Goal: Task Accomplishment & Management: Use online tool/utility

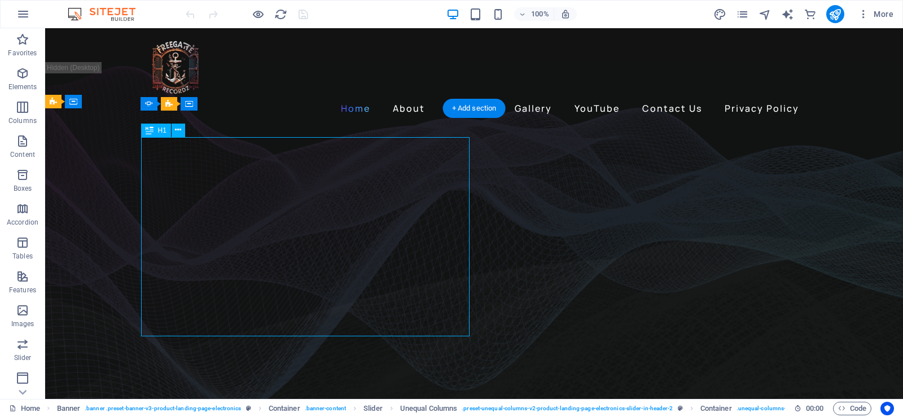
drag, startPoint x: 245, startPoint y: 269, endPoint x: 274, endPoint y: 296, distance: 39.9
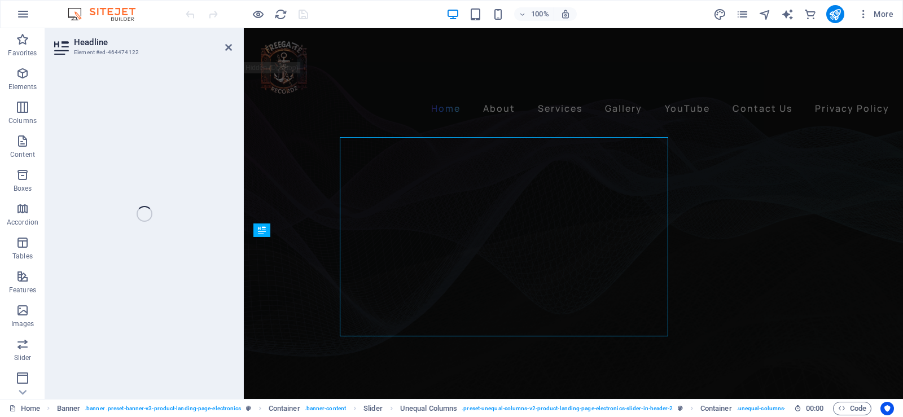
click at [230, 268] on div "Headline Element #ed-464474122 H1 Banner Banner Container Container Banner Slid…" at bounding box center [474, 213] width 858 height 371
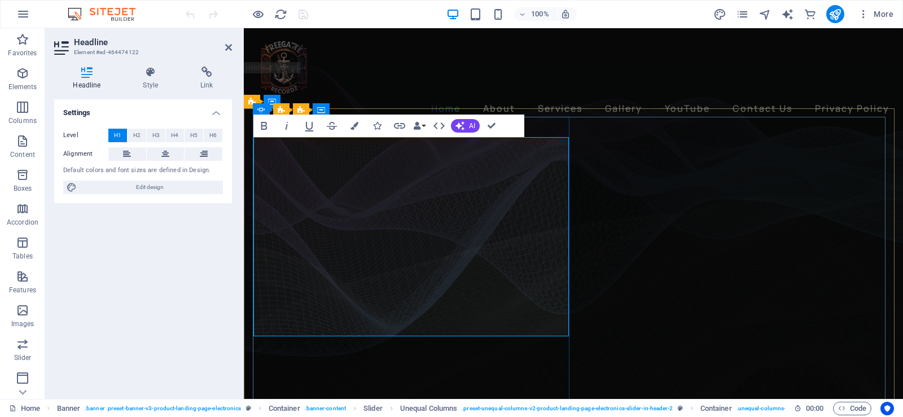
drag, startPoint x: 359, startPoint y: 267, endPoint x: 262, endPoint y: 273, distance: 97.2
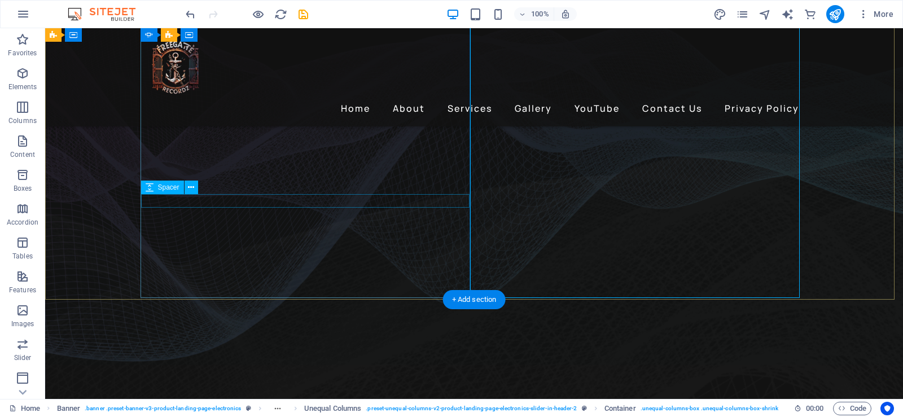
scroll to position [169, 0]
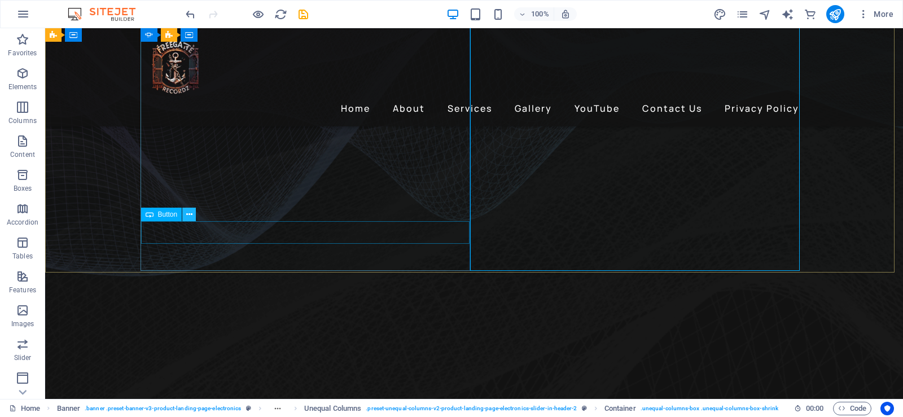
click at [192, 214] on icon at bounding box center [189, 215] width 6 height 12
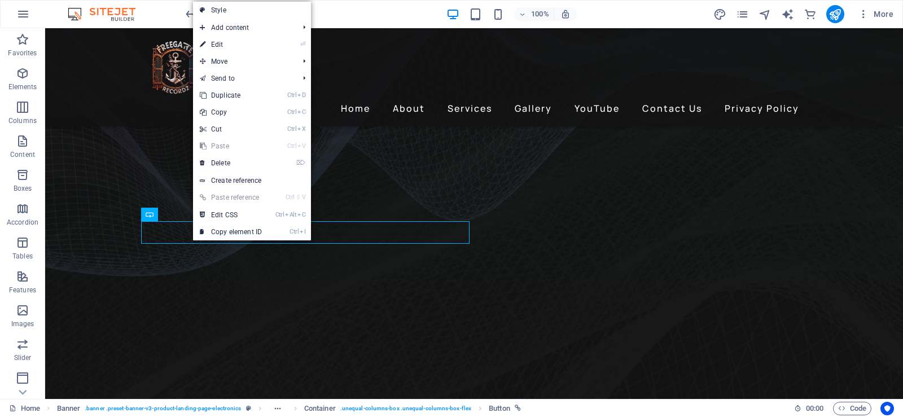
click at [231, 46] on link "⏎ Edit" at bounding box center [231, 44] width 76 height 17
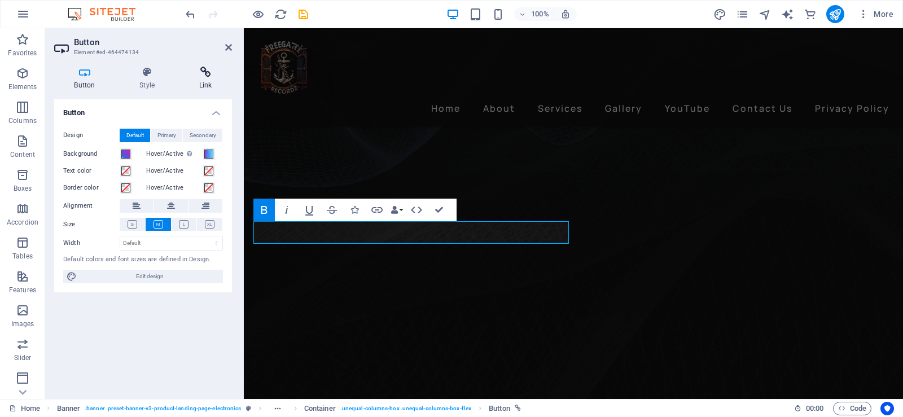
click at [205, 73] on icon at bounding box center [205, 72] width 53 height 11
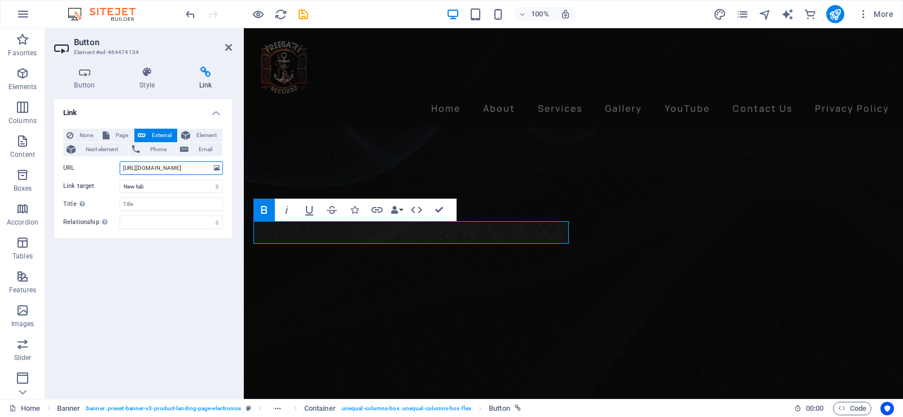
click at [185, 170] on input "https://open.spotify.com/track/0FzOEQrE9Ox6NXg1KVsmkU?si=IxNEu2o-RQqzlrapHtiq-w" at bounding box center [171, 168] width 103 height 14
paste input "ditto.fm/somori-toye-jay"
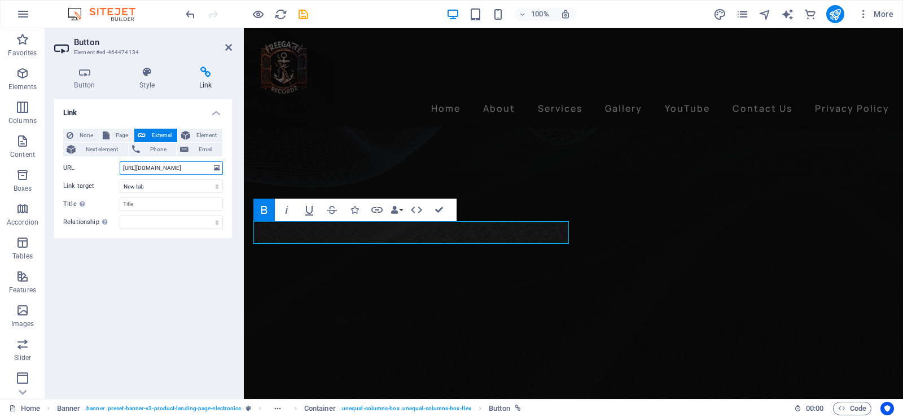
type input "https://ditto.fm/somori-toye-jay"
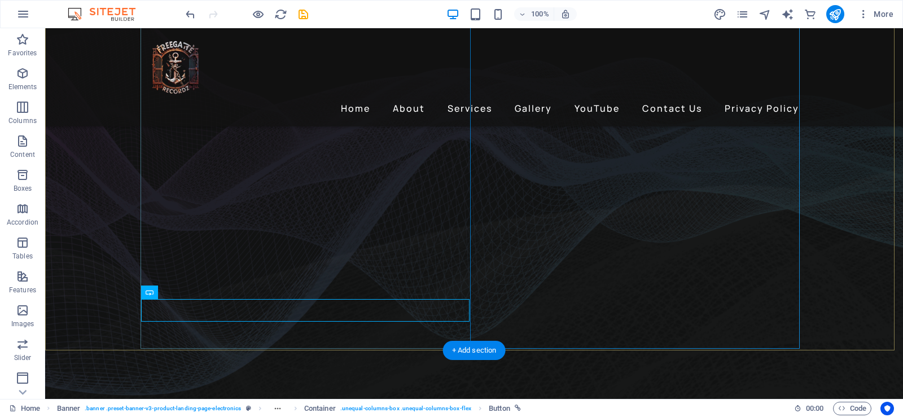
scroll to position [113, 0]
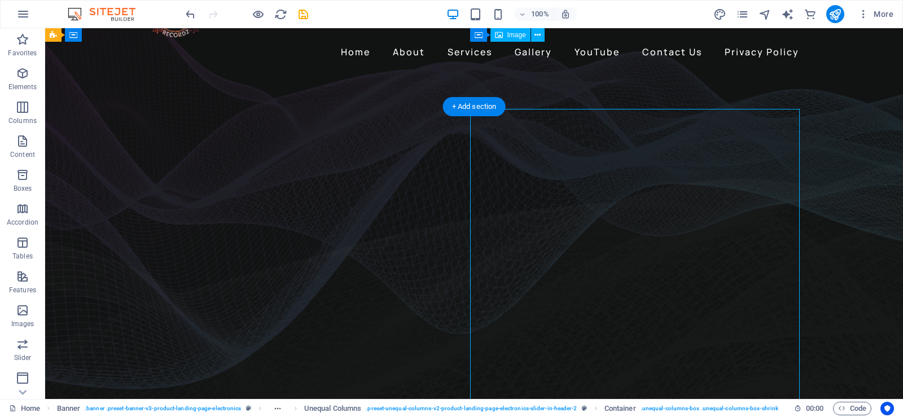
scroll to position [0, 0]
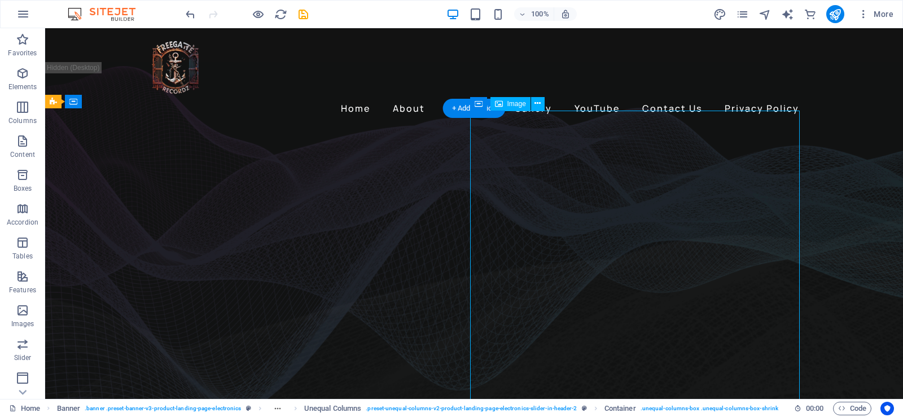
click at [537, 106] on icon at bounding box center [537, 104] width 6 height 12
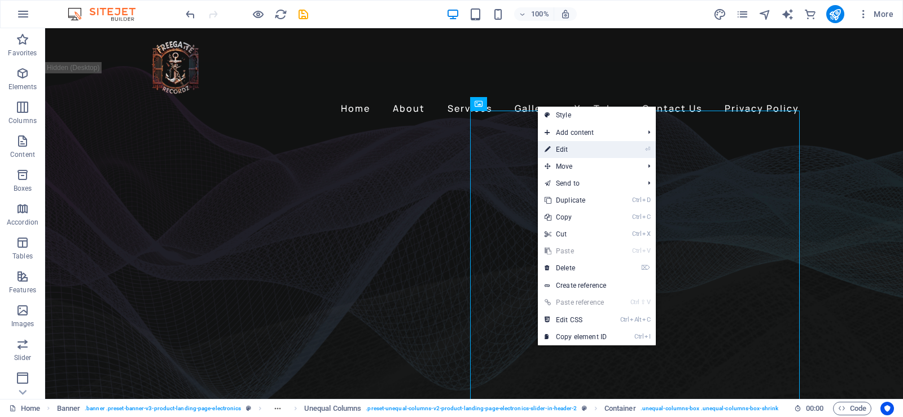
click at [570, 148] on link "⏎ Edit" at bounding box center [576, 149] width 76 height 17
select select "%"
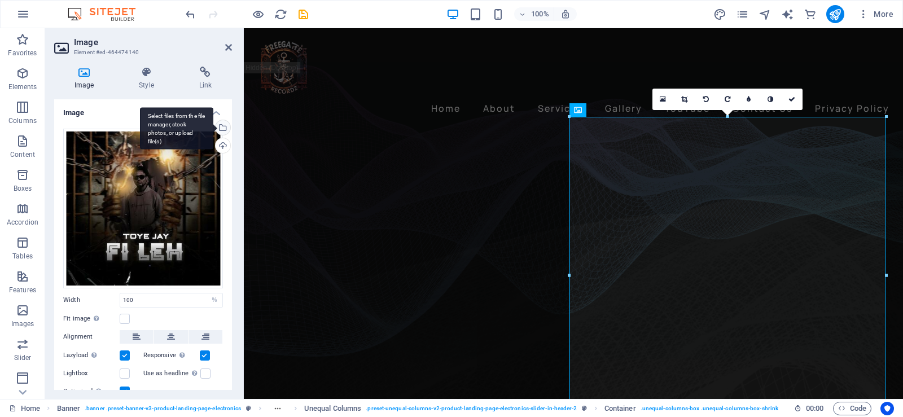
click at [213, 130] on div "Select files from the file manager, stock photos, or upload file(s)" at bounding box center [176, 128] width 73 height 42
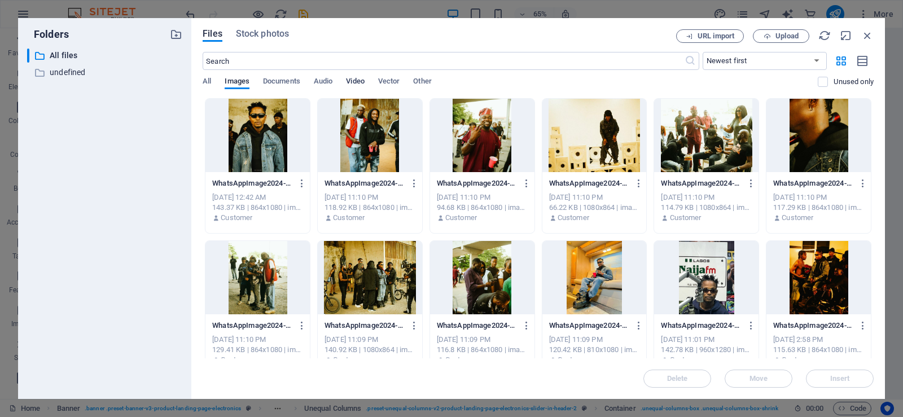
click at [357, 85] on span "Video" at bounding box center [355, 82] width 18 height 16
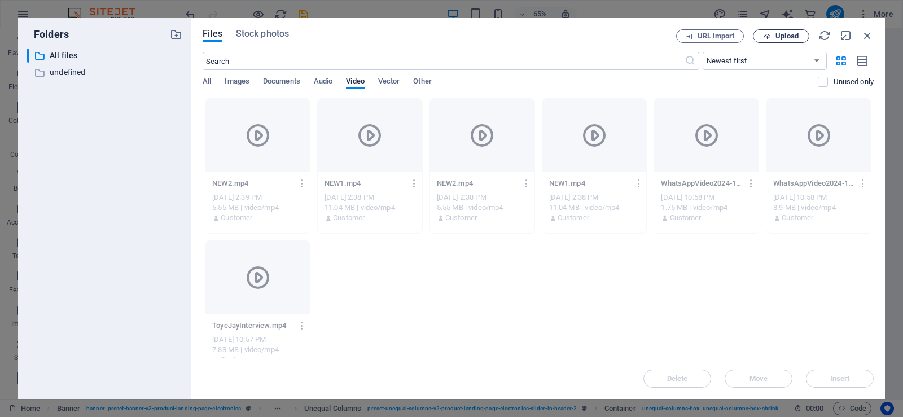
click at [784, 36] on span "Upload" at bounding box center [786, 36] width 23 height 7
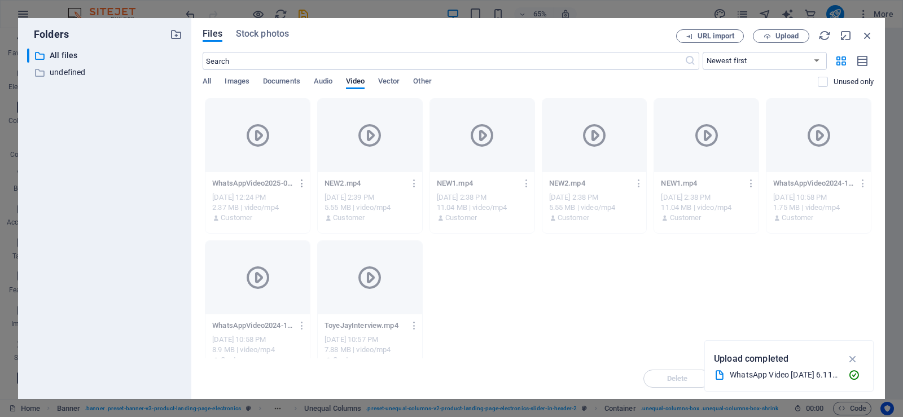
click at [302, 184] on icon "button" at bounding box center [302, 183] width 11 height 10
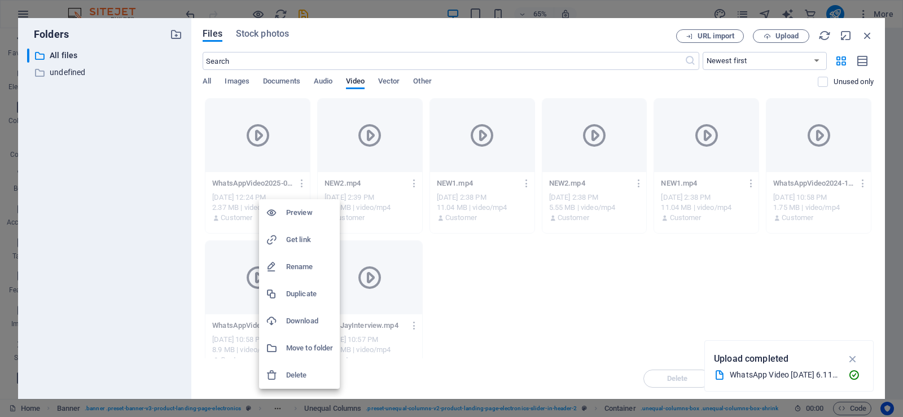
click at [302, 272] on h6 "Rename" at bounding box center [309, 267] width 47 height 14
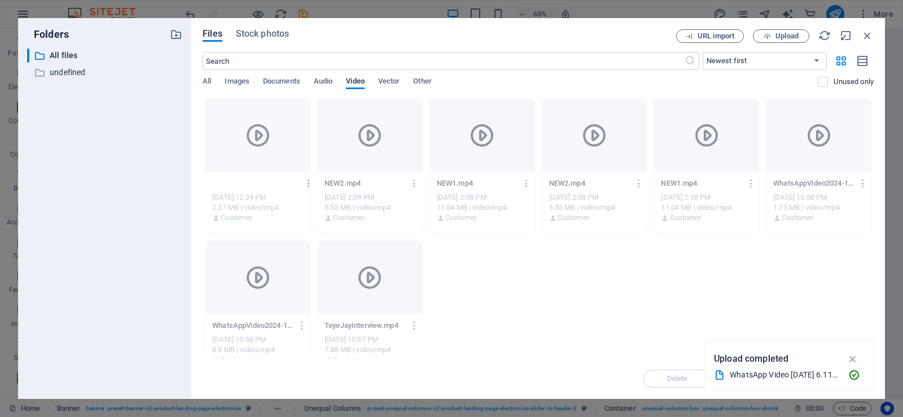
type input "SOMORI 1.mp4"
click at [306, 188] on icon "button" at bounding box center [309, 183] width 11 height 10
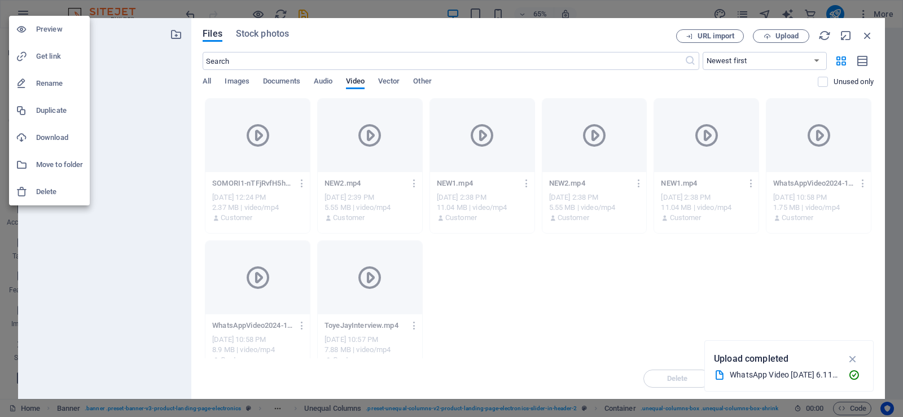
click at [258, 148] on div at bounding box center [451, 208] width 903 height 417
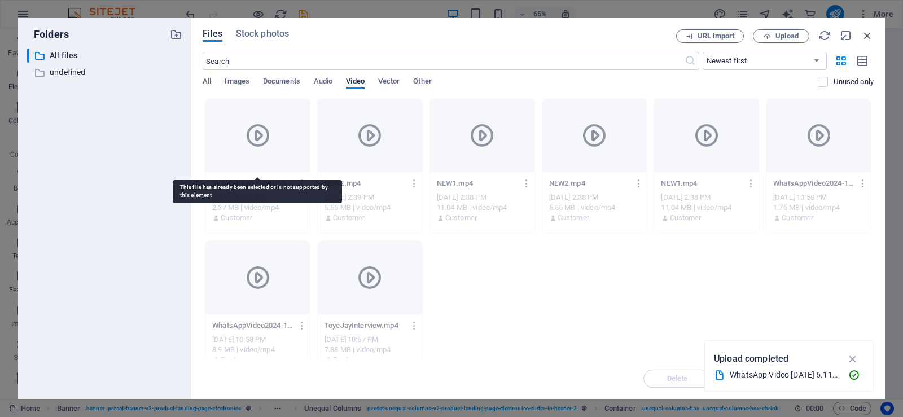
click at [259, 149] on div at bounding box center [257, 135] width 104 height 73
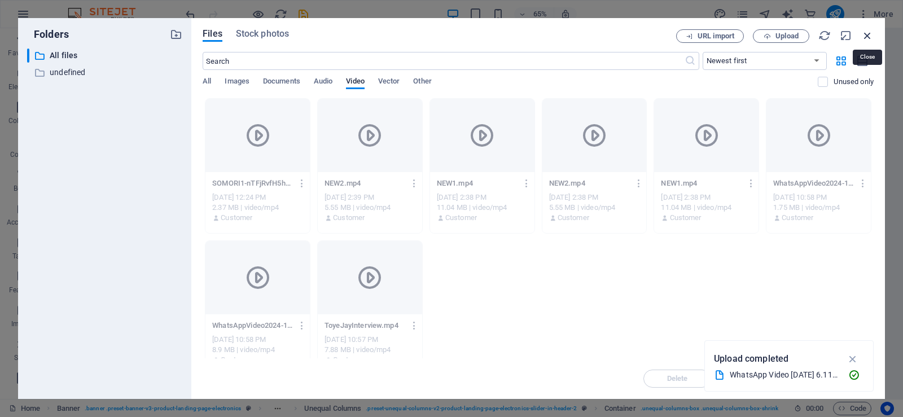
drag, startPoint x: 870, startPoint y: 38, endPoint x: 584, endPoint y: 58, distance: 286.8
click at [870, 38] on icon "button" at bounding box center [867, 35] width 12 height 12
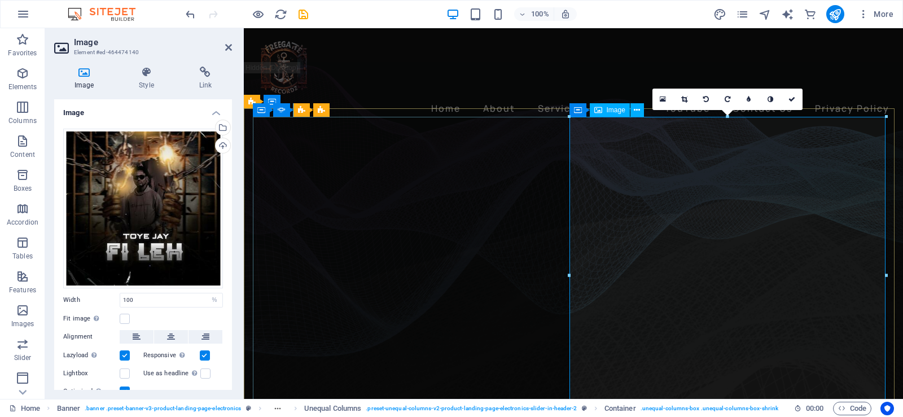
click at [216, 111] on h4 "Image" at bounding box center [143, 109] width 178 height 20
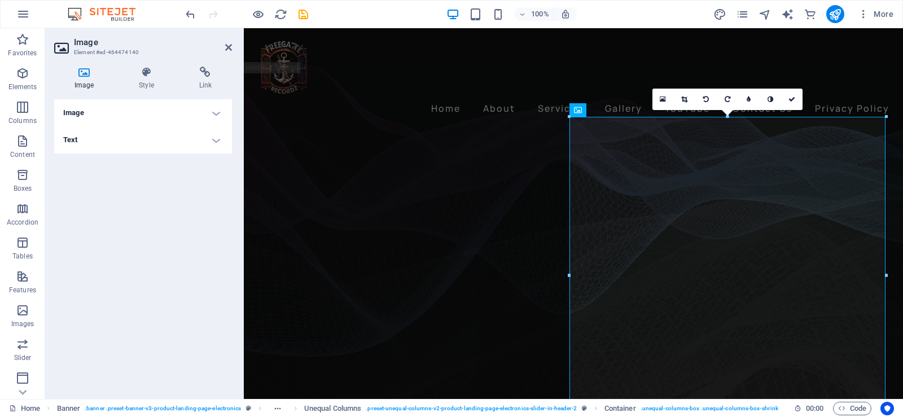
click at [216, 111] on h4 "Image" at bounding box center [143, 112] width 178 height 27
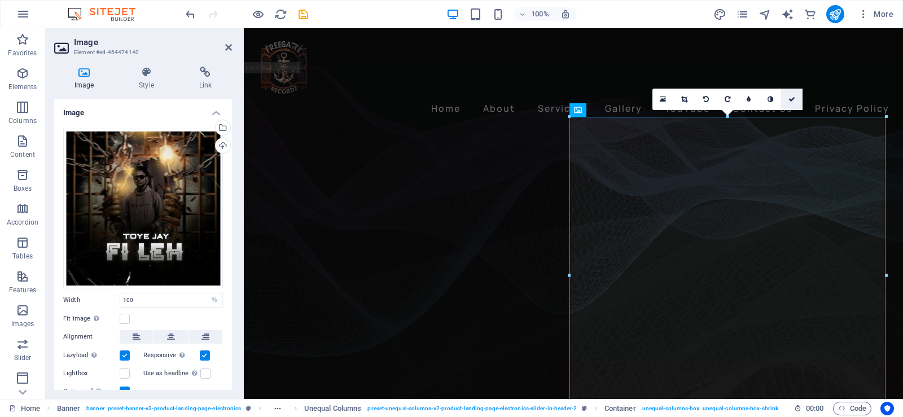
click at [791, 96] on icon at bounding box center [791, 99] width 7 height 7
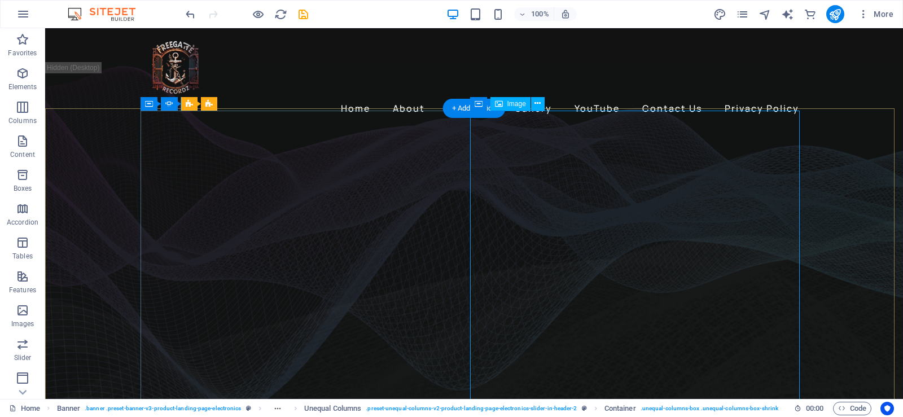
click at [481, 104] on icon at bounding box center [478, 104] width 8 height 14
click at [482, 103] on icon at bounding box center [478, 104] width 8 height 14
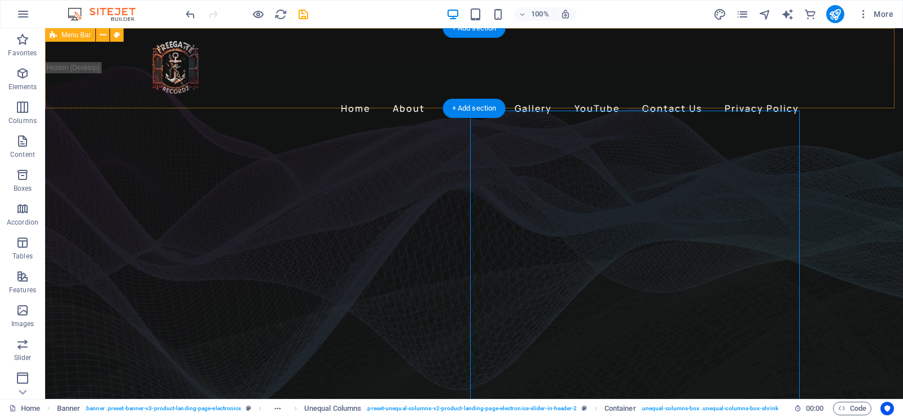
click at [402, 86] on div "Home About Services Gallery YouTube Contact Us Privacy Policy" at bounding box center [474, 77] width 858 height 98
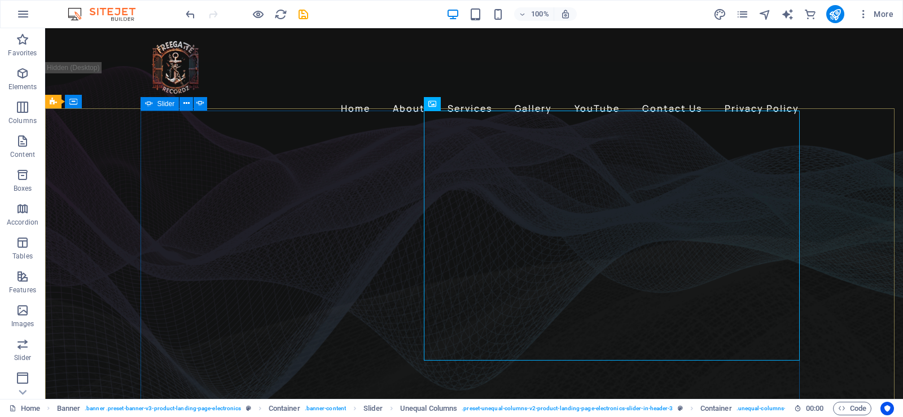
click at [151, 103] on icon at bounding box center [149, 104] width 8 height 14
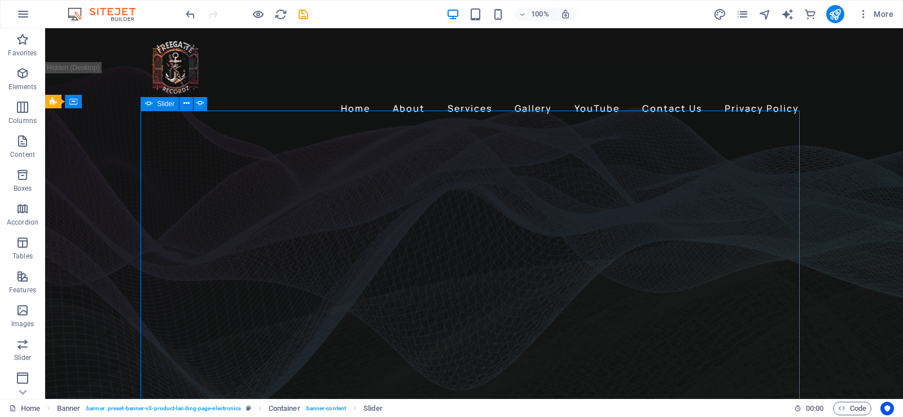
click at [152, 103] on icon at bounding box center [149, 104] width 8 height 14
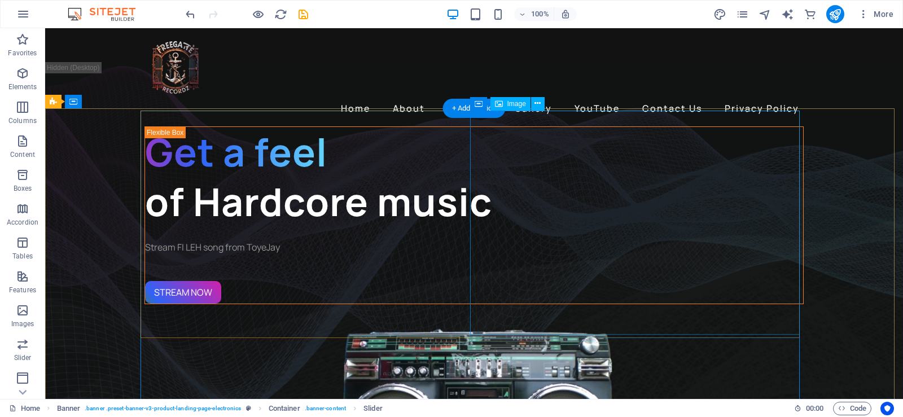
click at [572, 304] on figure "1/3" at bounding box center [473, 416] width 659 height 224
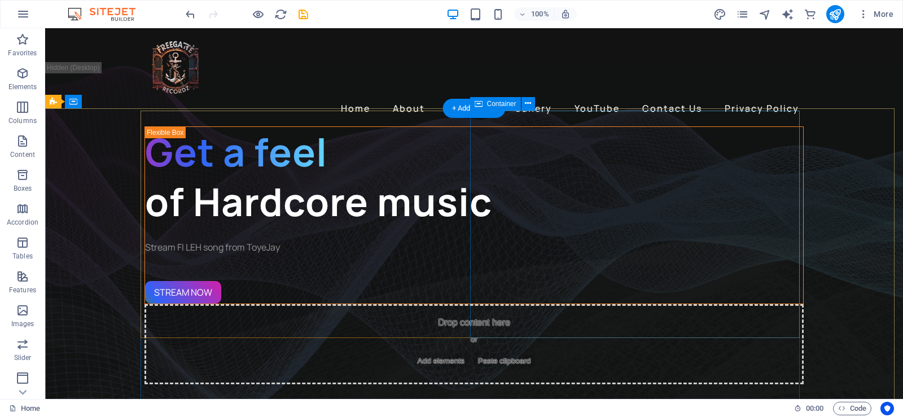
click at [555, 304] on div "Drop content here or Add elements Paste clipboard" at bounding box center [473, 344] width 659 height 80
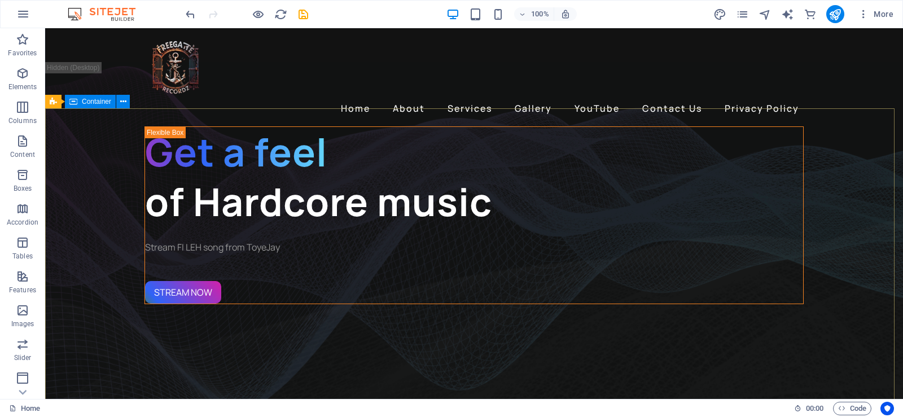
click at [74, 104] on icon at bounding box center [73, 102] width 8 height 14
click at [126, 103] on icon at bounding box center [123, 102] width 6 height 12
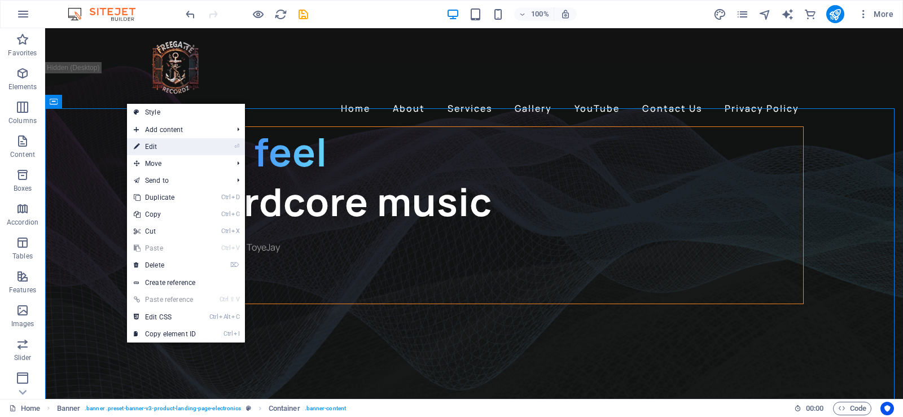
click at [150, 142] on link "⏎ Edit" at bounding box center [165, 146] width 76 height 17
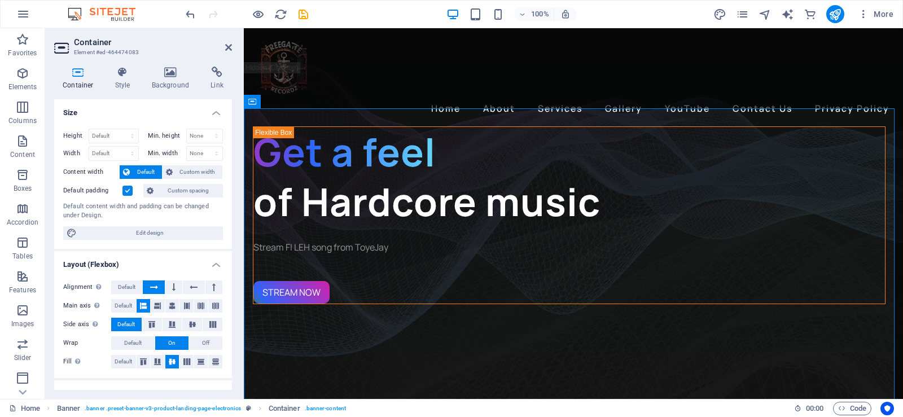
click at [79, 83] on h4 "Container" at bounding box center [80, 79] width 52 height 24
click at [78, 75] on icon at bounding box center [78, 72] width 48 height 11
click at [226, 49] on icon at bounding box center [228, 47] width 7 height 9
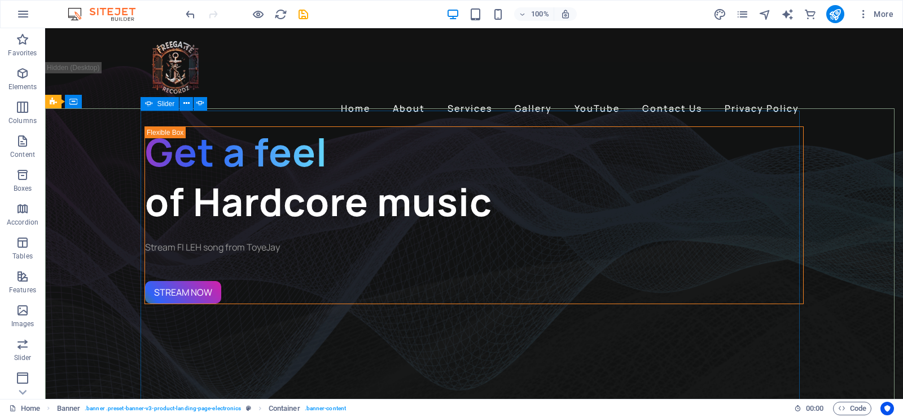
click at [159, 100] on span "Slider" at bounding box center [165, 103] width 17 height 7
click at [188, 107] on icon at bounding box center [186, 104] width 6 height 12
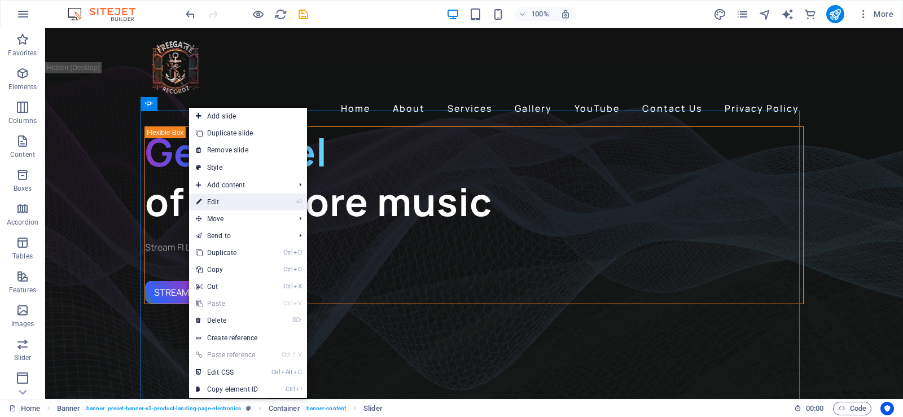
click at [226, 206] on link "⏎ Edit" at bounding box center [227, 202] width 76 height 17
select select "fade"
select select "ms"
select select "s"
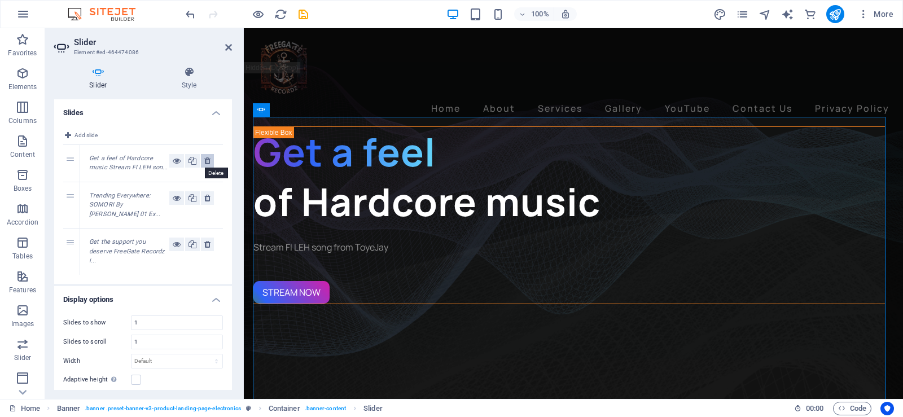
click at [206, 162] on icon at bounding box center [207, 161] width 6 height 14
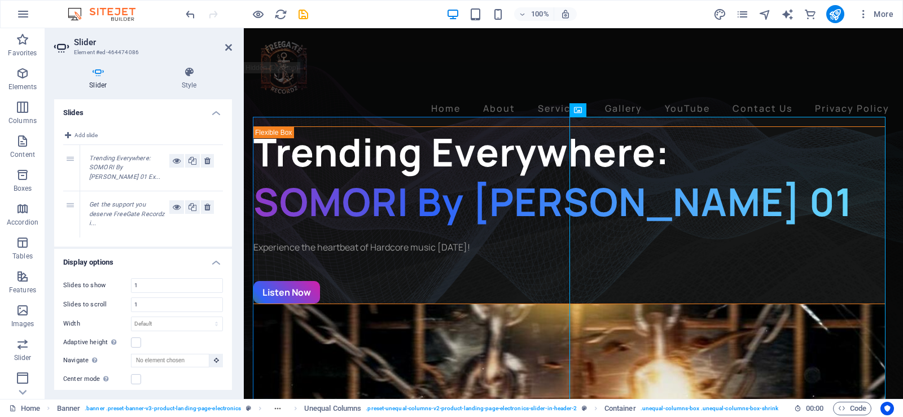
click at [71, 161] on div "1" at bounding box center [71, 168] width 17 height 46
click at [71, 203] on div "2" at bounding box center [71, 214] width 17 height 46
click at [173, 208] on icon at bounding box center [177, 207] width 8 height 14
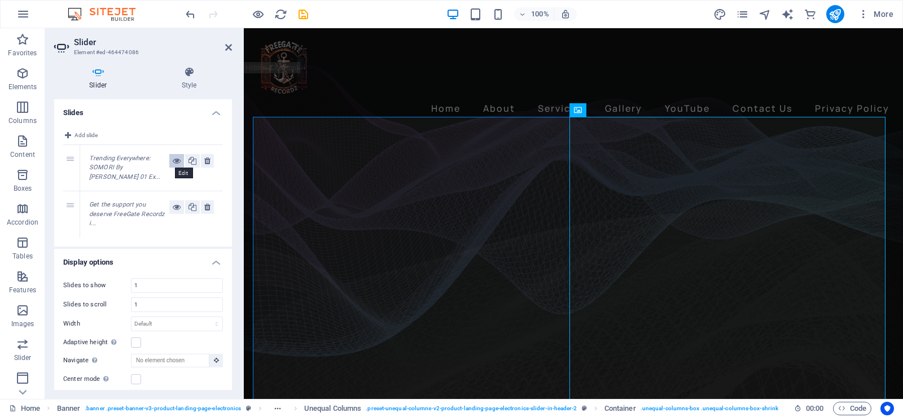
click at [173, 159] on icon at bounding box center [177, 161] width 8 height 14
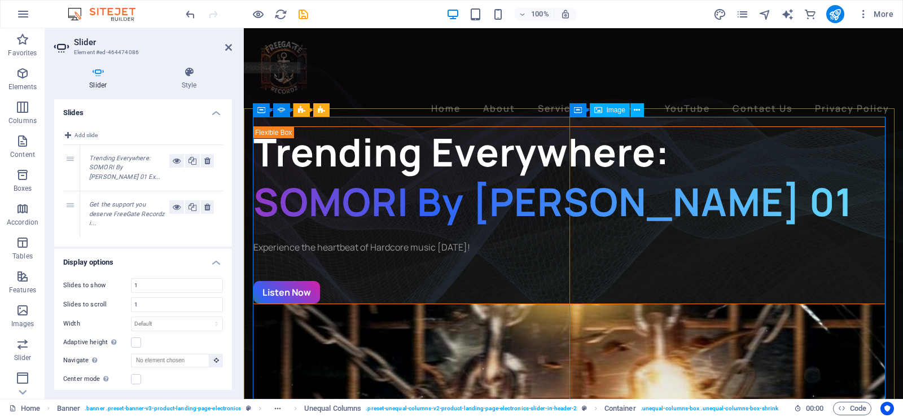
select select "%"
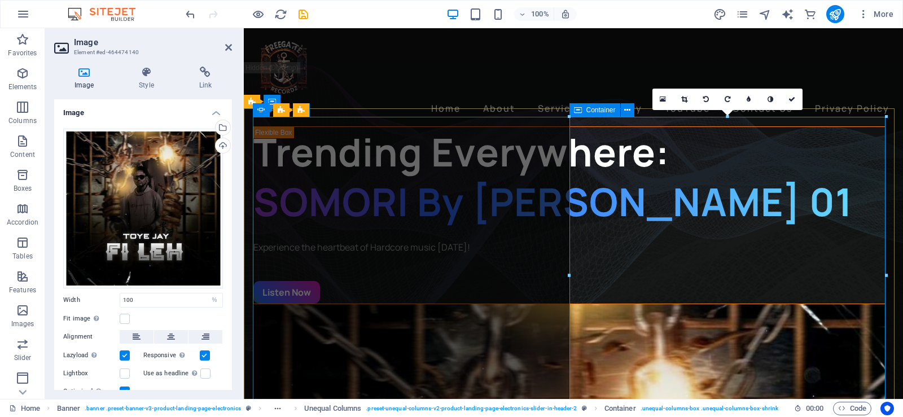
click at [582, 111] on div "Container" at bounding box center [594, 110] width 51 height 14
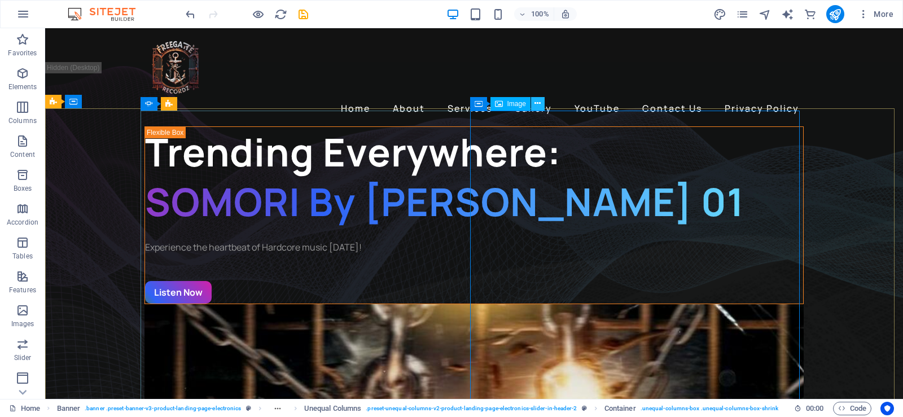
click at [539, 104] on icon at bounding box center [537, 104] width 6 height 12
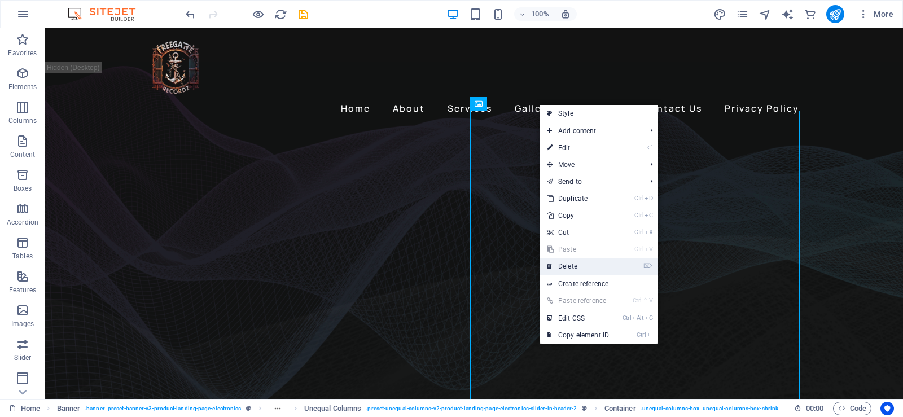
drag, startPoint x: 582, startPoint y: 265, endPoint x: 537, endPoint y: 236, distance: 53.2
click at [582, 265] on link "⌦ Delete" at bounding box center [578, 266] width 76 height 17
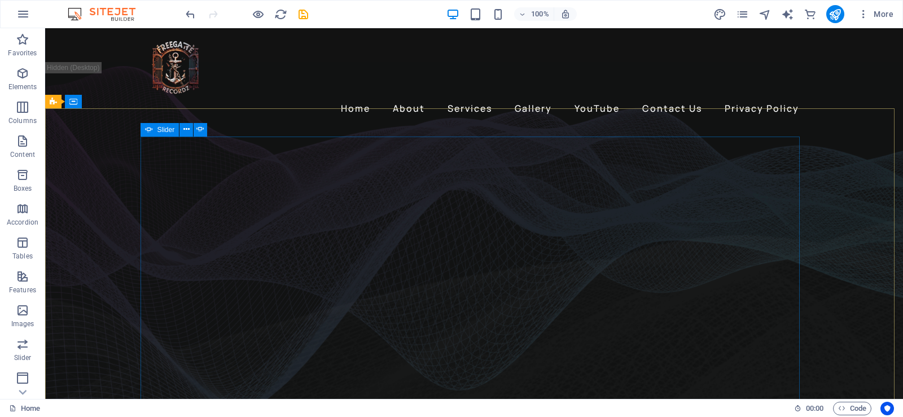
click at [148, 130] on icon at bounding box center [149, 130] width 8 height 14
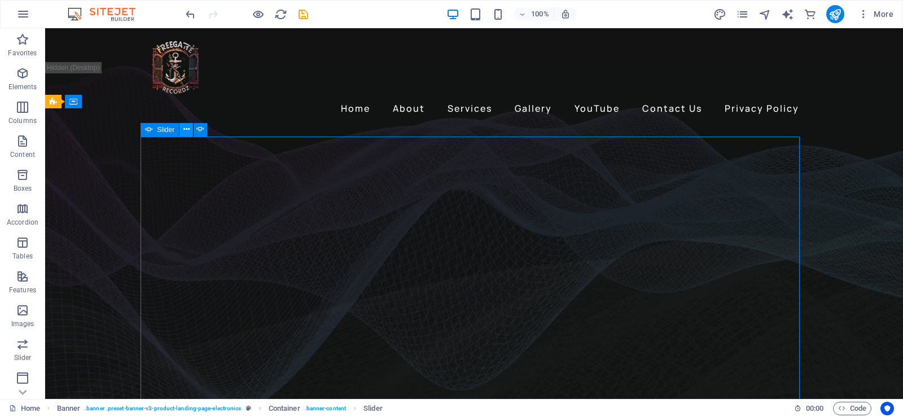
click at [184, 128] on icon at bounding box center [186, 130] width 6 height 12
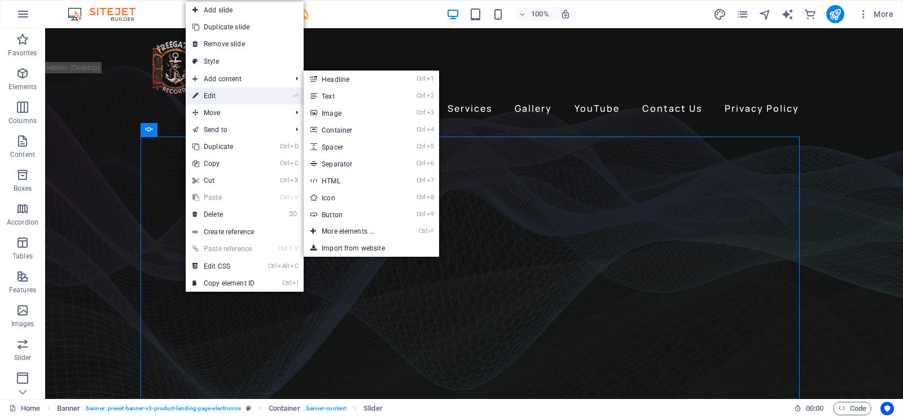
click at [234, 99] on link "⏎ Edit" at bounding box center [224, 95] width 76 height 17
select select "fade"
select select "ms"
select select "s"
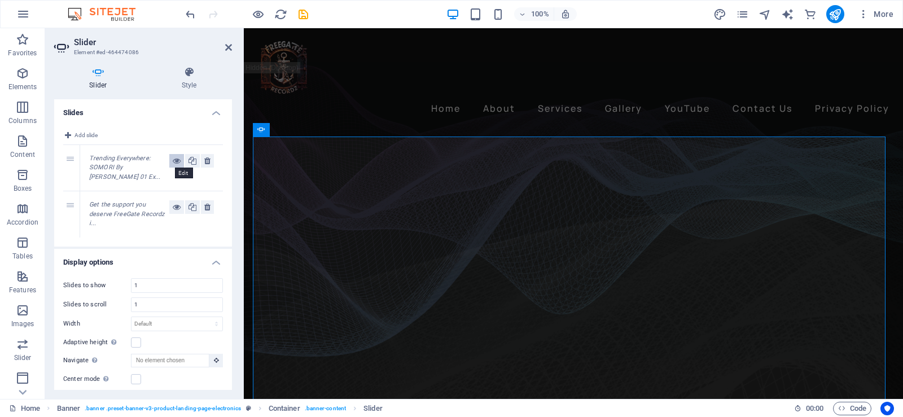
click at [174, 160] on icon at bounding box center [177, 161] width 8 height 14
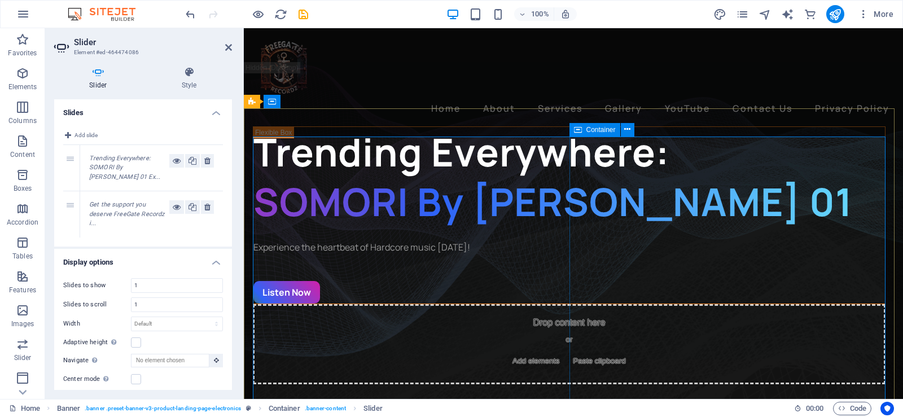
click at [564, 353] on span "Add elements" at bounding box center [536, 361] width 56 height 16
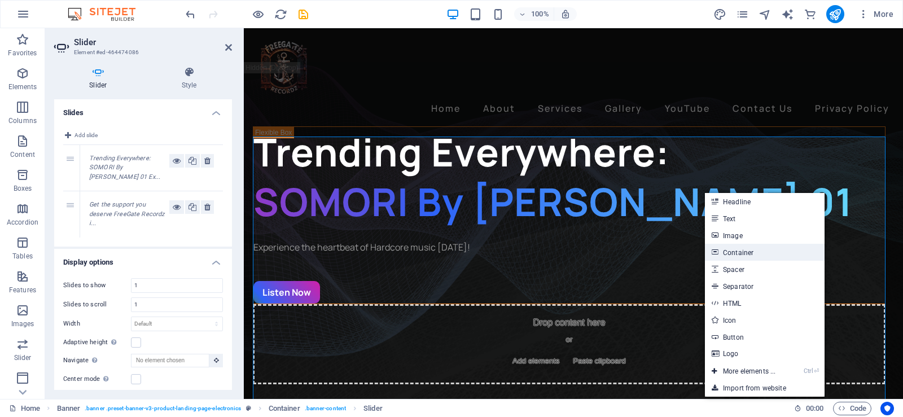
click at [749, 249] on link "Container" at bounding box center [765, 252] width 120 height 17
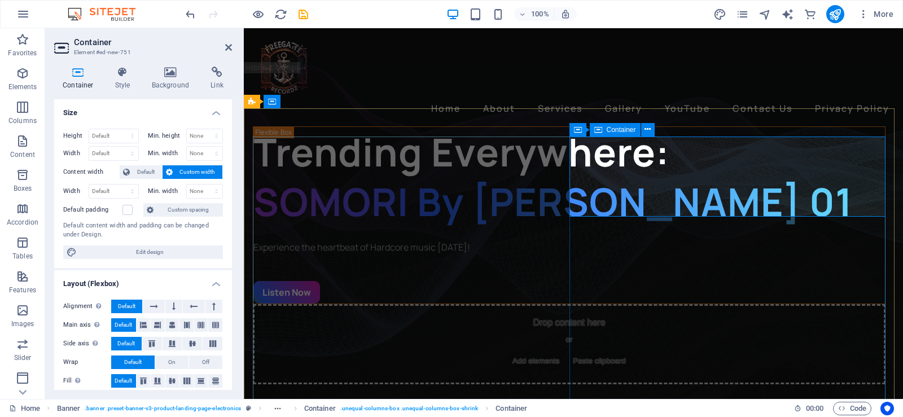
click at [564, 353] on span "Add elements" at bounding box center [536, 361] width 56 height 16
click at [626, 129] on icon at bounding box center [627, 130] width 6 height 12
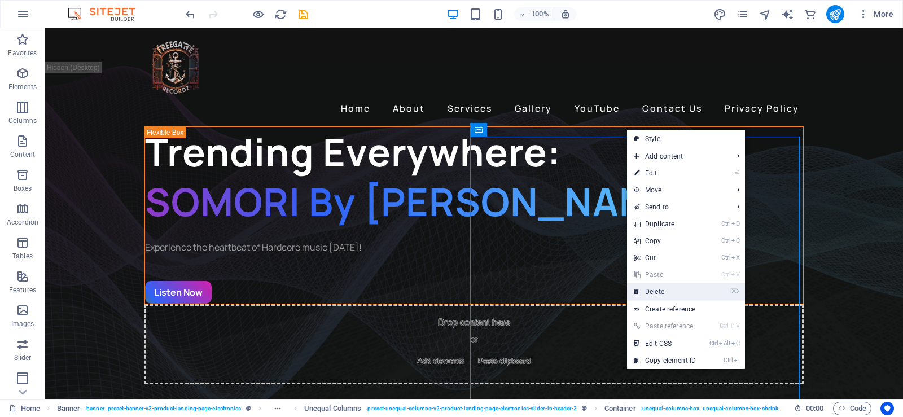
click at [669, 295] on link "⌦ Delete" at bounding box center [665, 291] width 76 height 17
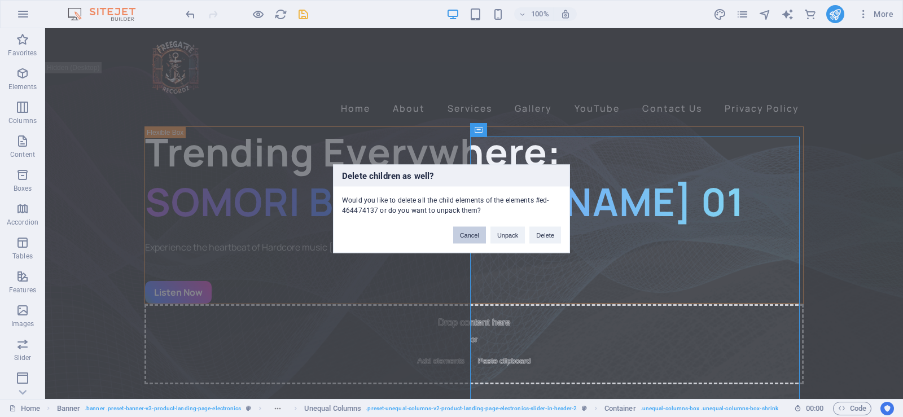
click at [469, 232] on button "Cancel" at bounding box center [469, 234] width 33 height 17
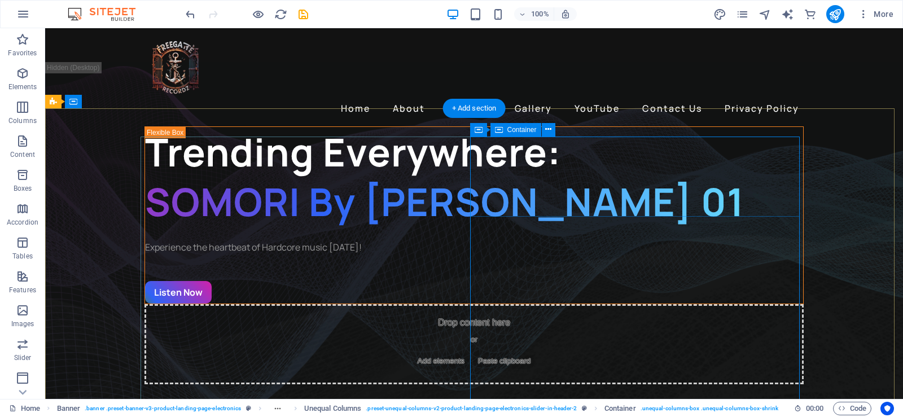
click at [582, 304] on div "Drop content here or Add elements Paste clipboard" at bounding box center [473, 344] width 659 height 80
click at [605, 304] on div "Drop content here or Add elements Paste clipboard" at bounding box center [473, 344] width 659 height 80
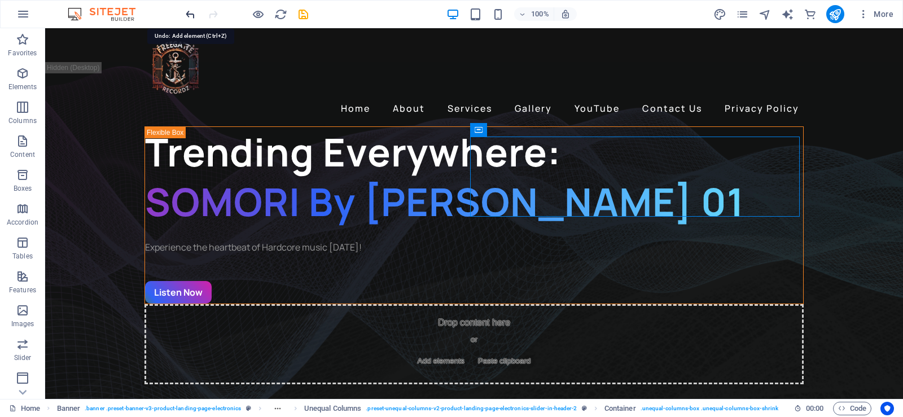
click at [192, 14] on icon "undo" at bounding box center [190, 14] width 13 height 13
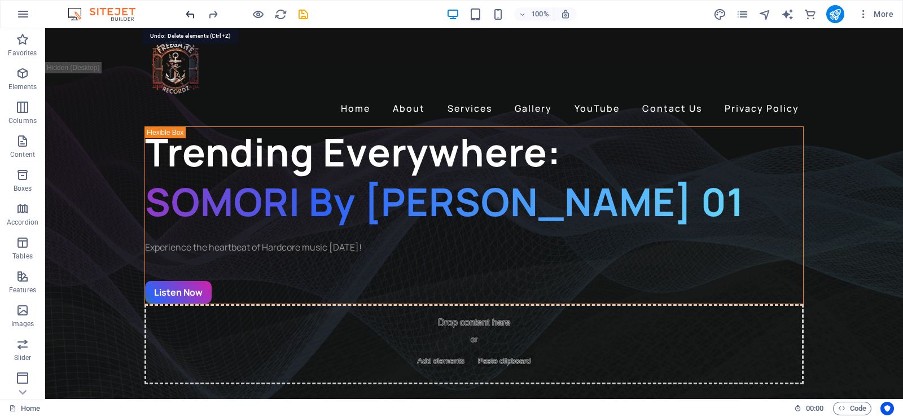
click at [192, 14] on icon "undo" at bounding box center [190, 14] width 13 height 13
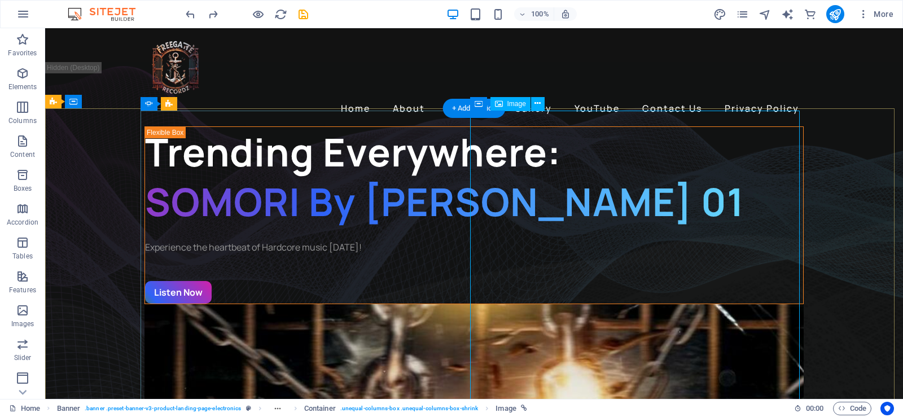
click at [535, 105] on icon at bounding box center [537, 104] width 6 height 12
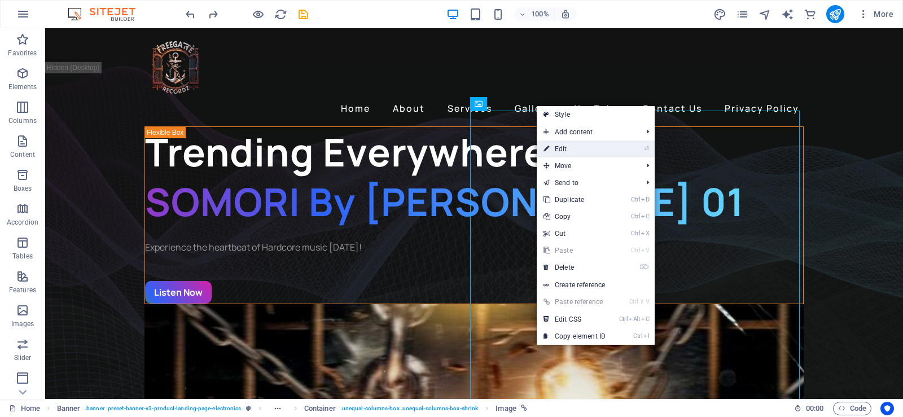
click at [578, 151] on link "⏎ Edit" at bounding box center [575, 148] width 76 height 17
select select "%"
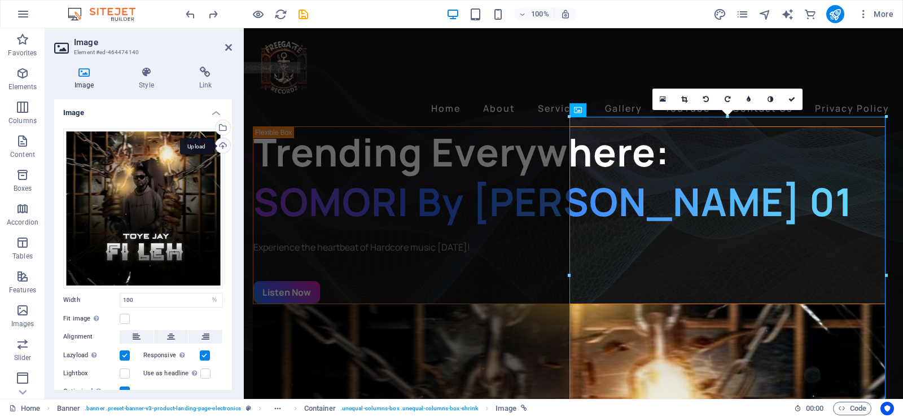
click at [222, 144] on div "Upload" at bounding box center [221, 146] width 17 height 17
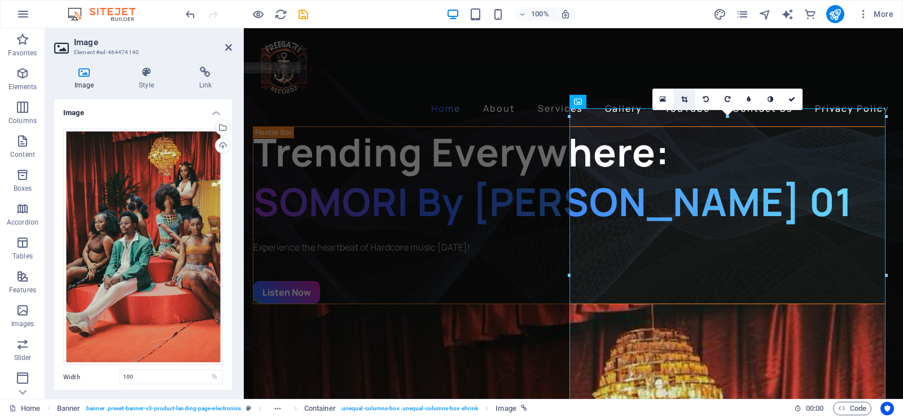
click at [684, 98] on icon at bounding box center [684, 99] width 6 height 7
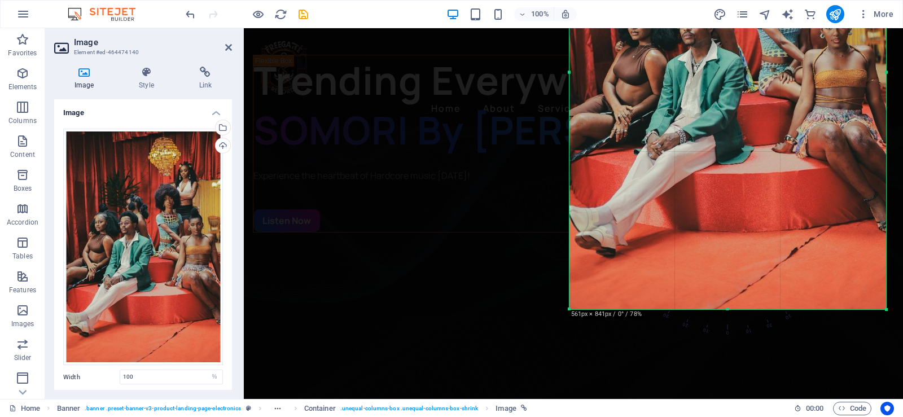
scroll to position [282, 0]
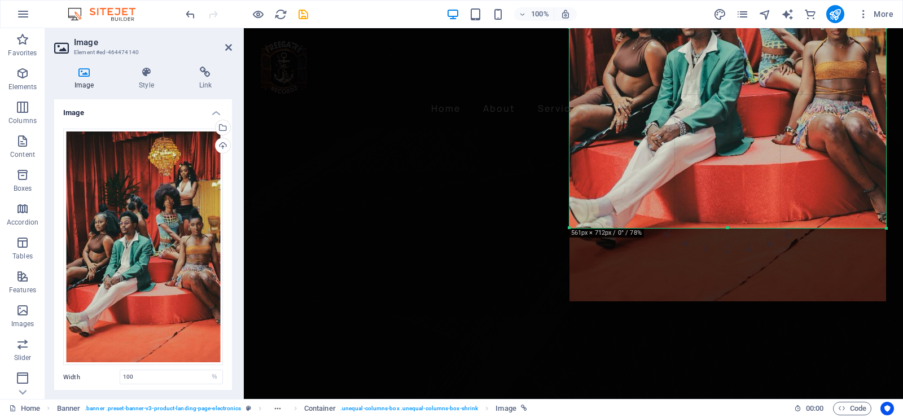
drag, startPoint x: 727, startPoint y: 301, endPoint x: 724, endPoint y: 228, distance: 72.8
click at [724, 228] on div at bounding box center [727, 228] width 317 height 4
click at [716, 118] on div at bounding box center [727, 63] width 317 height 475
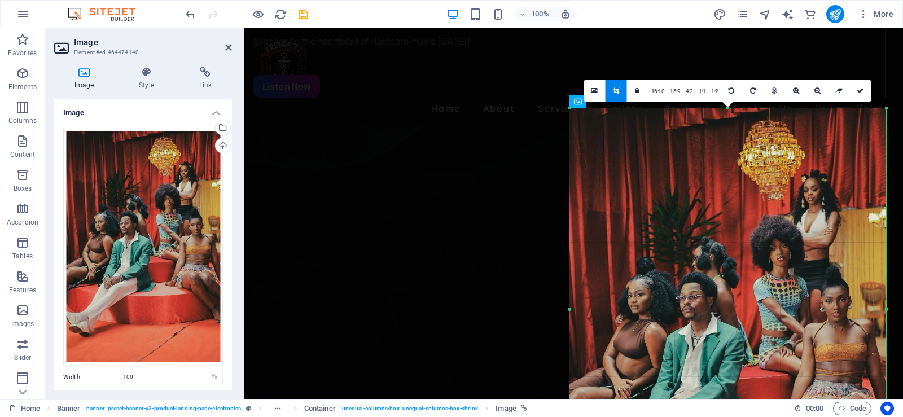
scroll to position [0, 0]
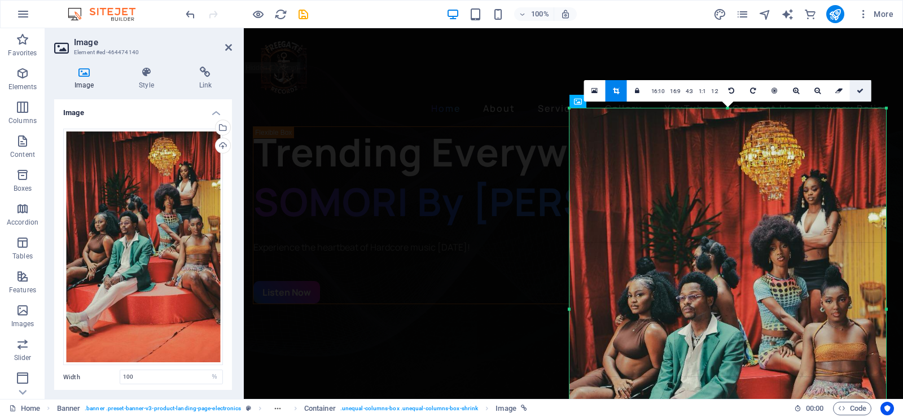
click at [859, 90] on icon at bounding box center [859, 90] width 7 height 7
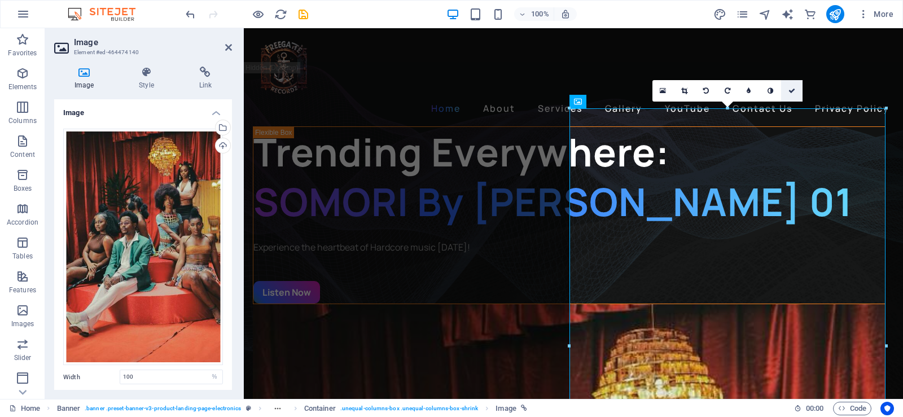
click at [794, 90] on icon at bounding box center [791, 90] width 7 height 7
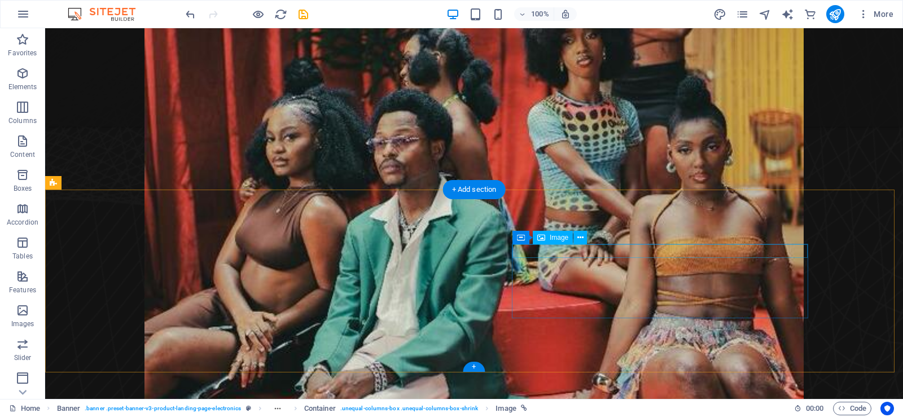
scroll to position [621, 0]
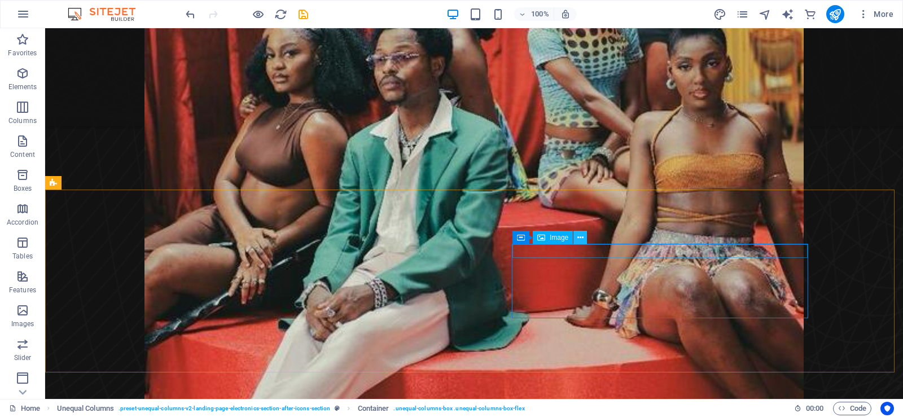
click at [579, 234] on icon at bounding box center [580, 238] width 6 height 12
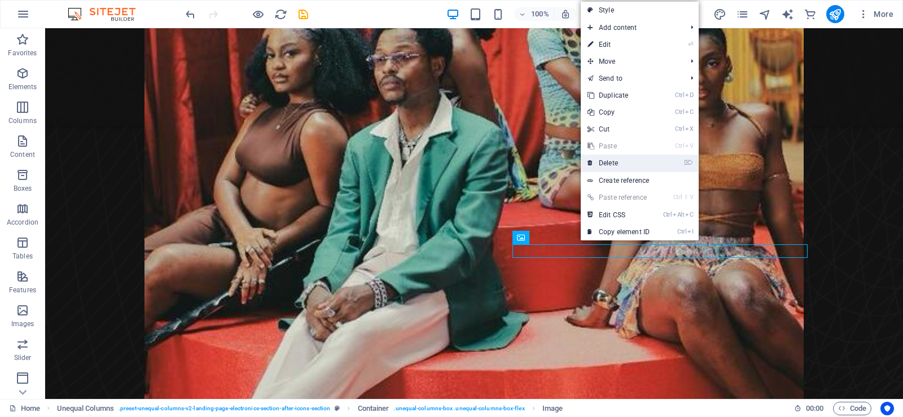
click at [613, 157] on link "⌦ Delete" at bounding box center [619, 163] width 76 height 17
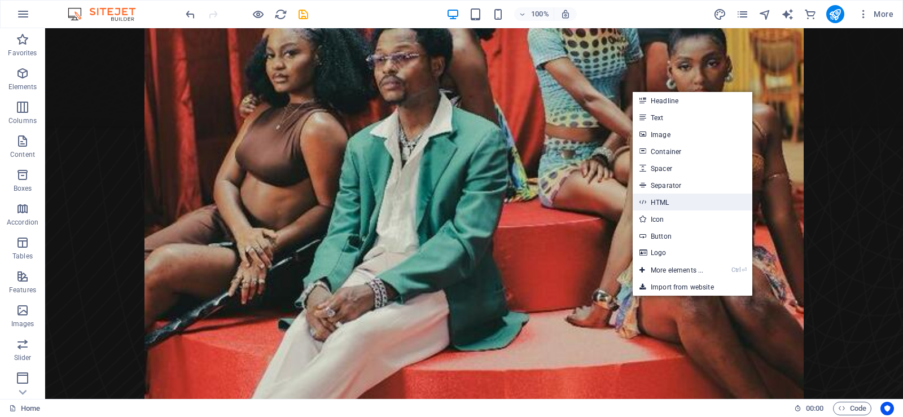
click at [660, 203] on link "HTML" at bounding box center [692, 202] width 120 height 17
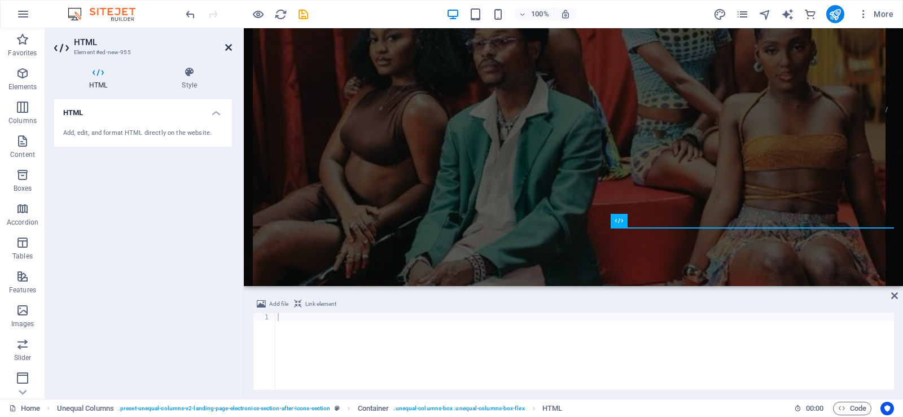
click at [229, 49] on icon at bounding box center [228, 47] width 7 height 9
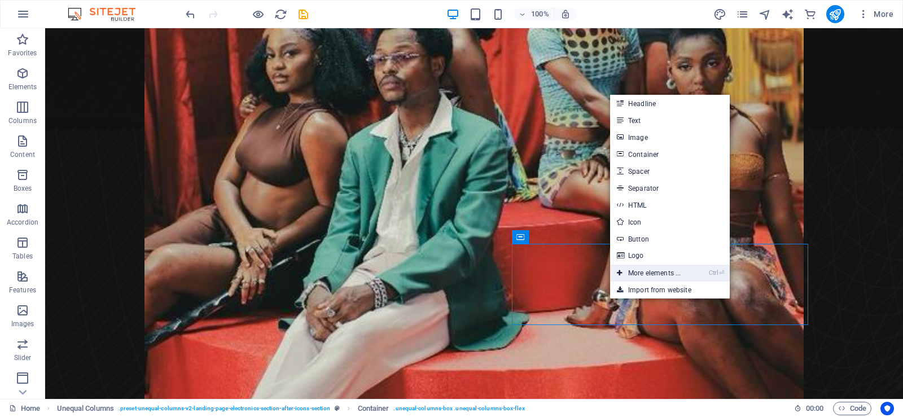
click at [651, 271] on link "Ctrl ⏎ More elements ..." at bounding box center [648, 273] width 77 height 17
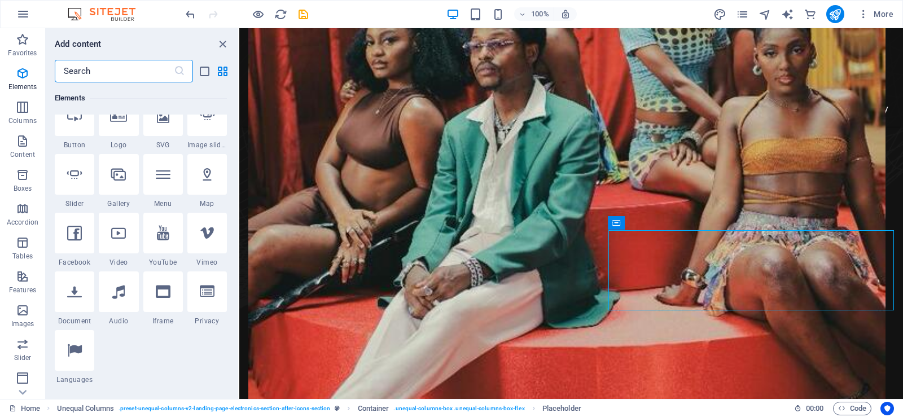
scroll to position [289, 0]
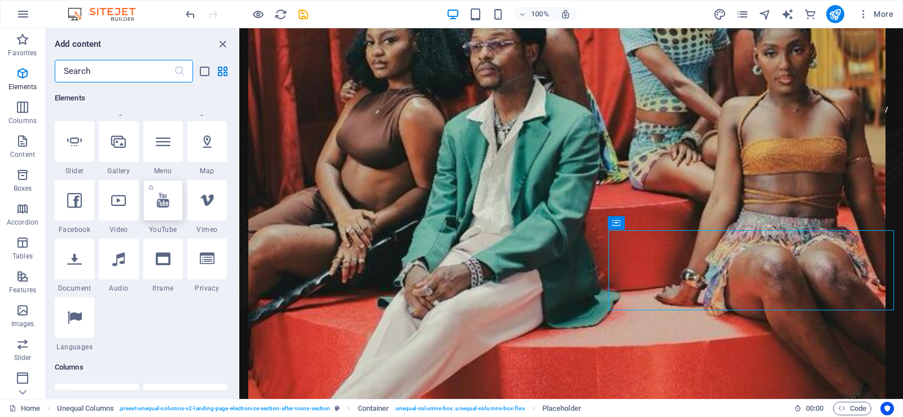
click at [166, 204] on icon at bounding box center [163, 200] width 12 height 15
select select "ar16_9"
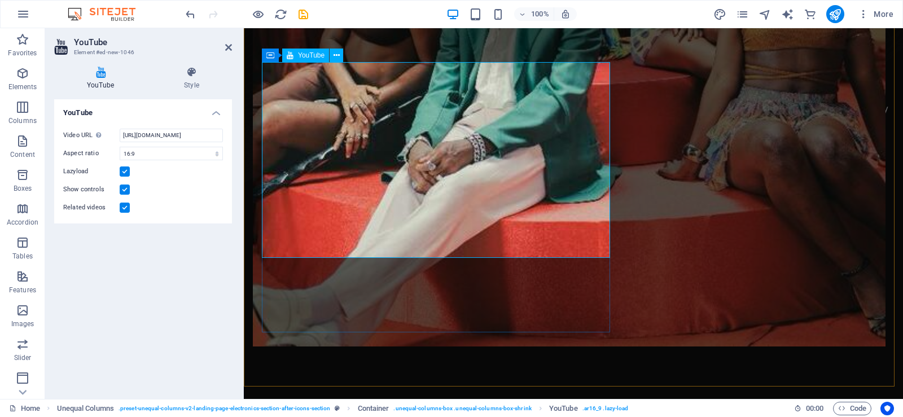
scroll to position [733, 0]
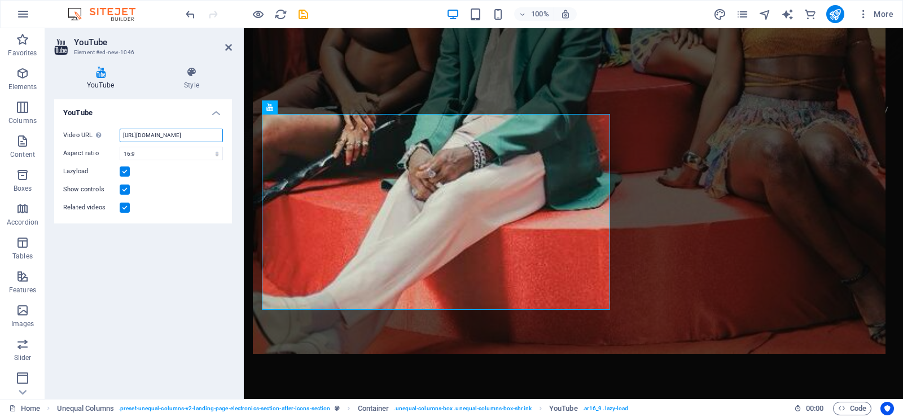
click at [157, 135] on input "https://www.youtube.com/watch?v=hnoviHgPHkY" at bounding box center [171, 136] width 103 height 14
click at [135, 130] on input "https://www.youtube.com/watch?v=hnoviHgPHkY" at bounding box center [171, 136] width 103 height 14
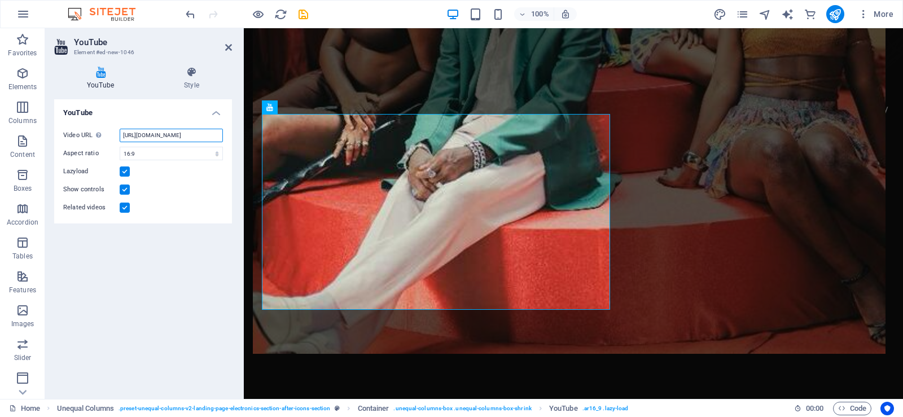
paste input "youtu.be/3D-WToJnC5Q"
type input "https://youtu.be/3D-WToJnC5Q"
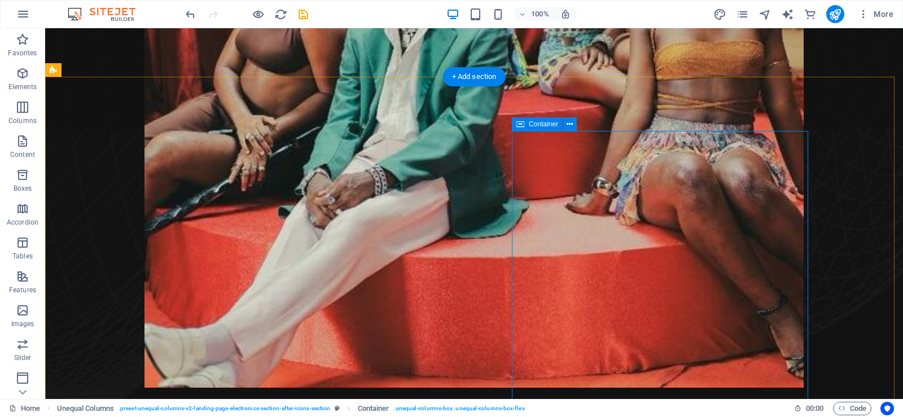
click at [573, 123] on button at bounding box center [570, 124] width 14 height 14
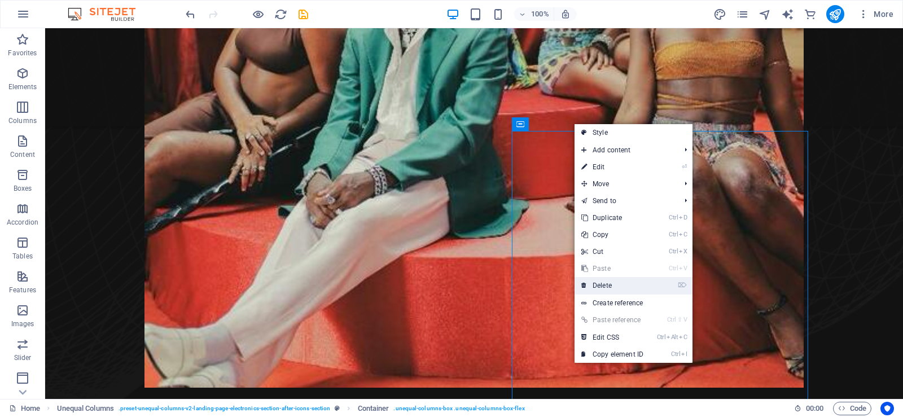
click at [631, 282] on link "⌦ Delete" at bounding box center [612, 285] width 76 height 17
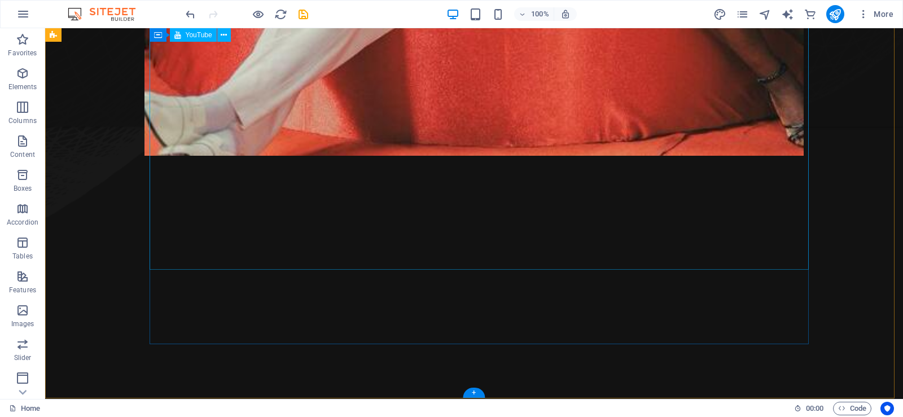
scroll to position [903, 0]
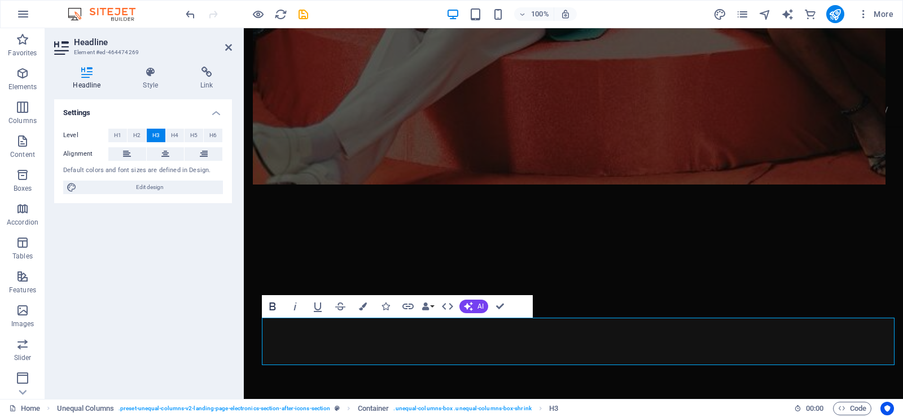
scroll to position [886, 0]
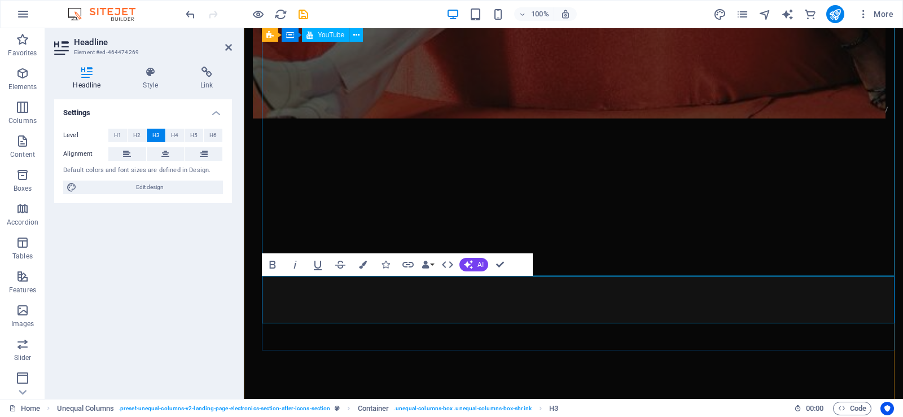
scroll to position [1055, 0]
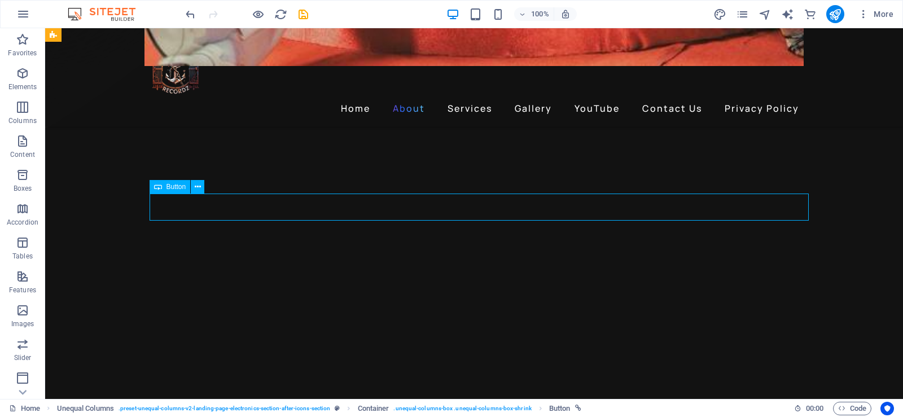
scroll to position [1072, 0]
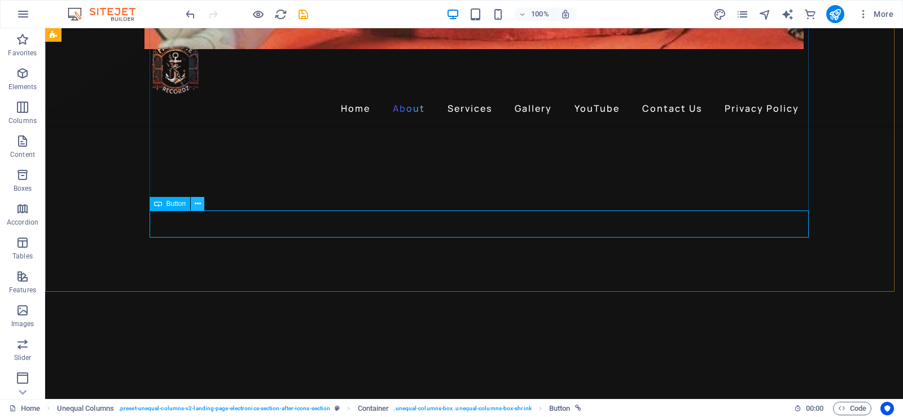
click at [195, 203] on icon at bounding box center [198, 204] width 6 height 12
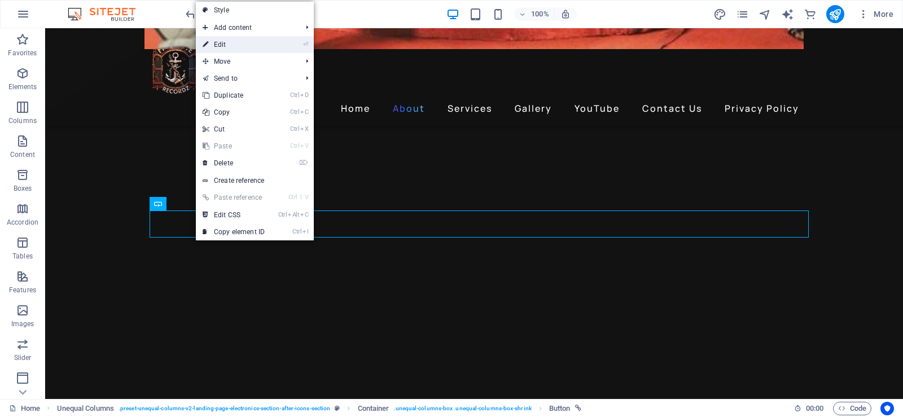
click at [260, 47] on link "⏎ Edit" at bounding box center [234, 44] width 76 height 17
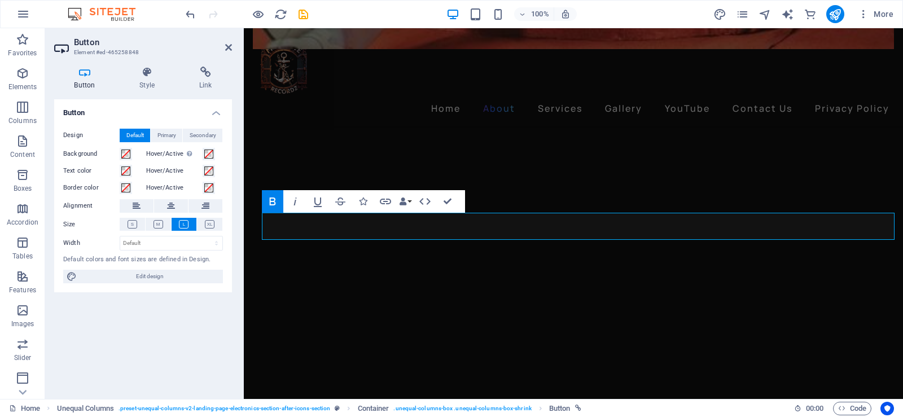
scroll to position [1055, 0]
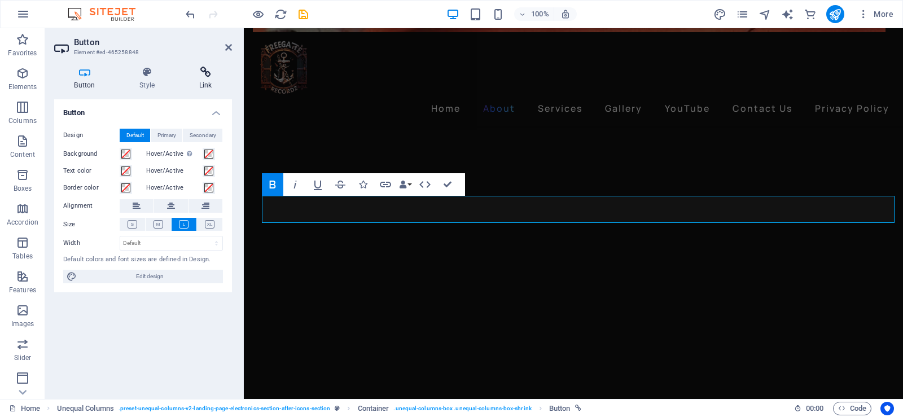
click at [203, 75] on icon at bounding box center [205, 72] width 53 height 11
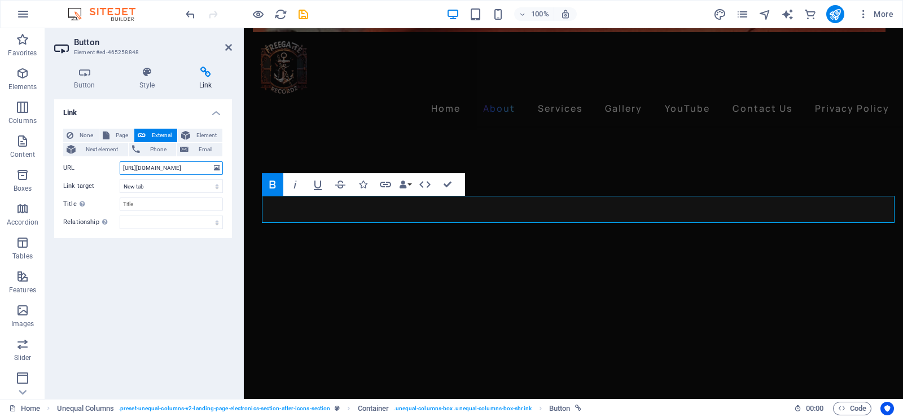
click at [162, 167] on input "https://open.spotify.com/track/0FzOEQrE9Ox6NXg1KVsmkU?si=IxNEu2o-RQqzlrapHtiq-w" at bounding box center [171, 168] width 103 height 14
paste input "cwhTEueZxWKQUCRI8q7Je?si=sP6Pt3PqRsah0oSR9kn9p"
type input "https://open.spotify.com/track/0cwhTEueZxWKQUCRI8q7Je?si=sP6Pt3PqRsah0oSR9kn9pw"
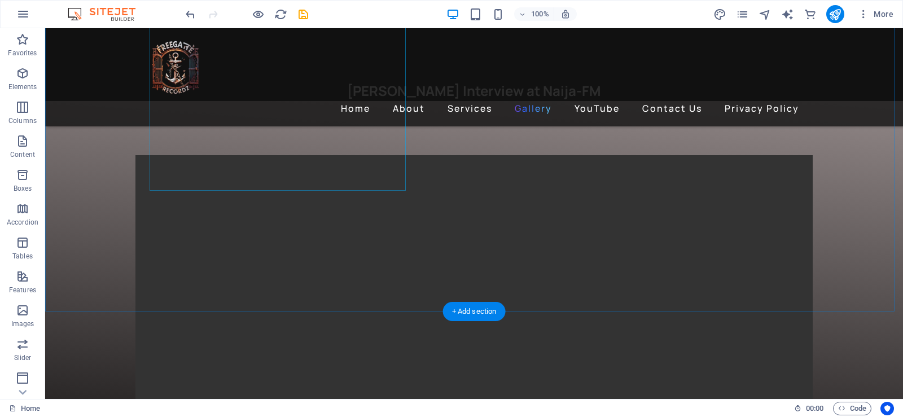
scroll to position [3385, 0]
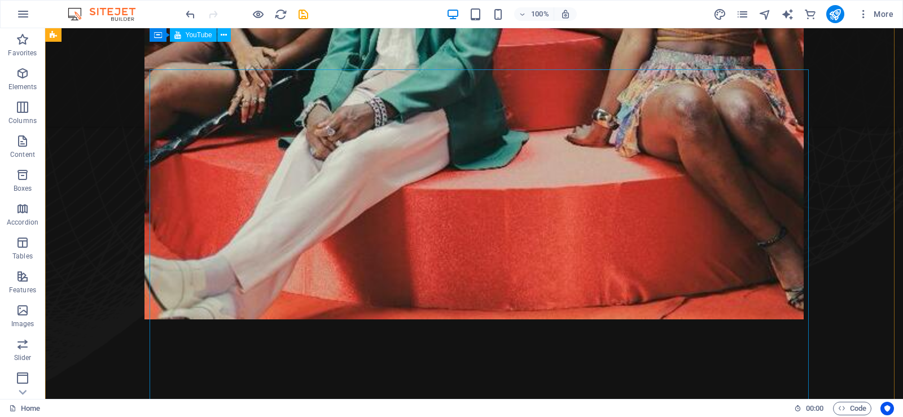
scroll to position [795, 0]
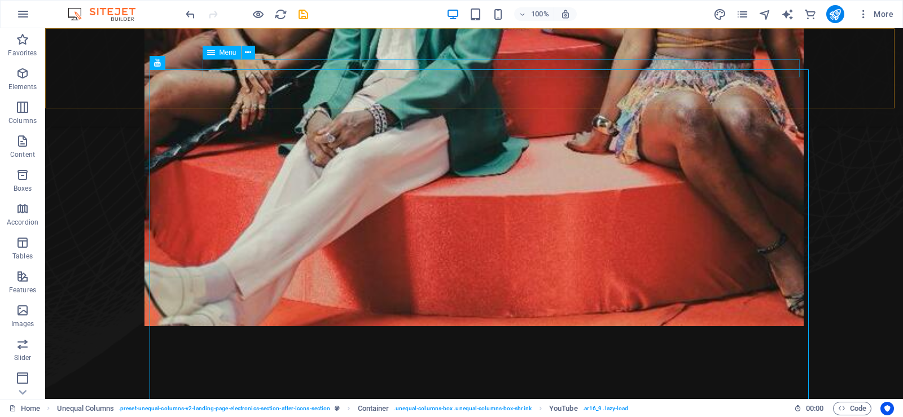
click at [589, 99] on nav "Home About Services Gallery YouTube Contact Us Privacy Policy" at bounding box center [473, 108] width 659 height 18
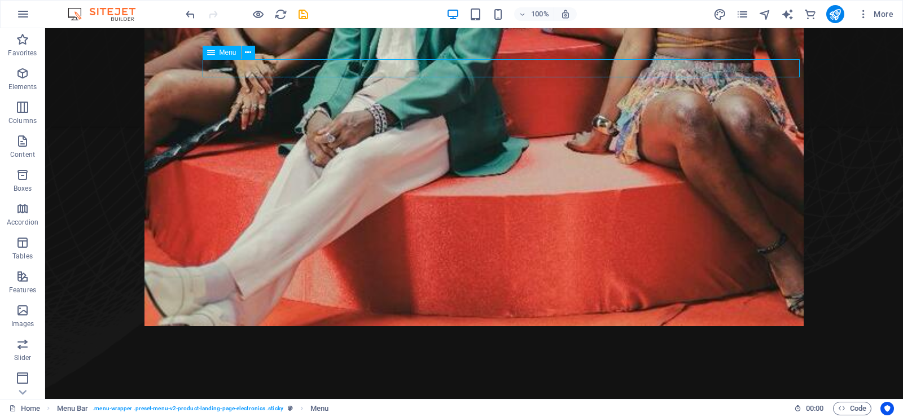
click at [591, 99] on nav "Home About Services Gallery YouTube Contact Us Privacy Policy" at bounding box center [473, 108] width 659 height 18
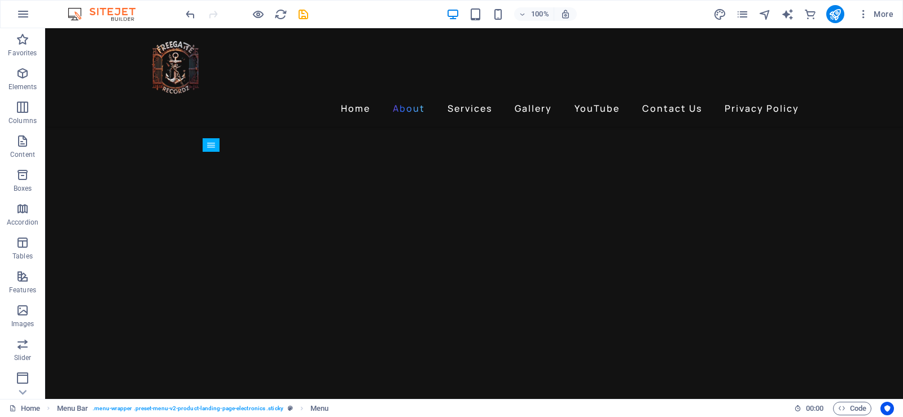
scroll to position [1077, 0]
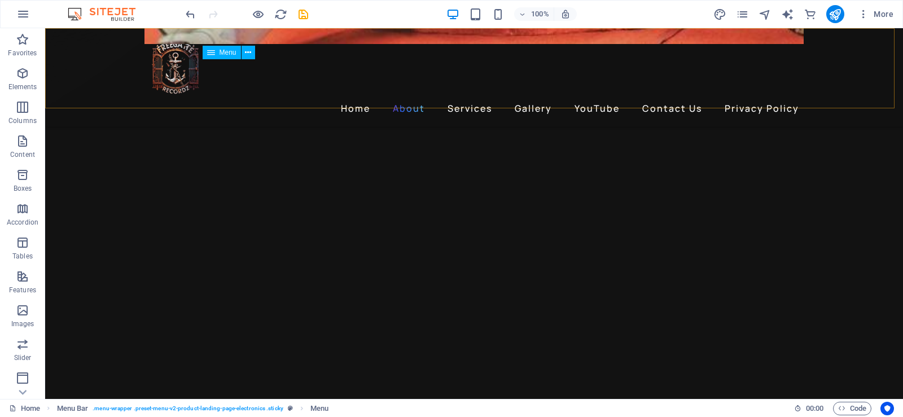
click at [594, 99] on nav "Home About Services Gallery YouTube Contact Us Privacy Policy" at bounding box center [473, 108] width 659 height 18
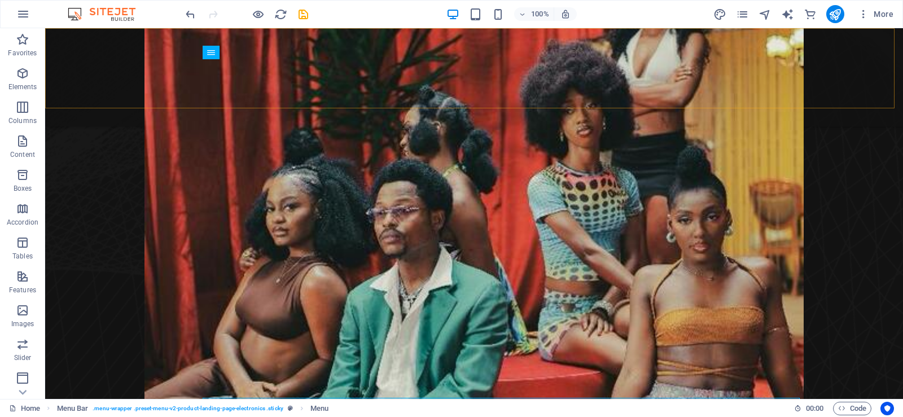
scroll to position [456, 0]
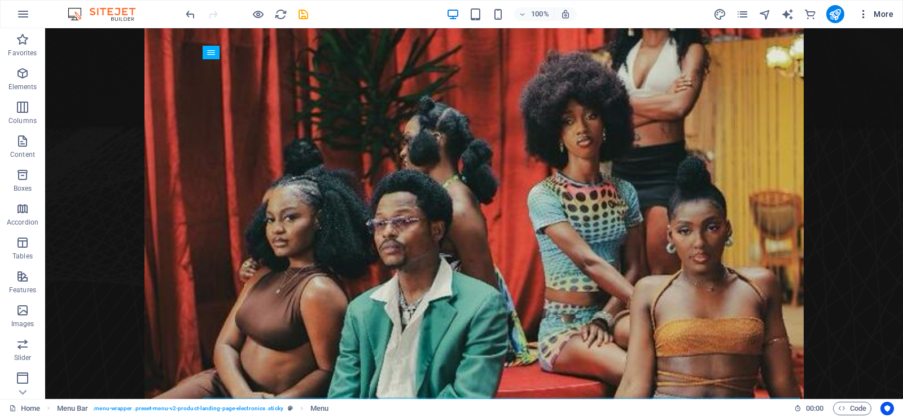
click at [864, 17] on icon "button" at bounding box center [863, 13] width 11 height 11
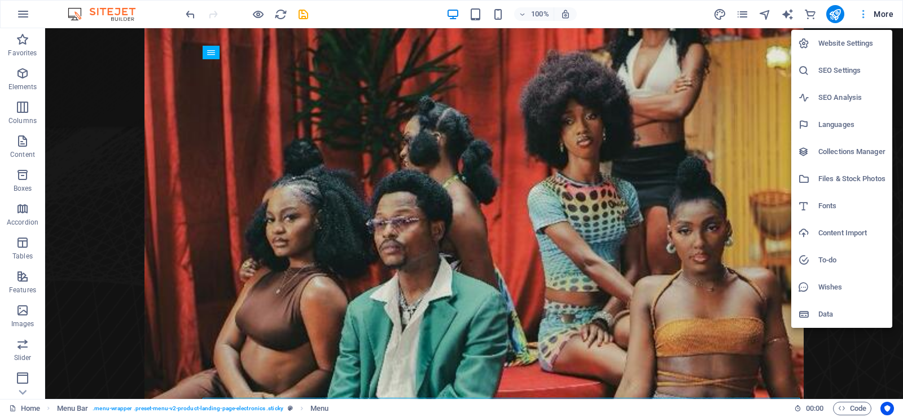
click at [864, 17] on div at bounding box center [451, 208] width 903 height 417
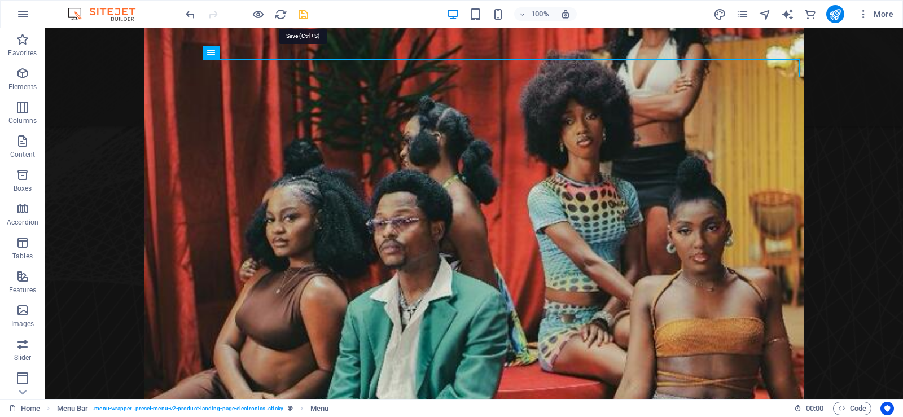
click at [304, 16] on icon "save" at bounding box center [303, 14] width 13 height 13
checkbox input "false"
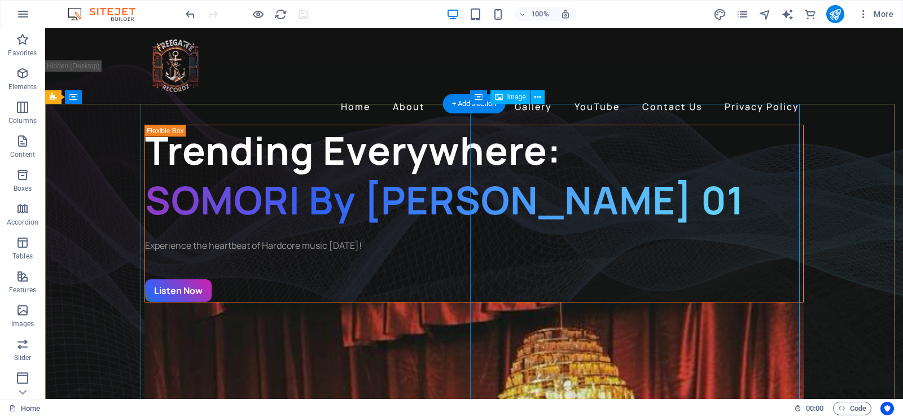
scroll to position [0, 0]
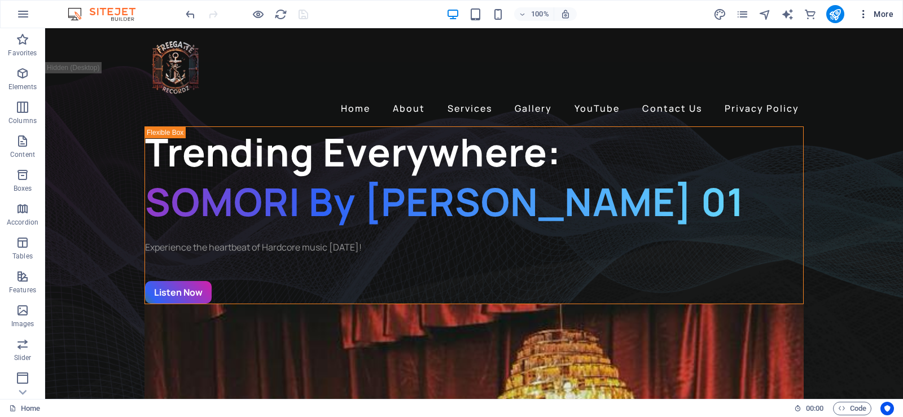
click at [864, 11] on icon "button" at bounding box center [863, 13] width 11 height 11
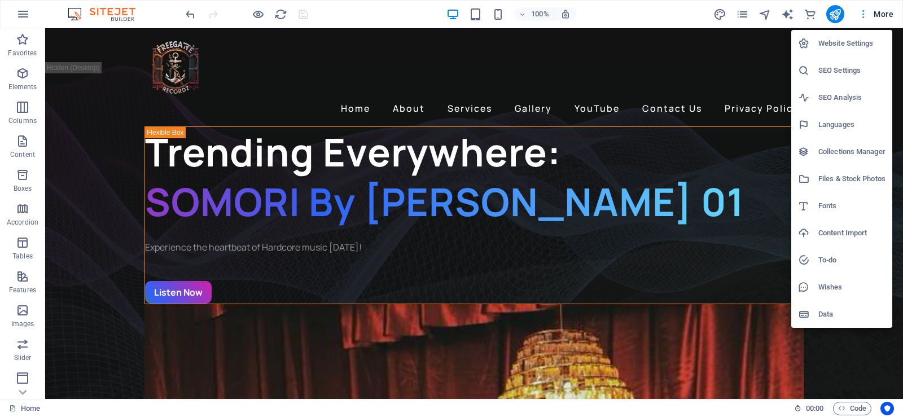
click at [864, 11] on div at bounding box center [451, 208] width 903 height 417
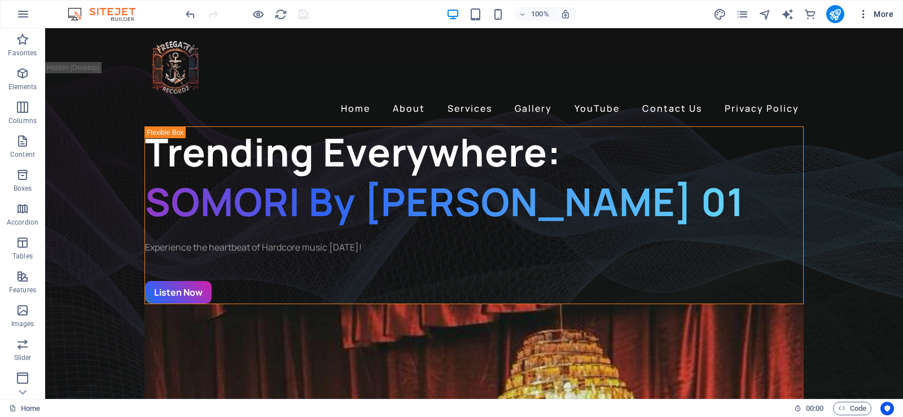
click at [893, 15] on button "More" at bounding box center [875, 14] width 45 height 18
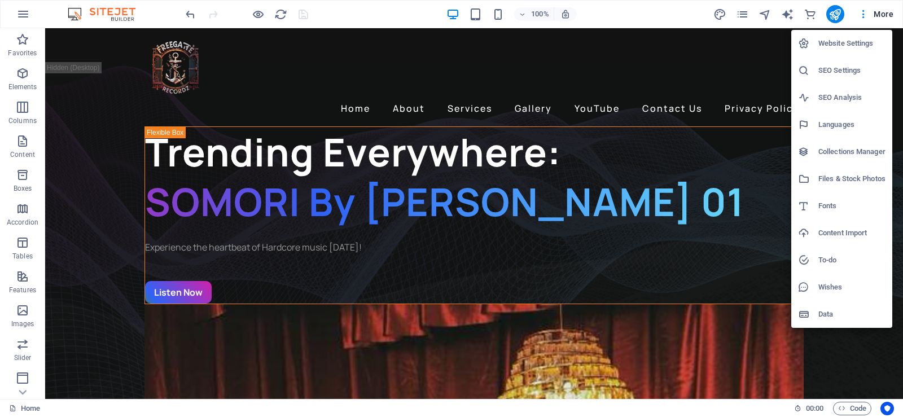
click at [893, 14] on div at bounding box center [451, 208] width 903 height 417
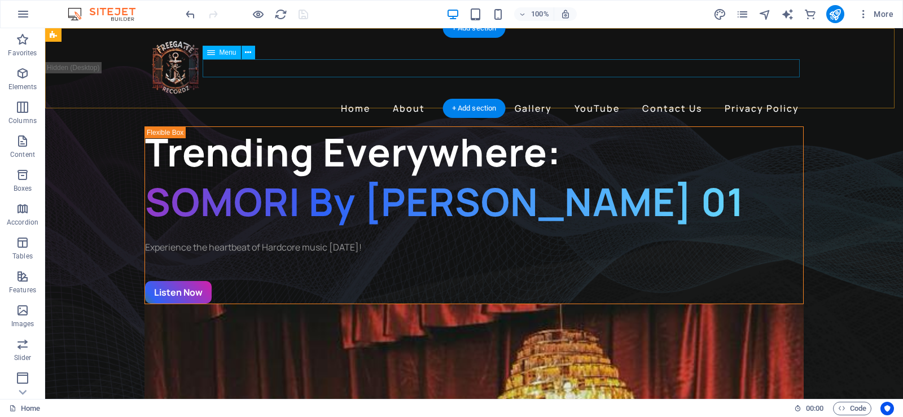
click at [579, 99] on nav "Home About Services Gallery YouTube Contact Us Privacy Policy" at bounding box center [473, 108] width 659 height 18
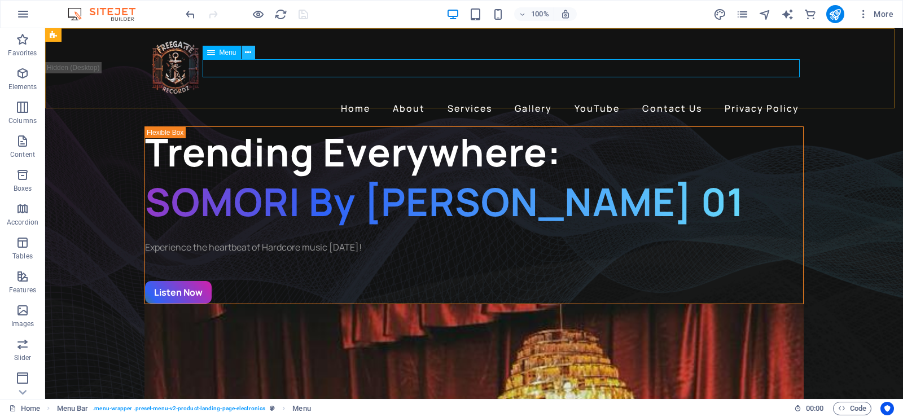
click at [248, 55] on icon at bounding box center [248, 53] width 6 height 12
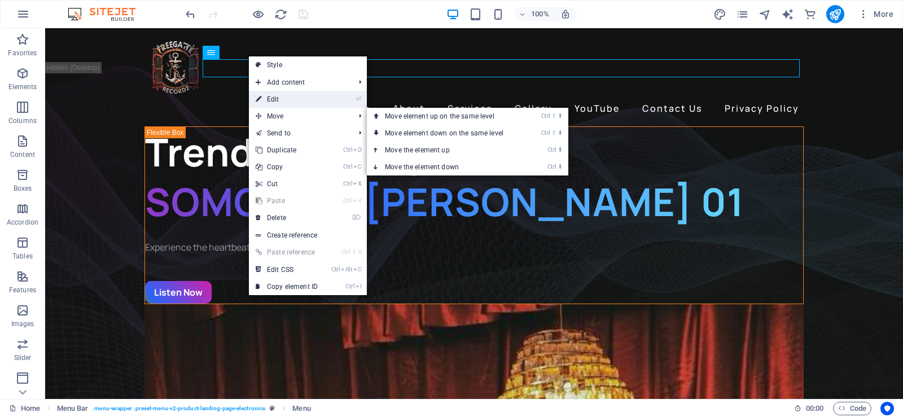
click at [293, 97] on link "⏎ Edit" at bounding box center [287, 99] width 76 height 17
select select "1"
select select
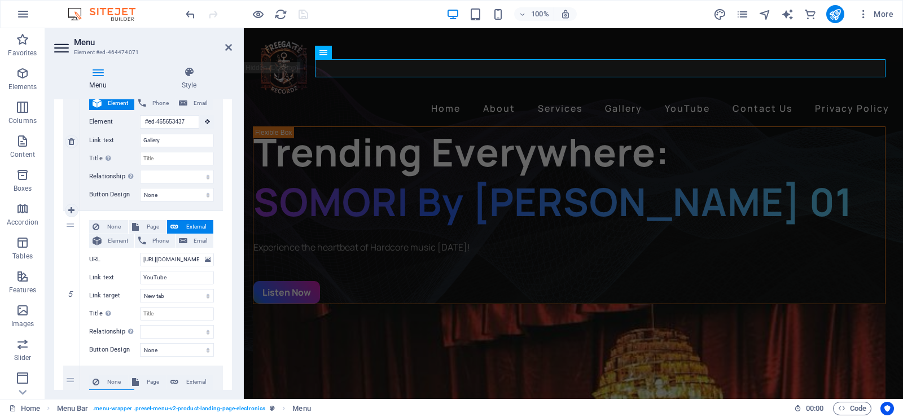
scroll to position [564, 0]
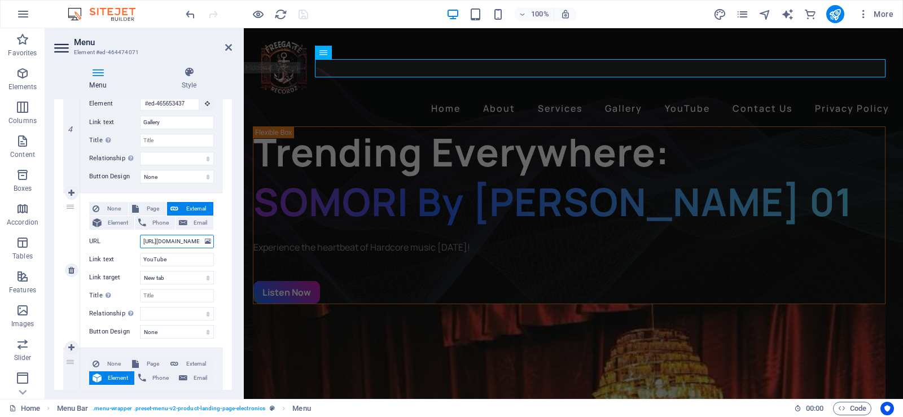
click at [188, 243] on input "https://www.youtube.com/@TOYEJAY" at bounding box center [177, 242] width 74 height 14
click at [174, 123] on input "Gallery" at bounding box center [177, 123] width 74 height 14
click at [225, 47] on icon at bounding box center [228, 47] width 7 height 9
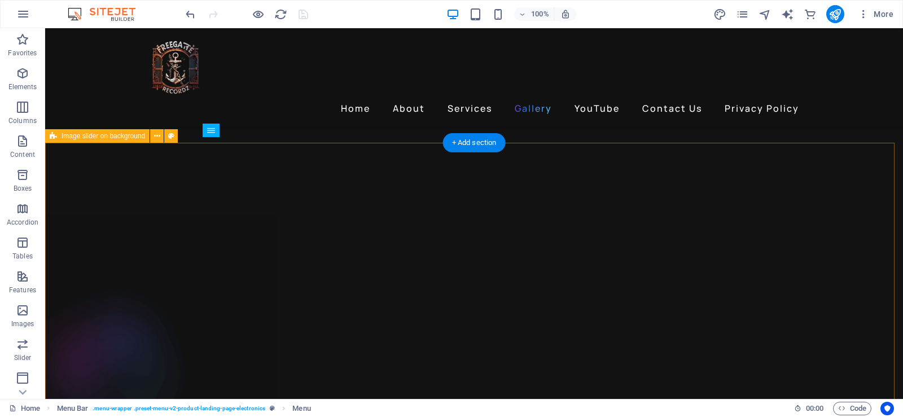
scroll to position [1241, 0]
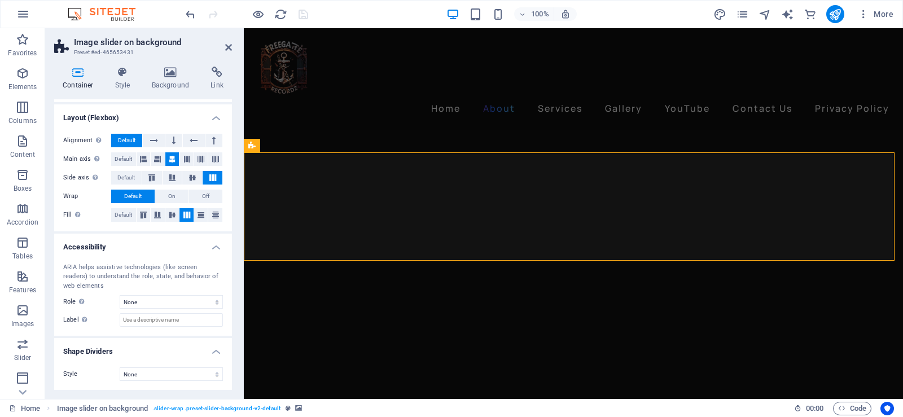
scroll to position [0, 0]
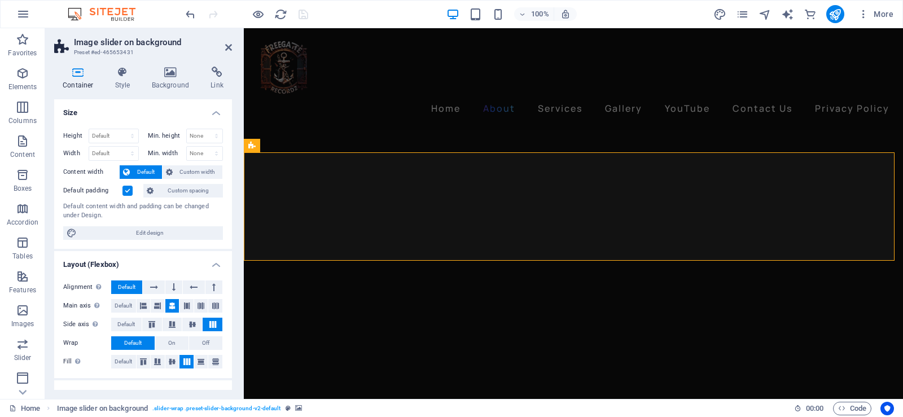
click at [74, 73] on icon at bounding box center [78, 72] width 48 height 11
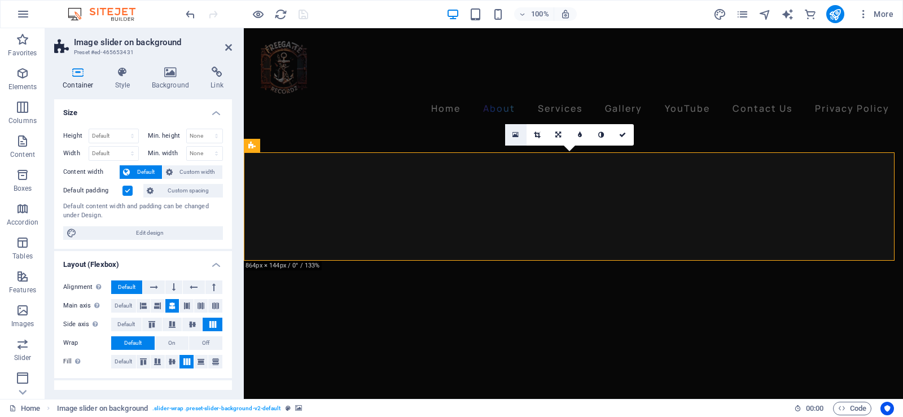
click at [513, 137] on icon at bounding box center [515, 135] width 6 height 8
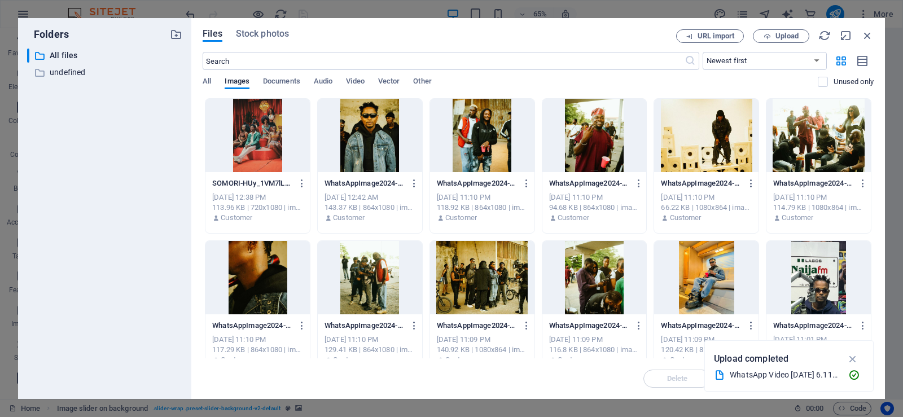
click at [249, 137] on div at bounding box center [257, 135] width 104 height 73
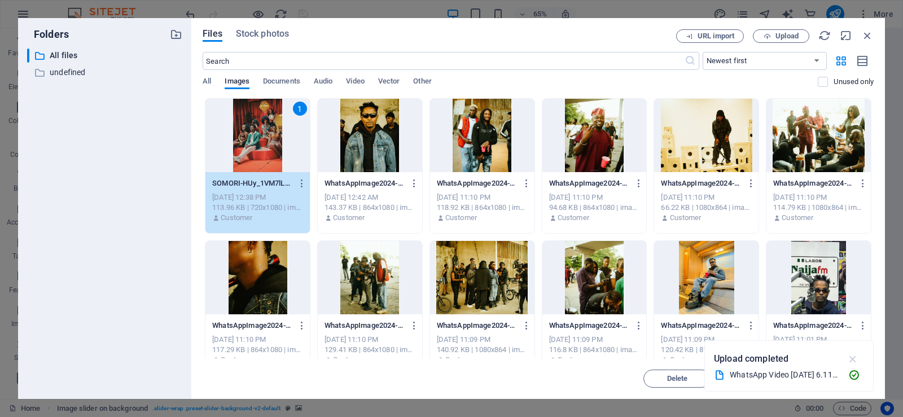
click at [853, 358] on icon "button" at bounding box center [852, 359] width 13 height 12
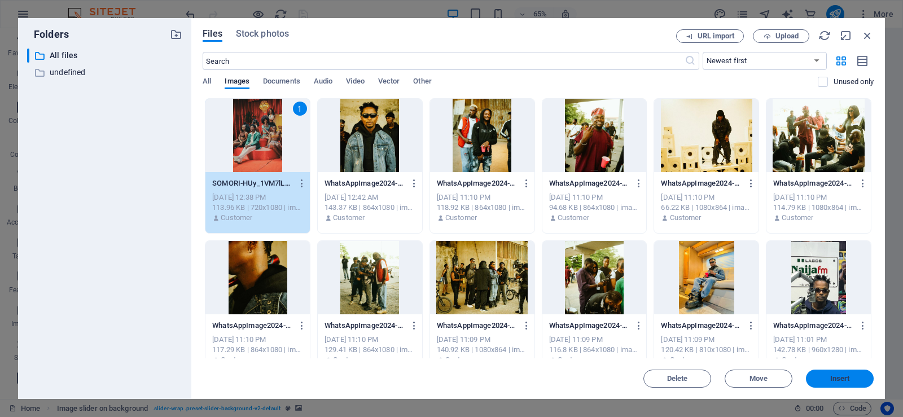
drag, startPoint x: 840, startPoint y: 379, endPoint x: 595, endPoint y: 348, distance: 246.2
click at [840, 379] on span "Insert" at bounding box center [840, 378] width 20 height 7
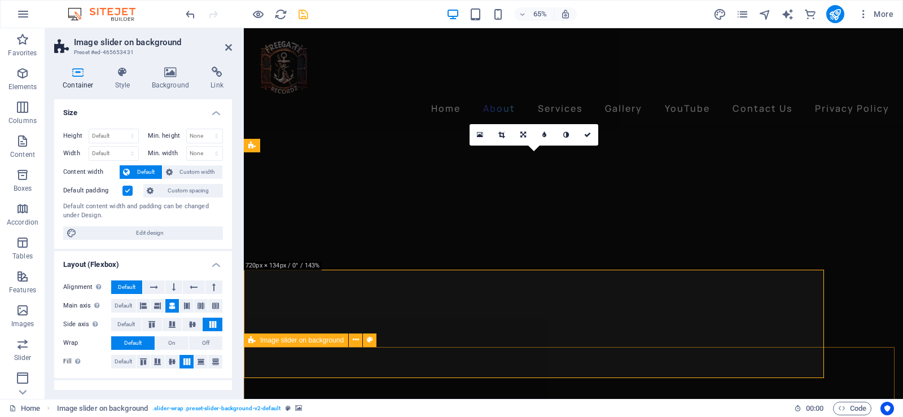
scroll to position [1210, 0]
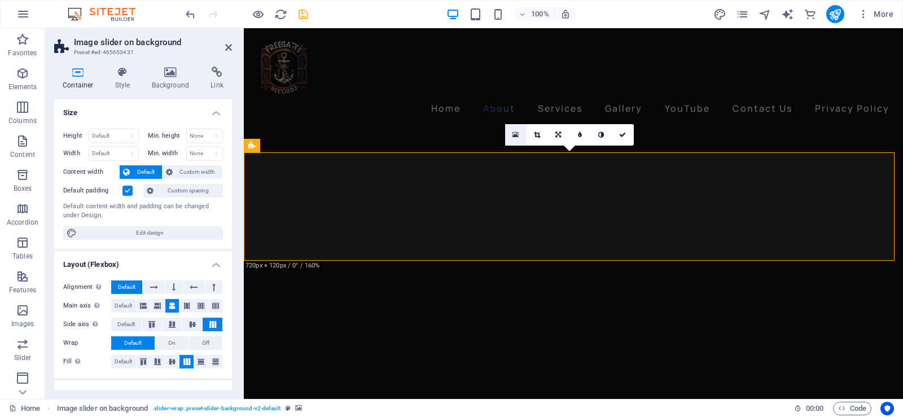
click at [512, 135] on icon at bounding box center [515, 135] width 6 height 8
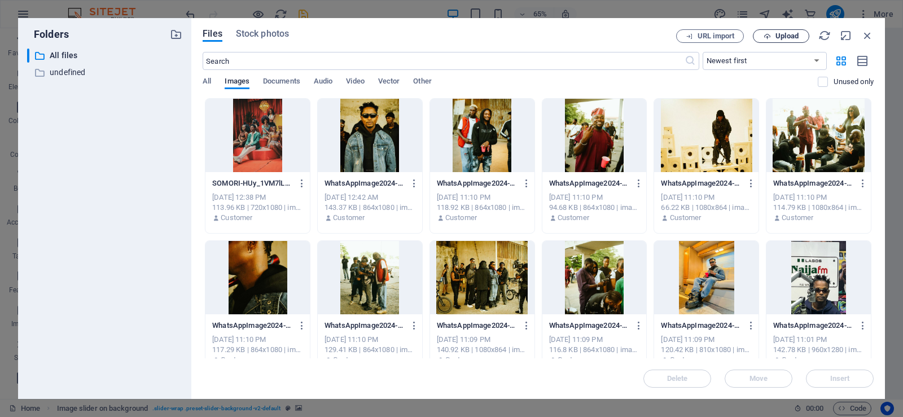
click at [793, 34] on span "Upload" at bounding box center [786, 36] width 23 height 7
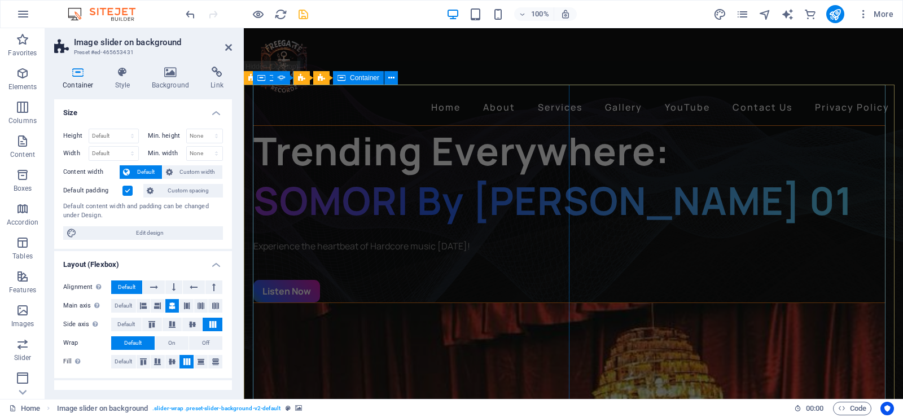
scroll to position [0, 0]
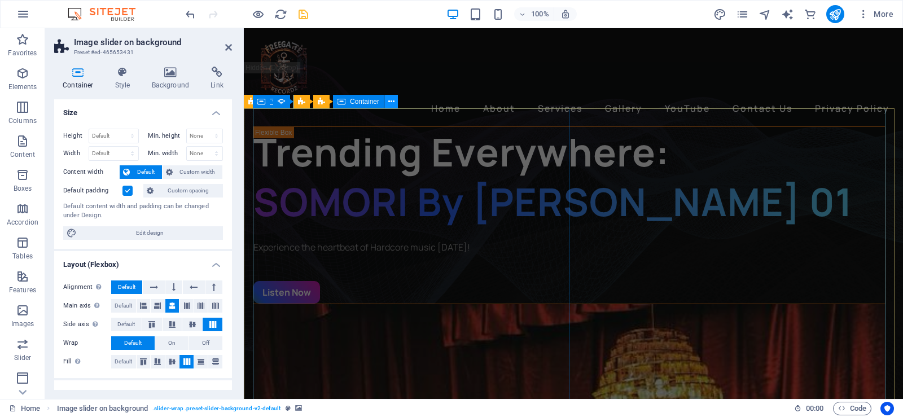
click at [392, 99] on icon at bounding box center [391, 102] width 6 height 12
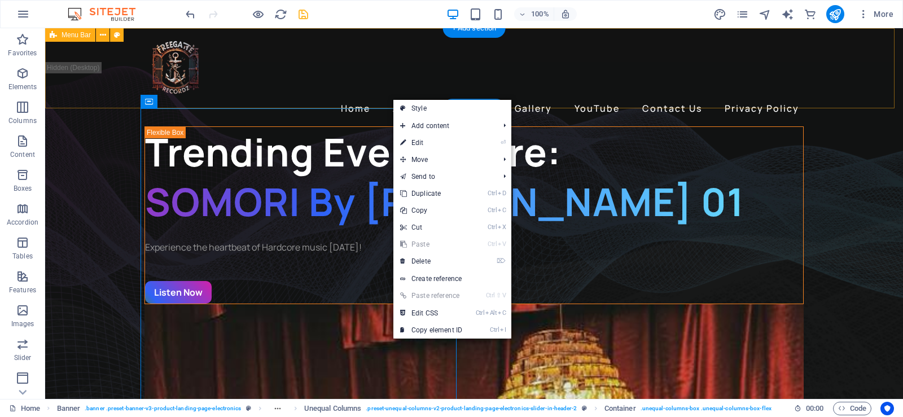
click at [392, 99] on div "Home About Services Gallery YouTube Contact Us Privacy Policy" at bounding box center [474, 77] width 858 height 98
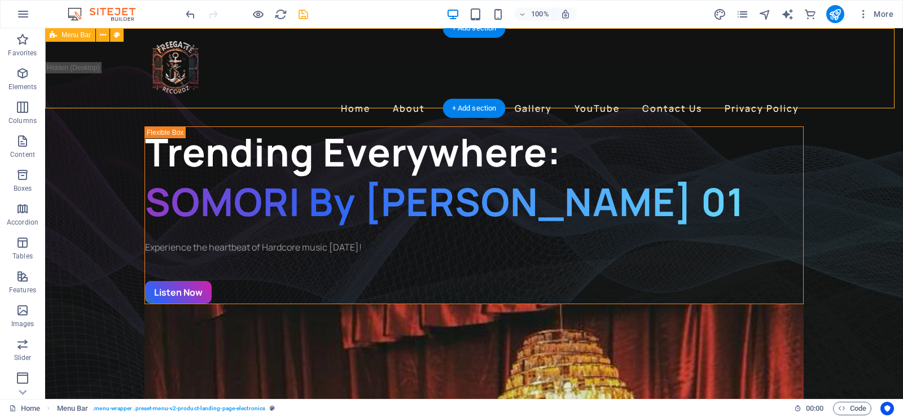
click at [393, 94] on div "Home About Services Gallery YouTube Contact Us Privacy Policy" at bounding box center [474, 77] width 858 height 98
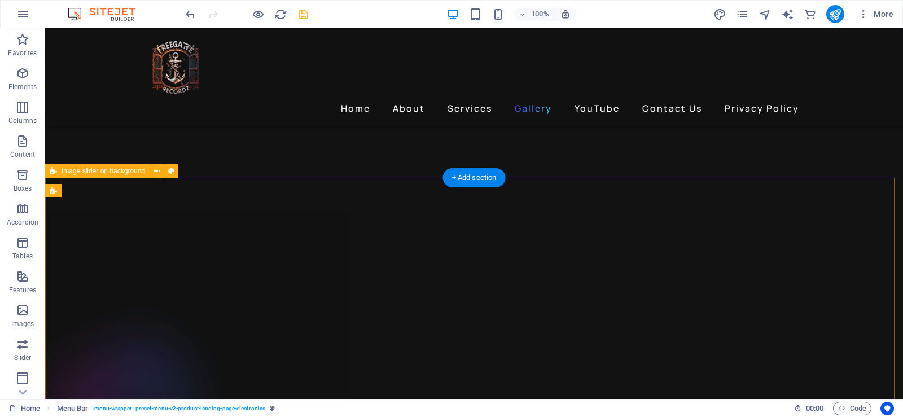
scroll to position [1410, 0]
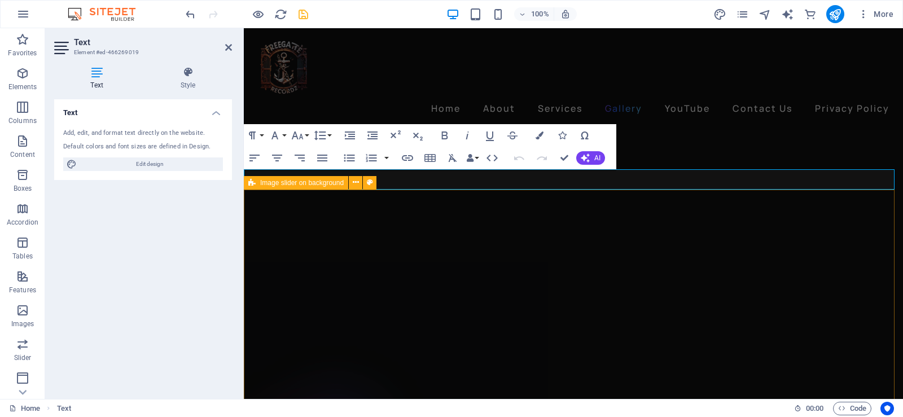
scroll to position [1256, 0]
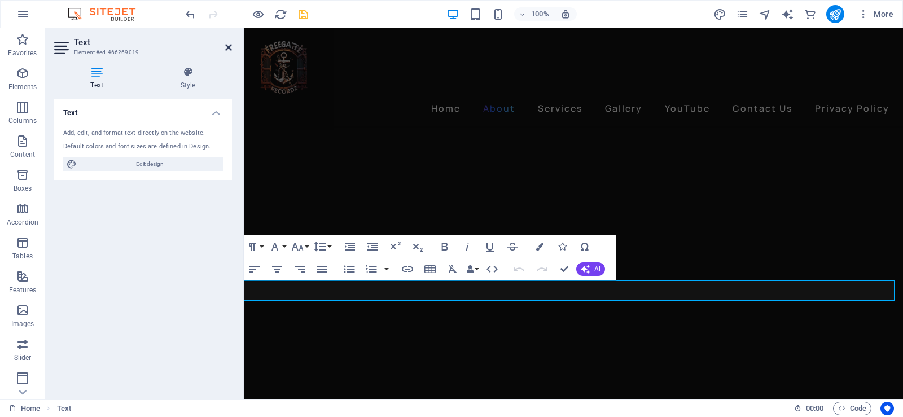
click at [227, 46] on icon at bounding box center [228, 47] width 7 height 9
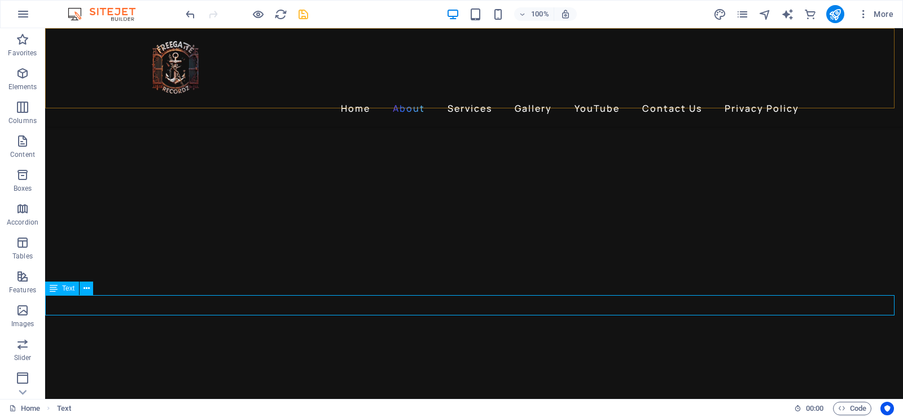
scroll to position [1273, 0]
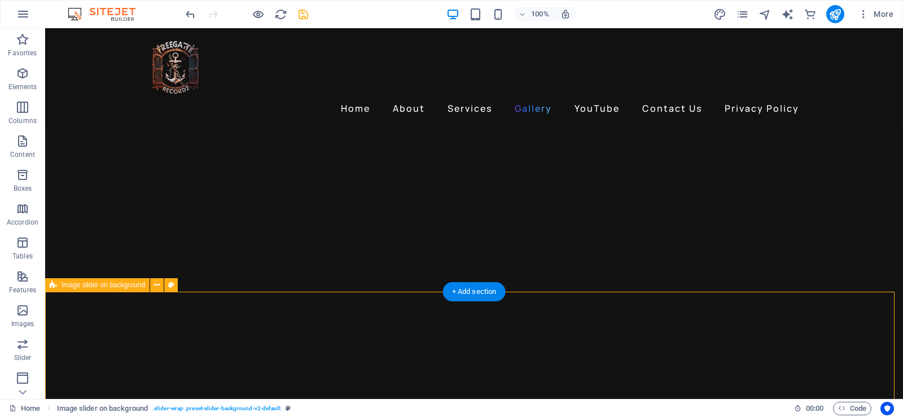
scroll to position [1442, 0]
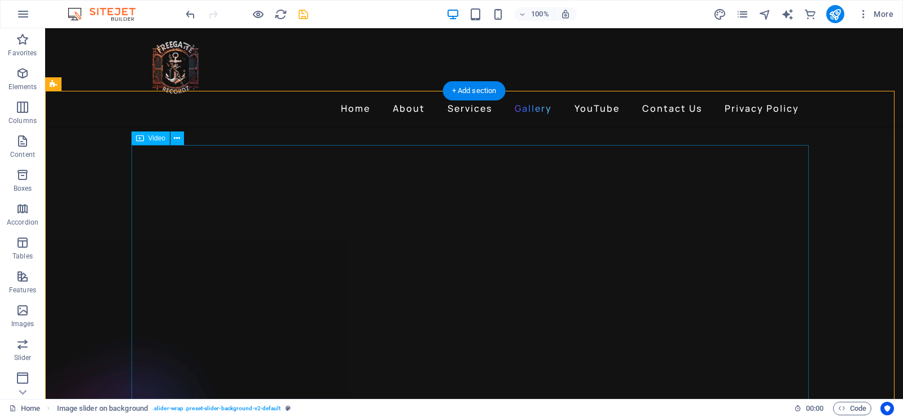
scroll to position [1273, 0]
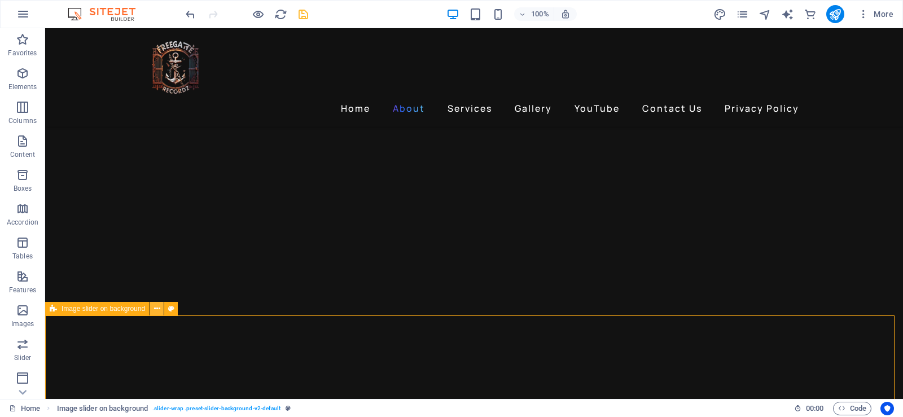
click at [160, 310] on icon at bounding box center [157, 309] width 6 height 12
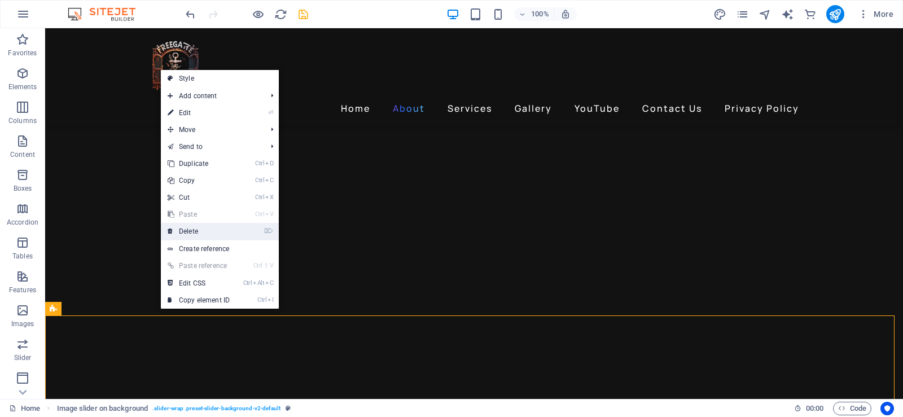
click at [207, 229] on link "⌦ Delete" at bounding box center [199, 231] width 76 height 17
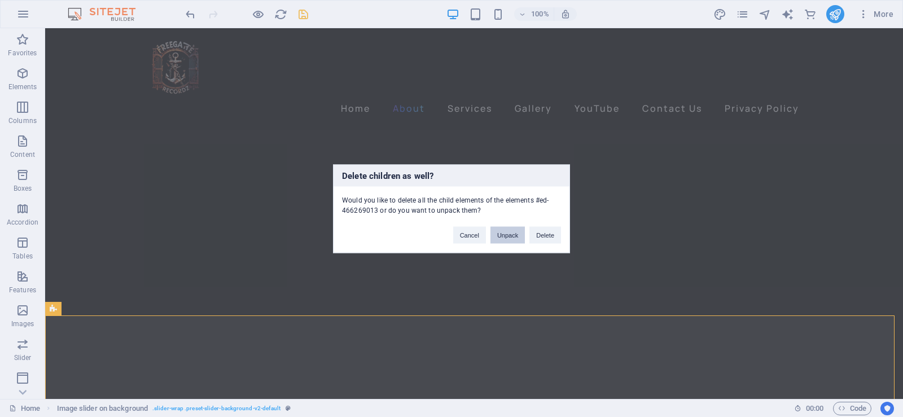
click at [509, 235] on button "Unpack" at bounding box center [507, 234] width 34 height 17
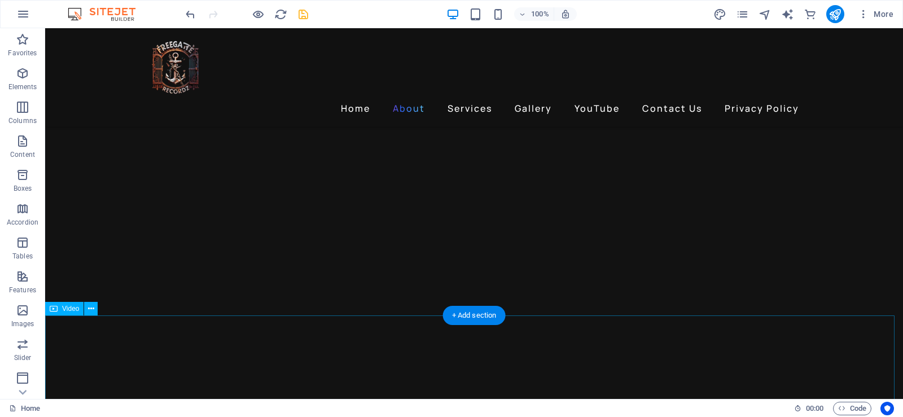
click at [90, 307] on icon at bounding box center [91, 309] width 6 height 12
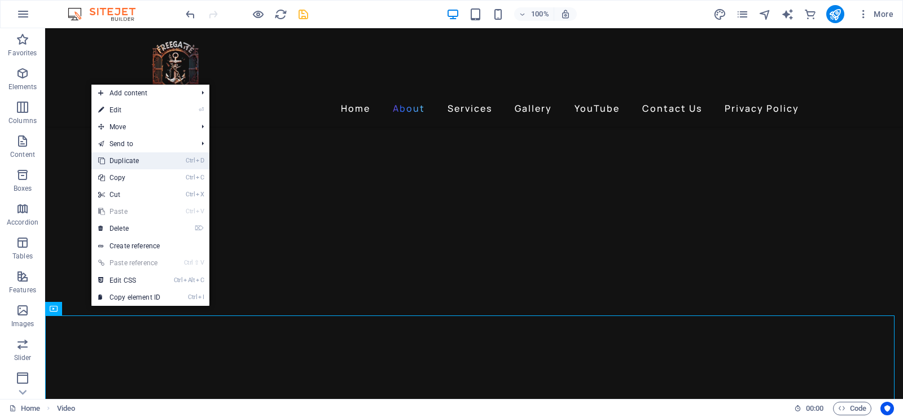
click at [188, 162] on icon "Ctrl" at bounding box center [190, 160] width 9 height 7
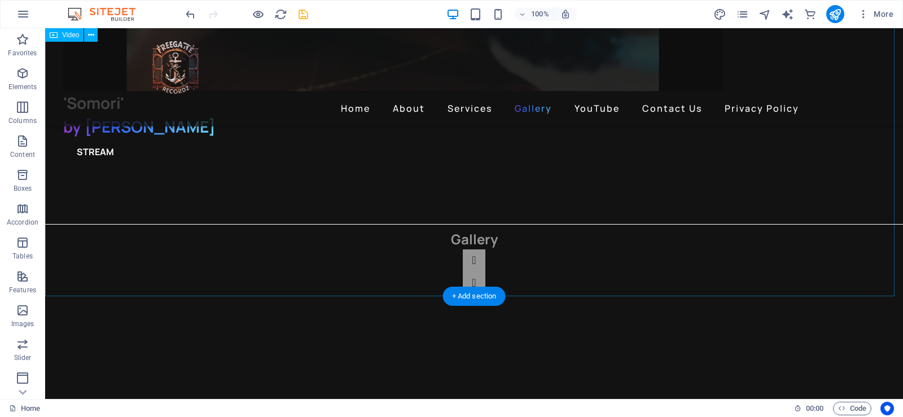
scroll to position [2779, 0]
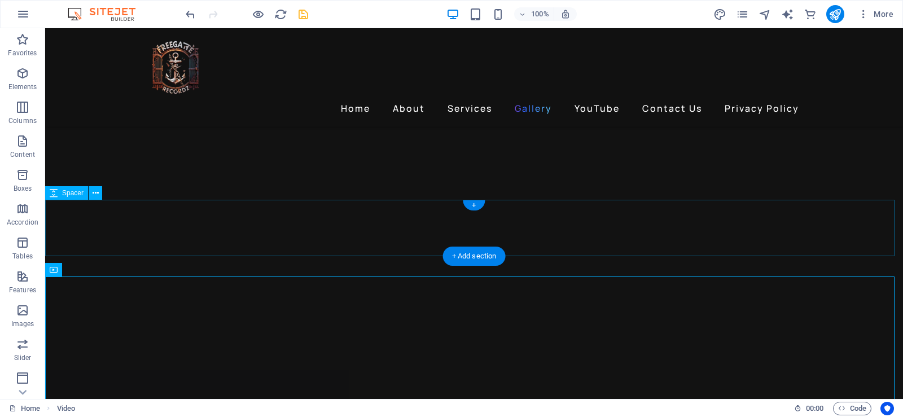
scroll to position [1312, 0]
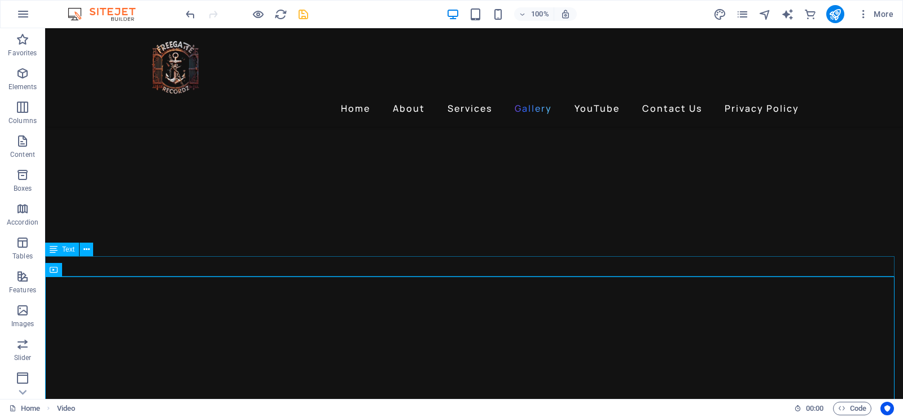
drag, startPoint x: 180, startPoint y: 275, endPoint x: 187, endPoint y: 303, distance: 28.6
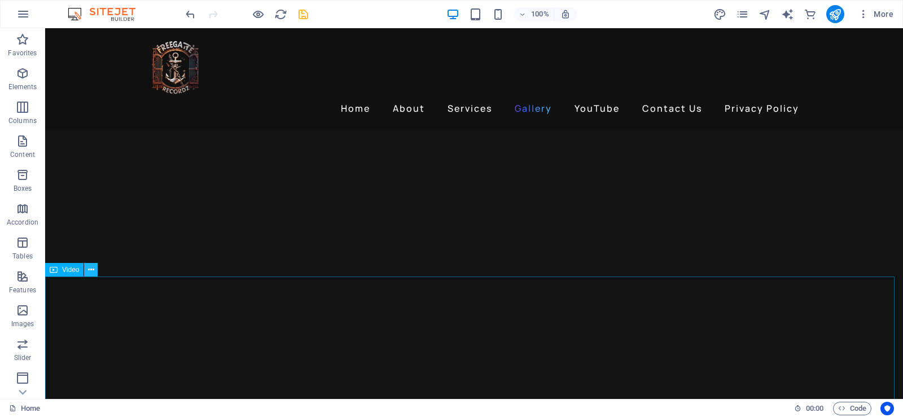
click at [91, 273] on icon at bounding box center [91, 270] width 6 height 12
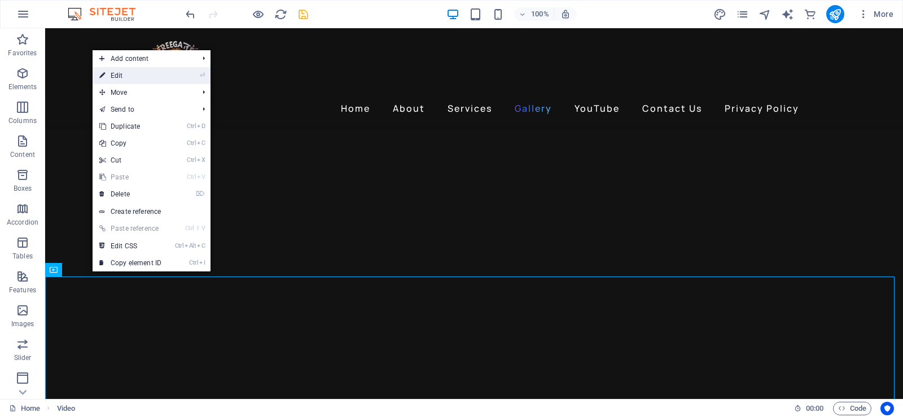
click at [171, 77] on li "⏎ Edit" at bounding box center [152, 75] width 118 height 17
click at [111, 74] on link "⏎ Edit" at bounding box center [131, 75] width 76 height 17
select select "%"
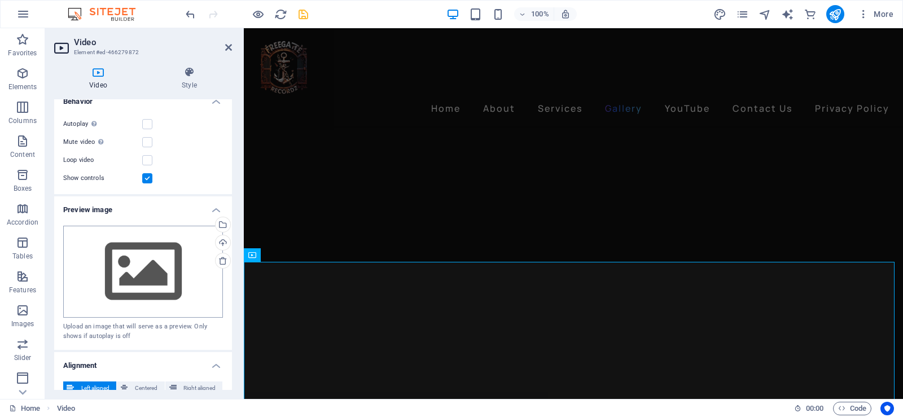
scroll to position [236, 0]
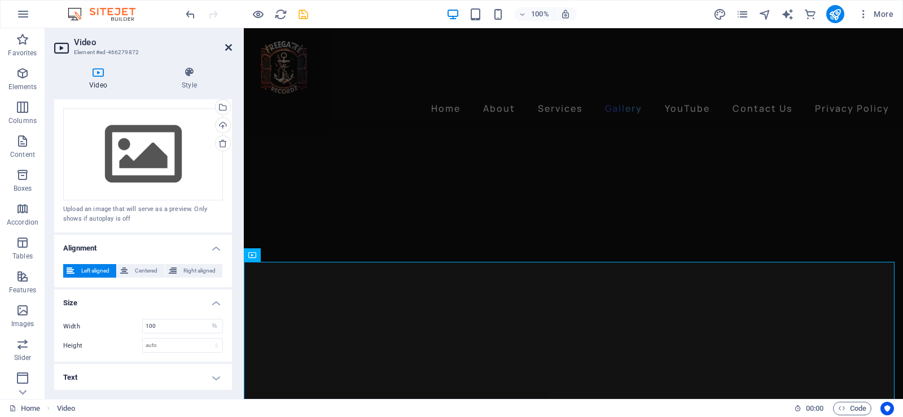
click at [226, 45] on icon at bounding box center [228, 47] width 7 height 9
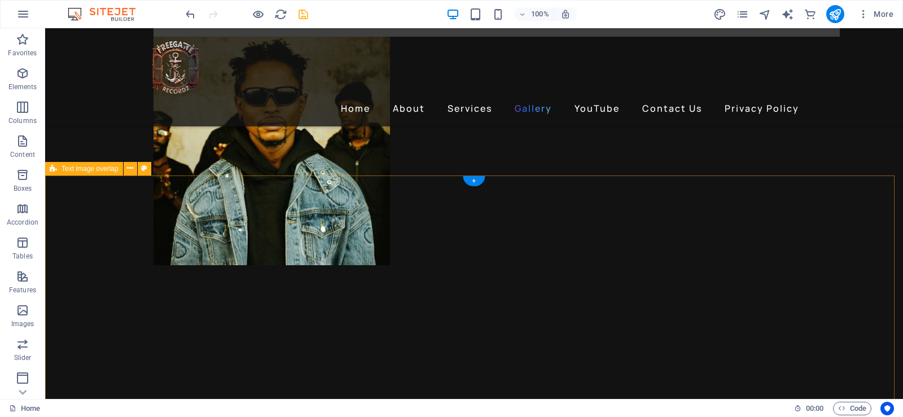
scroll to position [4302, 0]
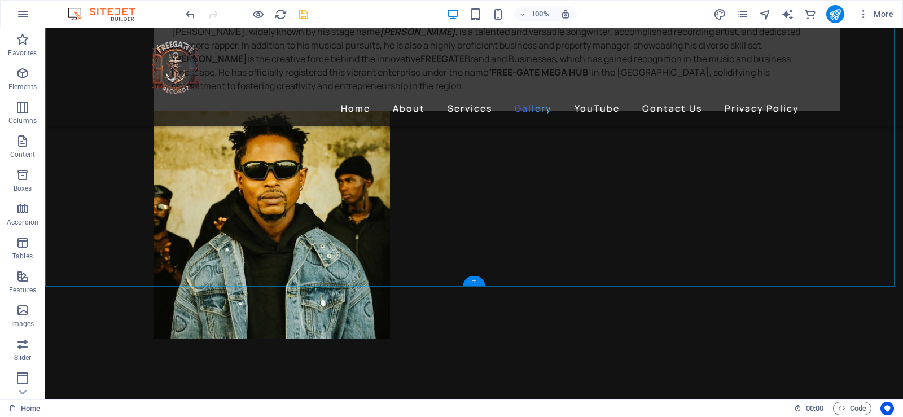
click at [473, 280] on div "+" at bounding box center [474, 281] width 22 height 10
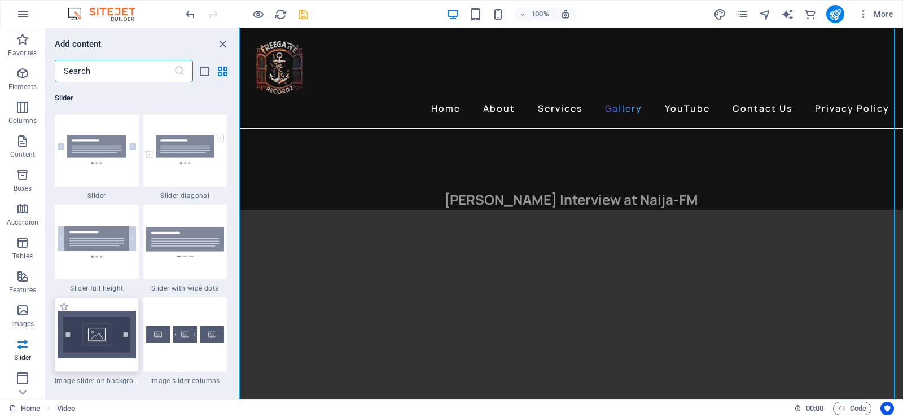
scroll to position [6431, 0]
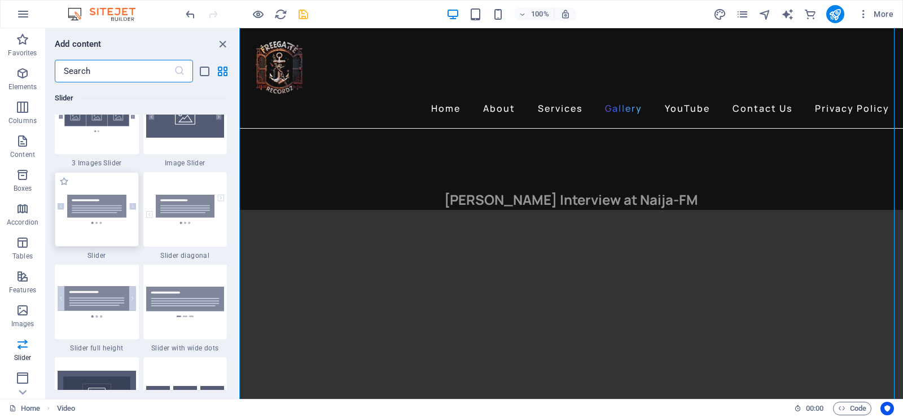
click at [112, 208] on img at bounding box center [97, 209] width 78 height 29
click at [239, 210] on div "Drag here to replace the existing content. Press “Ctrl” if you want to create a…" at bounding box center [570, 213] width 663 height 371
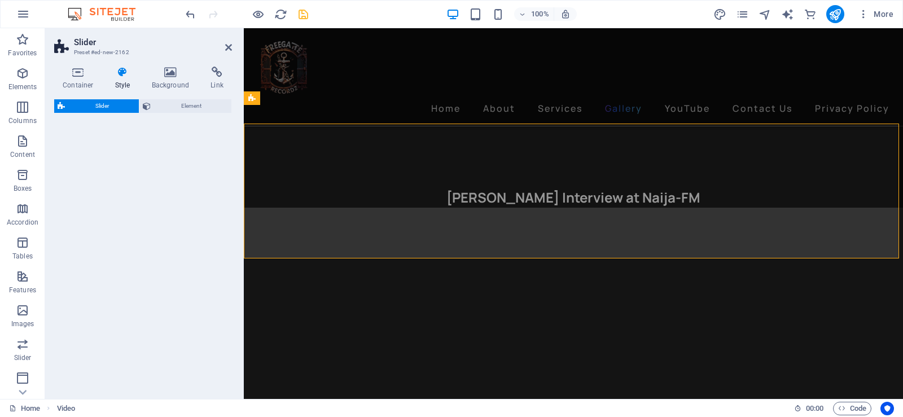
select select "rem"
select select "px"
select select "preset-slider-content-v3-default"
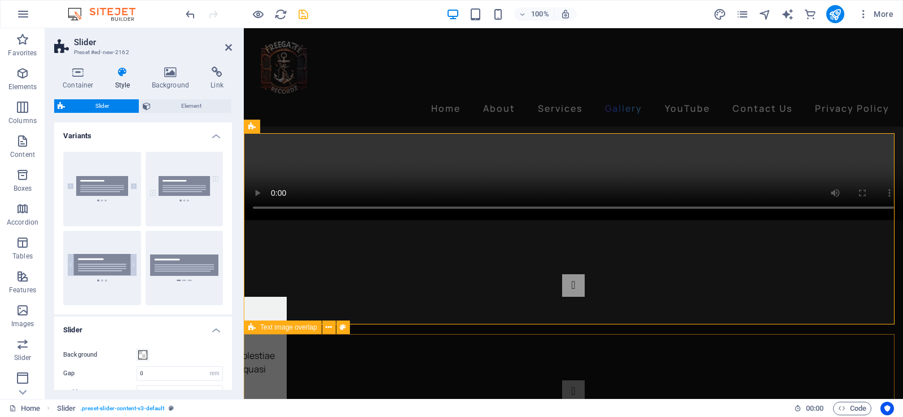
scroll to position [3637, 0]
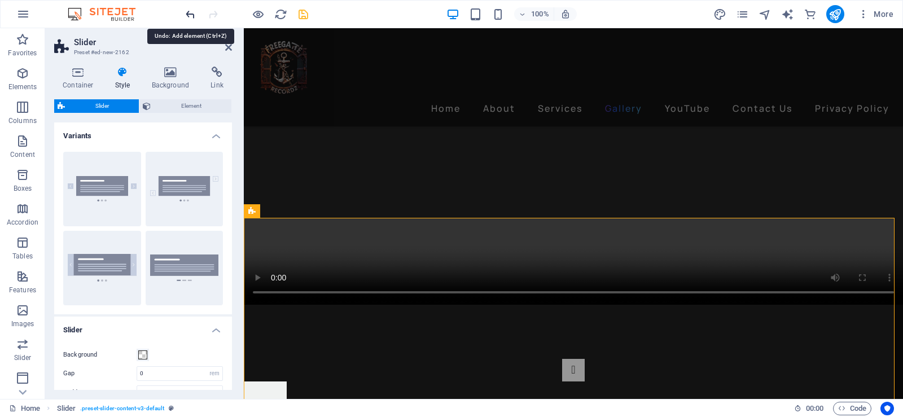
click at [187, 10] on icon "undo" at bounding box center [190, 14] width 13 height 13
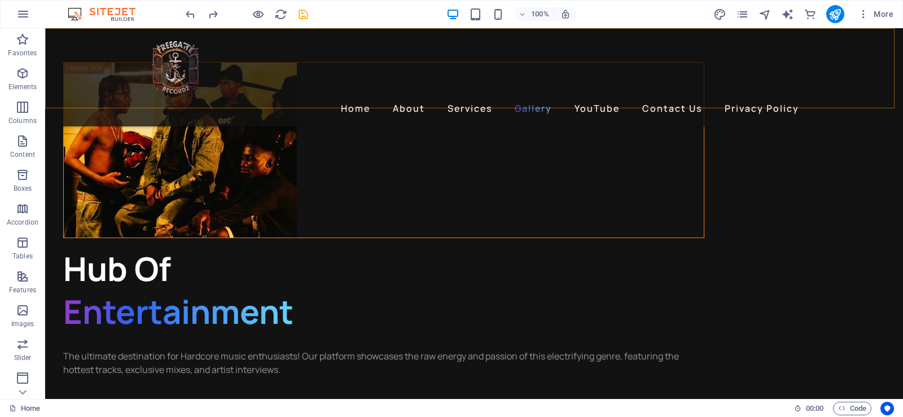
scroll to position [1988, 0]
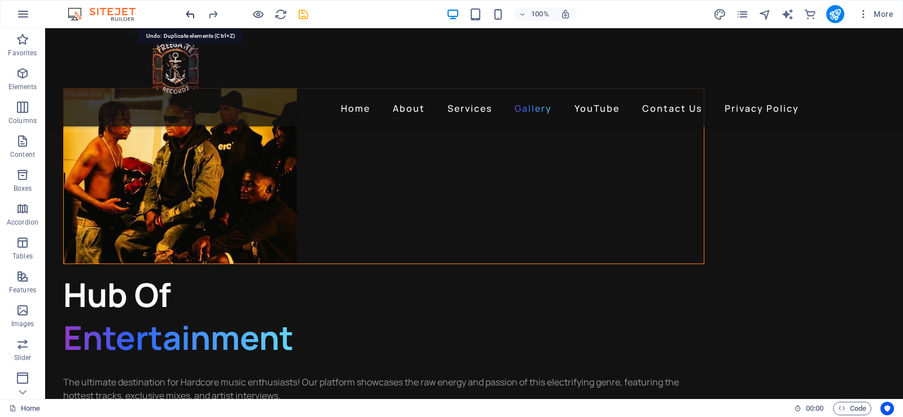
click at [191, 12] on icon "undo" at bounding box center [190, 14] width 13 height 13
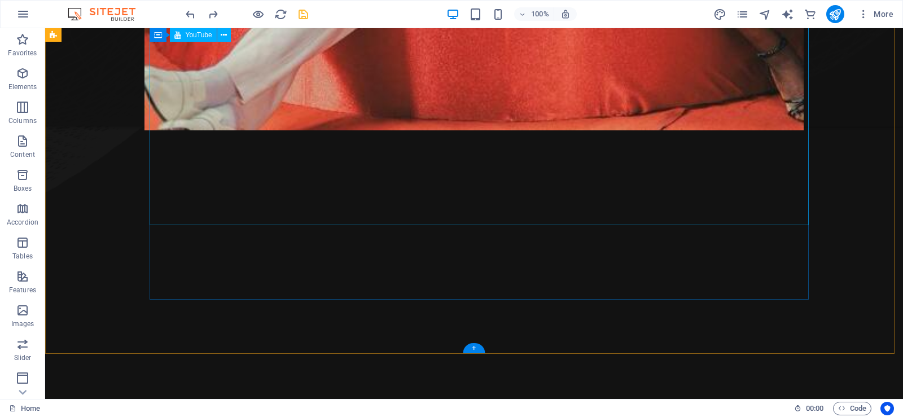
scroll to position [1216, 0]
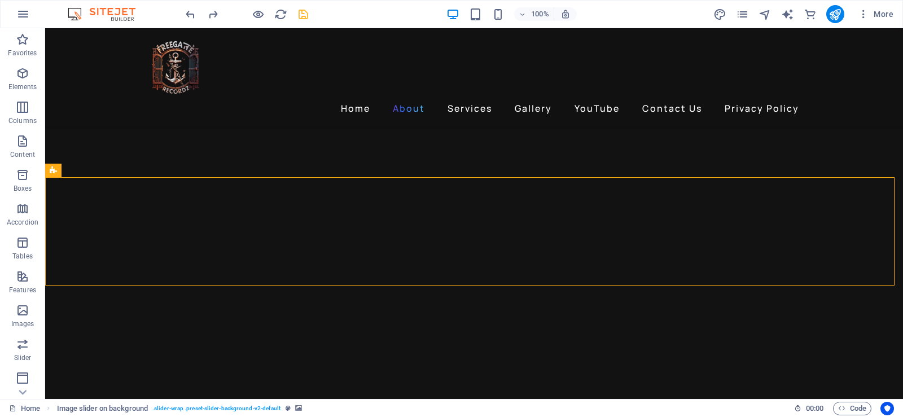
click at [159, 173] on icon at bounding box center [157, 171] width 6 height 12
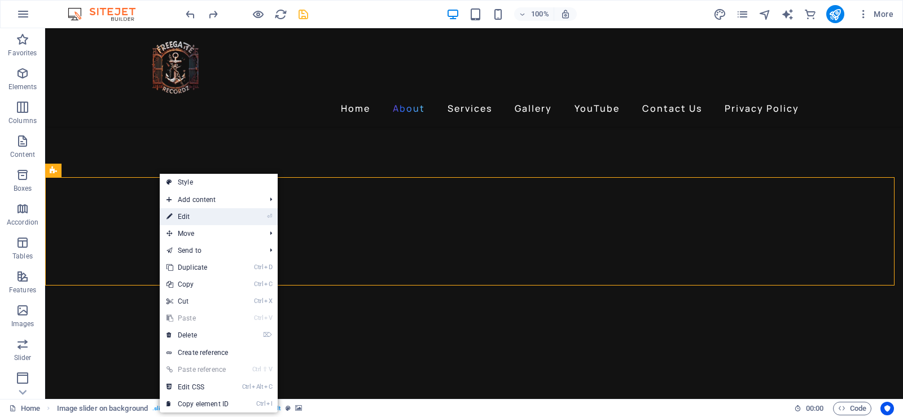
click at [200, 213] on link "⏎ Edit" at bounding box center [198, 216] width 76 height 17
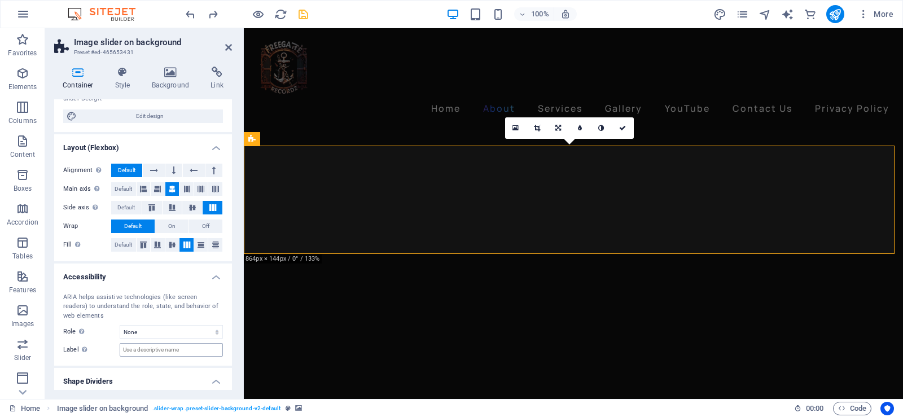
scroll to position [147, 0]
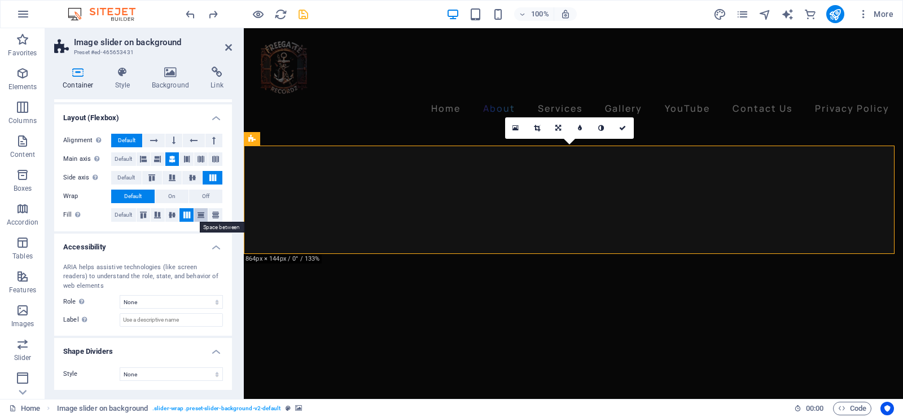
click at [197, 214] on icon at bounding box center [201, 215] width 14 height 7
click at [212, 216] on icon at bounding box center [216, 215] width 14 height 7
click at [187, 216] on icon at bounding box center [187, 215] width 14 height 7
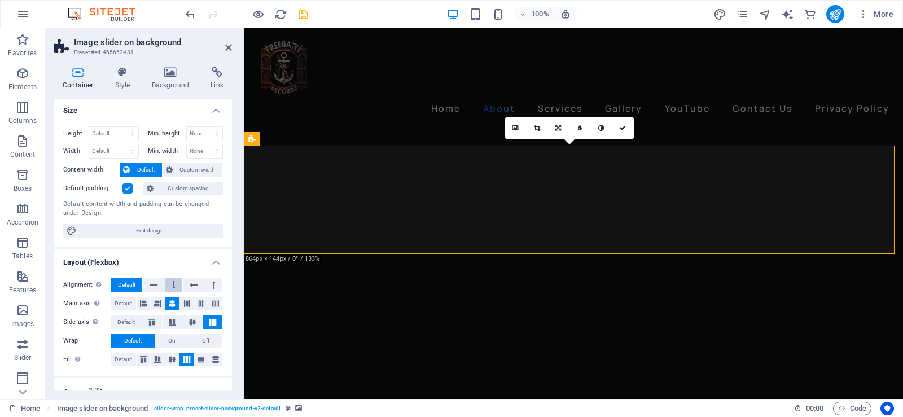
scroll to position [0, 0]
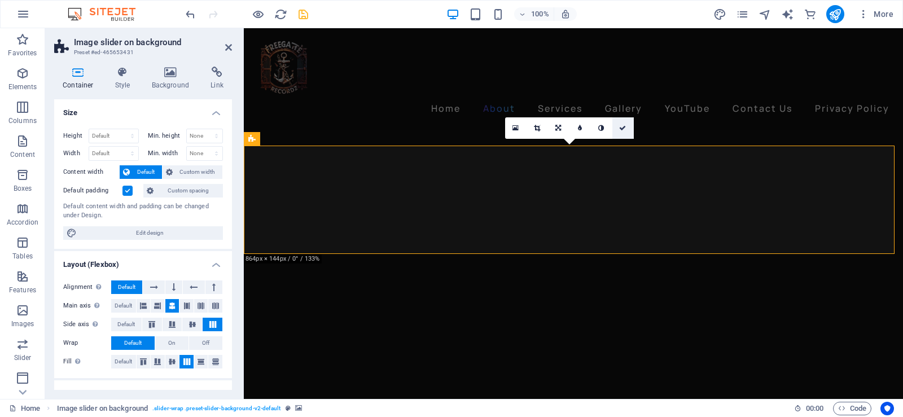
click at [629, 128] on link at bounding box center [622, 127] width 21 height 21
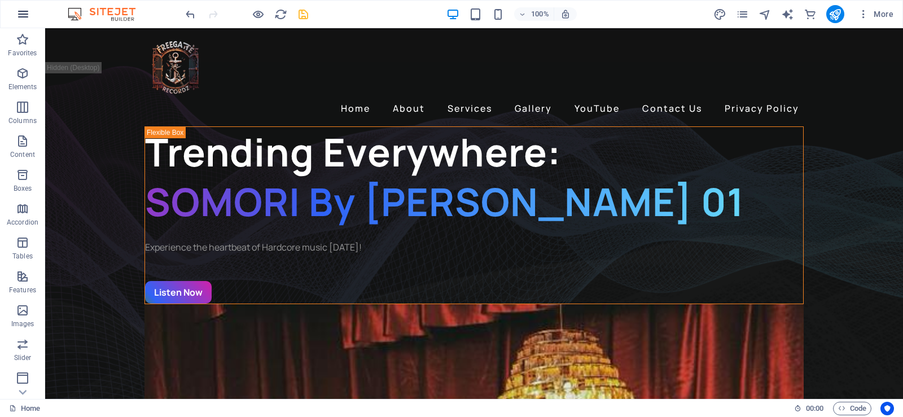
click at [26, 14] on icon "button" at bounding box center [23, 14] width 14 height 14
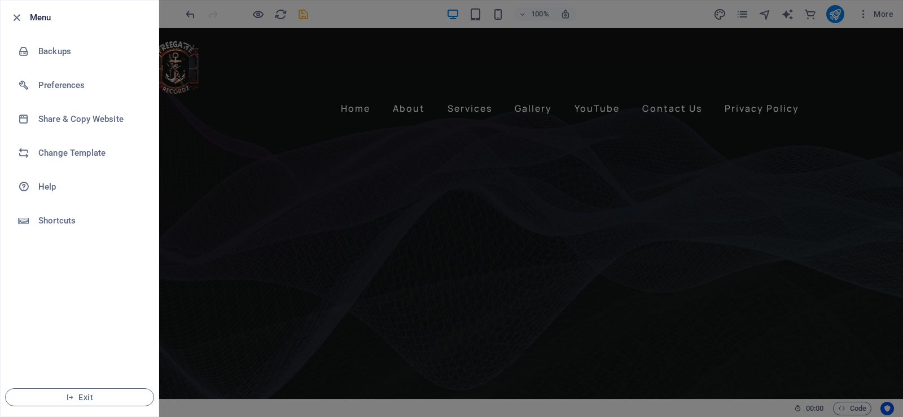
click at [25, 15] on div at bounding box center [20, 18] width 20 height 14
click at [12, 19] on icon "button" at bounding box center [16, 17] width 13 height 13
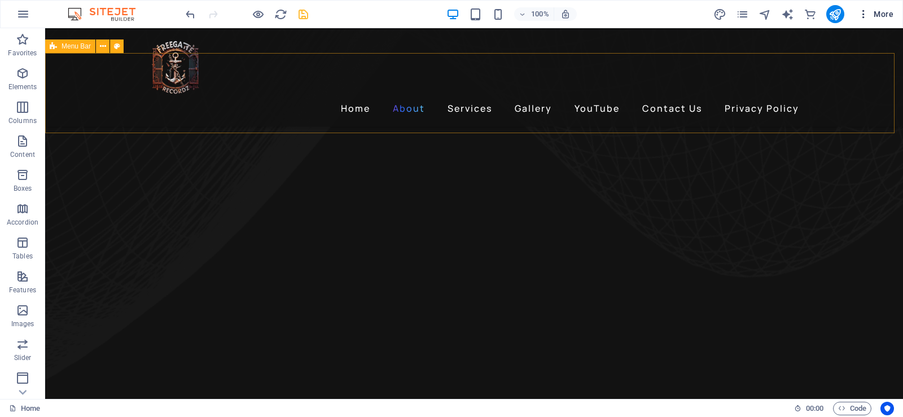
scroll to position [709, 0]
click at [837, 14] on icon "publish" at bounding box center [834, 14] width 13 height 13
checkbox input "false"
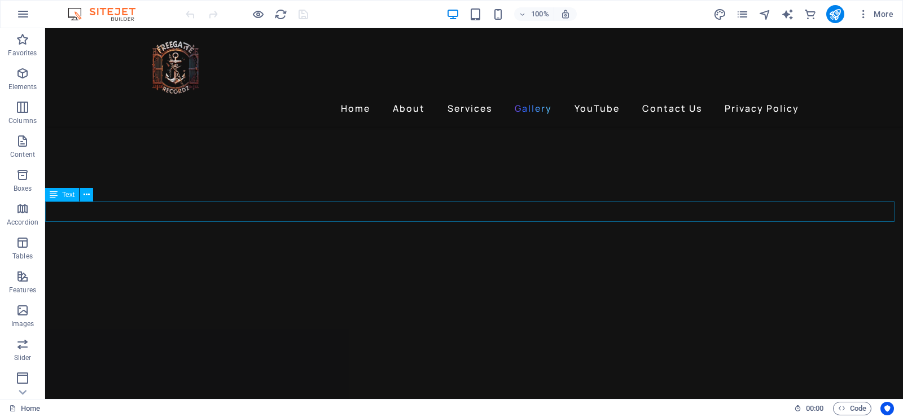
scroll to position [1354, 0]
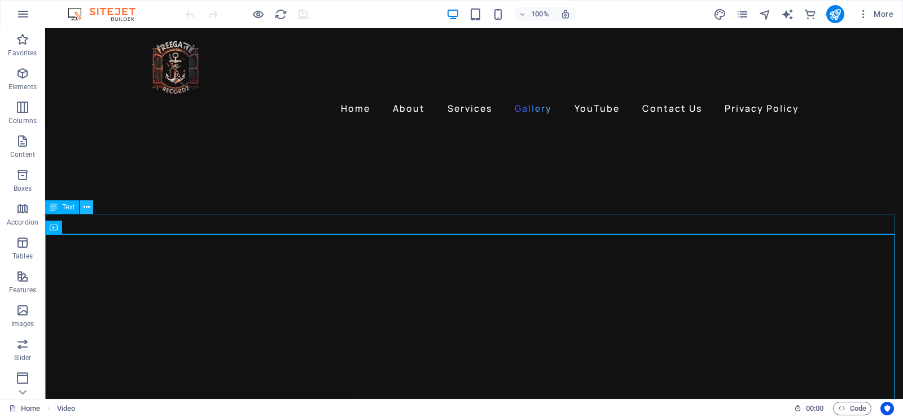
click at [90, 205] on button at bounding box center [87, 207] width 14 height 14
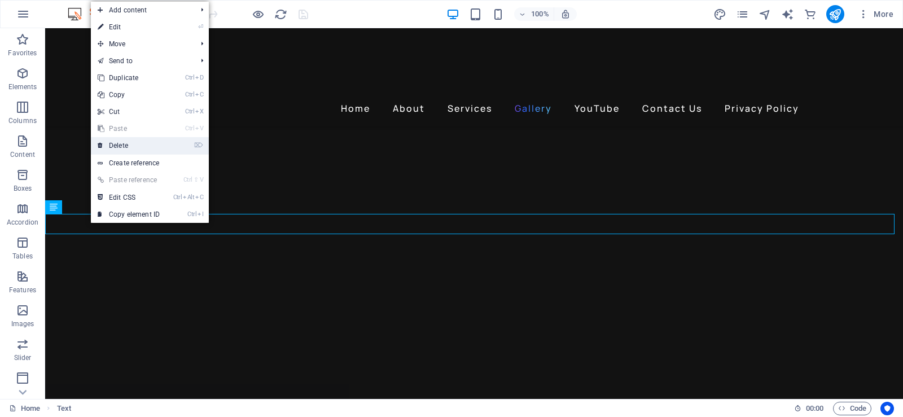
click at [141, 142] on link "⌦ Delete" at bounding box center [129, 145] width 76 height 17
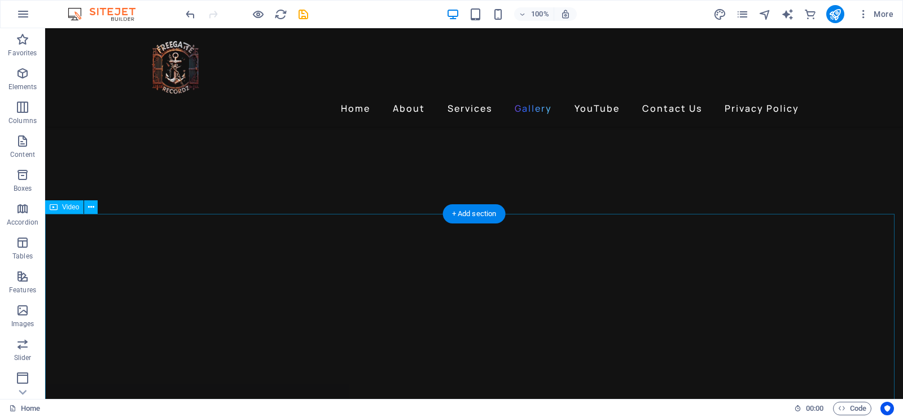
click at [89, 205] on icon at bounding box center [91, 207] width 6 height 12
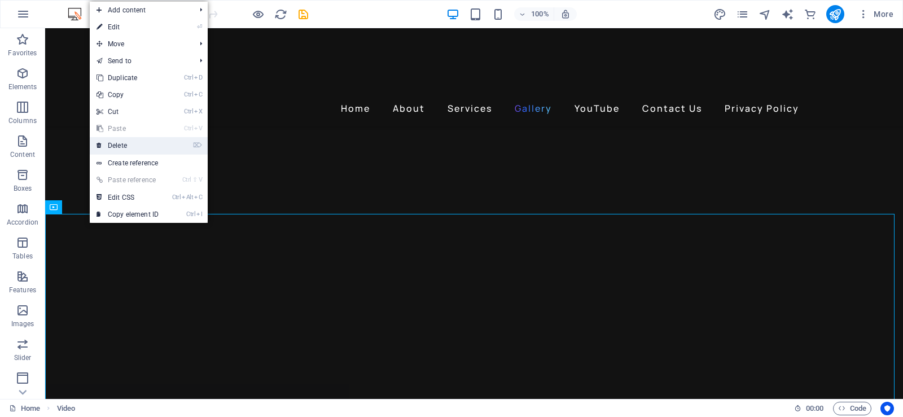
drag, startPoint x: 128, startPoint y: 145, endPoint x: 83, endPoint y: 117, distance: 52.7
click at [128, 145] on link "⌦ Delete" at bounding box center [128, 145] width 76 height 17
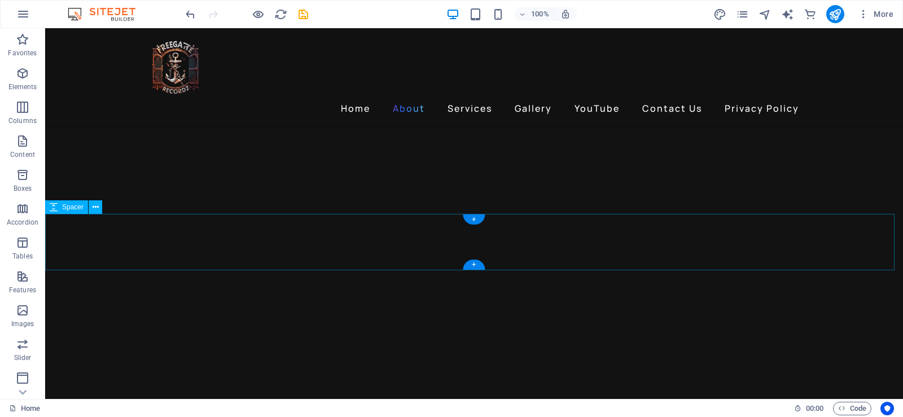
scroll to position [1185, 0]
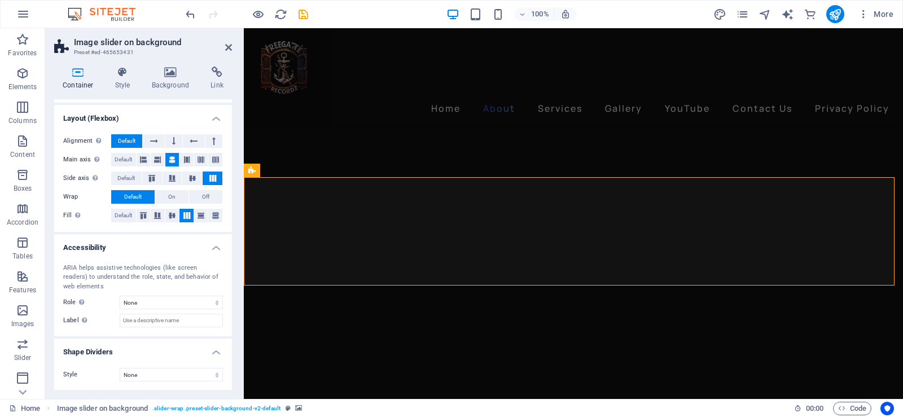
scroll to position [147, 0]
click at [170, 197] on span "On" at bounding box center [171, 197] width 7 height 14
click at [133, 197] on span "Default" at bounding box center [132, 197] width 17 height 14
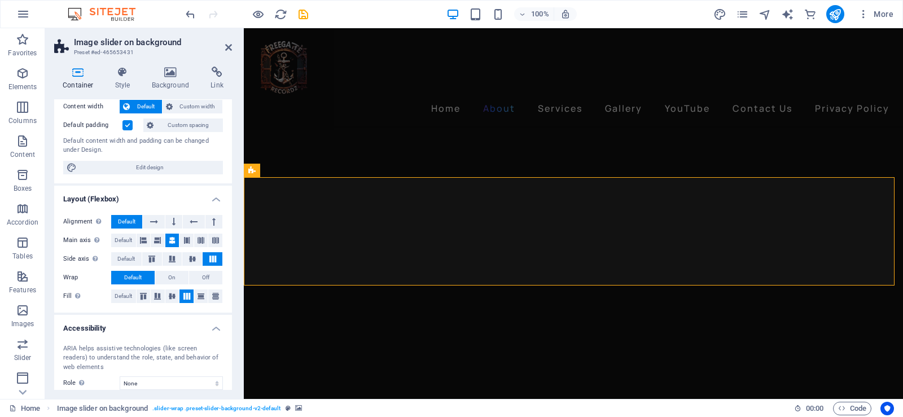
scroll to position [0, 0]
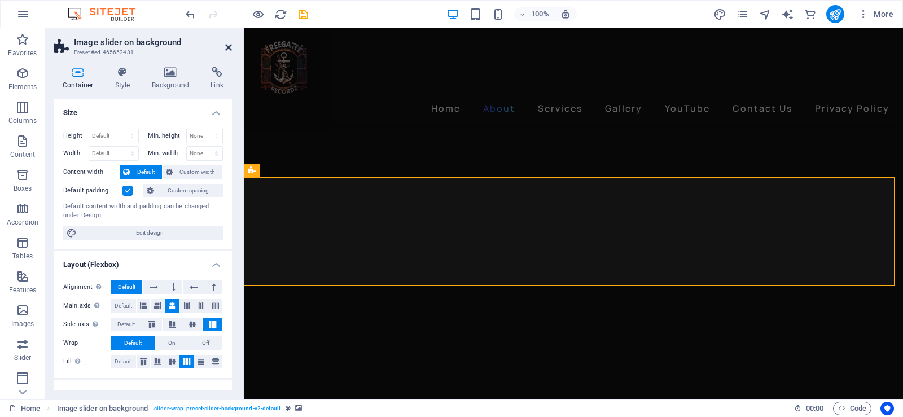
click at [227, 46] on icon at bounding box center [228, 47] width 7 height 9
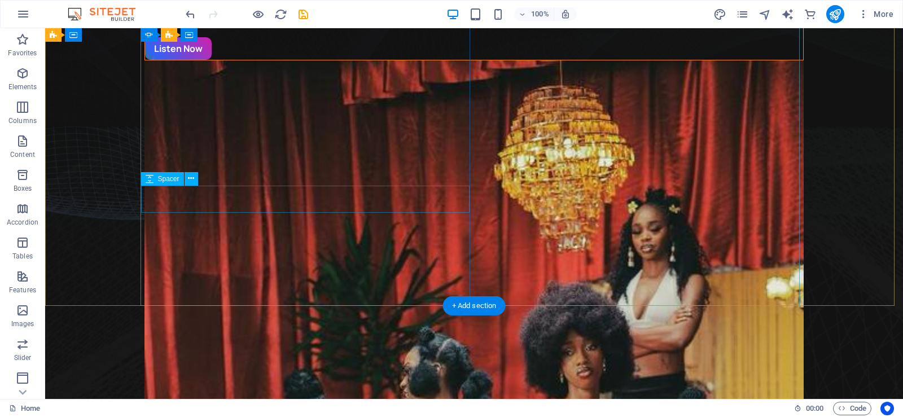
scroll to position [56, 0]
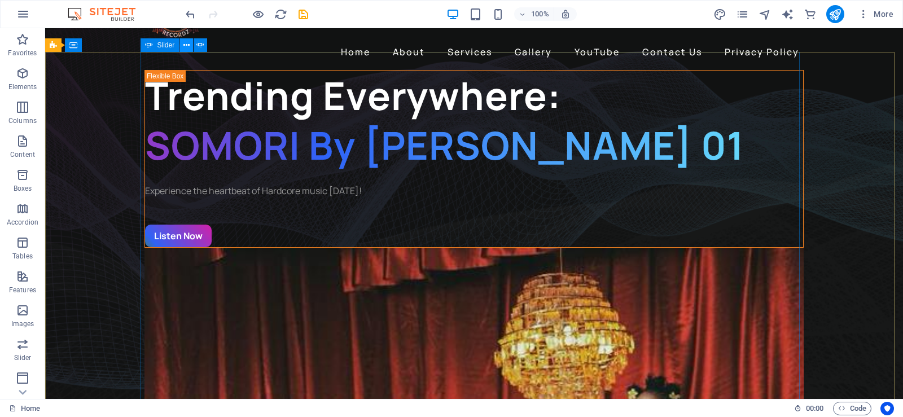
click at [184, 46] on icon at bounding box center [186, 45] width 6 height 12
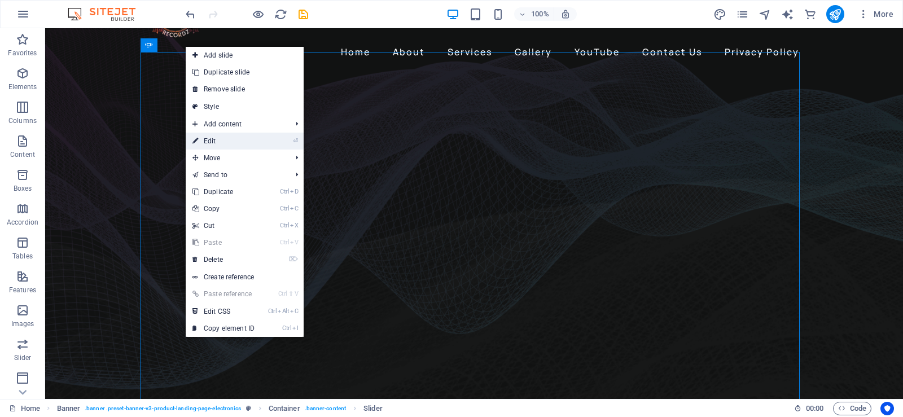
click at [228, 137] on link "⏎ Edit" at bounding box center [224, 141] width 76 height 17
select select "fade"
select select "ms"
select select "s"
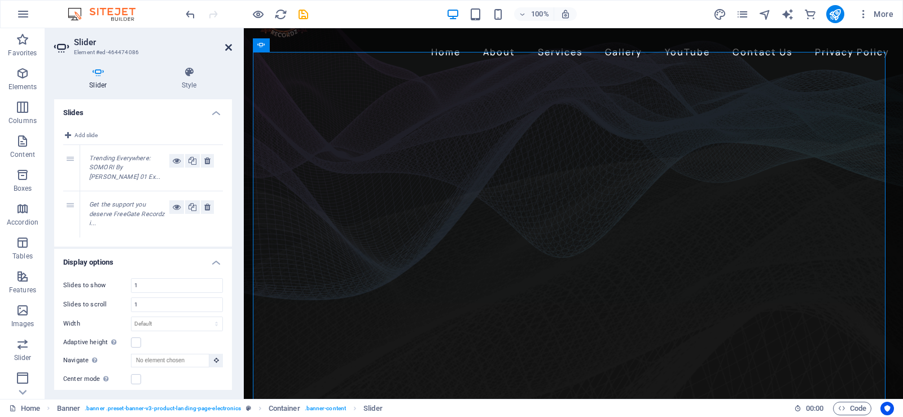
click at [228, 47] on icon at bounding box center [228, 47] width 7 height 9
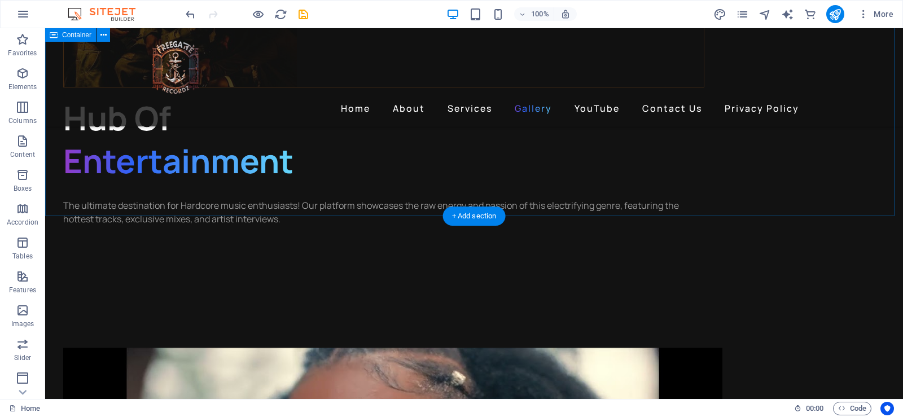
scroll to position [2144, 0]
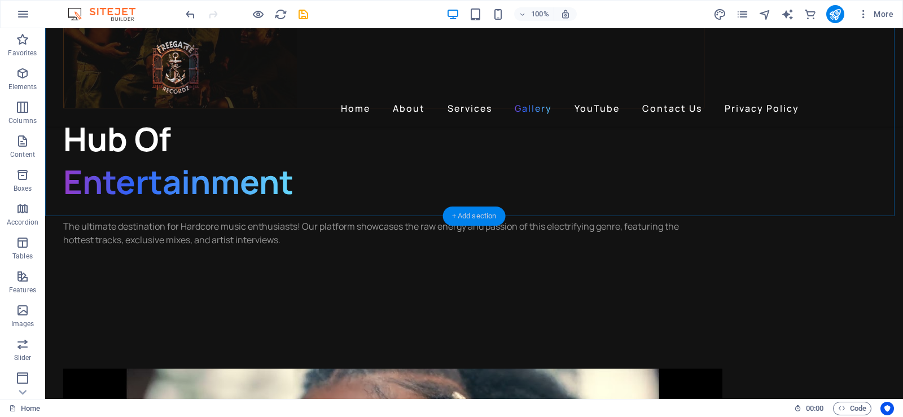
click at [468, 216] on div "+ Add section" at bounding box center [474, 215] width 63 height 19
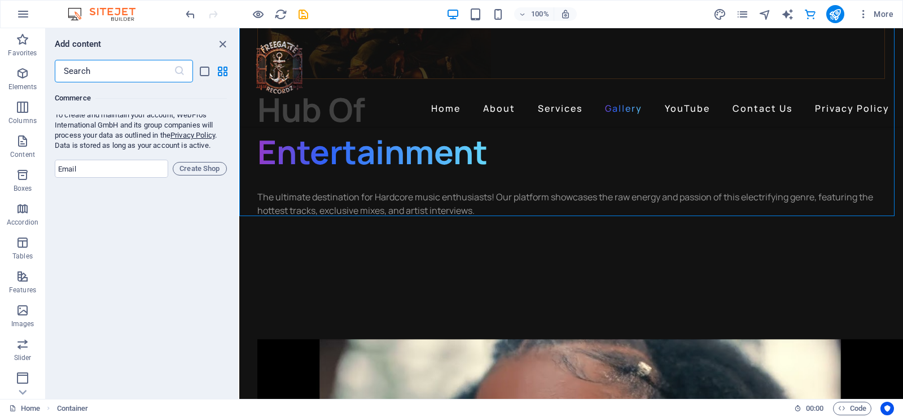
scroll to position [10987, 0]
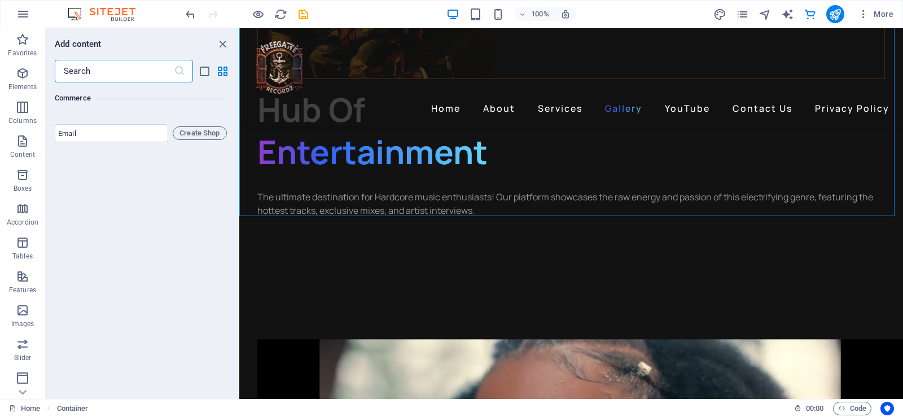
click at [131, 69] on input "text" at bounding box center [114, 71] width 119 height 23
type input "music"
click at [183, 68] on icon at bounding box center [179, 70] width 11 height 11
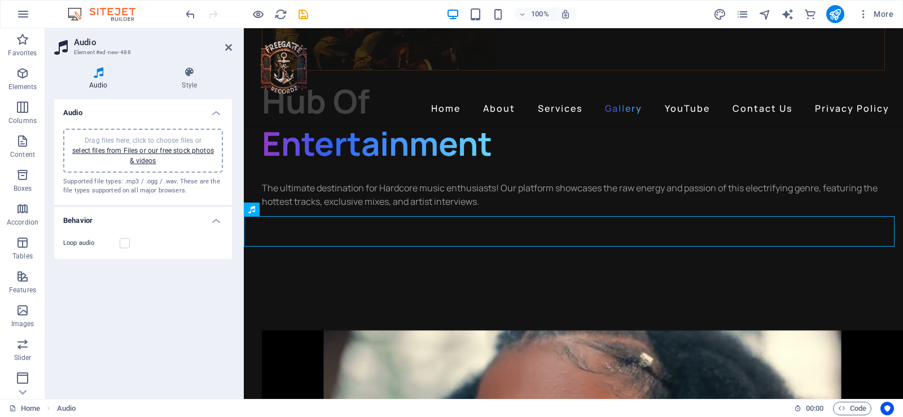
scroll to position [2126, 0]
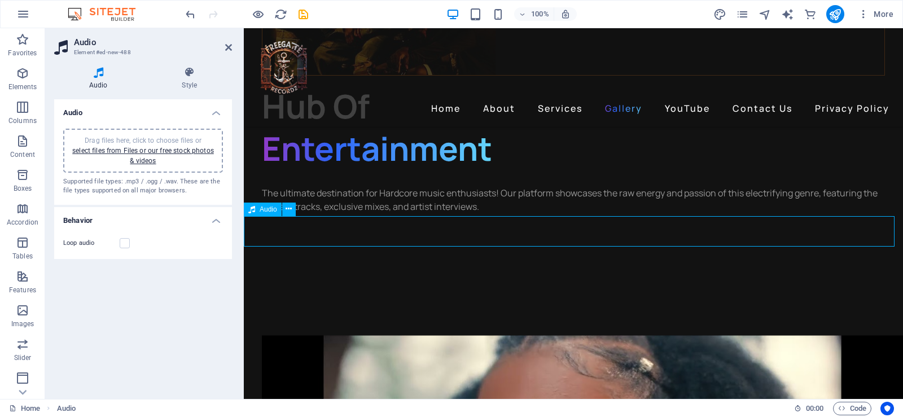
click at [156, 152] on link "select files from Files or our free stock photos & videos" at bounding box center [143, 156] width 142 height 18
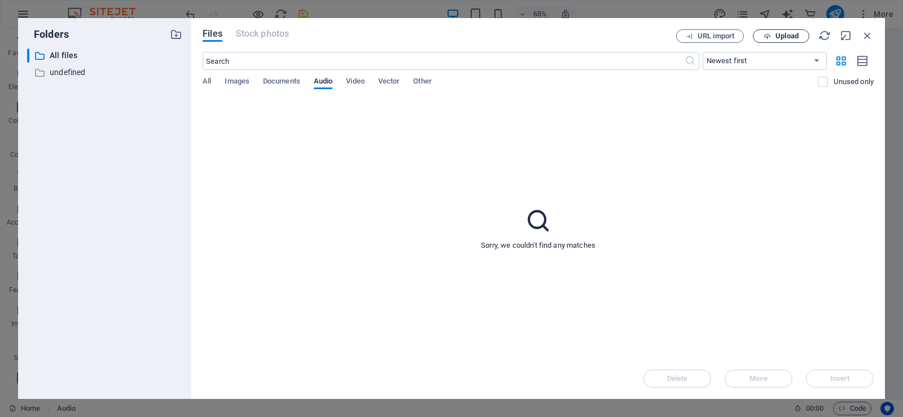
click at [784, 37] on span "Upload" at bounding box center [786, 36] width 23 height 7
click at [777, 36] on span "Upload" at bounding box center [786, 36] width 23 height 7
click at [359, 82] on span "Video" at bounding box center [355, 82] width 18 height 16
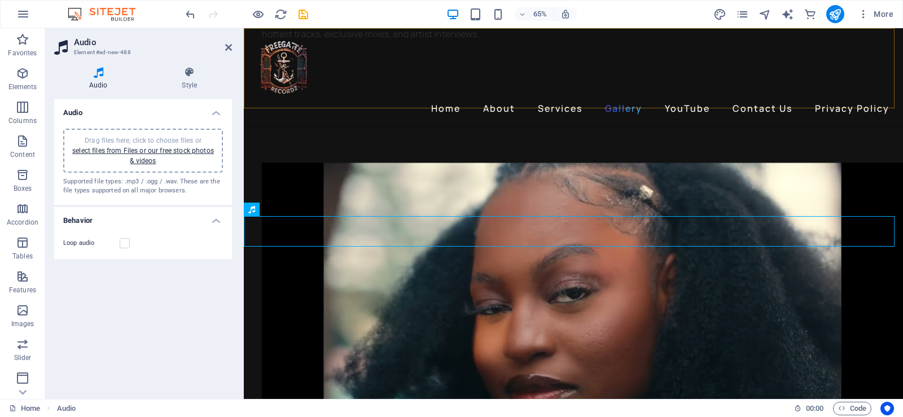
click at [788, 32] on div "Home About Services Gallery YouTube Contact Us Privacy Policy" at bounding box center [573, 77] width 659 height 98
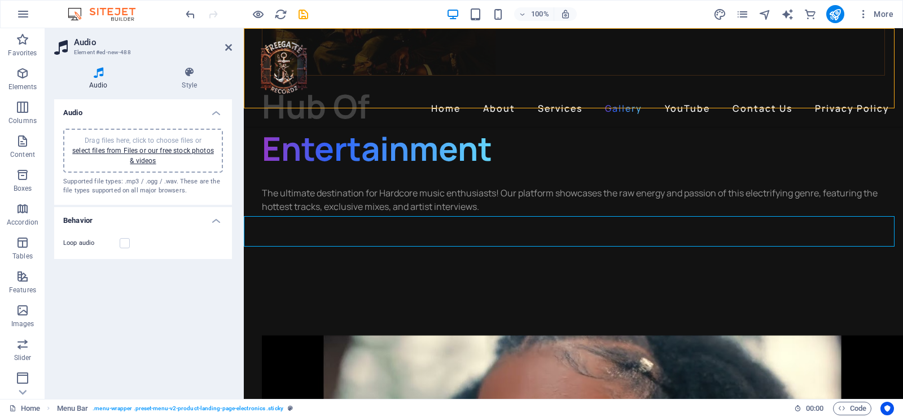
scroll to position [2144, 0]
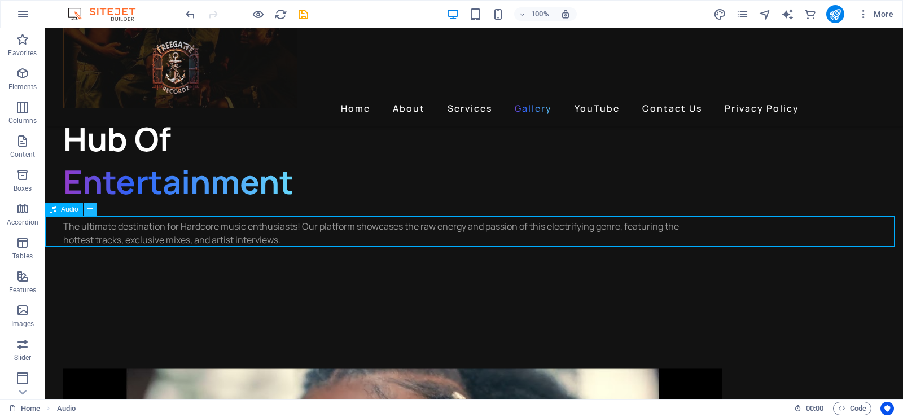
click at [90, 210] on icon at bounding box center [90, 209] width 6 height 12
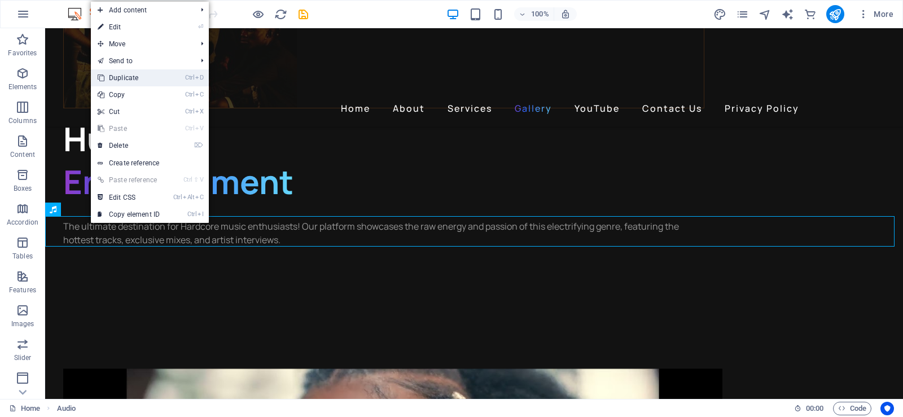
click at [131, 77] on link "Ctrl D Duplicate" at bounding box center [129, 77] width 76 height 17
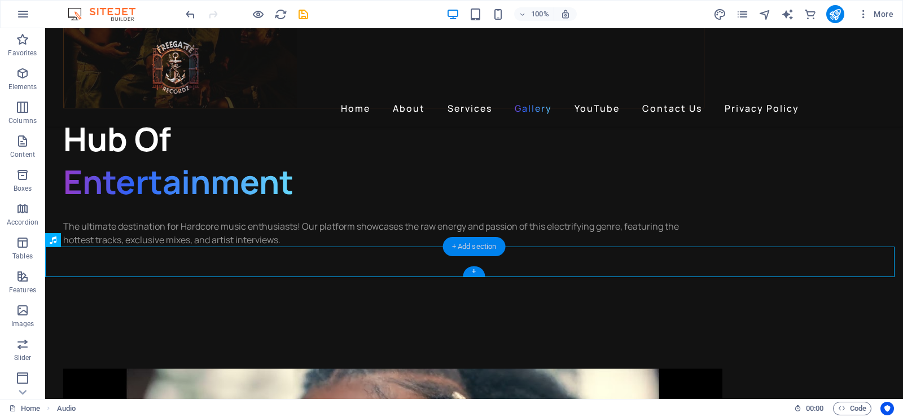
click at [467, 249] on div "+ Add section" at bounding box center [474, 246] width 63 height 19
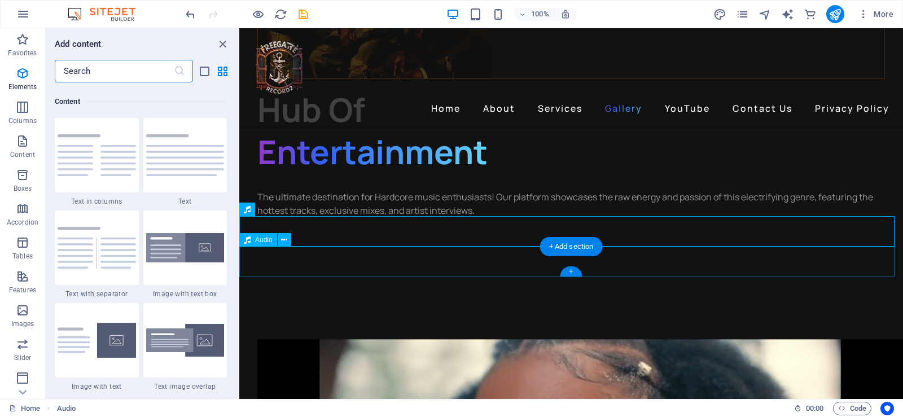
scroll to position [1974, 0]
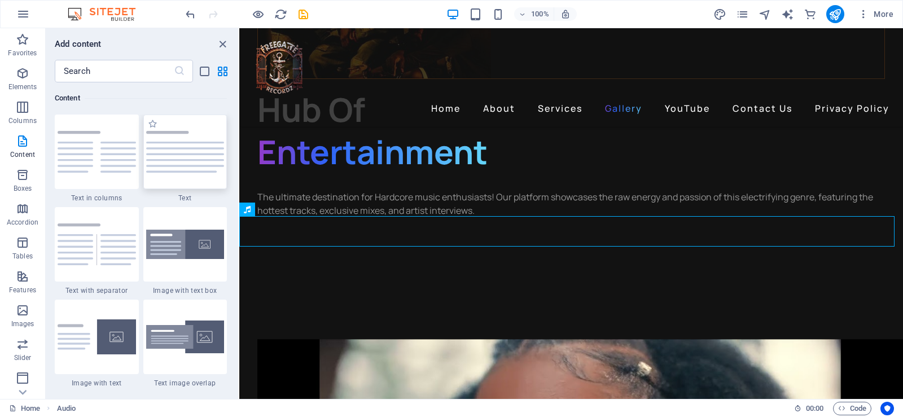
click at [178, 156] on img at bounding box center [185, 152] width 78 height 42
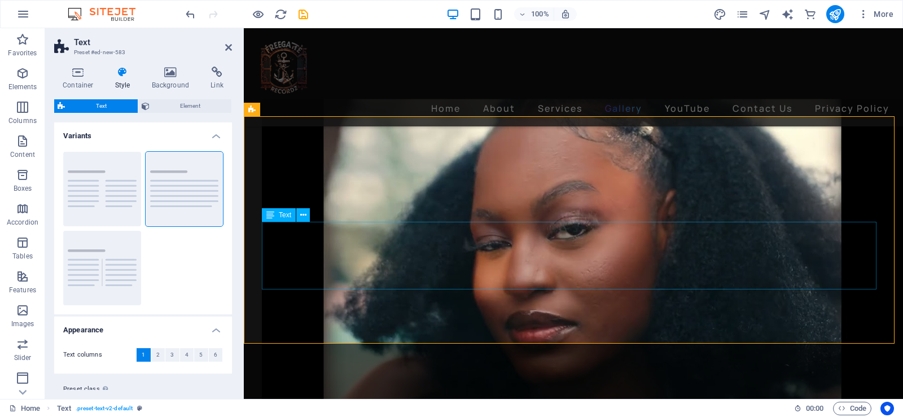
scroll to position [2408, 0]
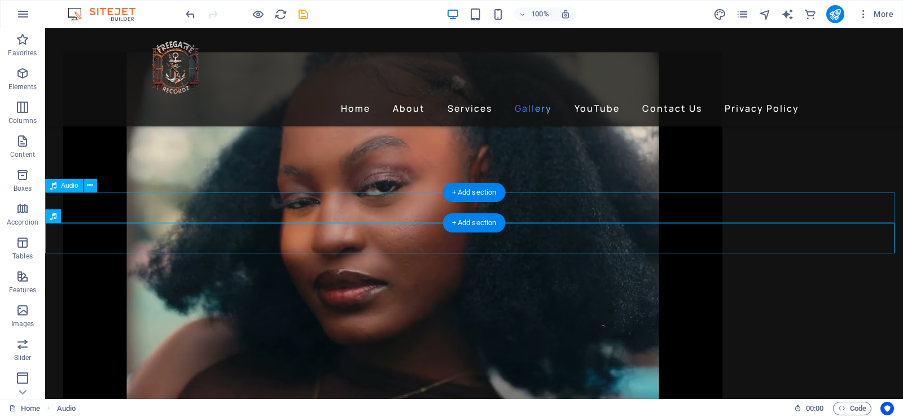
scroll to position [2426, 0]
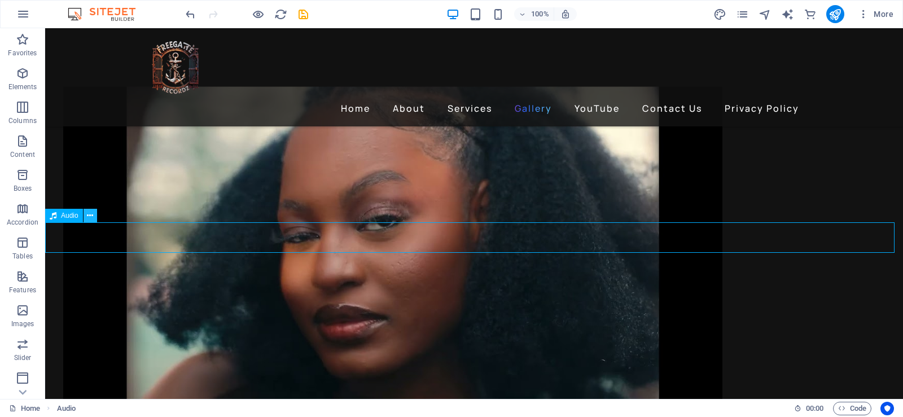
click at [93, 219] on icon at bounding box center [90, 216] width 6 height 12
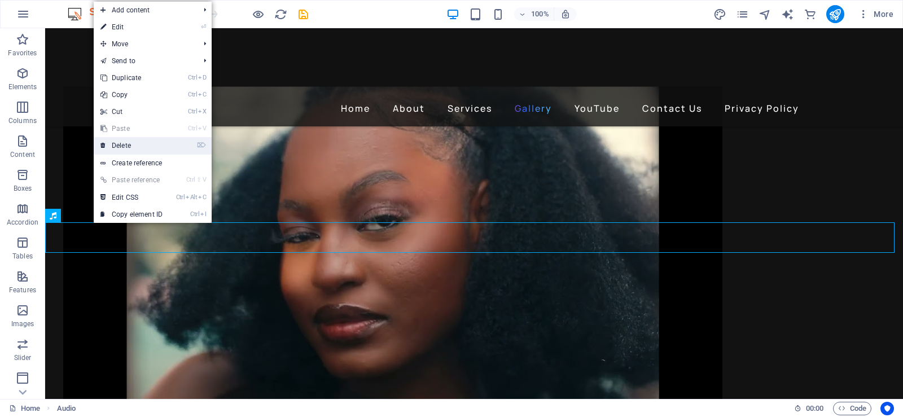
click at [151, 142] on link "⌦ Delete" at bounding box center [132, 145] width 76 height 17
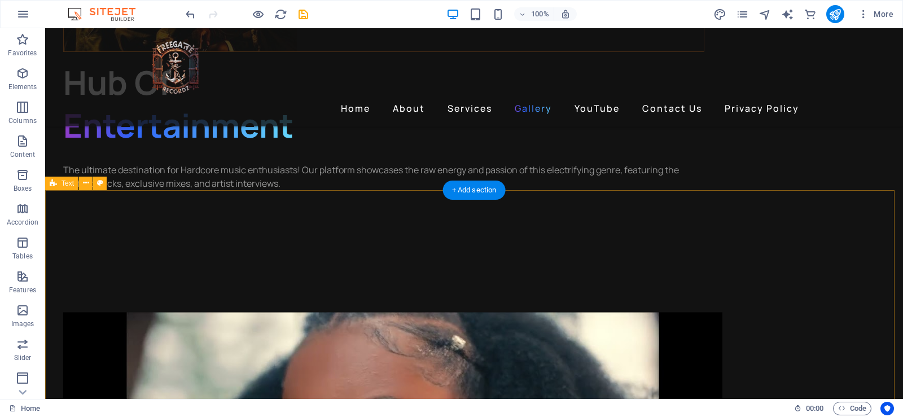
scroll to position [2031, 0]
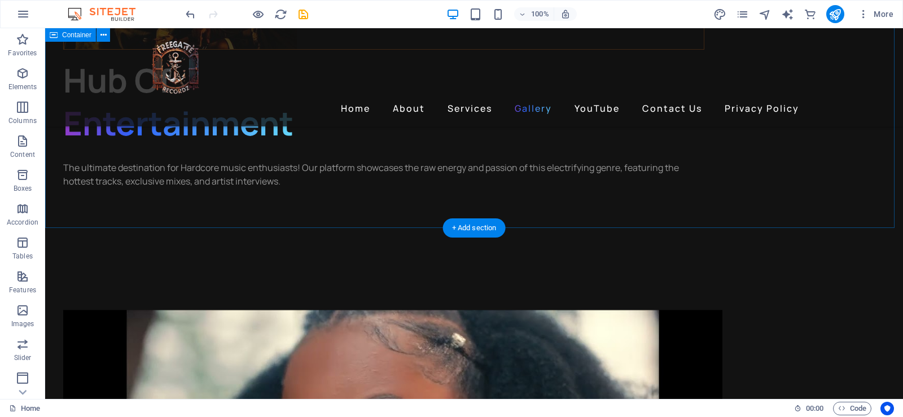
scroll to position [2087, 0]
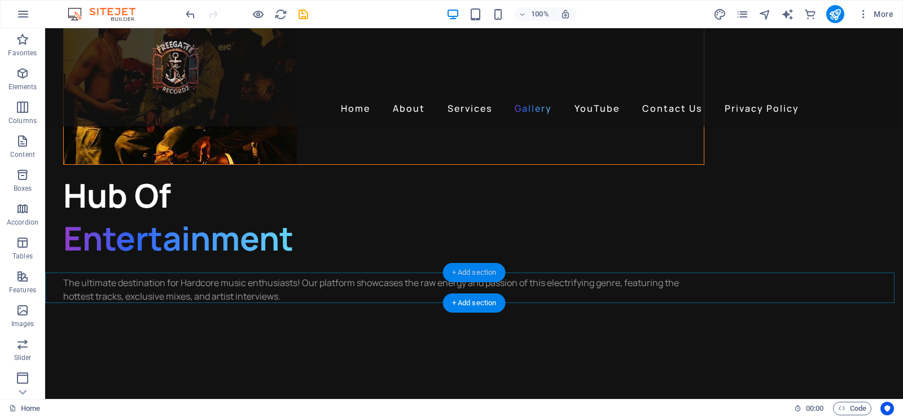
click at [485, 267] on div "+ Add section" at bounding box center [474, 272] width 63 height 19
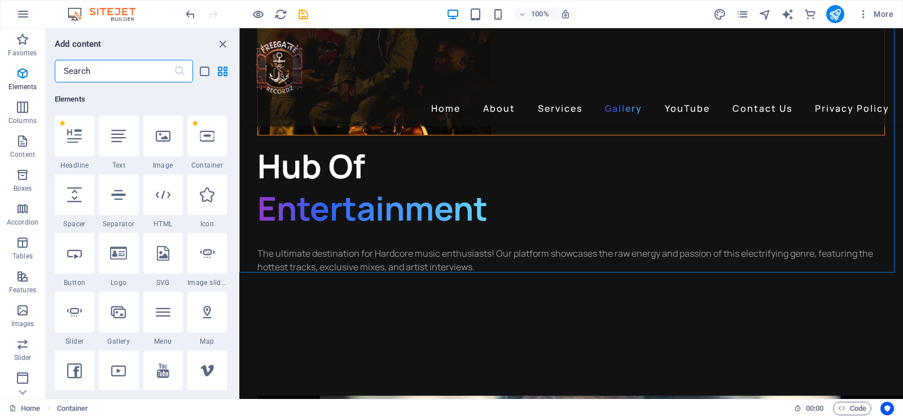
scroll to position [112, 0]
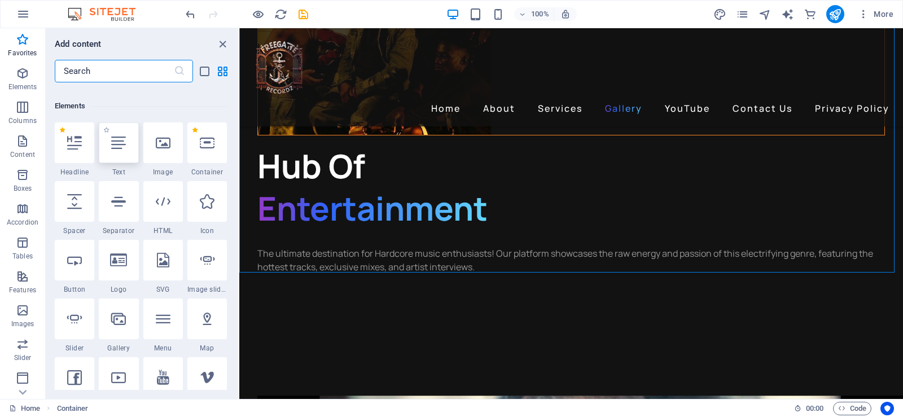
click at [116, 143] on icon at bounding box center [118, 142] width 15 height 15
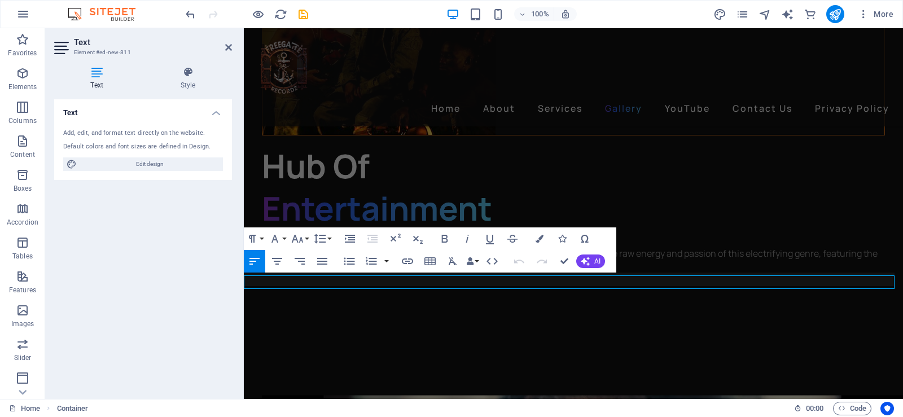
scroll to position [2069, 0]
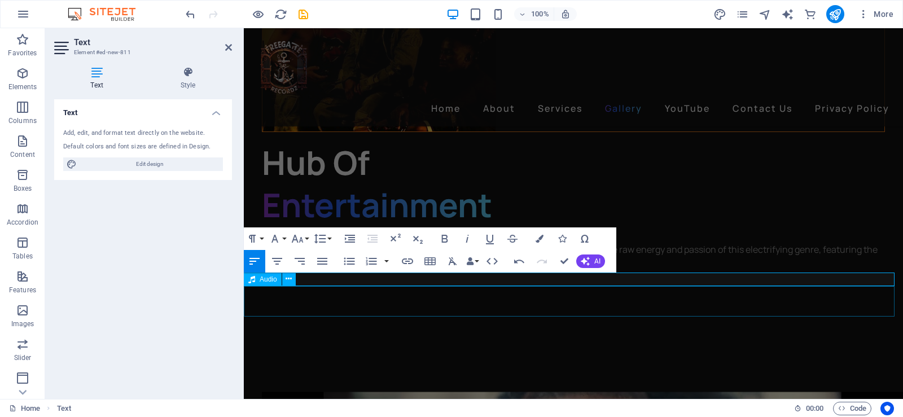
drag, startPoint x: 340, startPoint y: 282, endPoint x: 373, endPoint y: 288, distance: 33.9
click at [309, 240] on button "Font Size" at bounding box center [299, 238] width 21 height 23
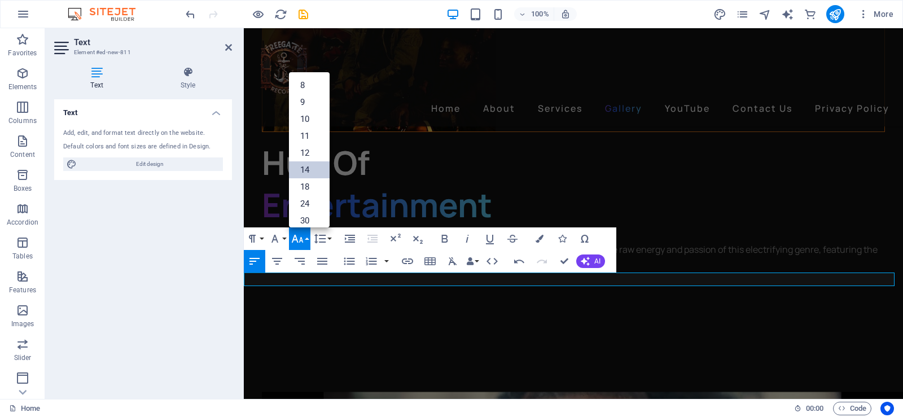
click at [306, 173] on link "14" at bounding box center [309, 169] width 41 height 17
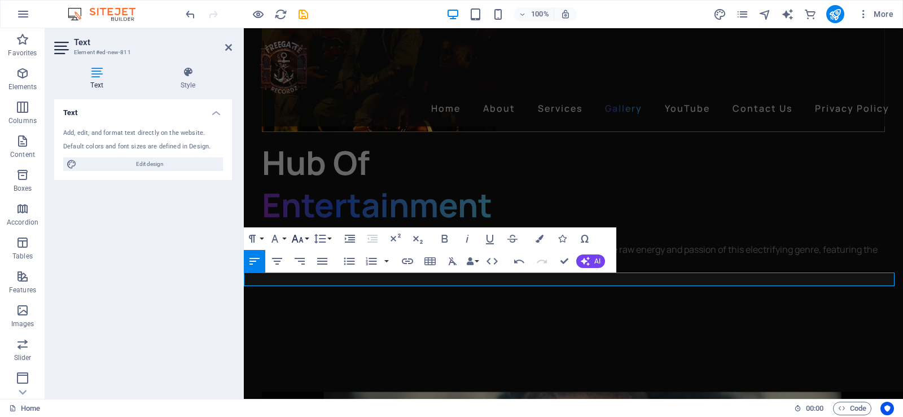
click at [307, 239] on button "Font Size" at bounding box center [299, 238] width 21 height 23
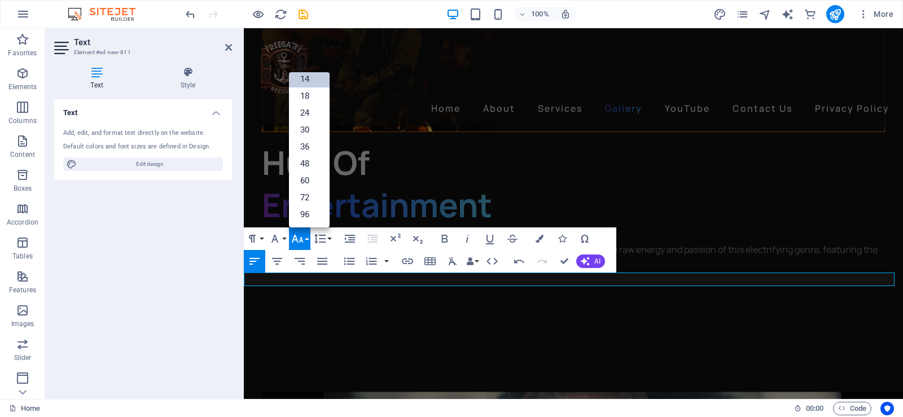
scroll to position [91, 0]
click at [307, 116] on link "24" at bounding box center [309, 112] width 41 height 17
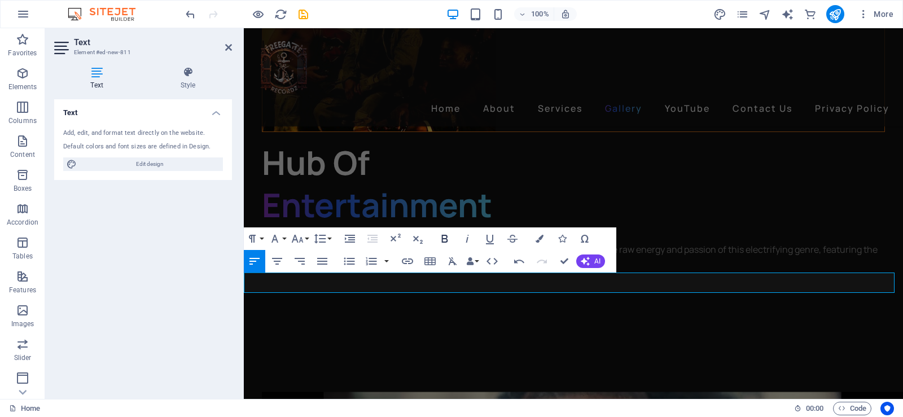
click at [446, 240] on icon "button" at bounding box center [445, 239] width 14 height 14
drag, startPoint x: 408, startPoint y: 283, endPoint x: 476, endPoint y: 289, distance: 67.4
click at [444, 241] on icon "button" at bounding box center [445, 239] width 14 height 14
drag, startPoint x: 329, startPoint y: 284, endPoint x: 237, endPoint y: 287, distance: 92.0
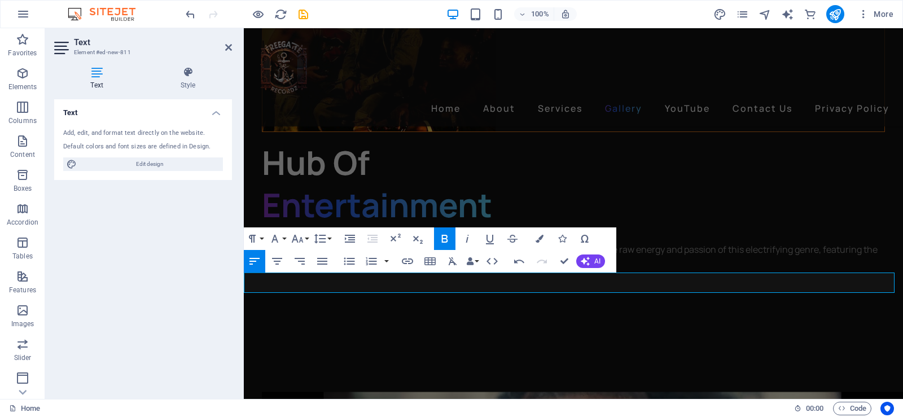
click at [468, 239] on icon "button" at bounding box center [467, 239] width 14 height 14
click at [446, 238] on icon "button" at bounding box center [445, 239] width 14 height 14
drag, startPoint x: 335, startPoint y: 282, endPoint x: 499, endPoint y: 320, distance: 168.7
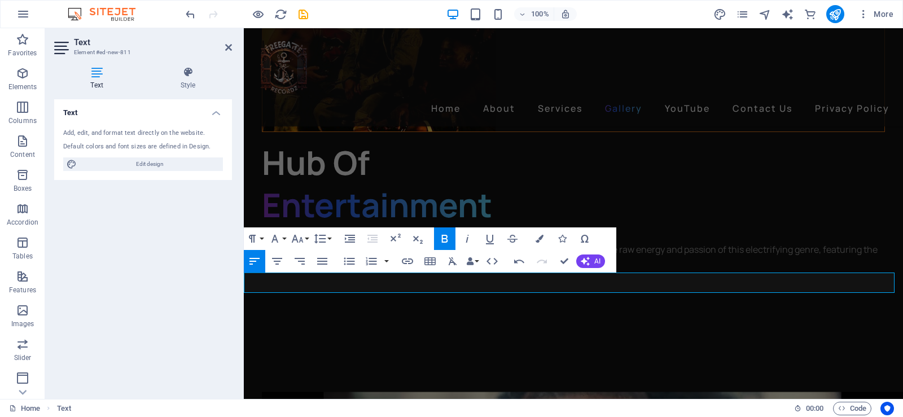
click at [278, 260] on icon "button" at bounding box center [277, 261] width 14 height 14
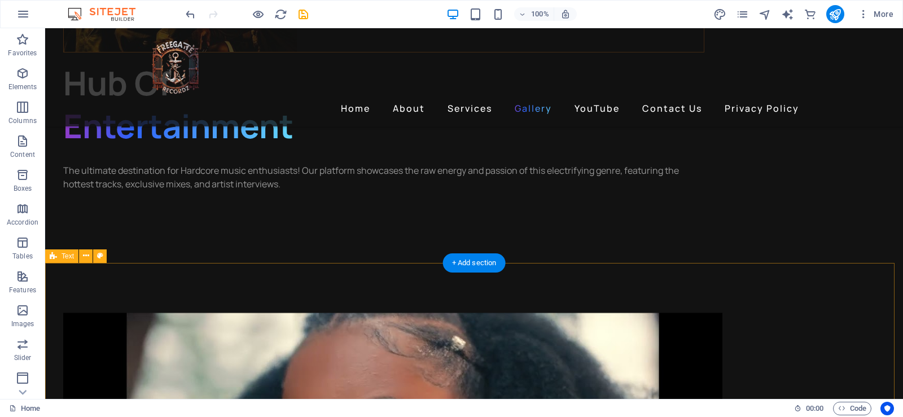
scroll to position [2031, 0]
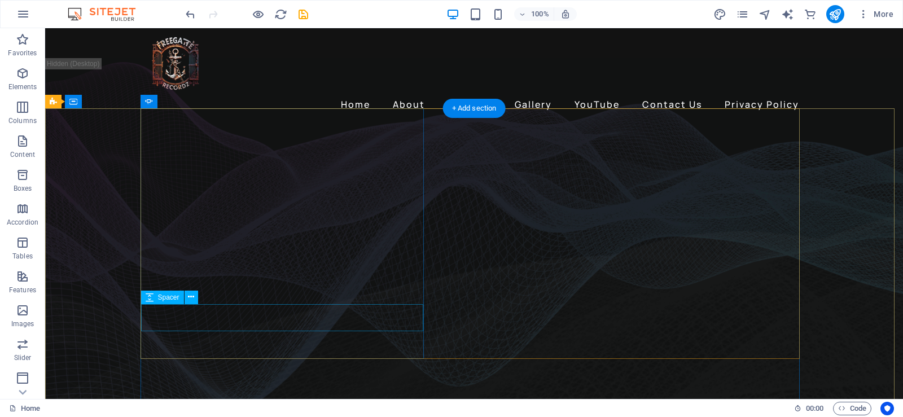
scroll to position [0, 0]
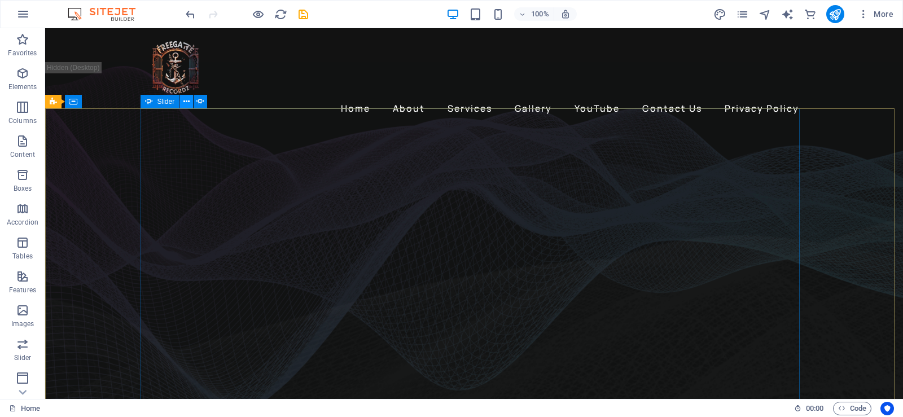
click at [186, 102] on icon at bounding box center [186, 102] width 6 height 12
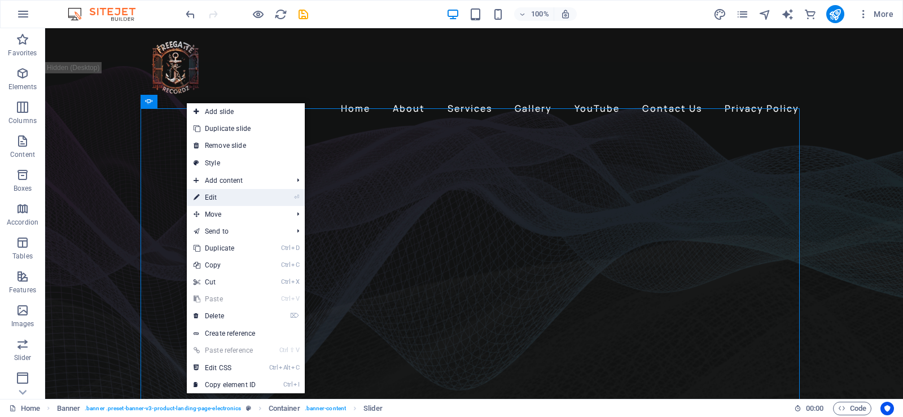
click at [258, 197] on link "⏎ Edit" at bounding box center [225, 197] width 76 height 17
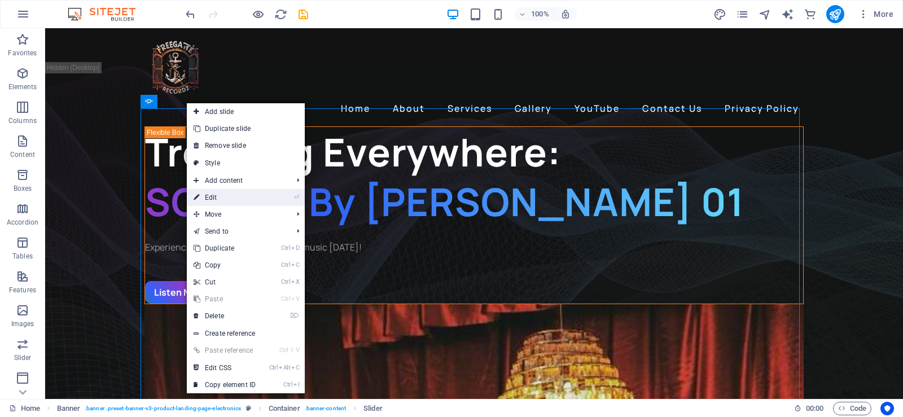
select select "fade"
select select "ms"
select select "s"
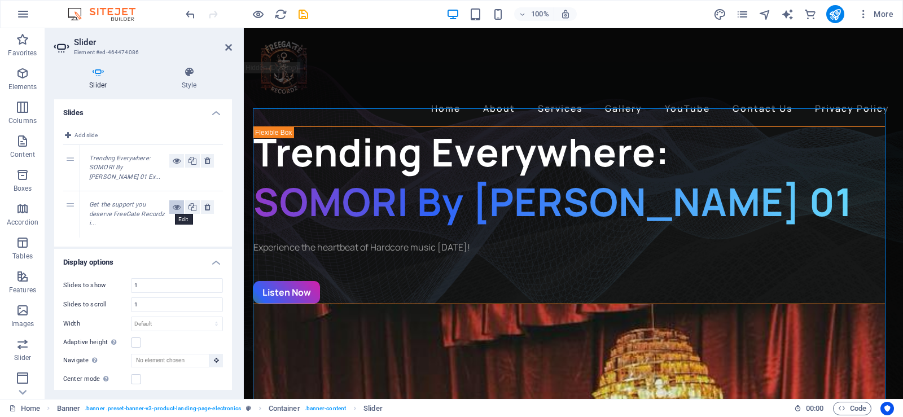
click at [179, 205] on button at bounding box center [176, 207] width 15 height 14
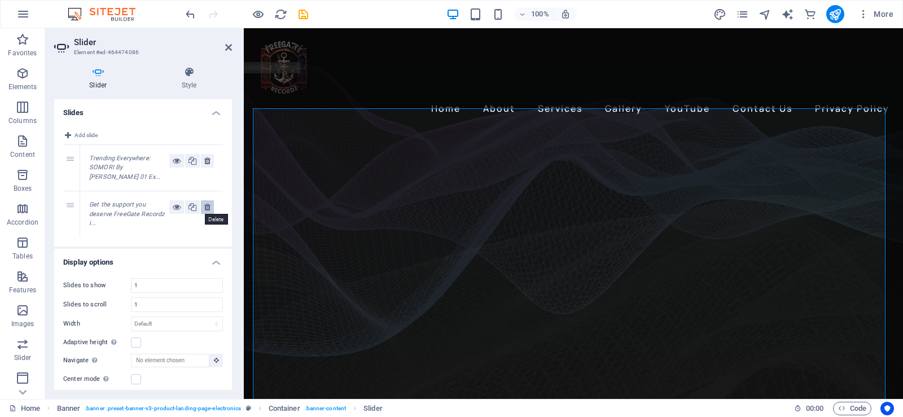
click at [204, 204] on icon at bounding box center [207, 207] width 6 height 14
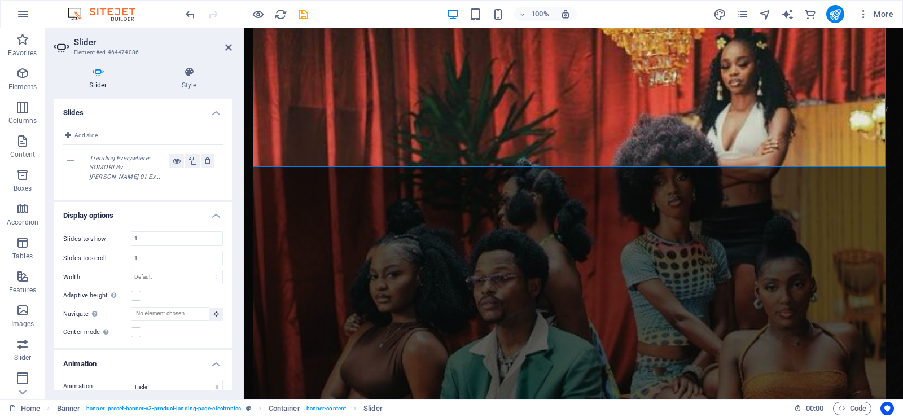
scroll to position [395, 0]
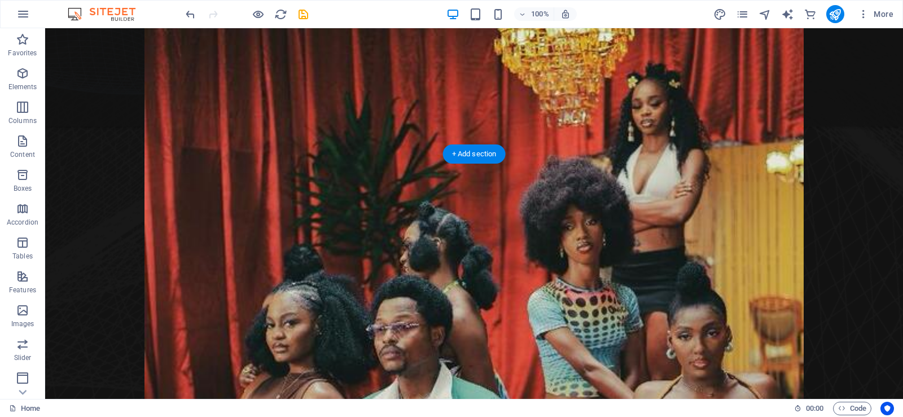
scroll to position [451, 0]
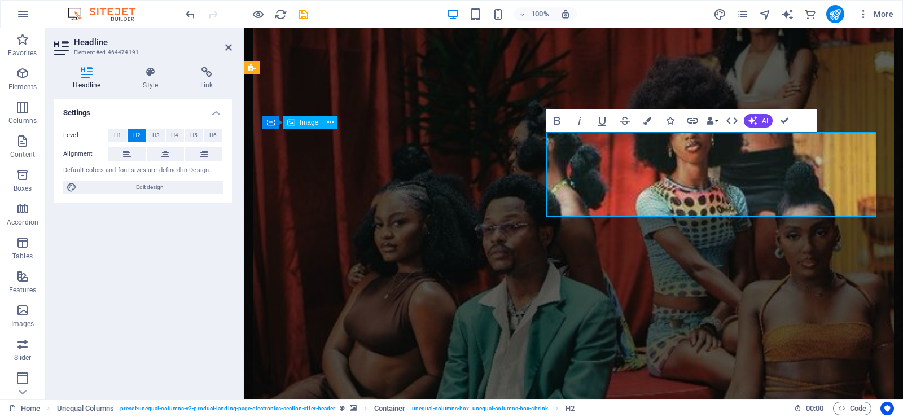
scroll to position [434, 0]
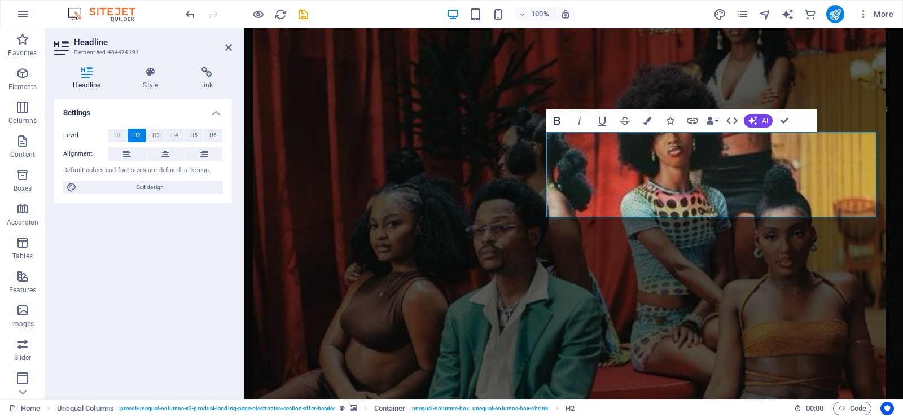
scroll to position [431, 0]
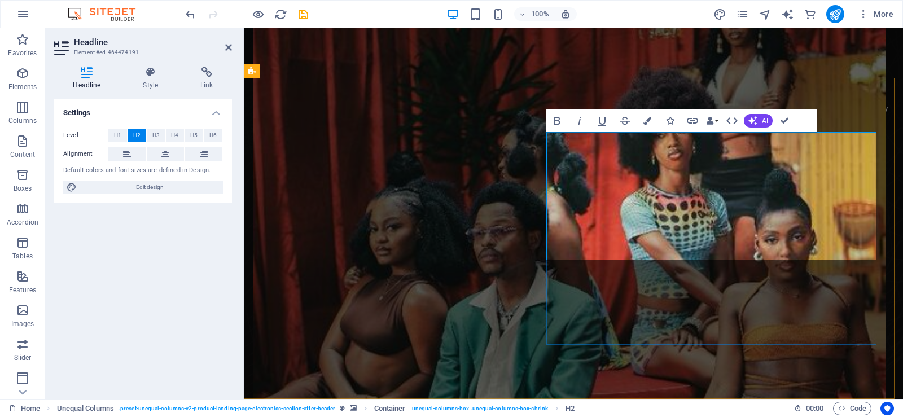
drag, startPoint x: 781, startPoint y: 245, endPoint x: 555, endPoint y: 140, distance: 250.1
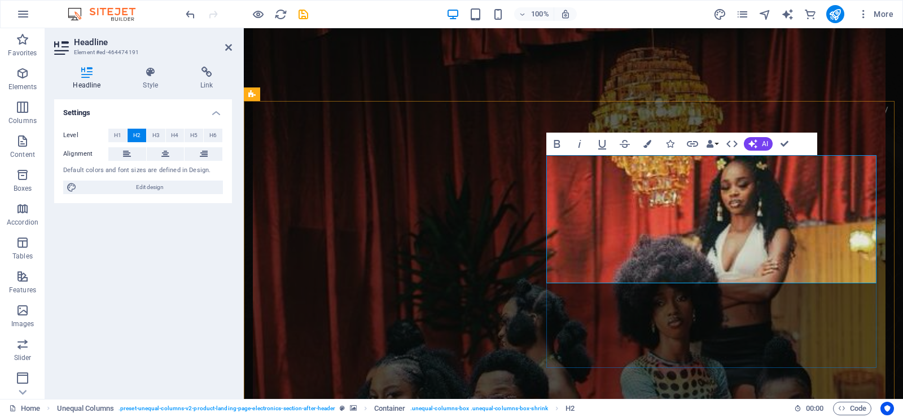
scroll to position [262, 0]
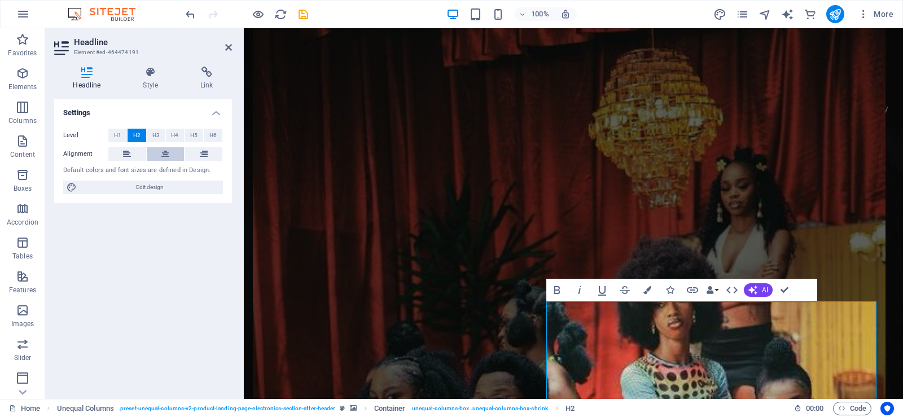
click at [170, 151] on button at bounding box center [166, 154] width 38 height 14
click at [155, 137] on span "H3" at bounding box center [155, 136] width 7 height 14
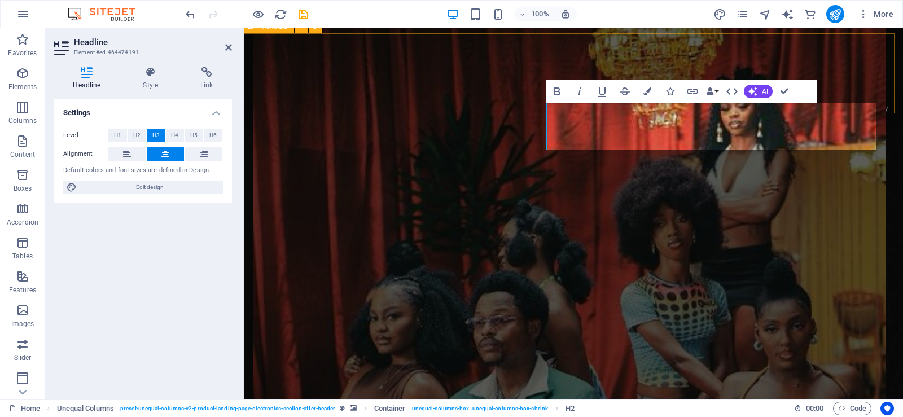
scroll to position [318, 0]
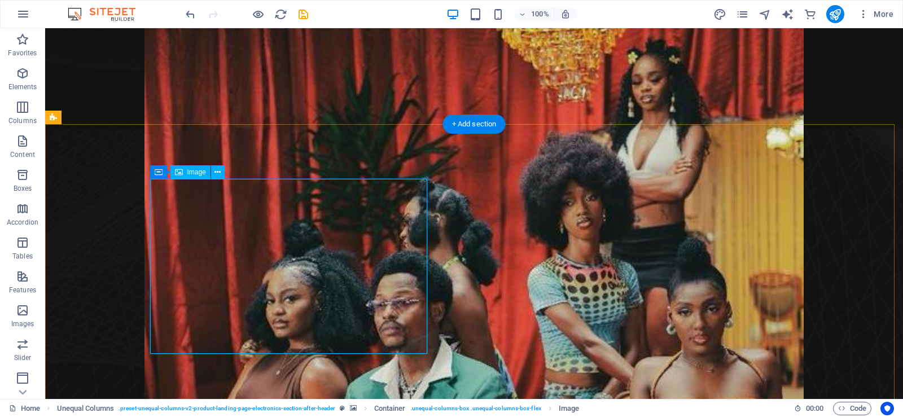
scroll to position [431, 0]
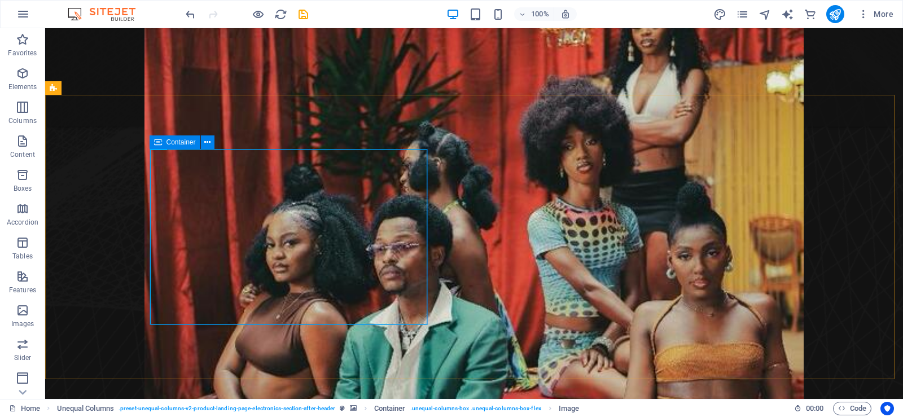
click at [157, 144] on icon at bounding box center [158, 142] width 8 height 14
click at [209, 144] on icon at bounding box center [207, 143] width 6 height 12
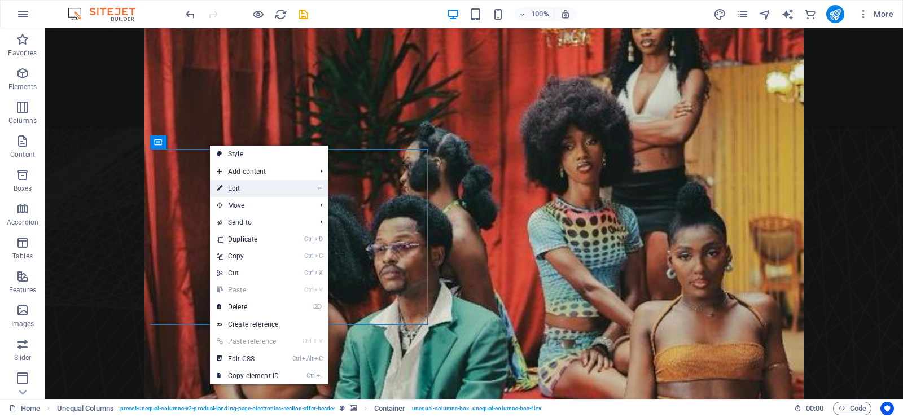
drag, startPoint x: 260, startPoint y: 187, endPoint x: 16, endPoint y: 159, distance: 245.4
click at [260, 187] on link "⏎ Edit" at bounding box center [248, 188] width 76 height 17
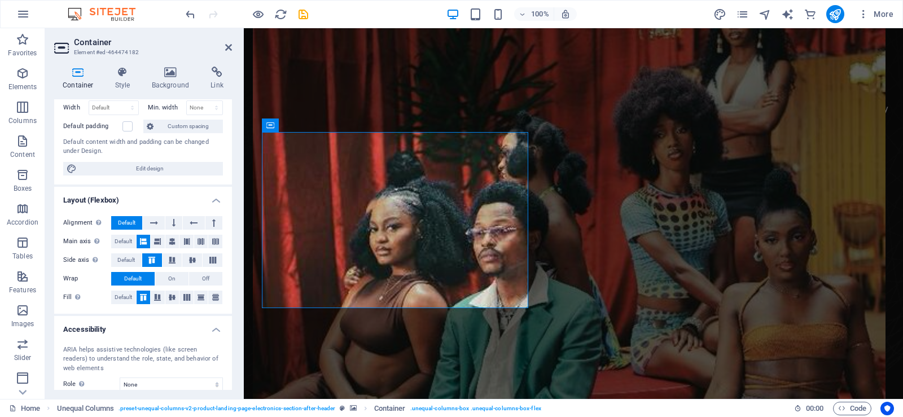
scroll to position [0, 0]
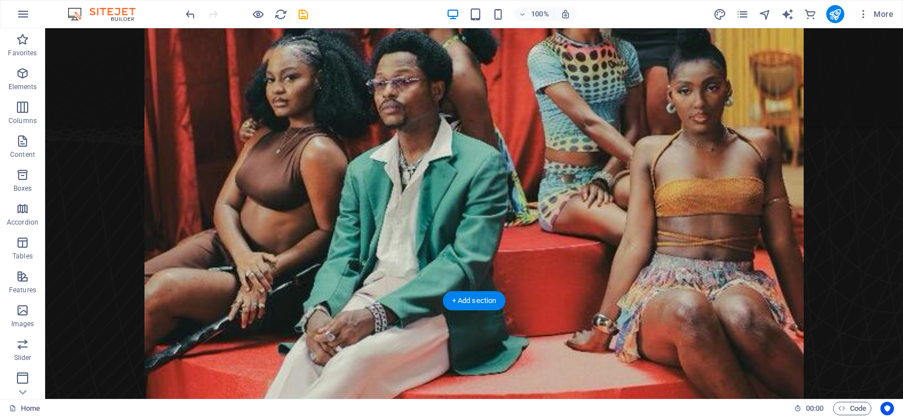
scroll to position [431, 0]
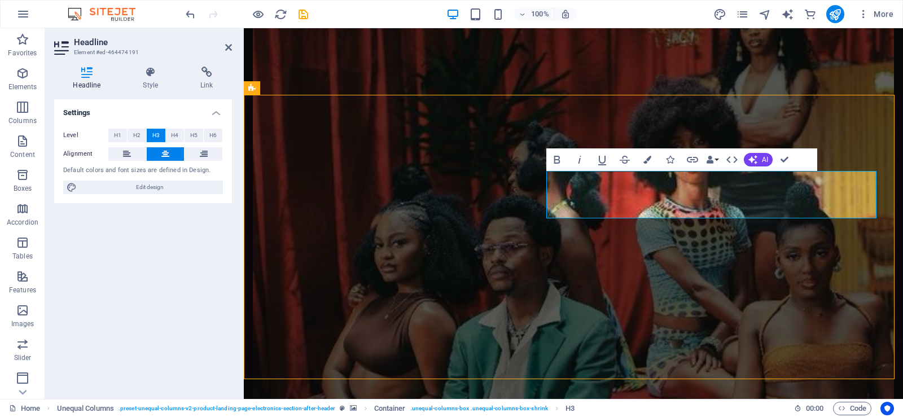
scroll to position [414, 0]
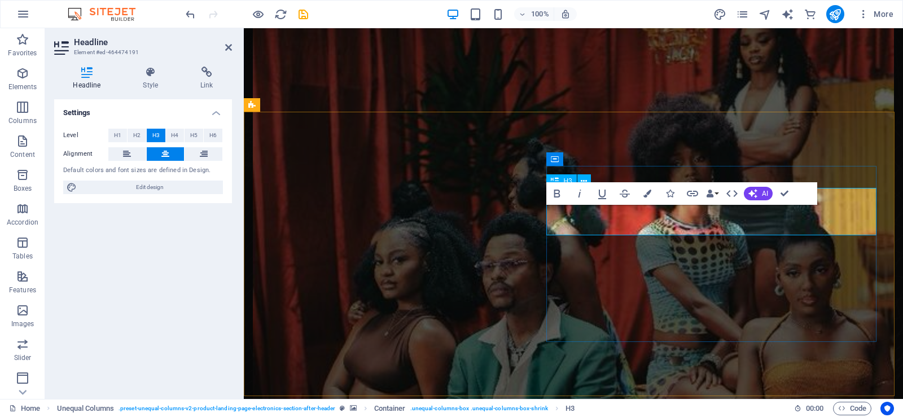
scroll to position [397, 0]
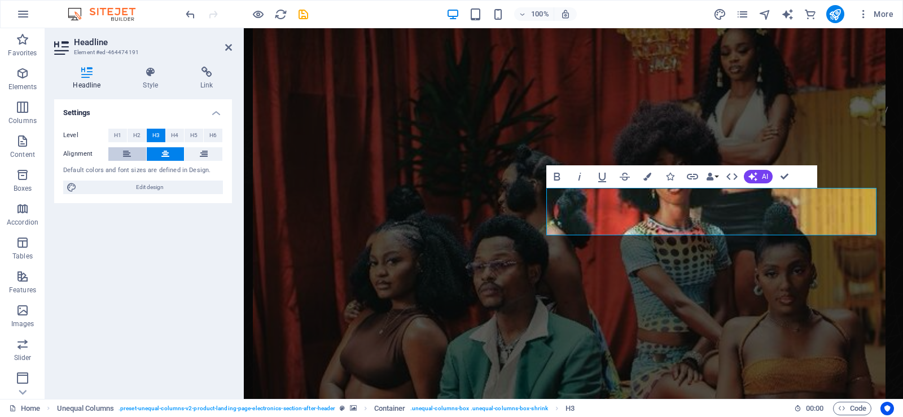
click at [138, 152] on button at bounding box center [127, 154] width 38 height 14
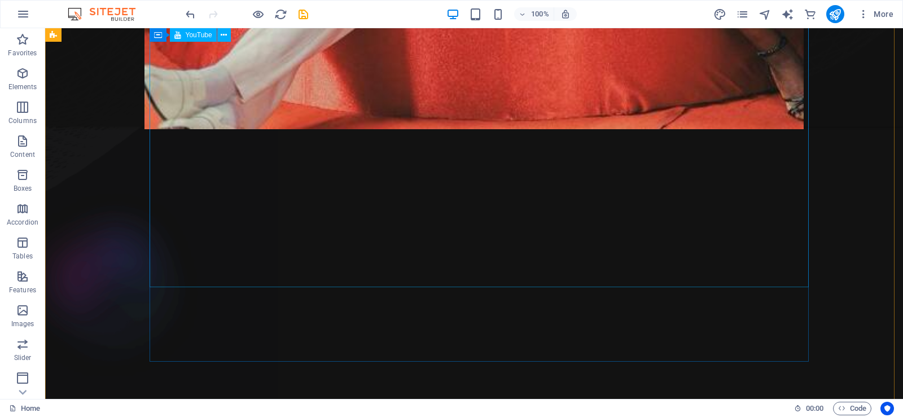
scroll to position [1016, 0]
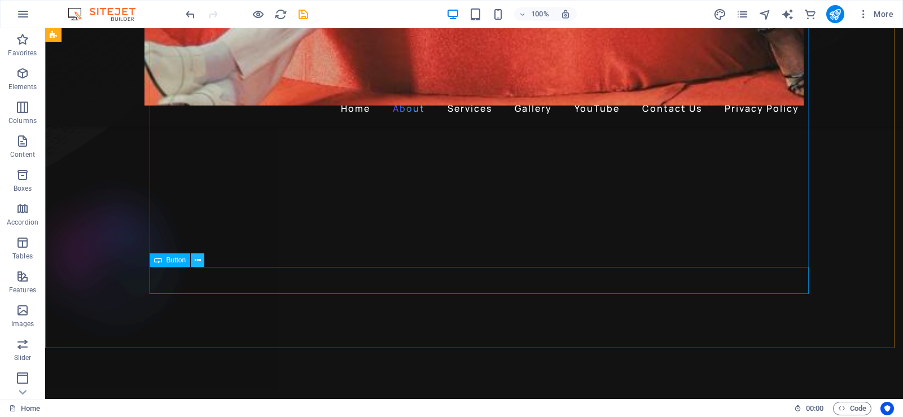
click at [199, 260] on icon at bounding box center [198, 260] width 6 height 12
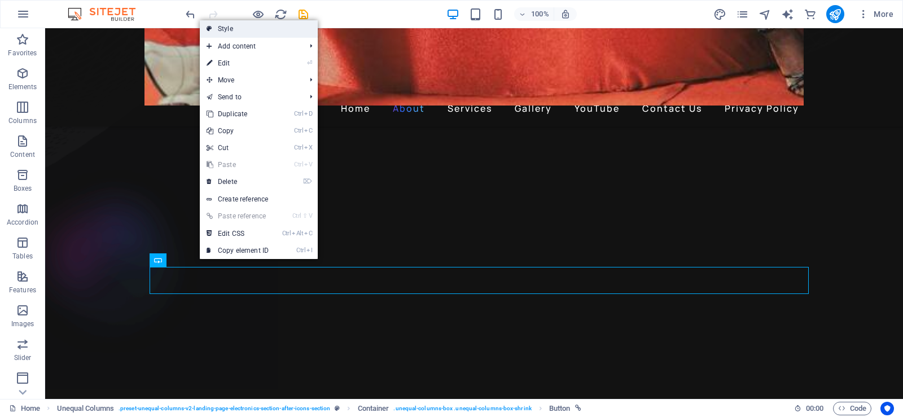
click at [259, 23] on link "Style" at bounding box center [259, 28] width 118 height 17
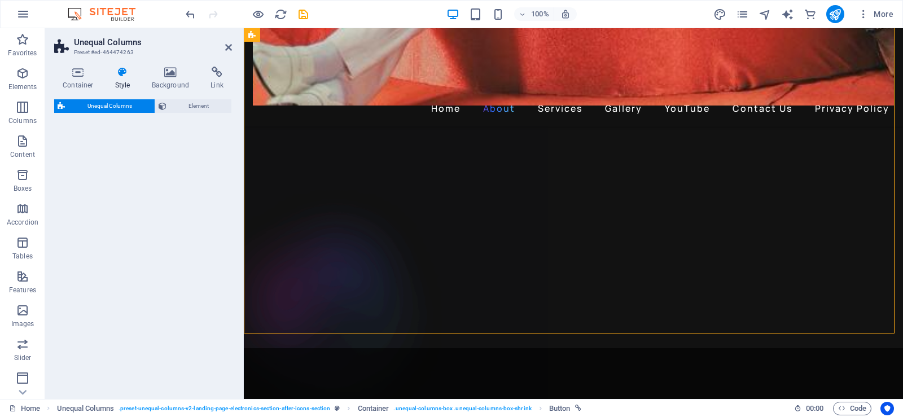
select select "%"
select select "rem"
select select "preset-unequal-columns-v2-landing-page-electronics-section-after-icons-section"
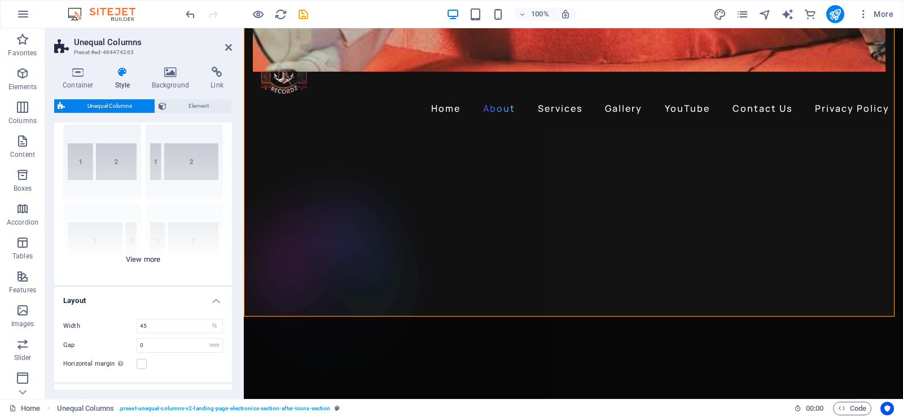
scroll to position [0, 0]
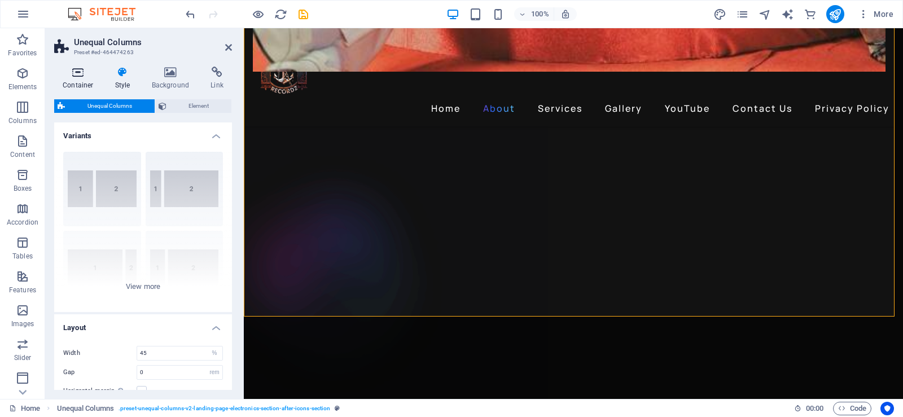
click at [85, 76] on icon at bounding box center [78, 72] width 48 height 11
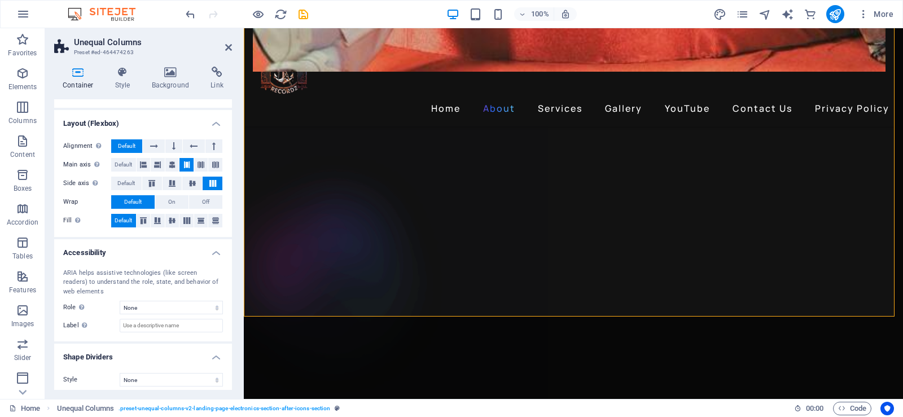
scroll to position [147, 0]
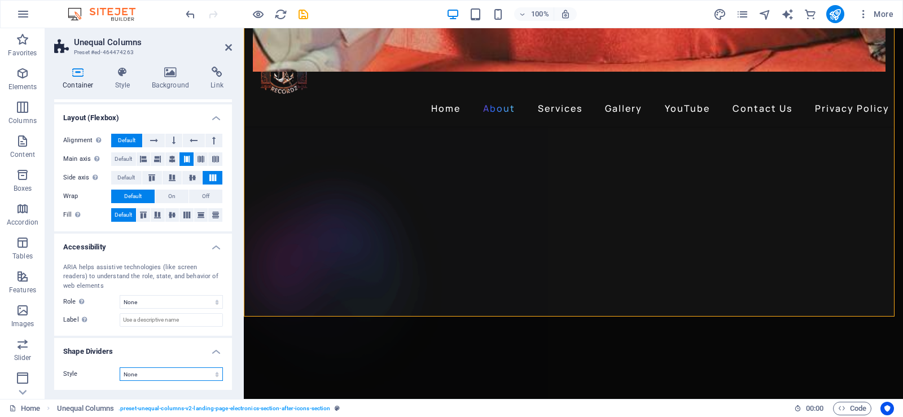
click at [188, 374] on select "None Triangle Square Diagonal Polygon 1 Polygon 2 Zigzag Multiple Zigzags Waves…" at bounding box center [171, 374] width 103 height 14
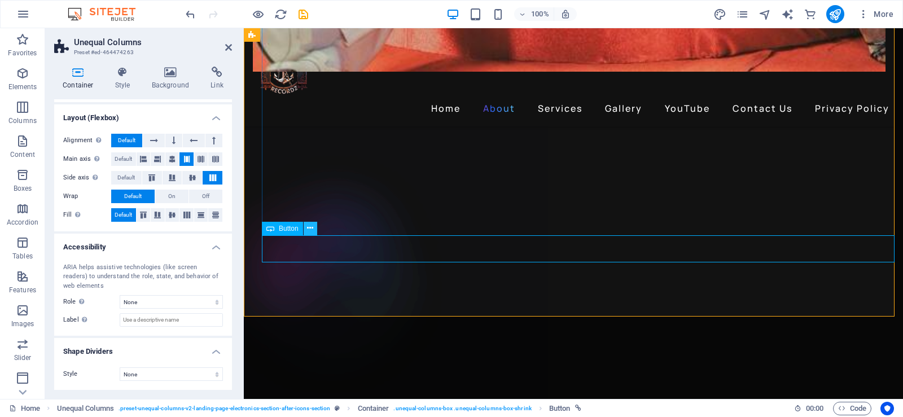
click at [309, 229] on icon at bounding box center [310, 228] width 6 height 12
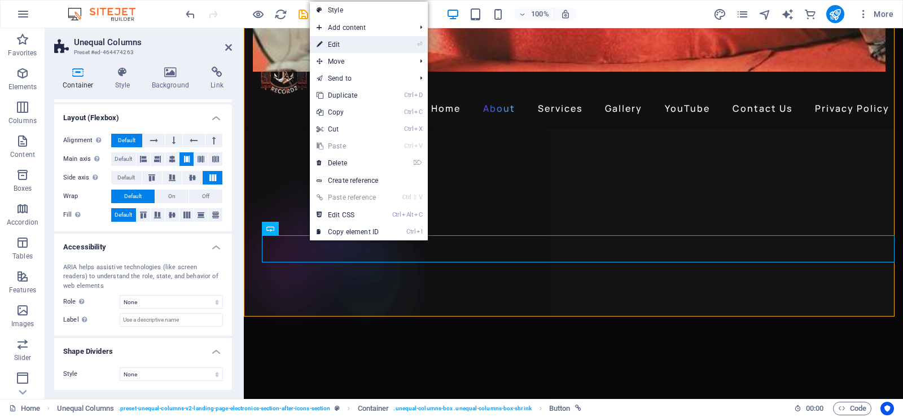
click at [353, 47] on link "⏎ Edit" at bounding box center [348, 44] width 76 height 17
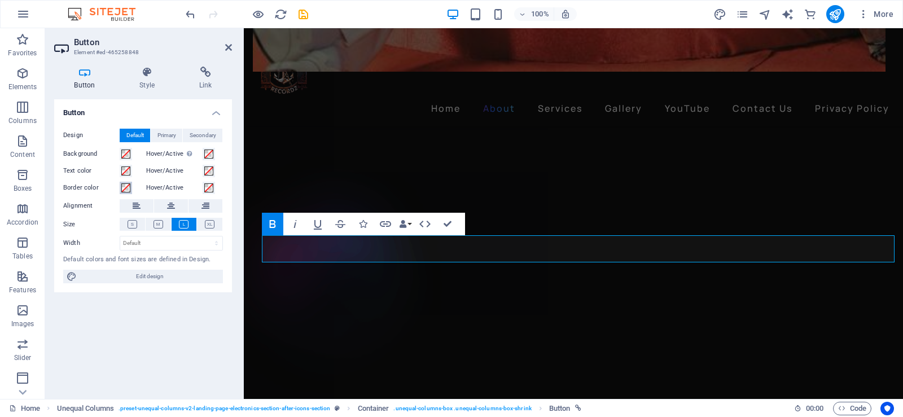
click at [126, 186] on span at bounding box center [125, 187] width 9 height 9
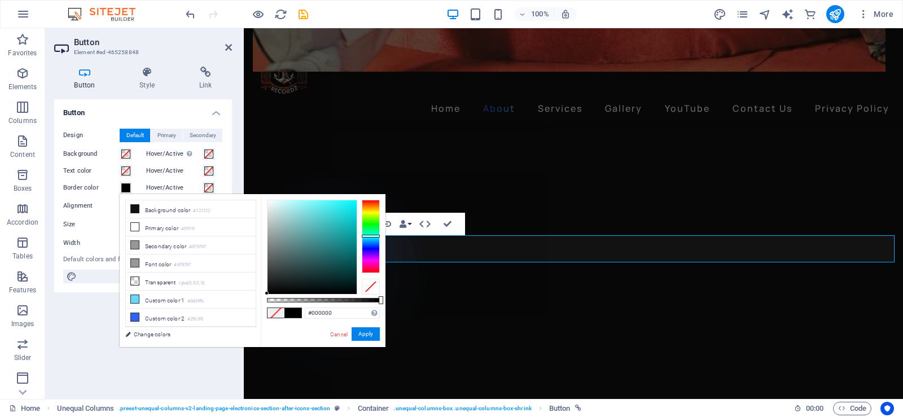
click at [373, 236] on div at bounding box center [371, 236] width 18 height 73
click at [369, 265] on div at bounding box center [371, 236] width 18 height 73
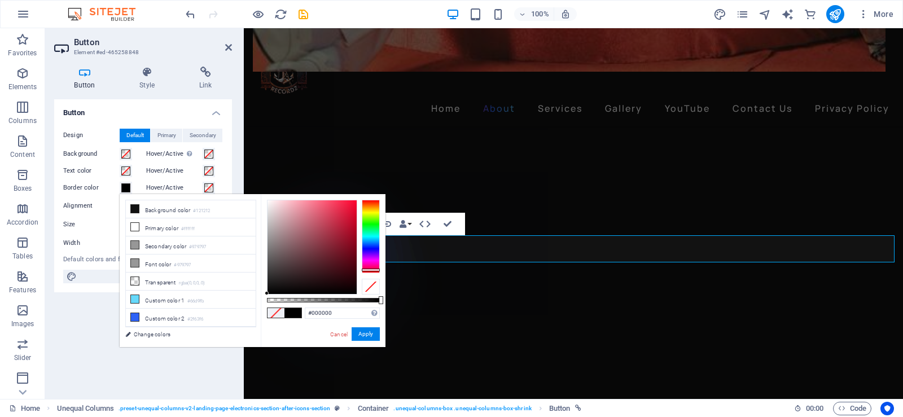
click at [369, 270] on div at bounding box center [371, 236] width 18 height 73
click at [367, 202] on div at bounding box center [371, 236] width 18 height 73
type input "#f23909"
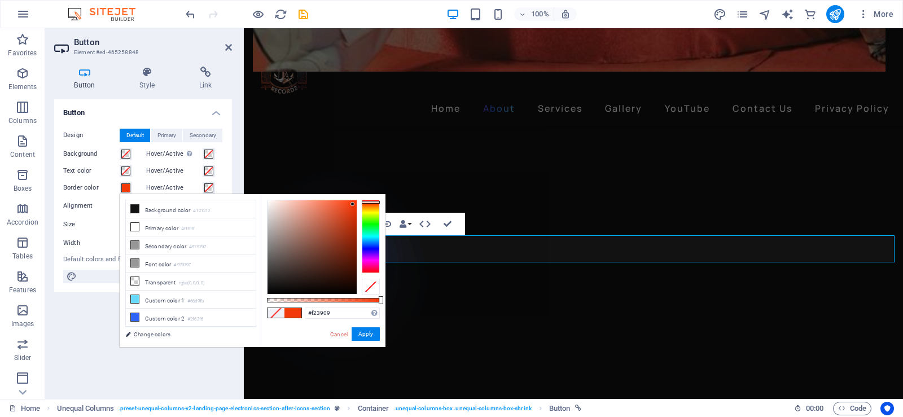
click at [353, 204] on div at bounding box center [311, 247] width 89 height 94
click at [364, 337] on button "Apply" at bounding box center [365, 334] width 28 height 14
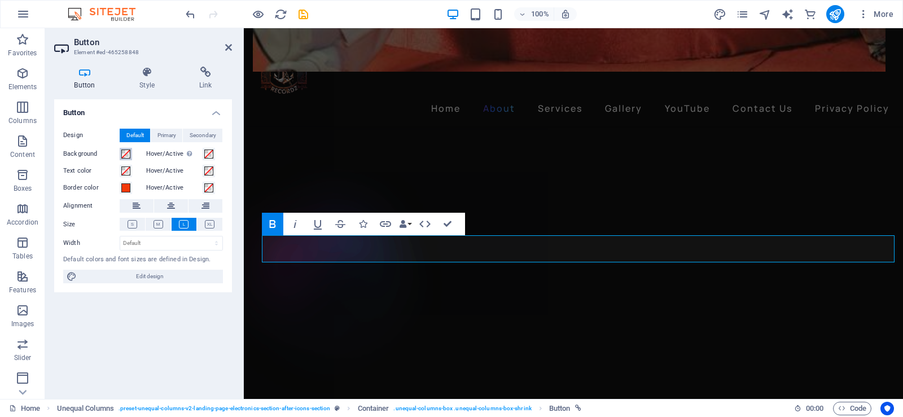
click at [122, 154] on span at bounding box center [125, 154] width 9 height 9
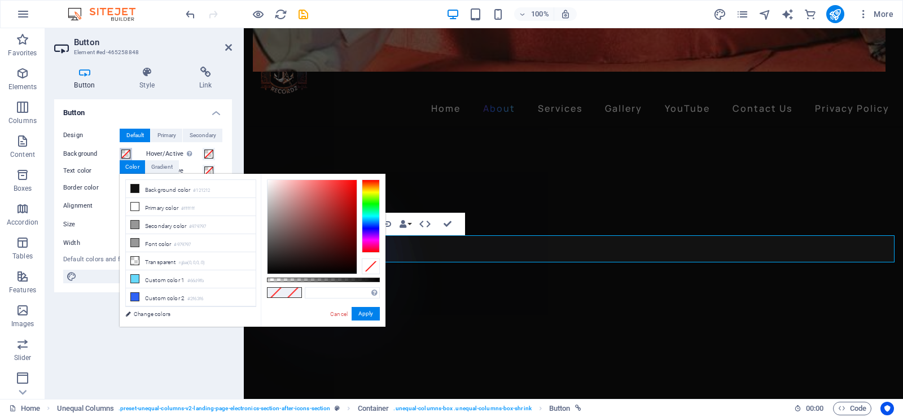
type input "#f70606"
click at [354, 182] on div at bounding box center [311, 227] width 89 height 94
click at [374, 314] on button "Apply" at bounding box center [365, 314] width 28 height 14
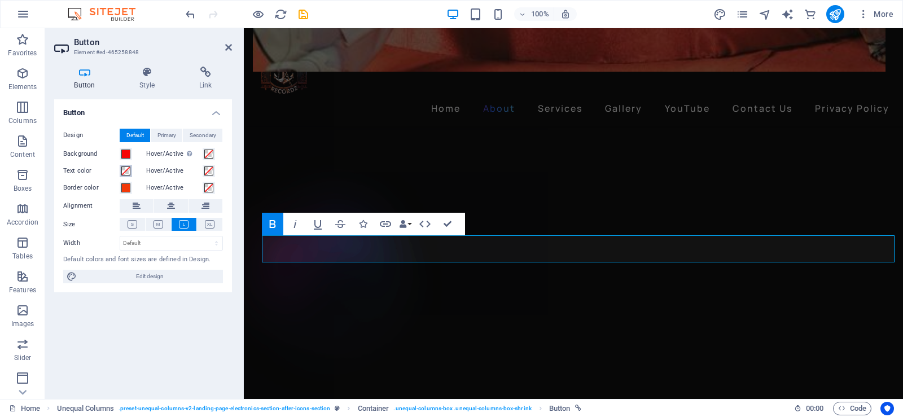
click at [126, 171] on span at bounding box center [125, 170] width 9 height 9
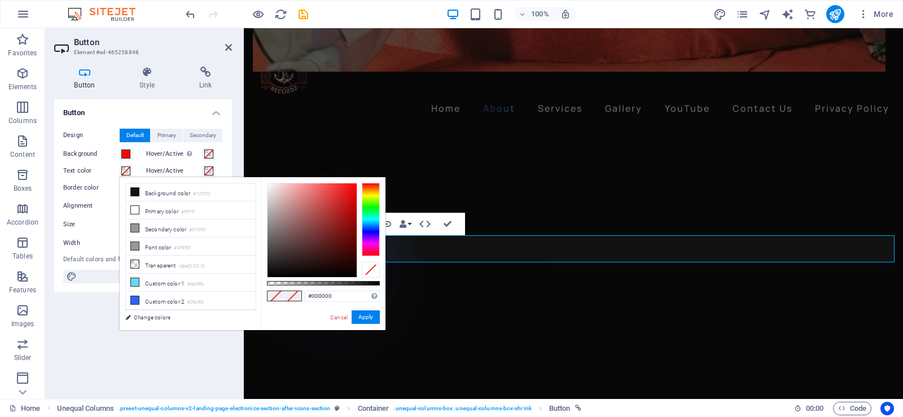
click at [371, 195] on div at bounding box center [371, 219] width 18 height 73
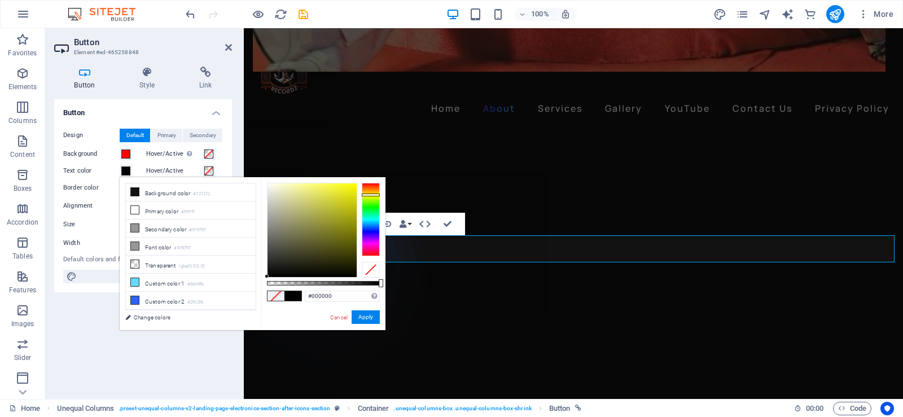
click at [372, 195] on div at bounding box center [371, 195] width 18 height 3
click at [372, 192] on div at bounding box center [371, 219] width 18 height 73
click at [352, 184] on div at bounding box center [311, 230] width 89 height 94
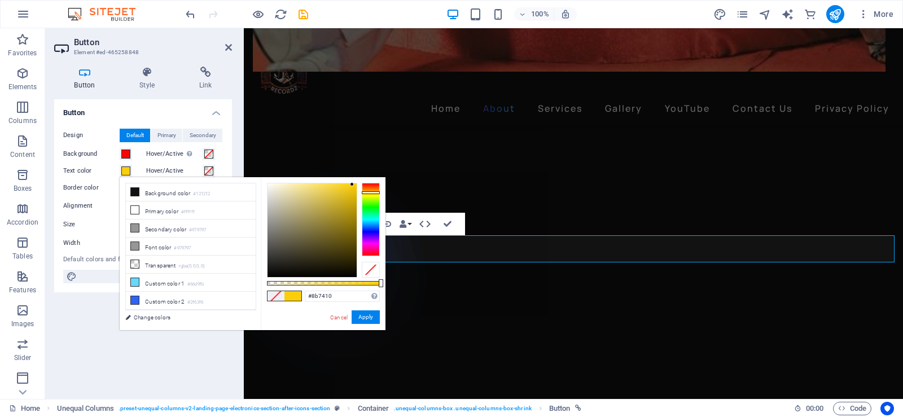
click at [346, 225] on div at bounding box center [311, 230] width 89 height 94
type input "#facc05"
click at [354, 184] on div at bounding box center [311, 230] width 89 height 94
click at [364, 319] on button "Apply" at bounding box center [365, 317] width 28 height 14
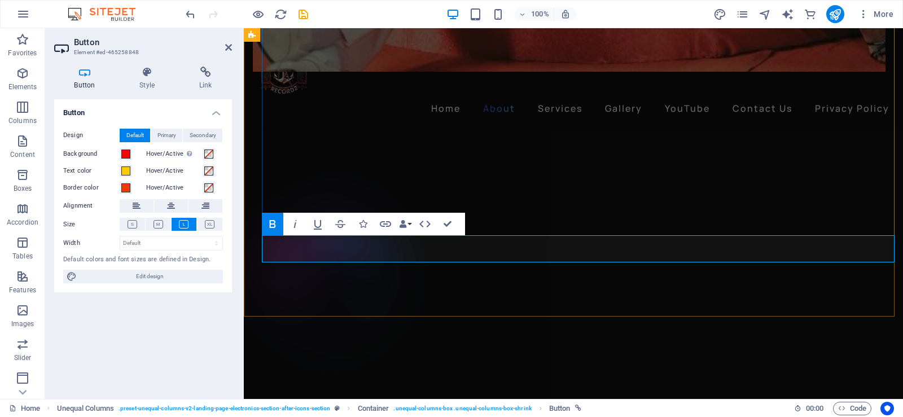
click at [212, 221] on icon at bounding box center [210, 224] width 10 height 8
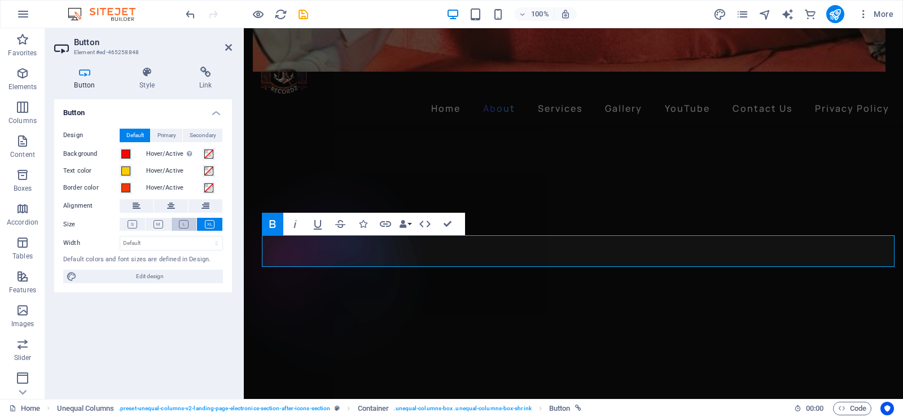
click at [183, 222] on icon at bounding box center [184, 224] width 10 height 8
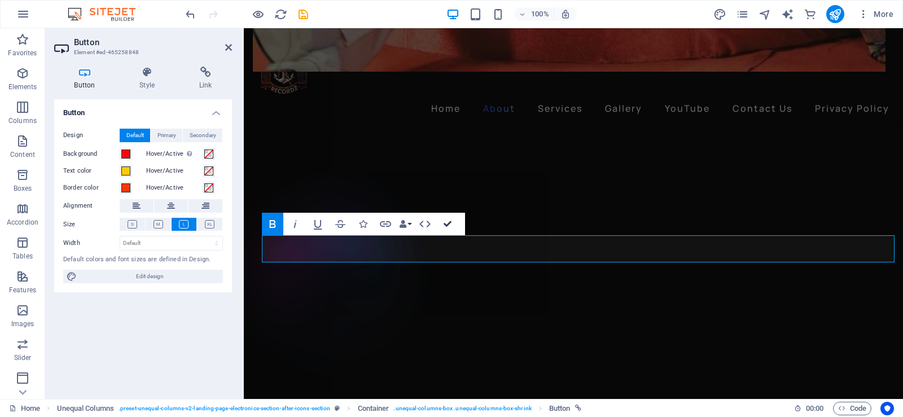
drag, startPoint x: 451, startPoint y: 221, endPoint x: 406, endPoint y: 193, distance: 53.2
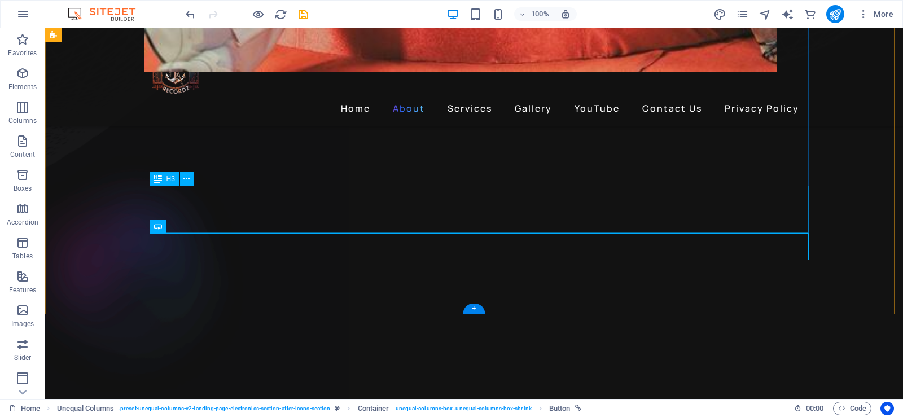
scroll to position [1032, 0]
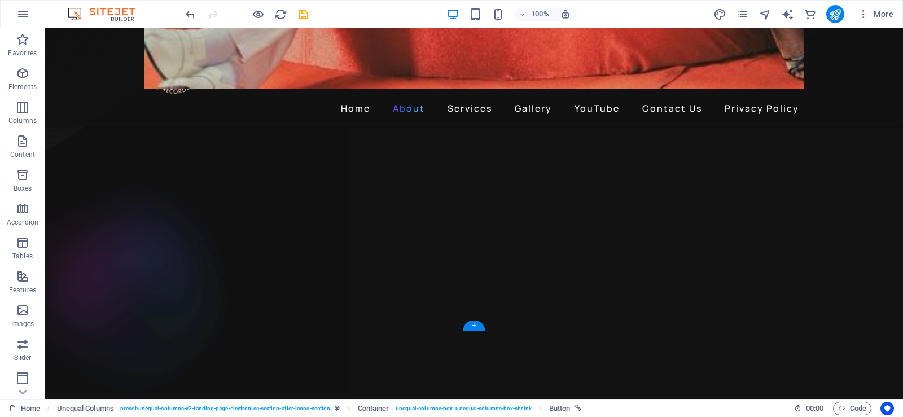
drag, startPoint x: 210, startPoint y: 266, endPoint x: 594, endPoint y: 244, distance: 384.9
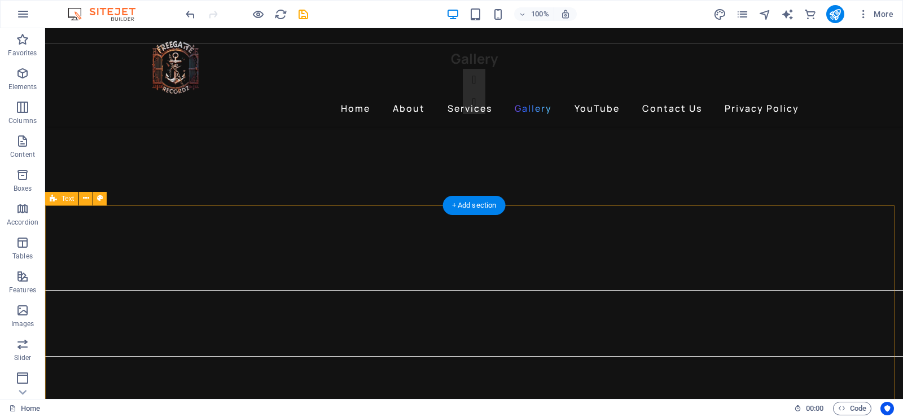
scroll to position [2205, 0]
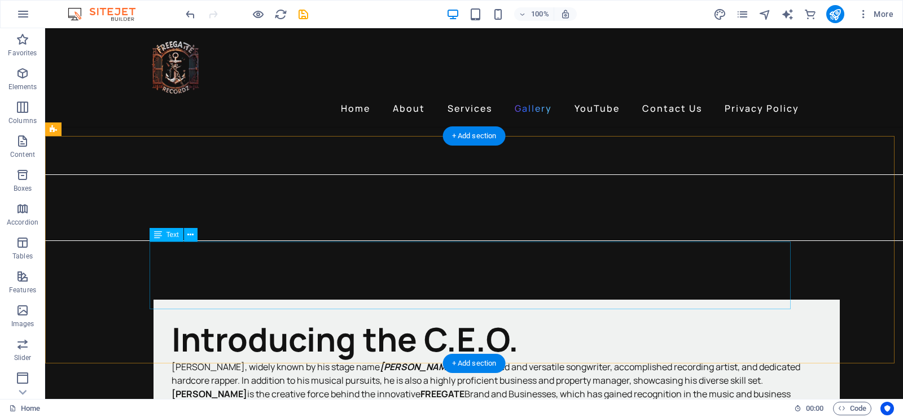
scroll to position [2262, 0]
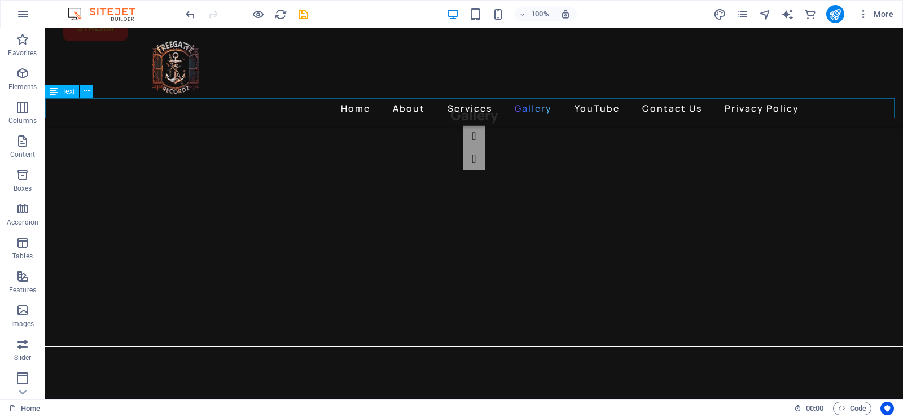
click at [90, 92] on button at bounding box center [87, 92] width 14 height 14
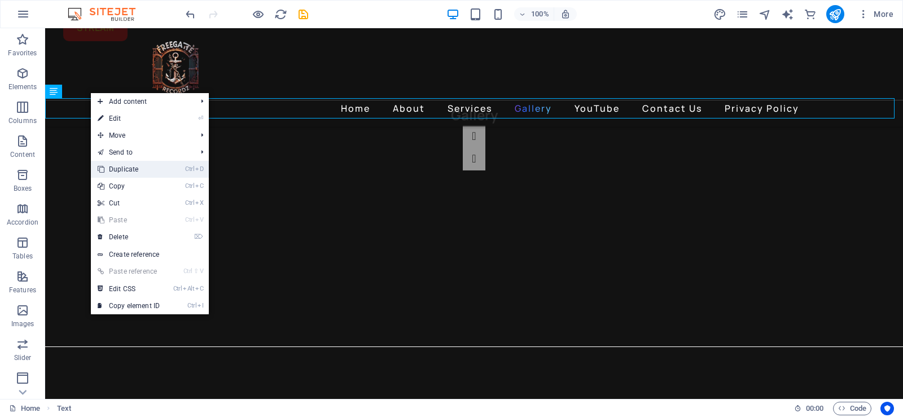
click at [141, 173] on link "Ctrl D Duplicate" at bounding box center [129, 169] width 76 height 17
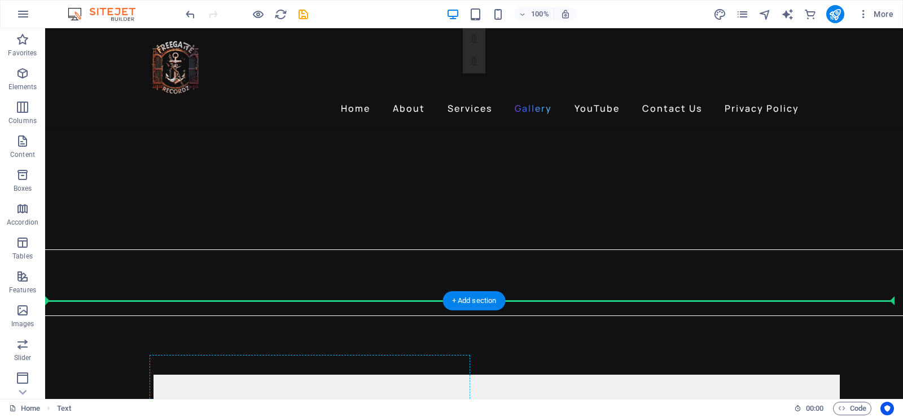
scroll to position [2388, 0]
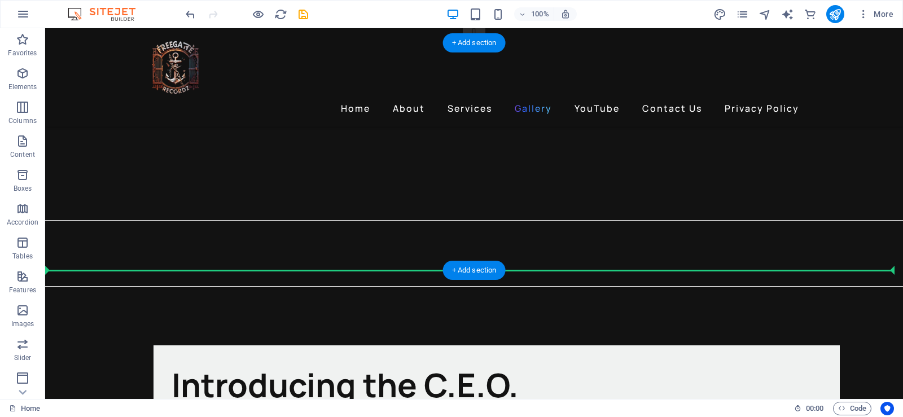
drag, startPoint x: 305, startPoint y: 124, endPoint x: 353, endPoint y: 254, distance: 138.7
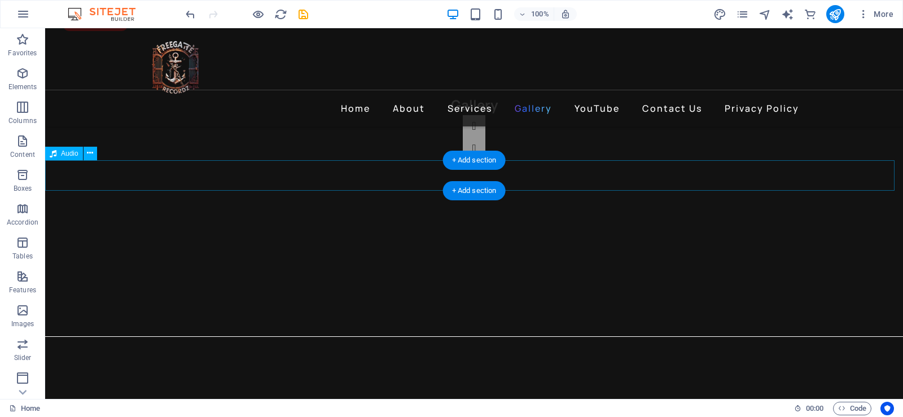
scroll to position [2199, 0]
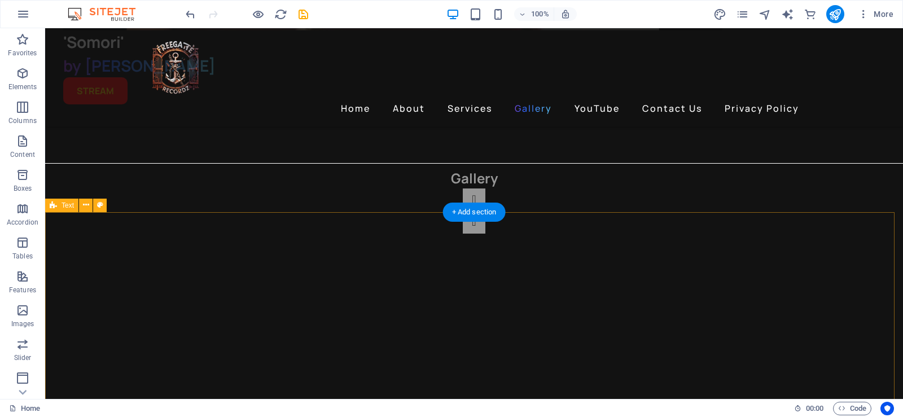
click at [83, 209] on icon at bounding box center [86, 205] width 6 height 12
click at [87, 208] on icon at bounding box center [86, 205] width 6 height 12
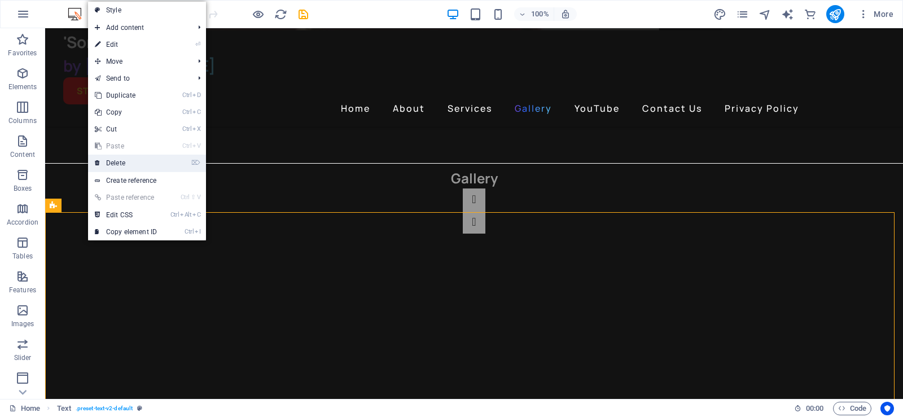
click at [120, 165] on link "⌦ Delete" at bounding box center [126, 163] width 76 height 17
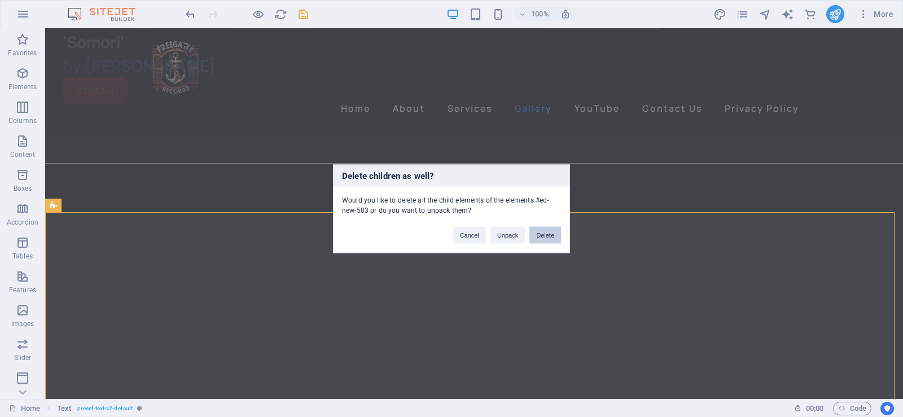
drag, startPoint x: 547, startPoint y: 235, endPoint x: 502, endPoint y: 206, distance: 53.2
click at [547, 235] on button "Delete" at bounding box center [545, 234] width 32 height 17
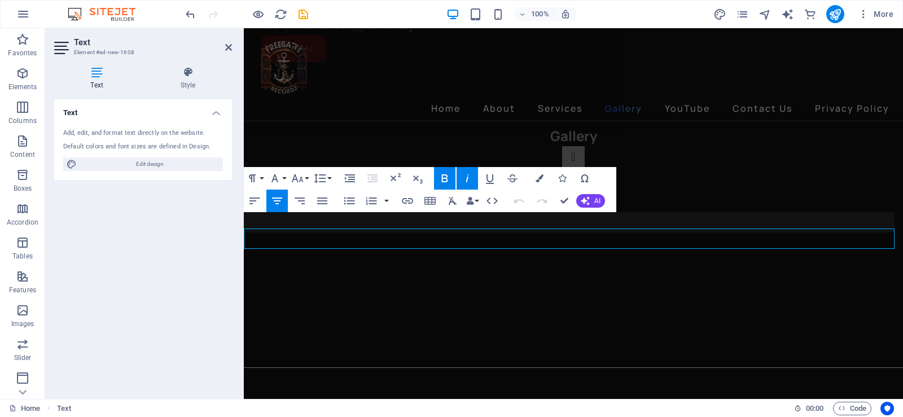
scroll to position [2181, 0]
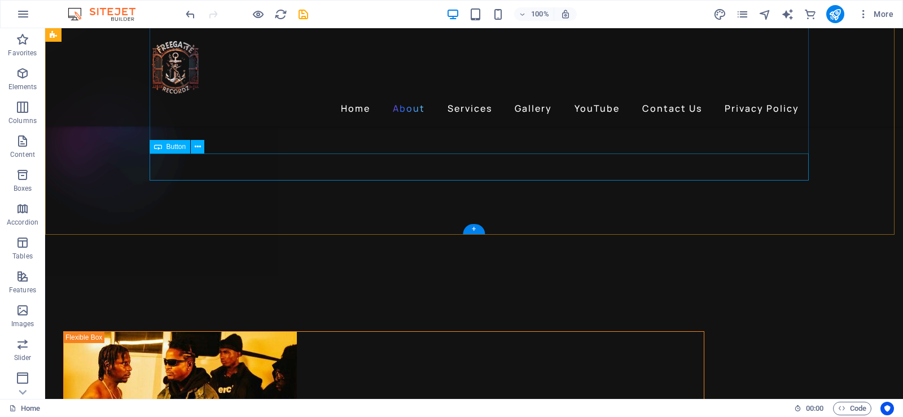
scroll to position [1410, 0]
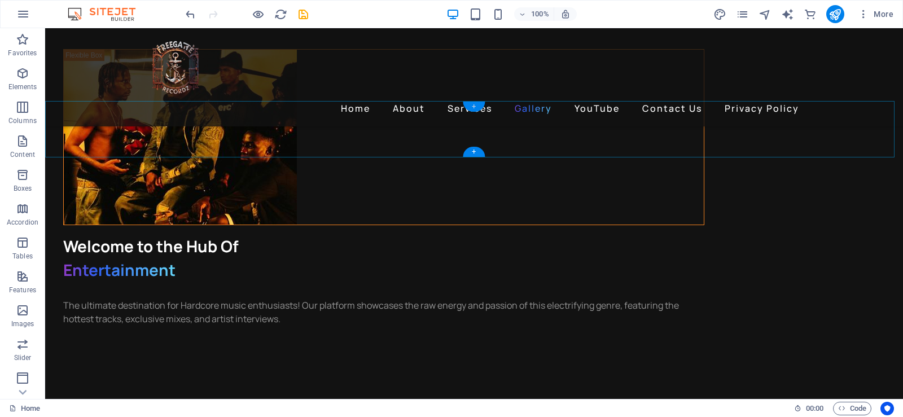
click at [472, 107] on div "+" at bounding box center [474, 107] width 22 height 10
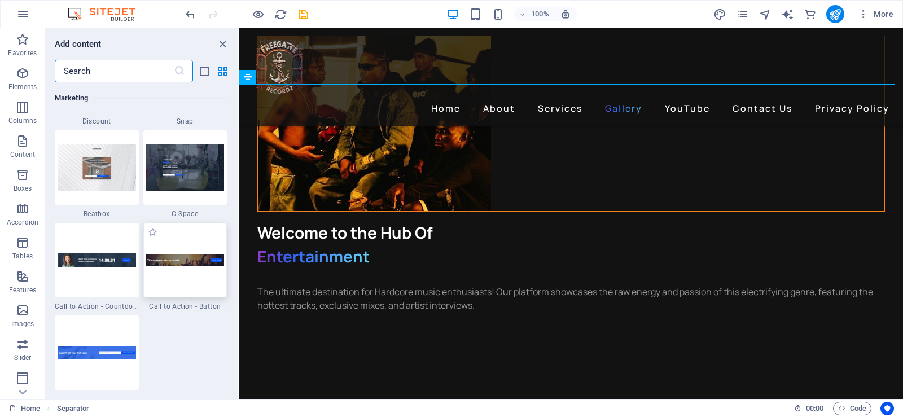
scroll to position [9986, 0]
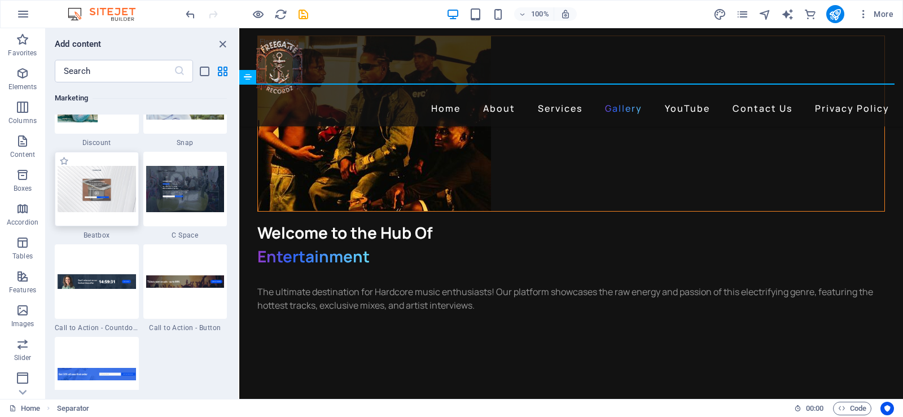
click at [109, 199] on img at bounding box center [97, 189] width 78 height 46
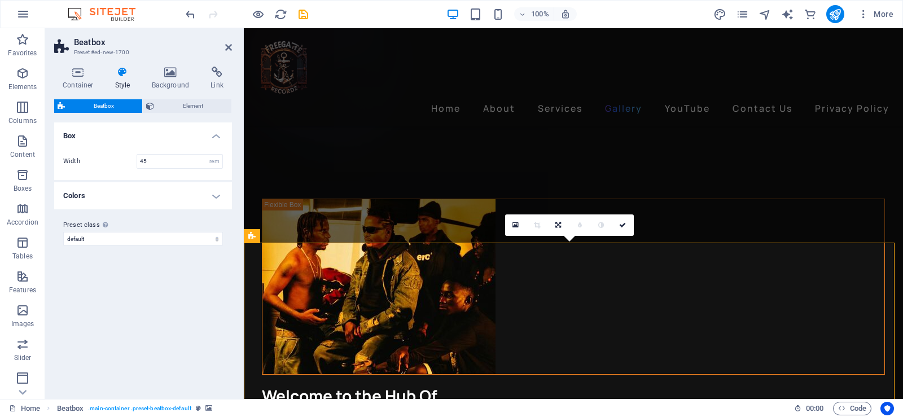
scroll to position [1453, 0]
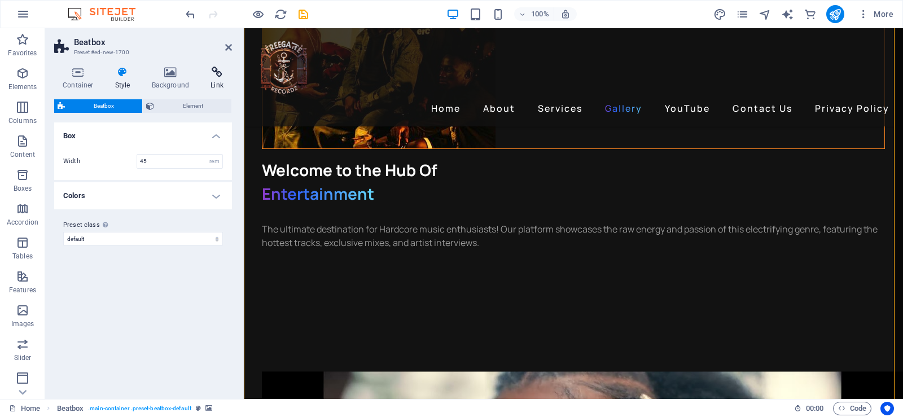
click at [218, 75] on icon at bounding box center [217, 72] width 30 height 11
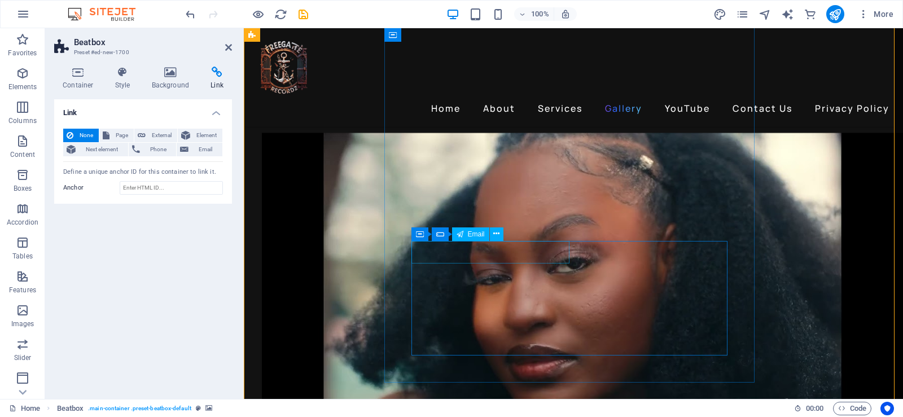
scroll to position [1848, 0]
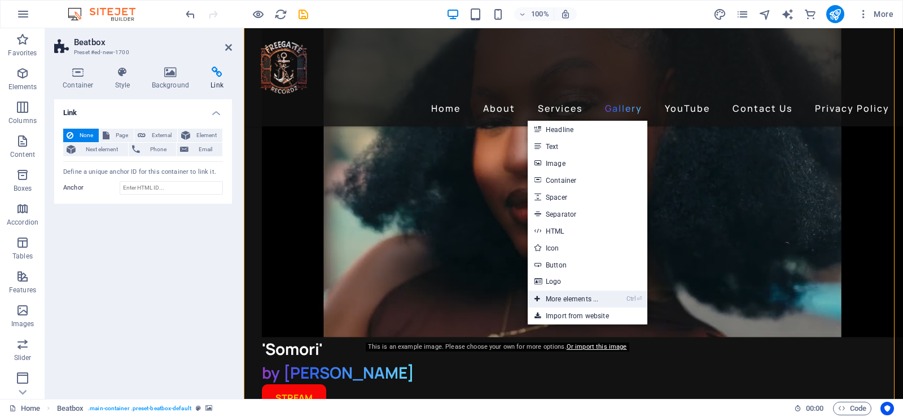
click at [550, 296] on link "Ctrl ⏎ More elements ..." at bounding box center [566, 299] width 77 height 17
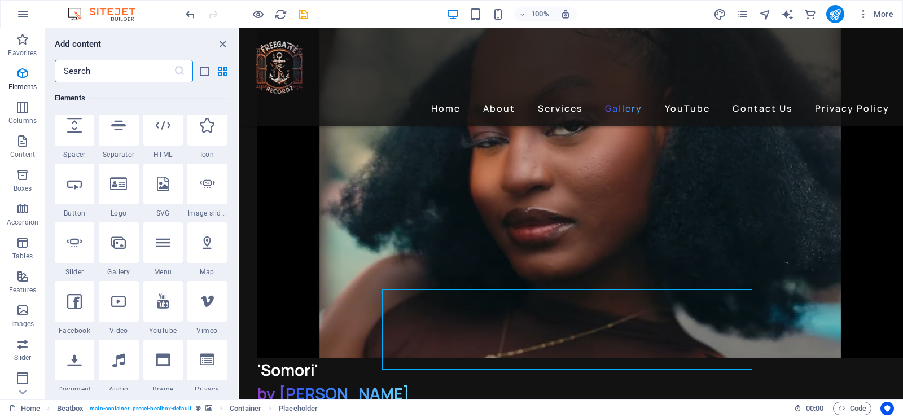
scroll to position [233, 0]
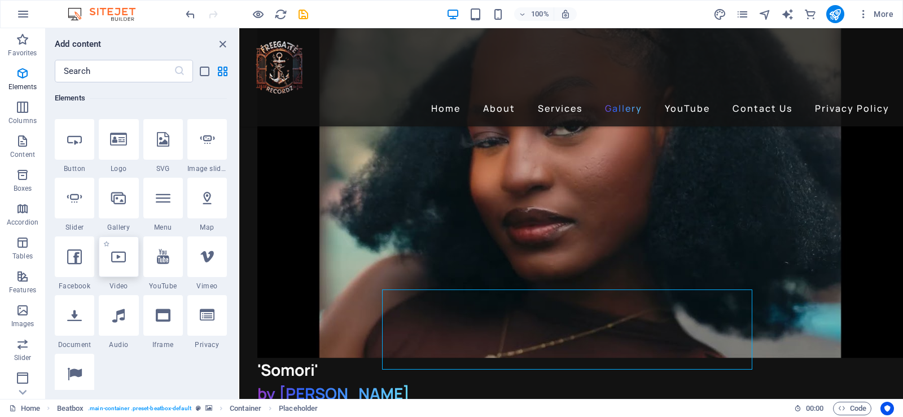
click at [120, 270] on div at bounding box center [118, 256] width 39 height 41
select select "%"
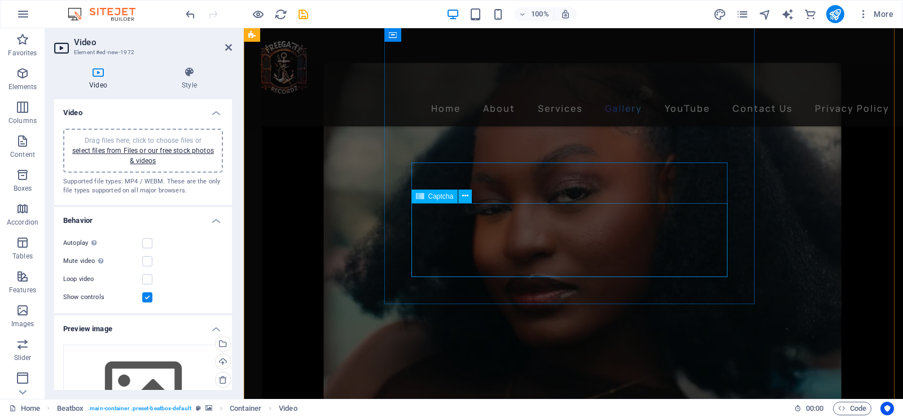
scroll to position [1757, 0]
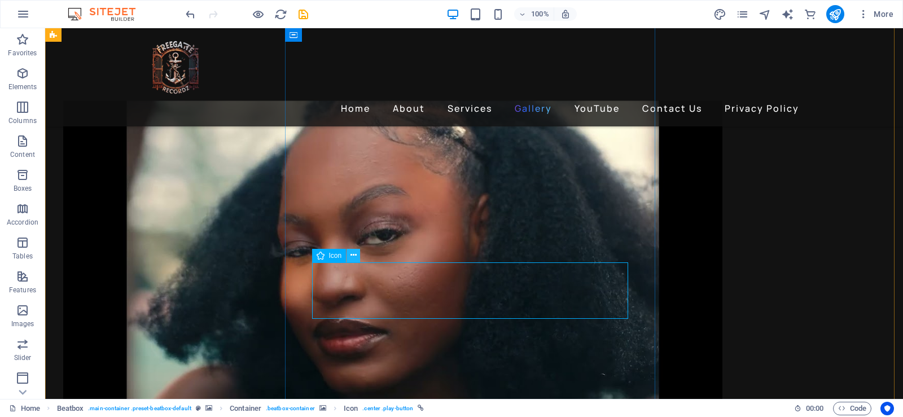
click at [355, 256] on icon at bounding box center [353, 255] width 6 height 12
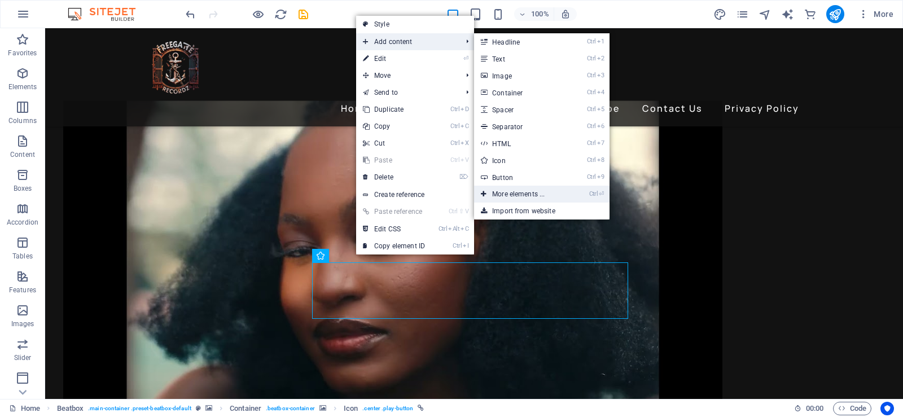
click at [544, 195] on link "Ctrl ⏎ More elements ..." at bounding box center [520, 194] width 93 height 17
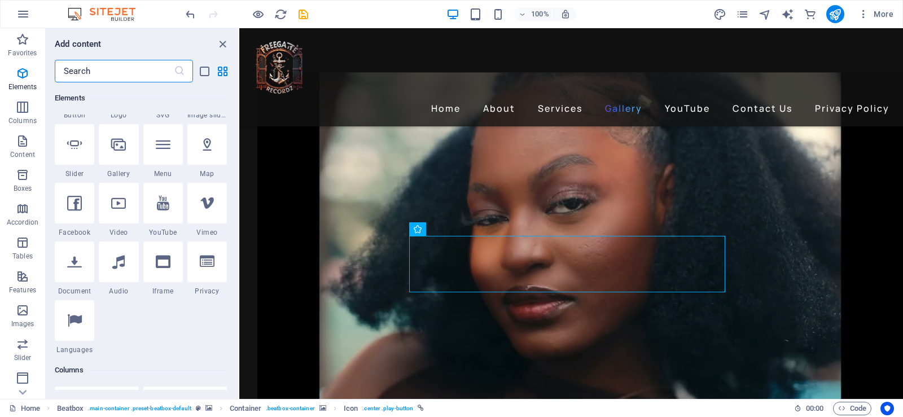
scroll to position [289, 0]
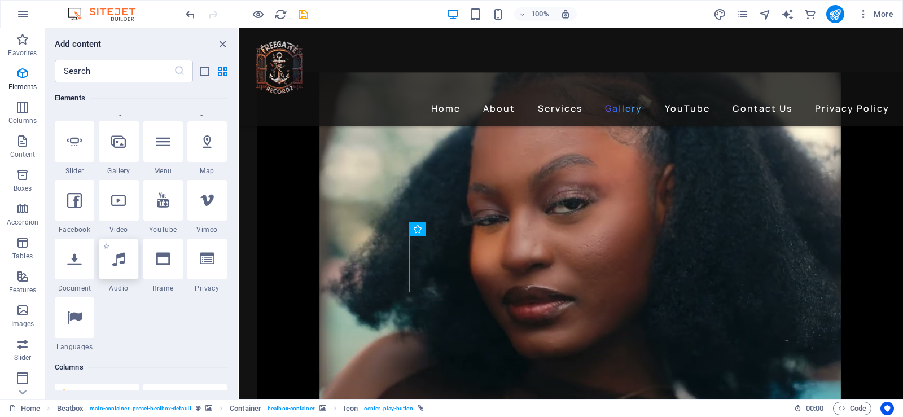
click at [118, 265] on icon at bounding box center [118, 259] width 12 height 15
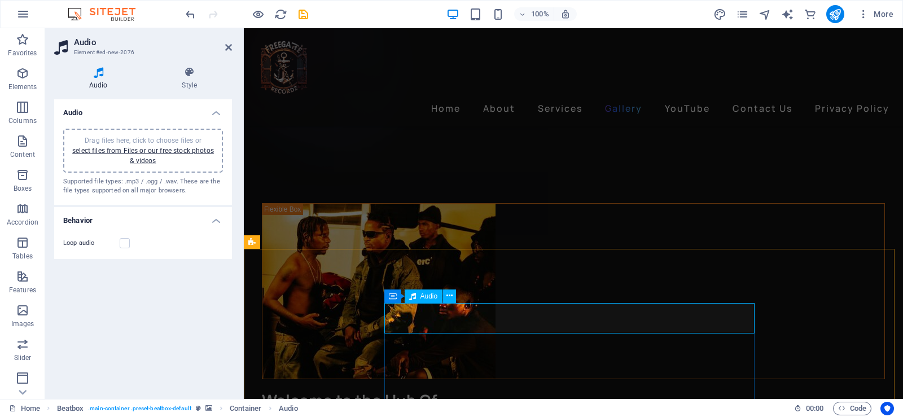
scroll to position [1335, 0]
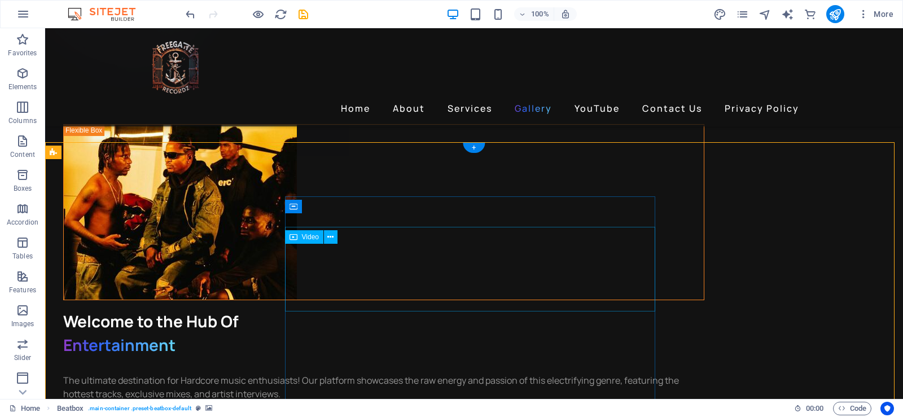
scroll to position [1352, 0]
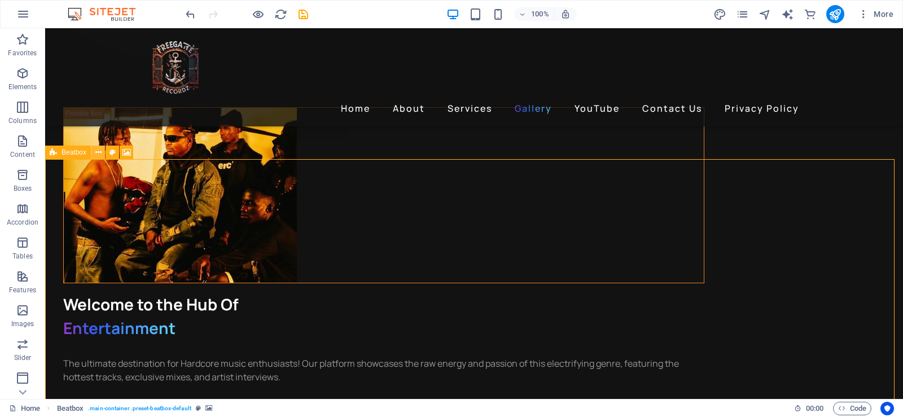
click at [97, 152] on icon at bounding box center [98, 153] width 6 height 12
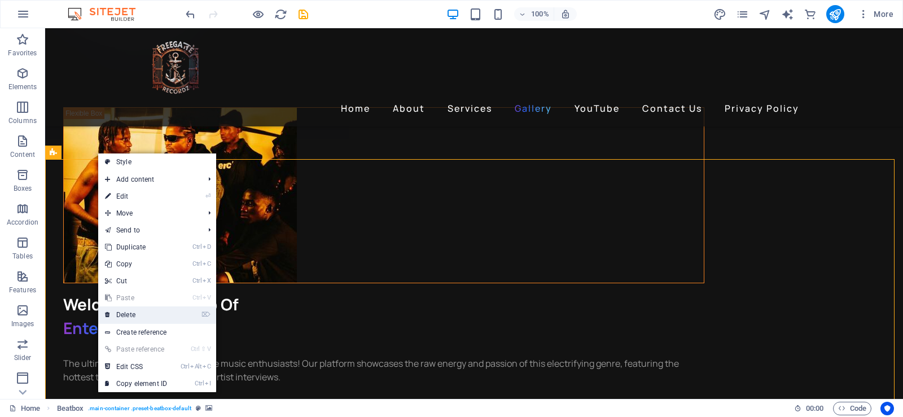
click at [156, 316] on link "⌦ Delete" at bounding box center [136, 314] width 76 height 17
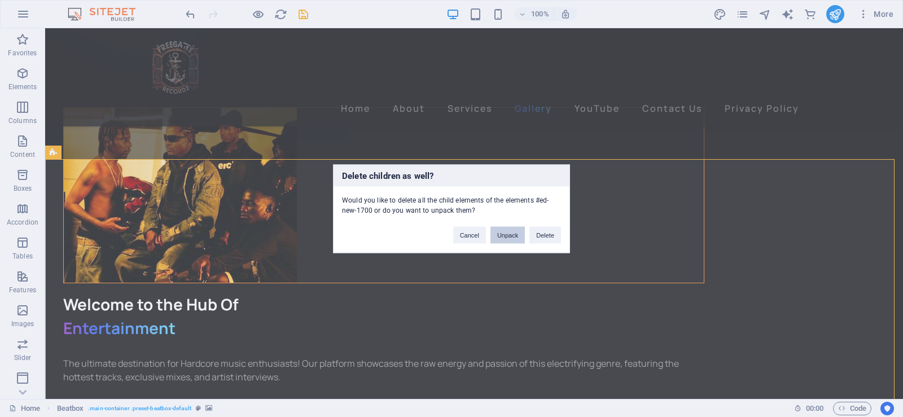
click at [519, 235] on button "Unpack" at bounding box center [507, 234] width 34 height 17
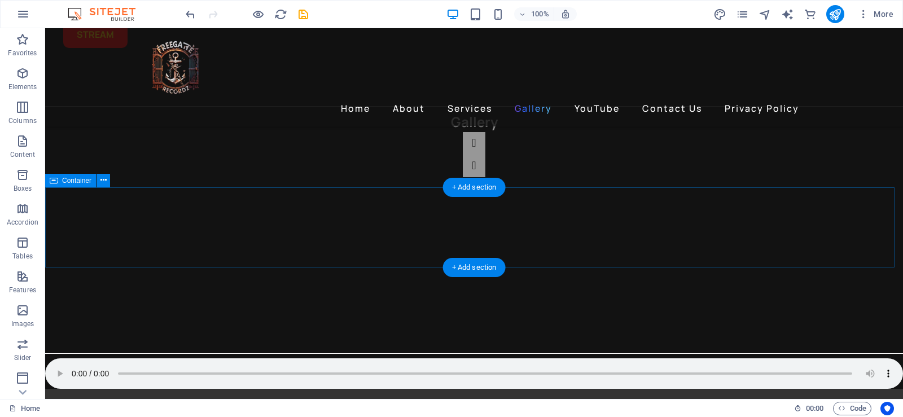
scroll to position [2537, 0]
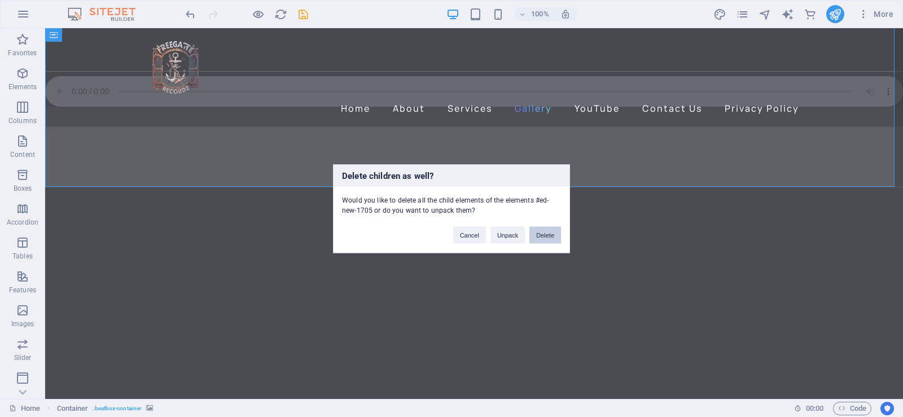
click at [540, 239] on button "Delete" at bounding box center [545, 234] width 32 height 17
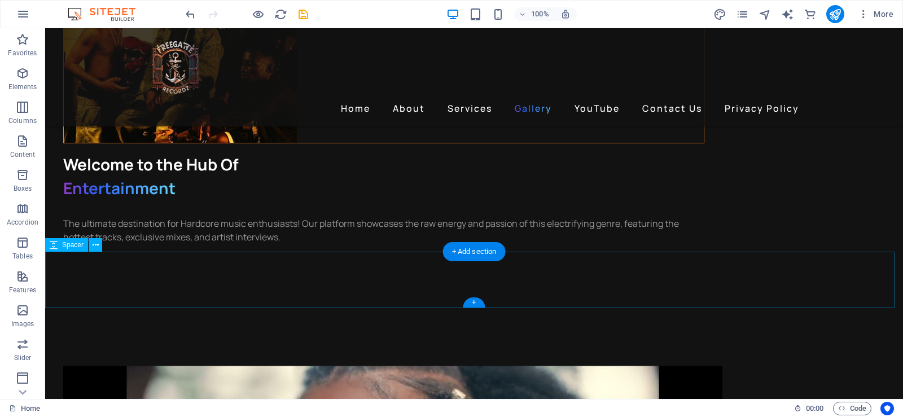
scroll to position [1507, 0]
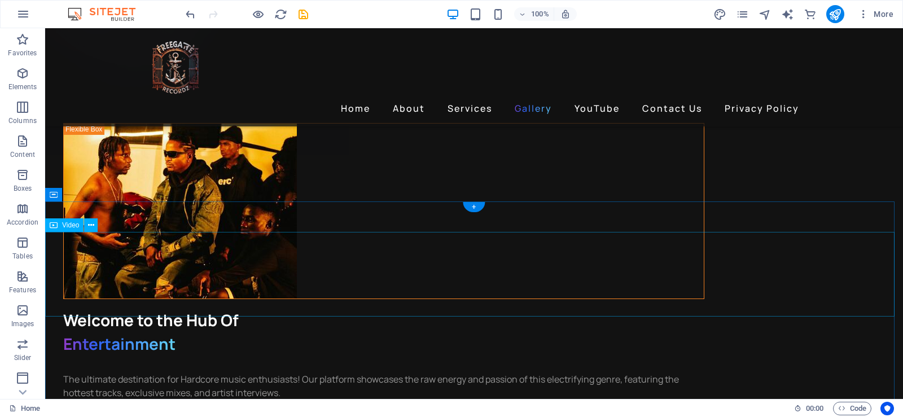
scroll to position [1338, 0]
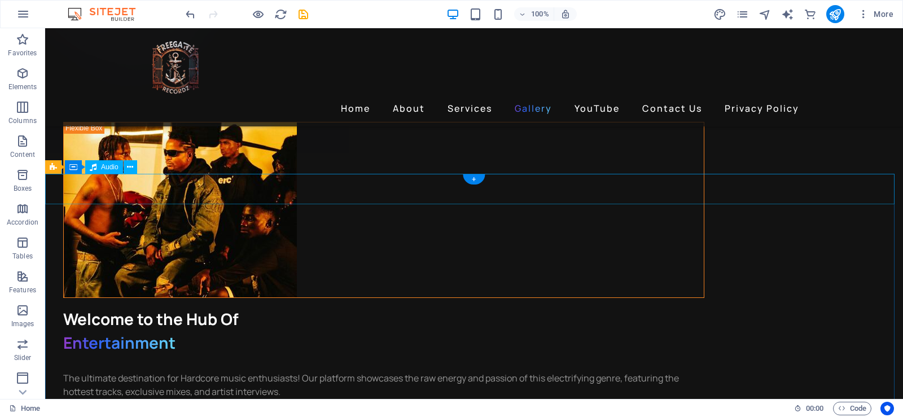
click at [133, 168] on icon at bounding box center [131, 167] width 6 height 12
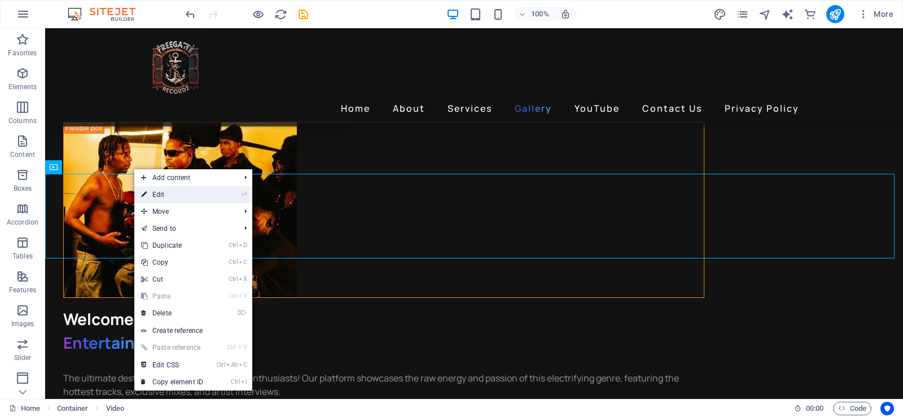
click at [232, 194] on li "⏎ Edit" at bounding box center [193, 194] width 118 height 17
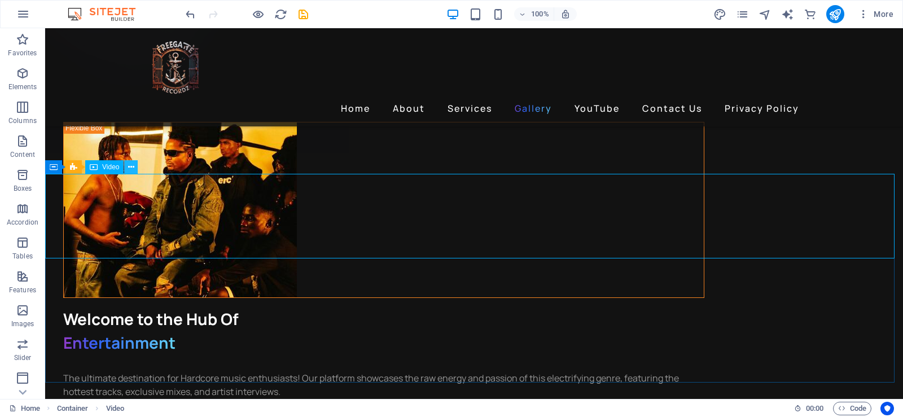
click at [134, 168] on icon at bounding box center [131, 167] width 6 height 12
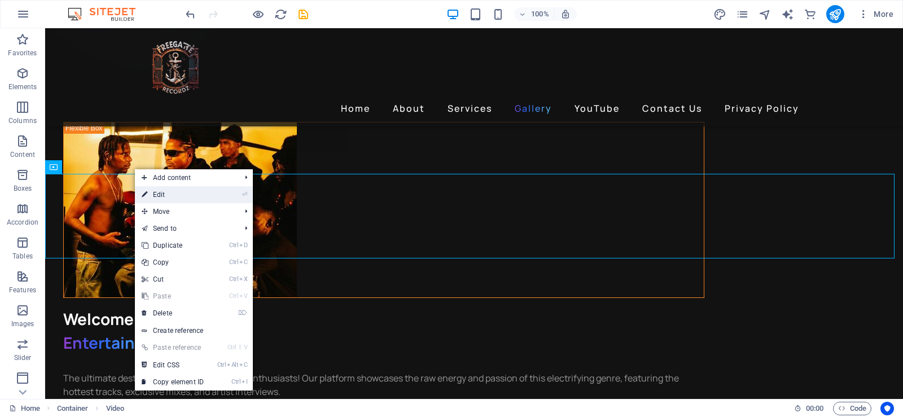
click at [154, 192] on link "⏎ Edit" at bounding box center [173, 194] width 76 height 17
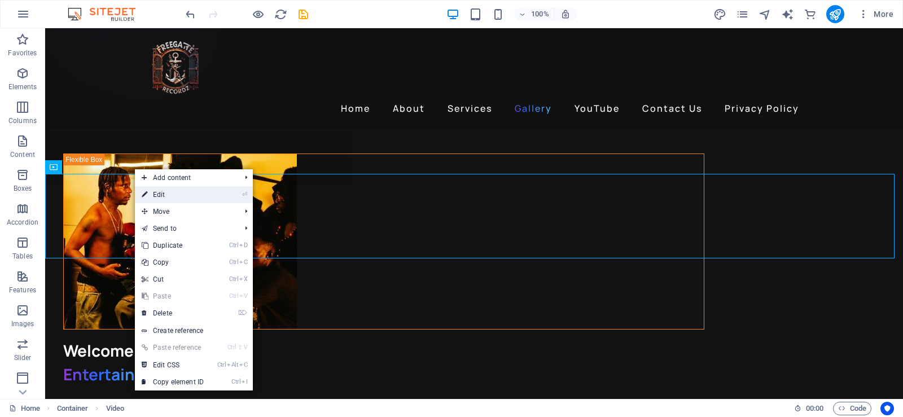
select select "%"
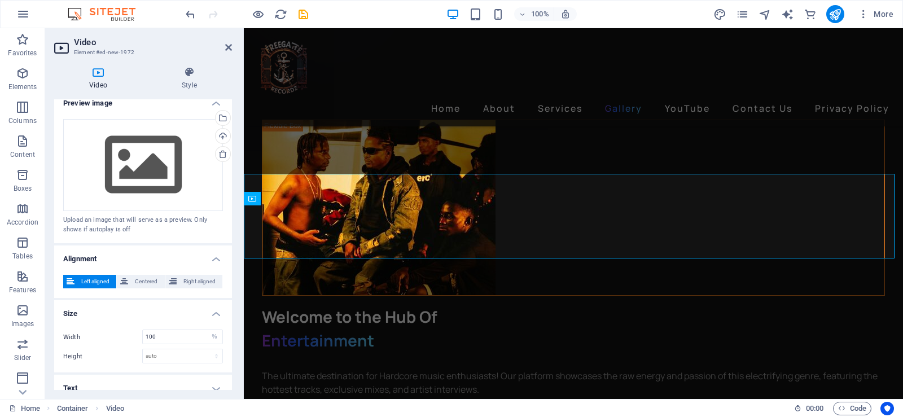
scroll to position [0, 0]
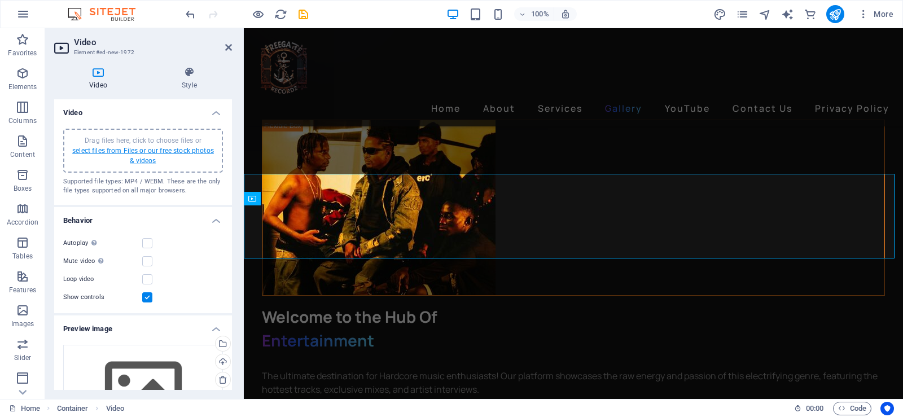
click at [133, 152] on link "select files from Files or our free stock photos & videos" at bounding box center [143, 156] width 142 height 18
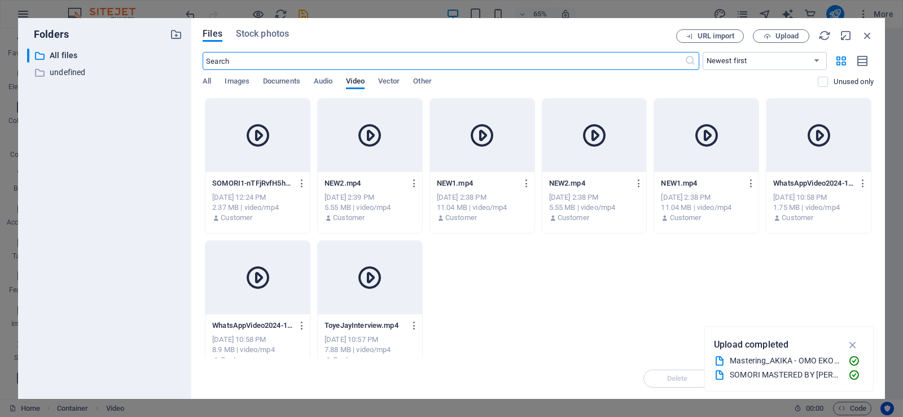
click at [259, 152] on div at bounding box center [257, 135] width 104 height 73
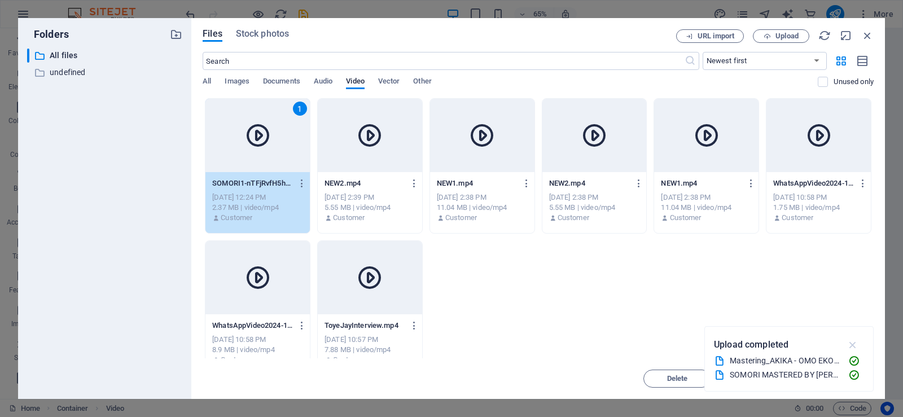
click at [850, 345] on icon "button" at bounding box center [852, 345] width 13 height 12
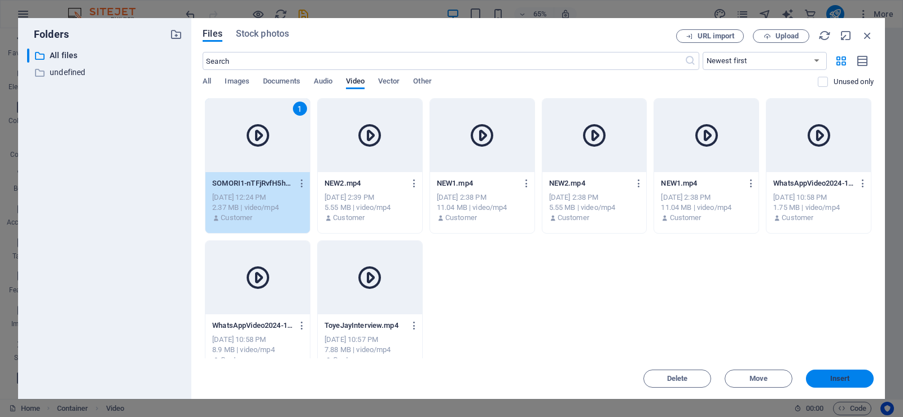
drag, startPoint x: 840, startPoint y: 376, endPoint x: 595, endPoint y: 348, distance: 245.9
click at [840, 376] on span "Insert" at bounding box center [840, 378] width 20 height 7
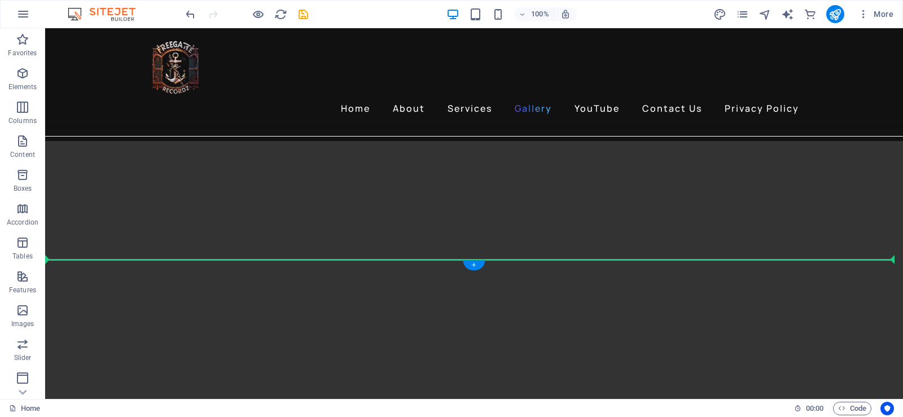
scroll to position [2506, 0]
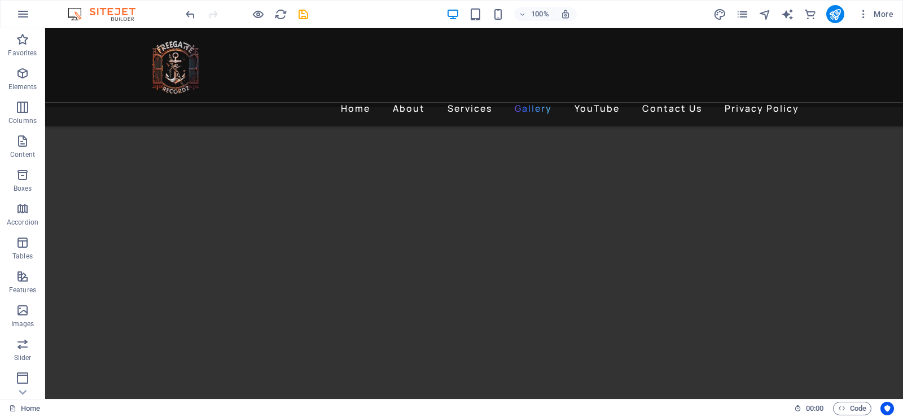
drag, startPoint x: 303, startPoint y: 152, endPoint x: 524, endPoint y: 210, distance: 228.1
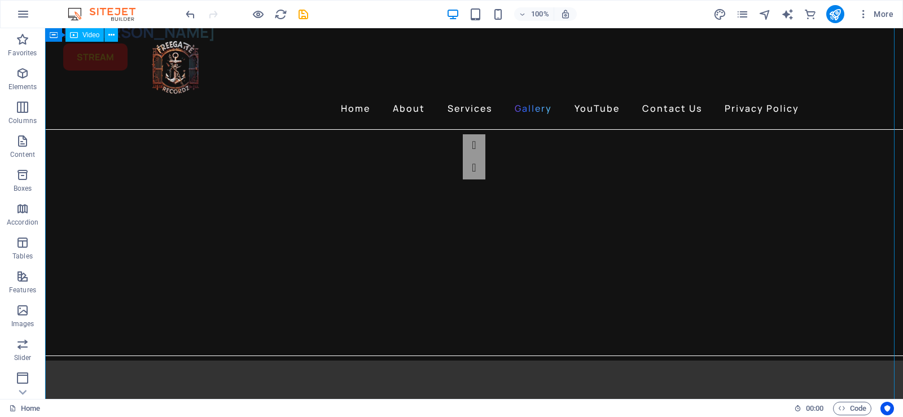
scroll to position [2239, 0]
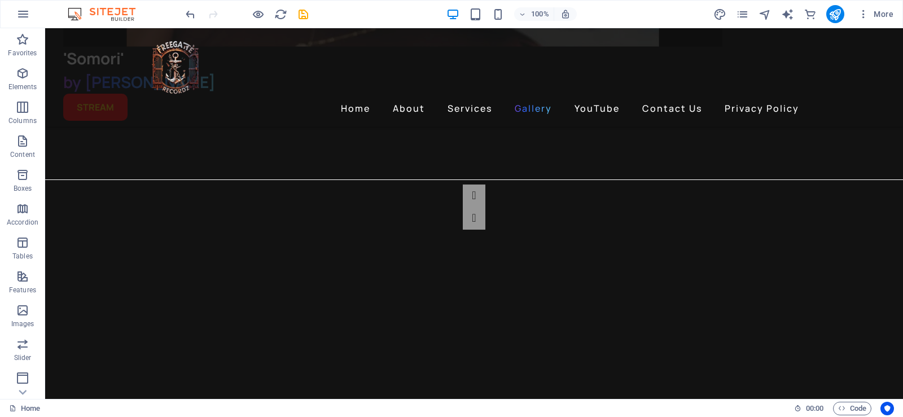
scroll to position [2408, 0]
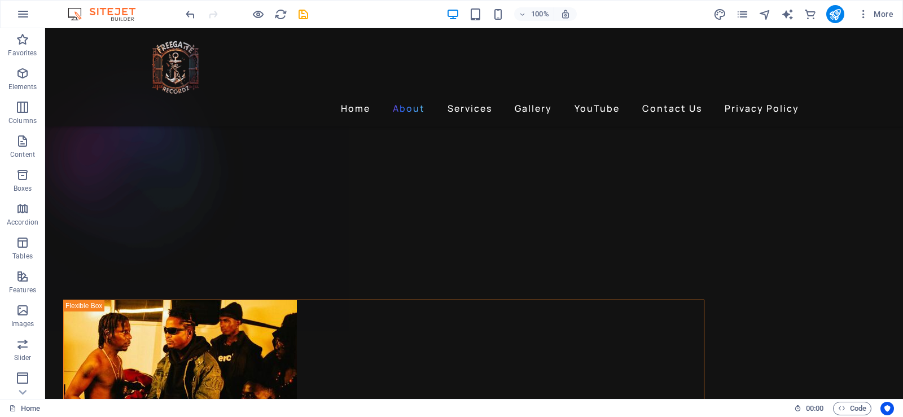
scroll to position [1110, 0]
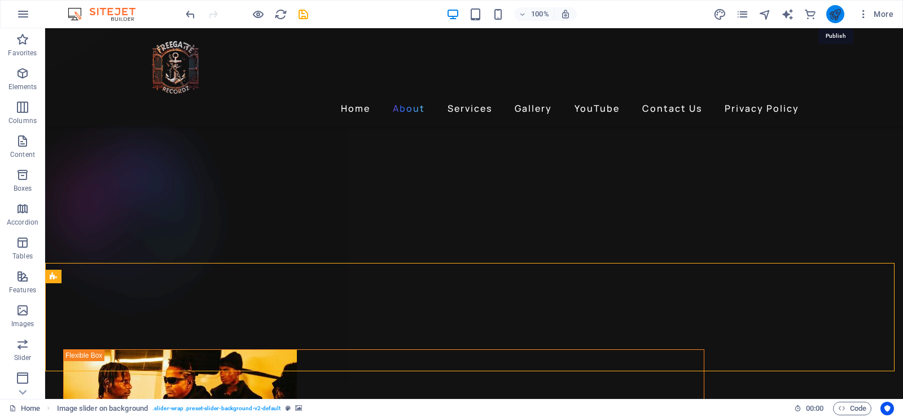
click at [837, 16] on icon "publish" at bounding box center [834, 14] width 13 height 13
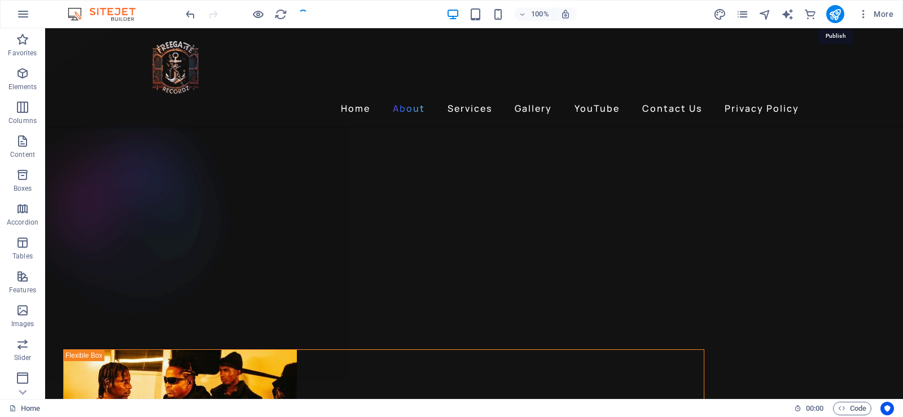
checkbox input "false"
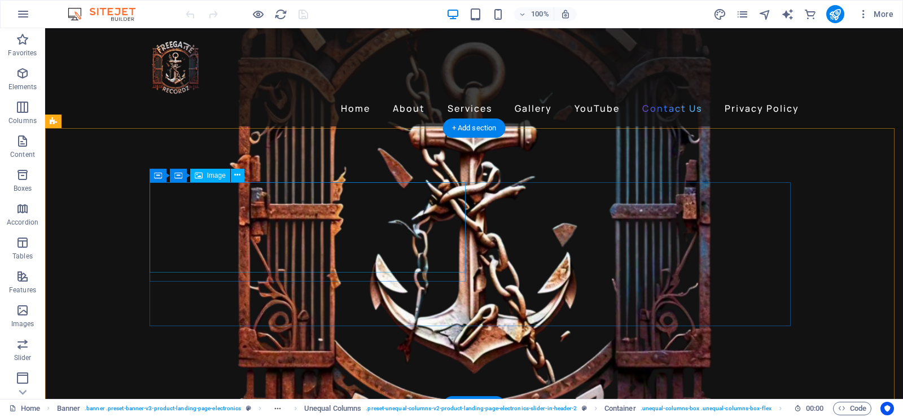
scroll to position [3694, 0]
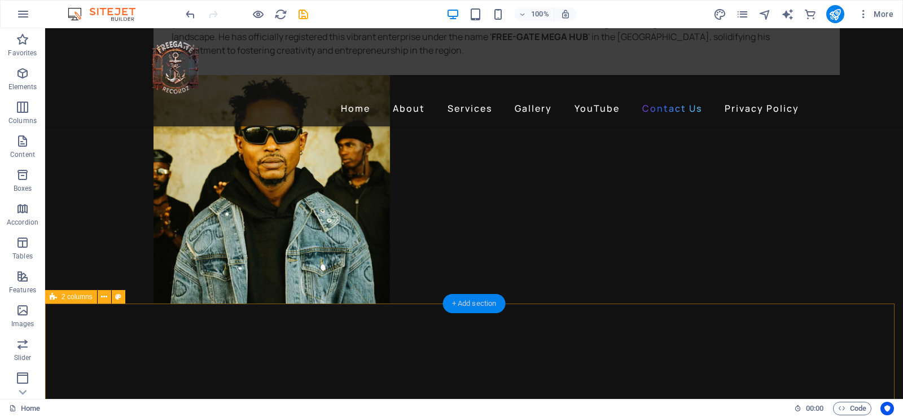
scroll to position [3110, 0]
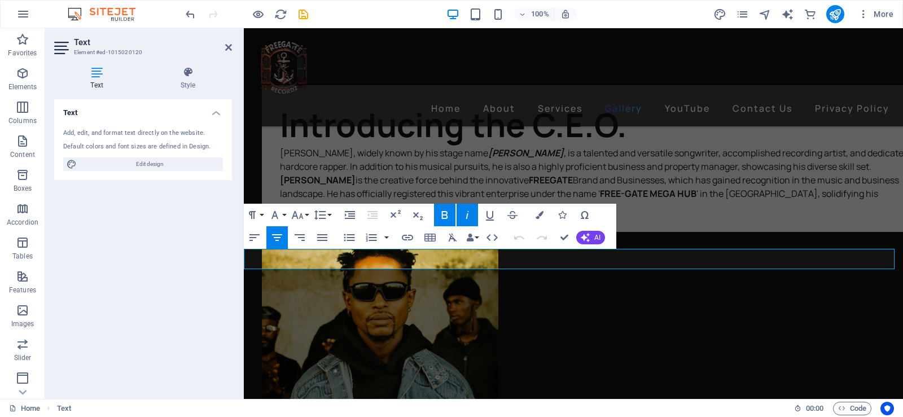
scroll to position [2840, 0]
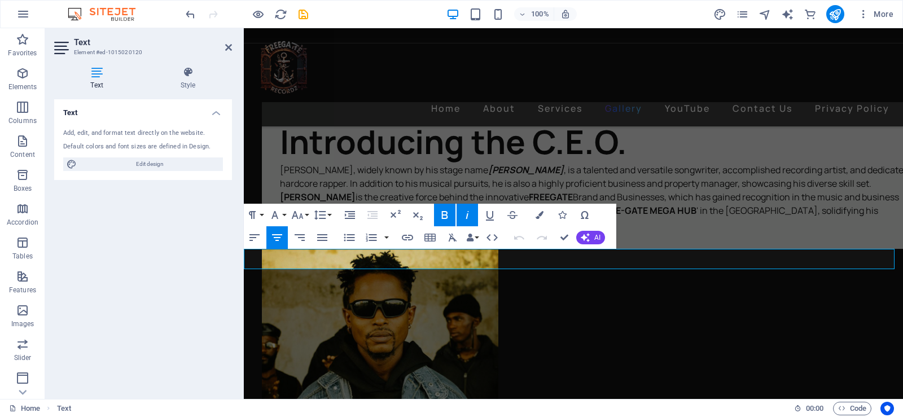
drag, startPoint x: 550, startPoint y: 260, endPoint x: 601, endPoint y: 260, distance: 51.3
click at [306, 217] on button "Font Size" at bounding box center [299, 215] width 21 height 23
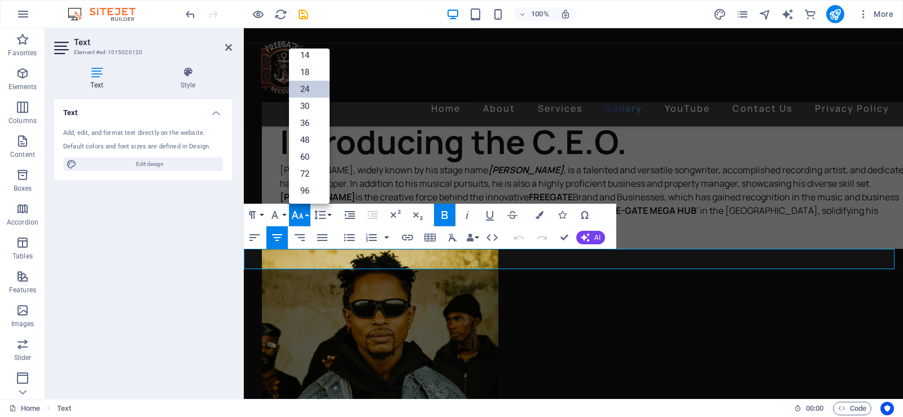
scroll to position [91, 0]
click at [299, 73] on link "18" at bounding box center [309, 72] width 41 height 17
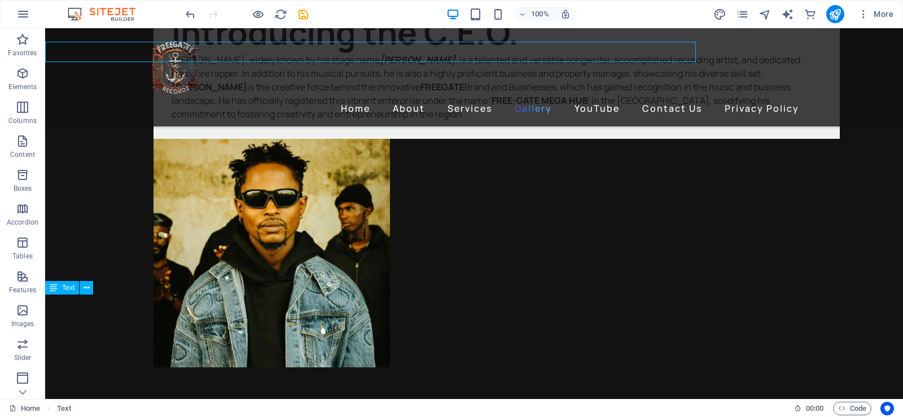
scroll to position [3110, 0]
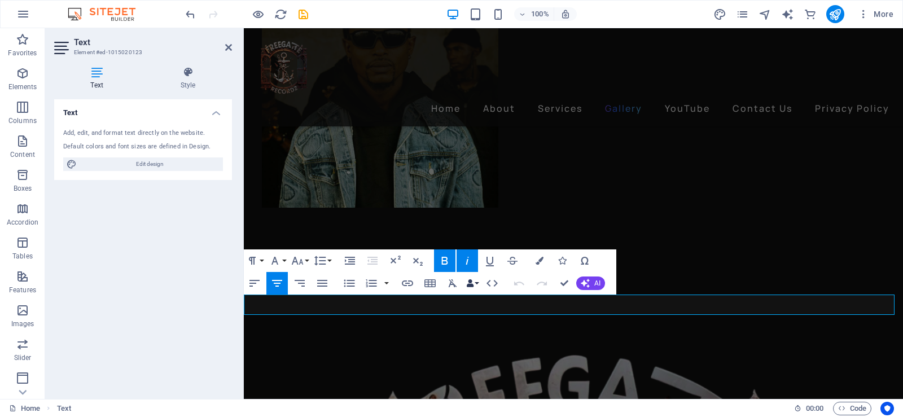
scroll to position [2840, 0]
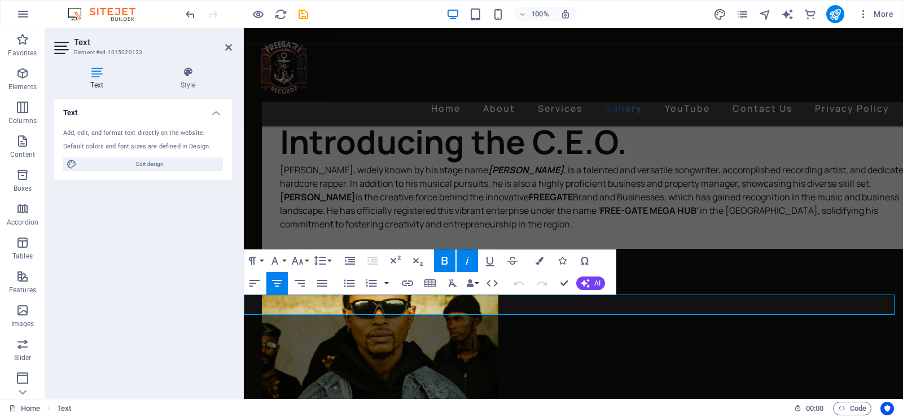
drag, startPoint x: 550, startPoint y: 307, endPoint x: 596, endPoint y: 306, distance: 45.7
click at [307, 262] on button "Font Size" at bounding box center [299, 260] width 21 height 23
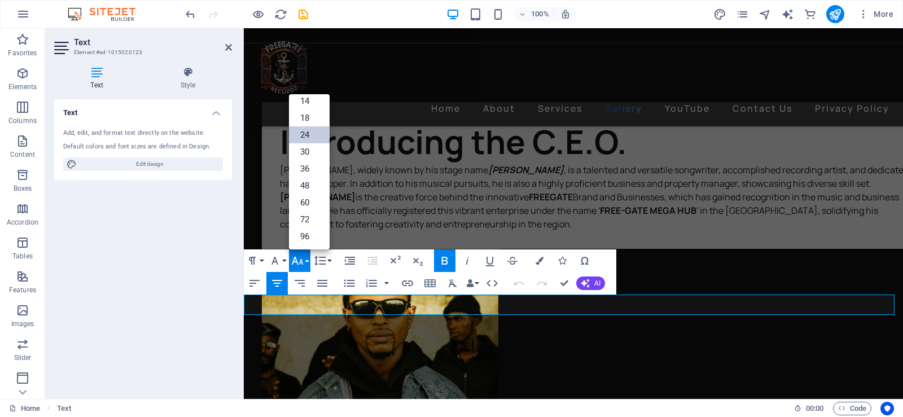
scroll to position [91, 0]
drag, startPoint x: 304, startPoint y: 119, endPoint x: 61, endPoint y: 93, distance: 244.5
click at [304, 119] on link "18" at bounding box center [309, 117] width 41 height 17
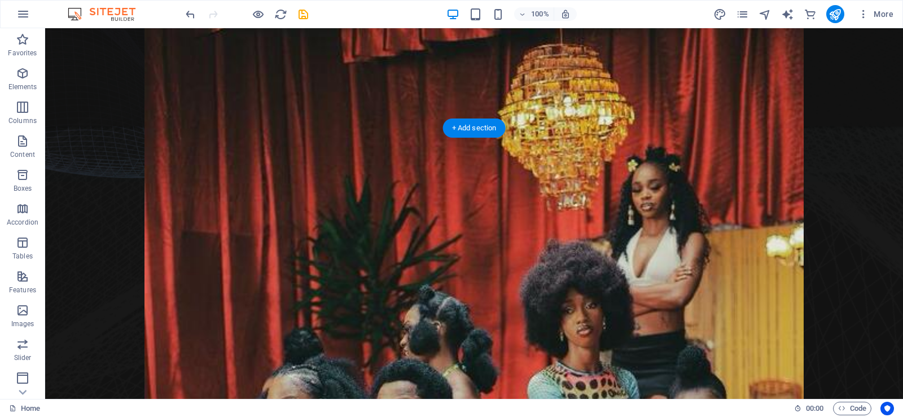
scroll to position [232, 0]
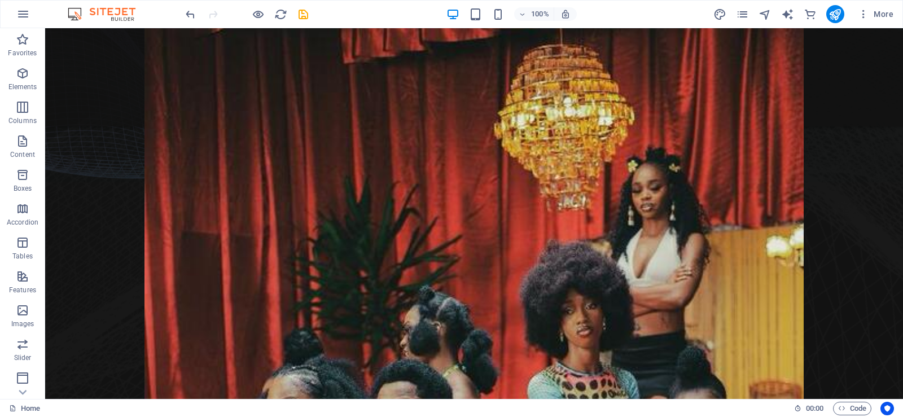
scroll to position [0, 0]
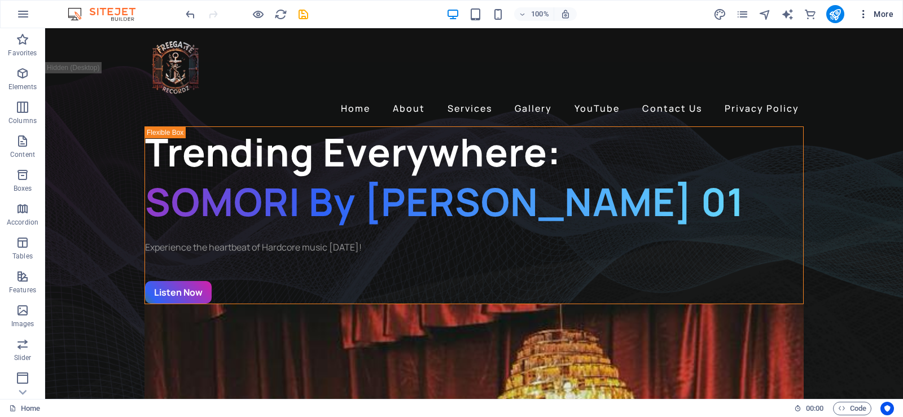
click at [864, 16] on icon "button" at bounding box center [863, 13] width 11 height 11
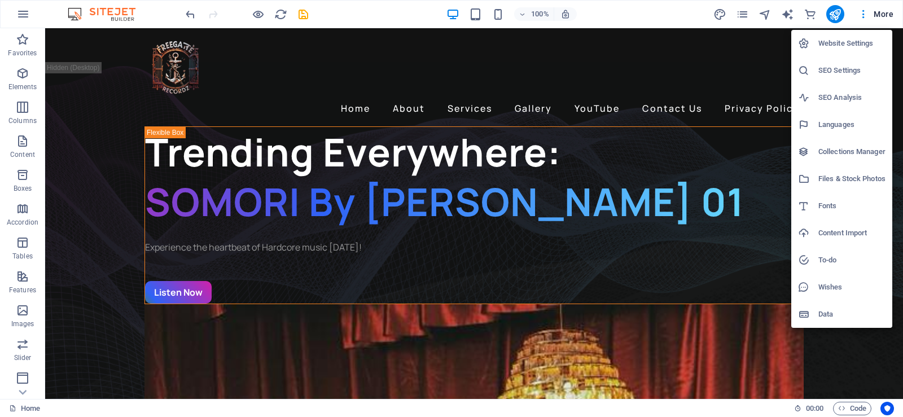
click at [850, 41] on h6 "Website Settings" at bounding box center [851, 44] width 67 height 14
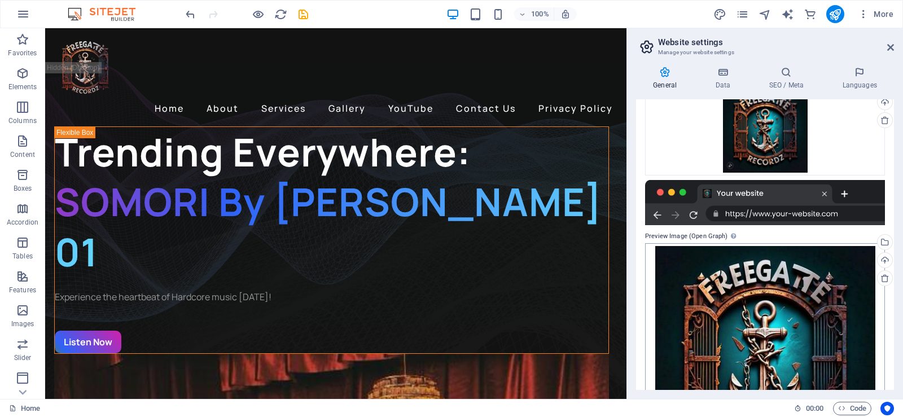
scroll to position [226, 0]
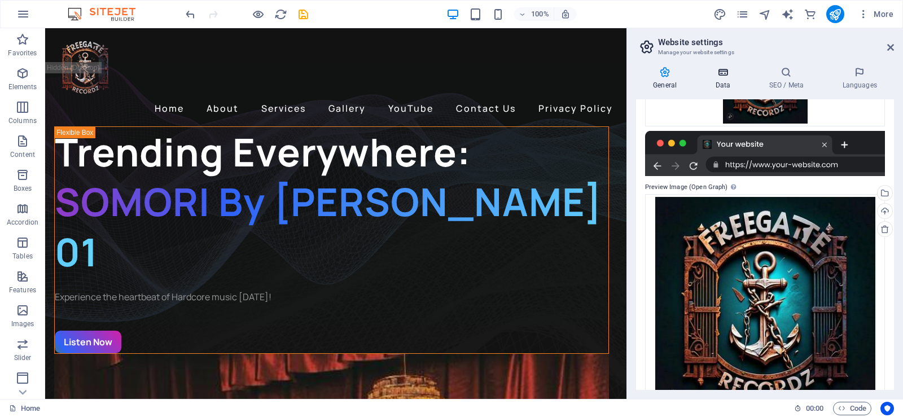
click at [725, 78] on h4 "Data" at bounding box center [725, 79] width 54 height 24
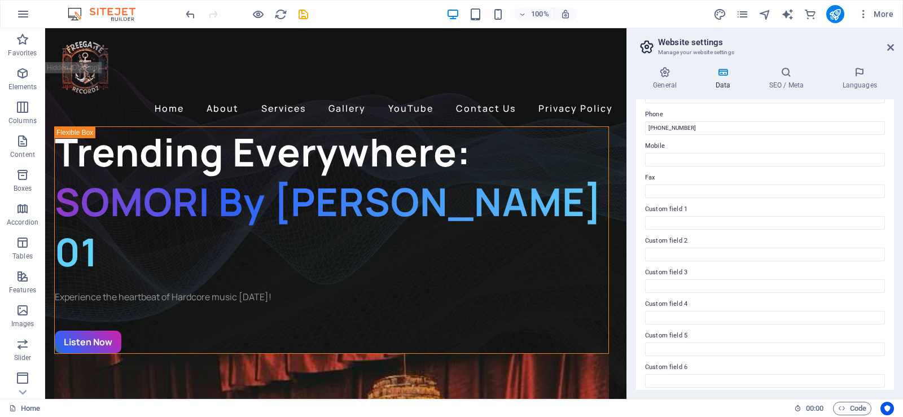
scroll to position [252, 0]
click at [790, 81] on h4 "SEO / Meta" at bounding box center [787, 79] width 73 height 24
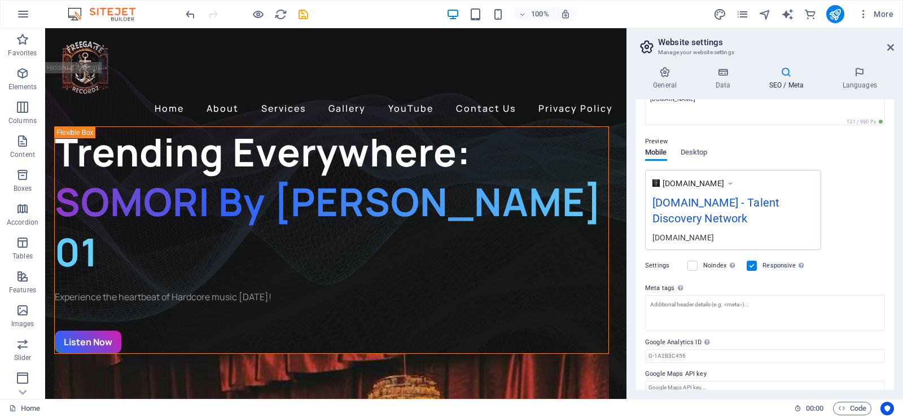
scroll to position [140, 0]
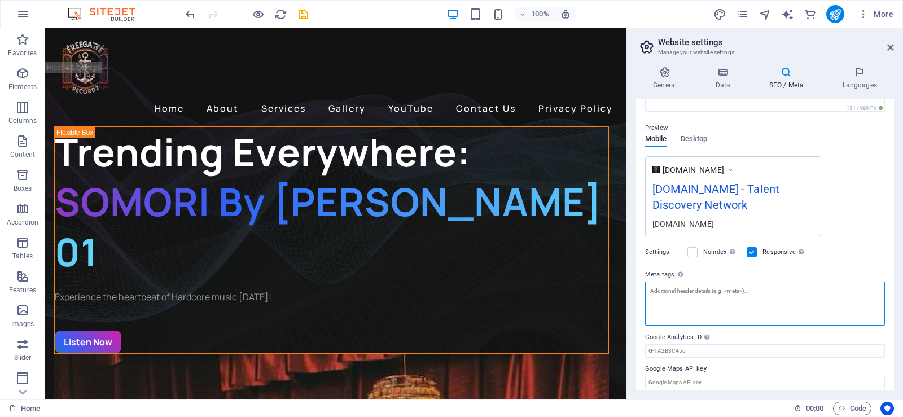
click at [691, 293] on textarea "Meta tags Enter HTML code here that will be placed inside the tags of your webs…" at bounding box center [765, 304] width 240 height 44
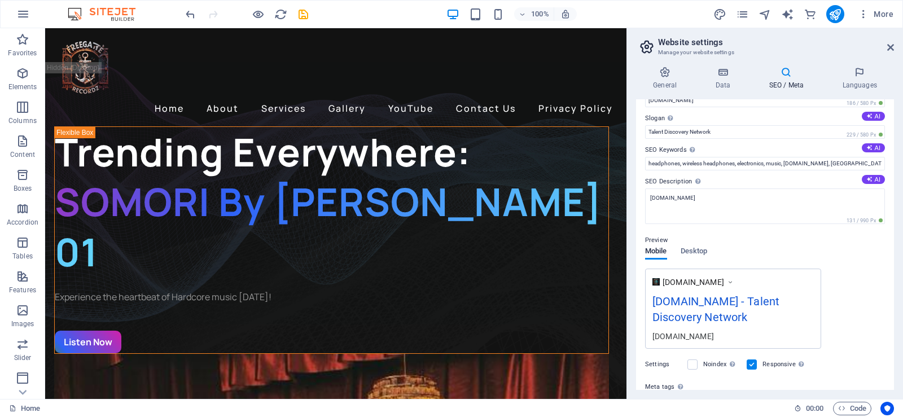
scroll to position [0, 0]
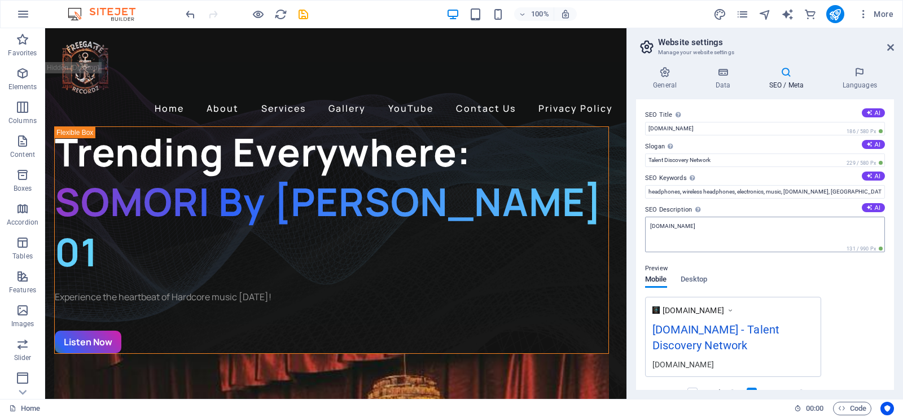
type textarea "Somori Out Now Toye Jay Akiika Hardcore music"
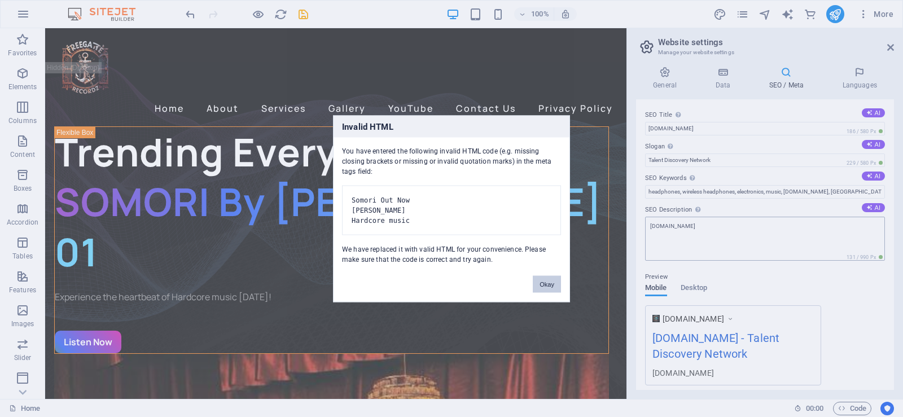
click at [718, 226] on body "FREE-GATE MEGA HUB Home Favorites Elements Columns Content Boxes Accordion Tabl…" at bounding box center [451, 208] width 903 height 417
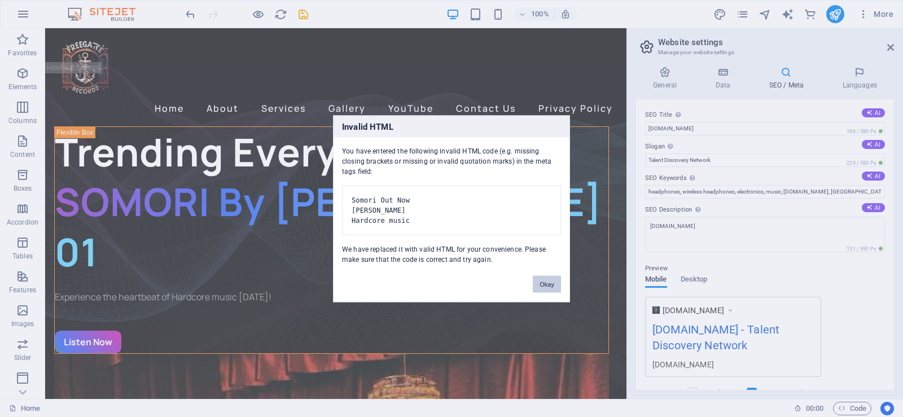
click at [551, 292] on button "Okay" at bounding box center [547, 283] width 28 height 17
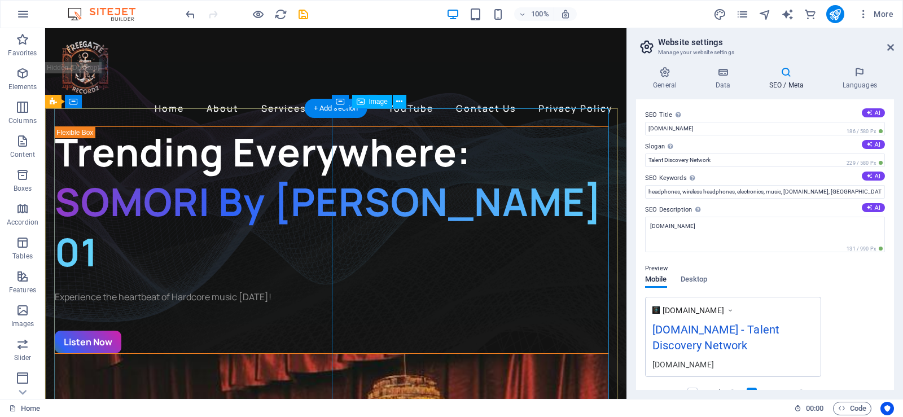
scroll to position [140, 0]
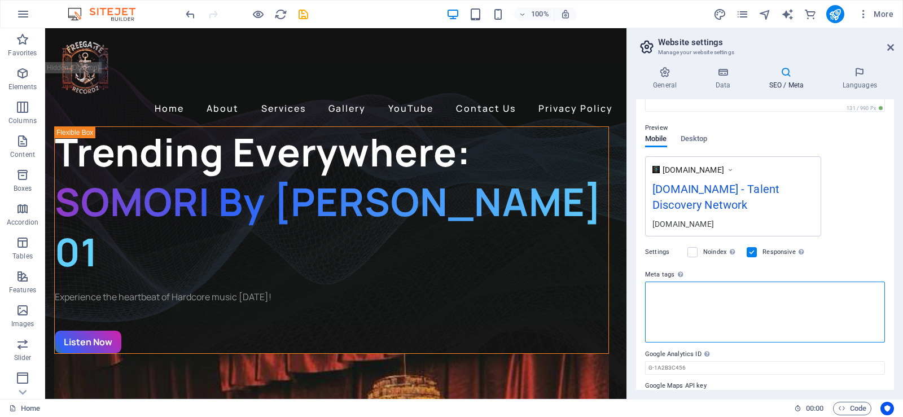
click at [667, 295] on textarea "Meta tags Enter HTML code here that will be placed inside the tags of your webs…" at bounding box center [765, 312] width 240 height 61
type textarea ","
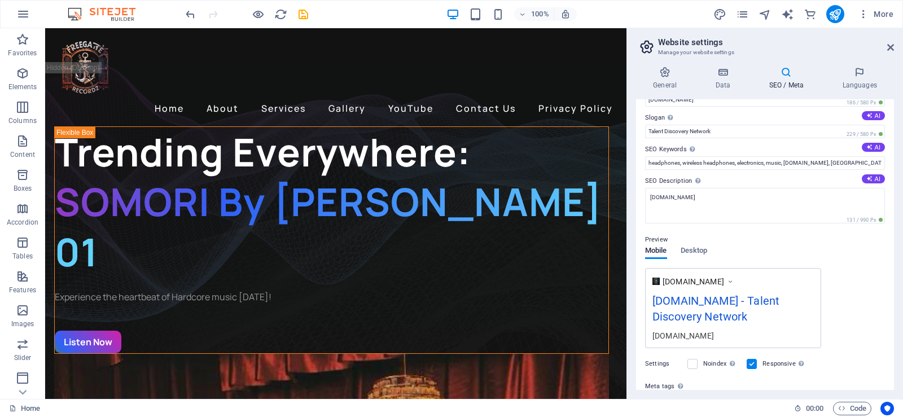
scroll to position [28, 0]
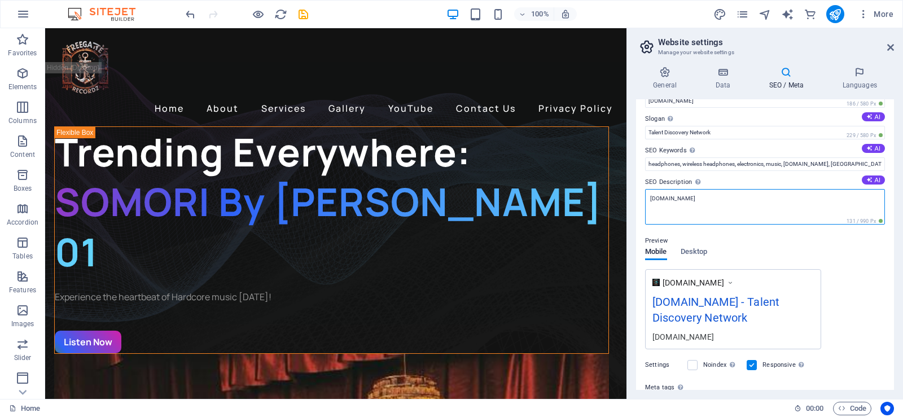
type textarea "<somori out="" now=""> <toye jay=""> <akiika> </akiika></toye></somori>"
click at [698, 199] on body "FREE-GATE MEGA HUB Home Favorites Elements Columns Content Boxes Accordion Tabl…" at bounding box center [451, 208] width 903 height 417
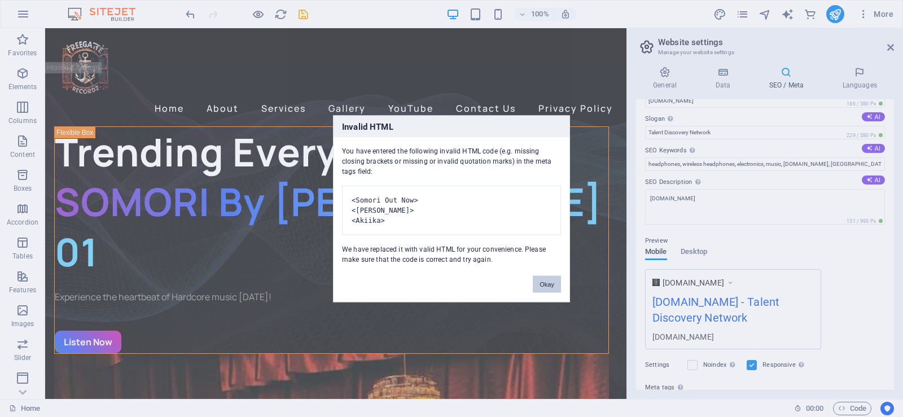
click at [548, 292] on button "Okay" at bounding box center [547, 283] width 28 height 17
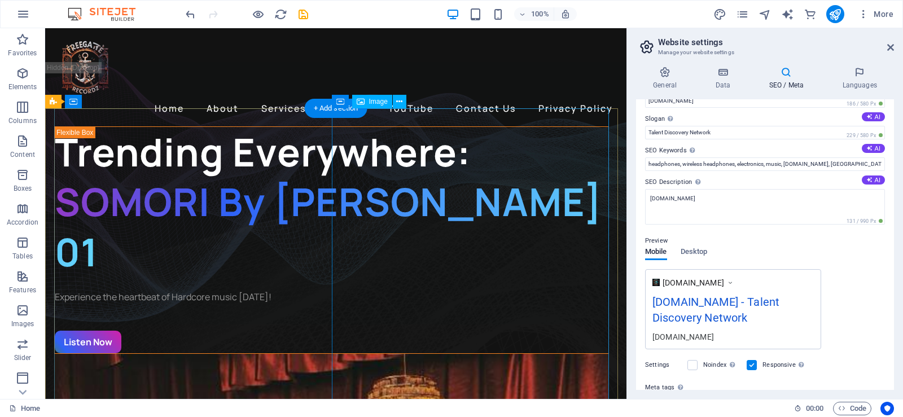
scroll to position [140, 0]
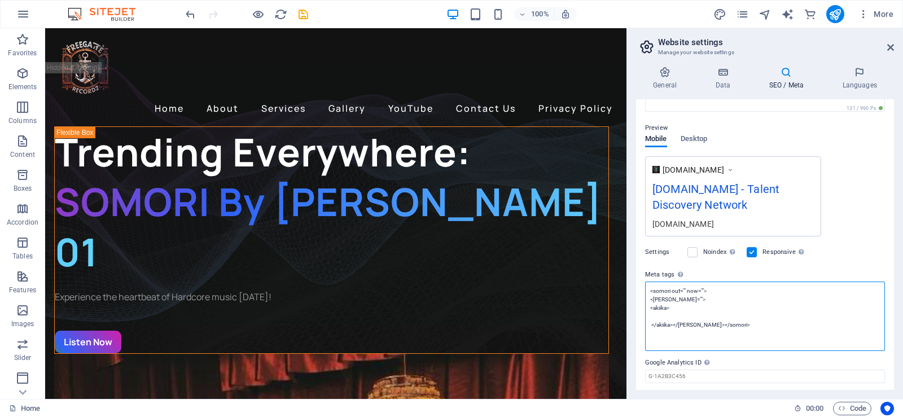
click at [706, 305] on textarea "<somori out="" now=""> <[PERSON_NAME]=""> <akiika> </akiika></[PERSON_NAME]></s…" at bounding box center [765, 316] width 240 height 69
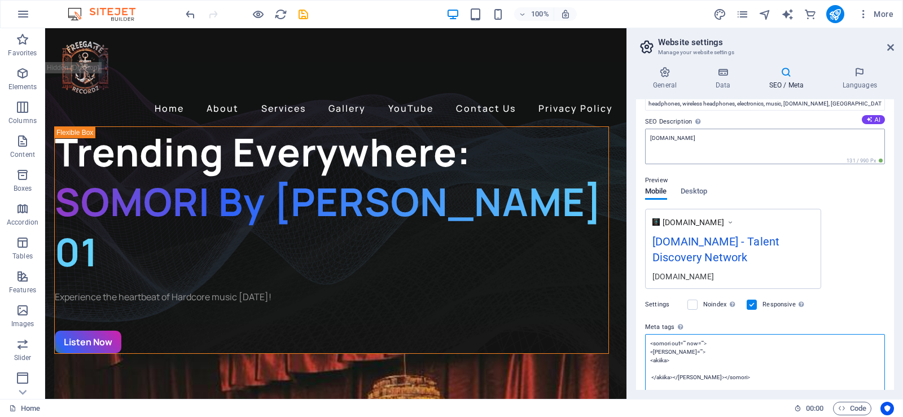
scroll to position [28, 0]
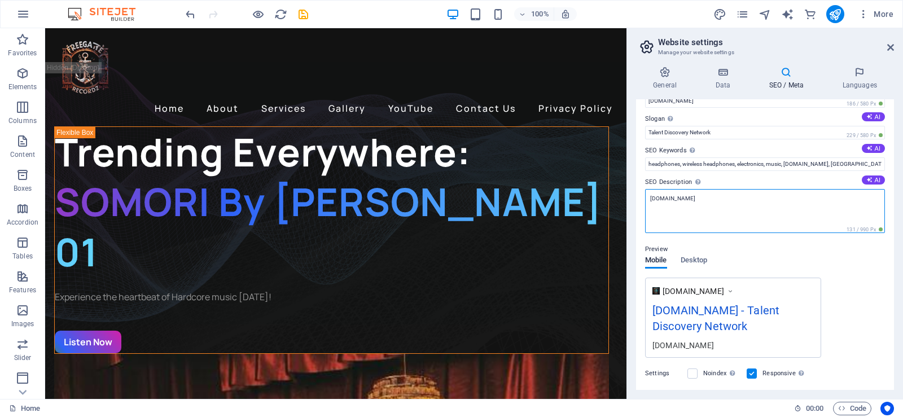
click at [713, 203] on textarea "[DOMAIN_NAME]" at bounding box center [765, 211] width 240 height 44
drag, startPoint x: 716, startPoint y: 194, endPoint x: 650, endPoint y: 199, distance: 66.2
click at [650, 199] on textarea "[DOMAIN_NAME]" at bounding box center [765, 211] width 240 height 44
type textarea "Somori by [PERSON_NAME] - Out now"
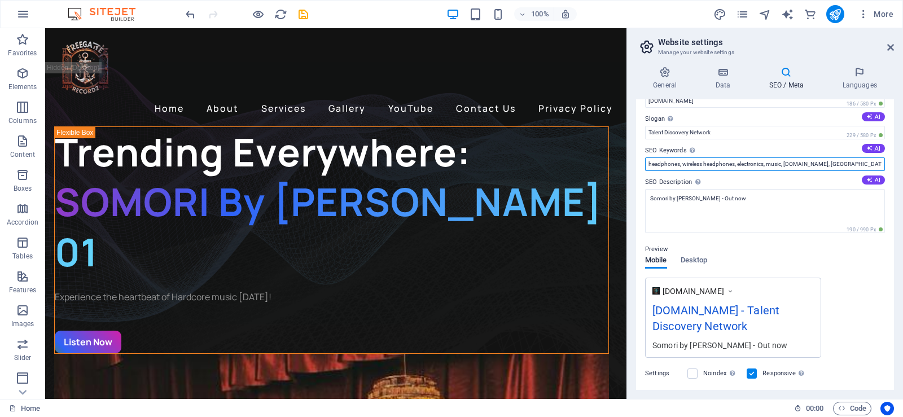
click at [797, 170] on input "headphones, wireless headphones, electronics, music, freegaterecordz.com, Bethe…" at bounding box center [765, 164] width 240 height 14
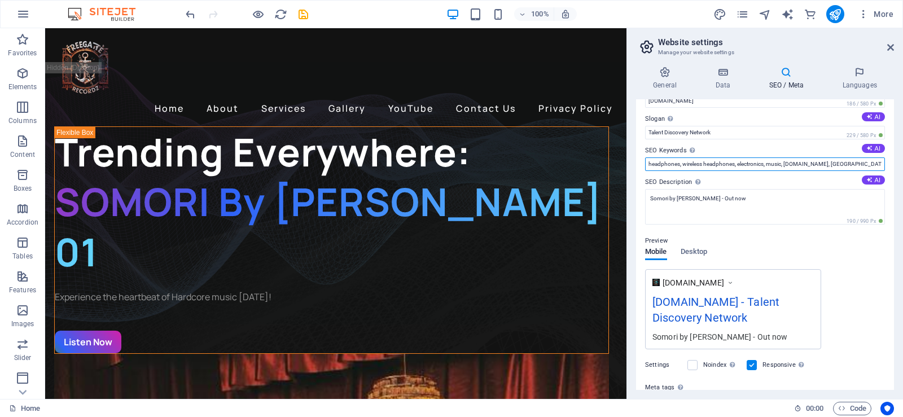
click at [874, 161] on input "headphones, wireless headphones, electronics, music, freegaterecordz.com, Bethe…" at bounding box center [765, 164] width 240 height 14
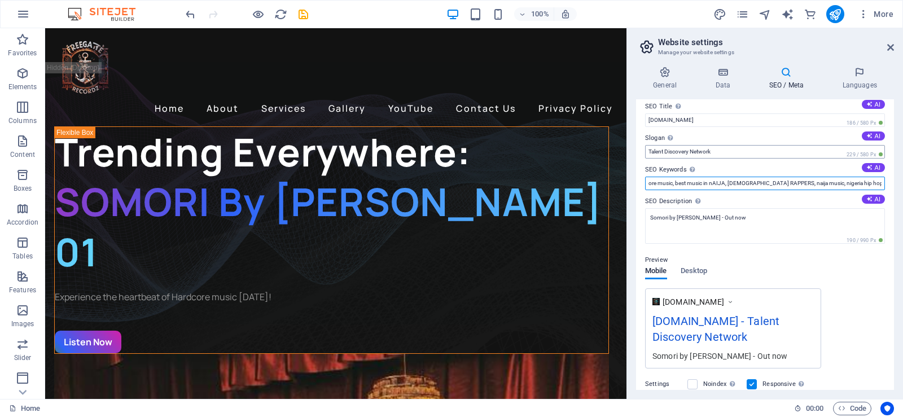
scroll to position [0, 0]
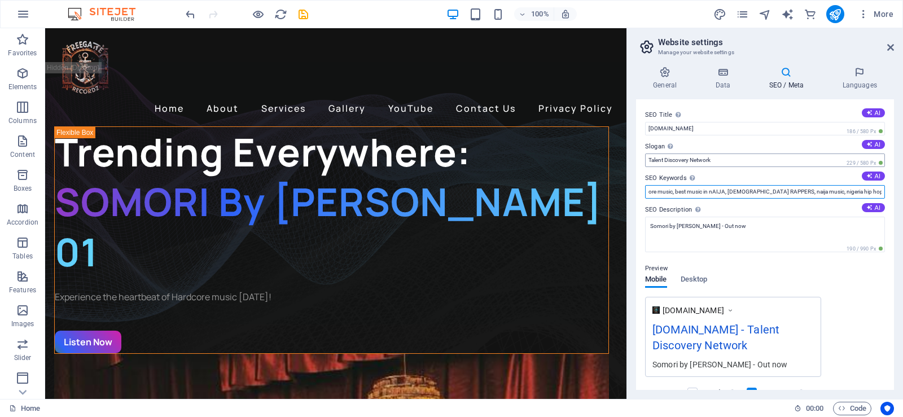
type input "[PERSON_NAME], hardcore music, best music in nAIJA, [DEMOGRAPHIC_DATA] RAPPERS,…"
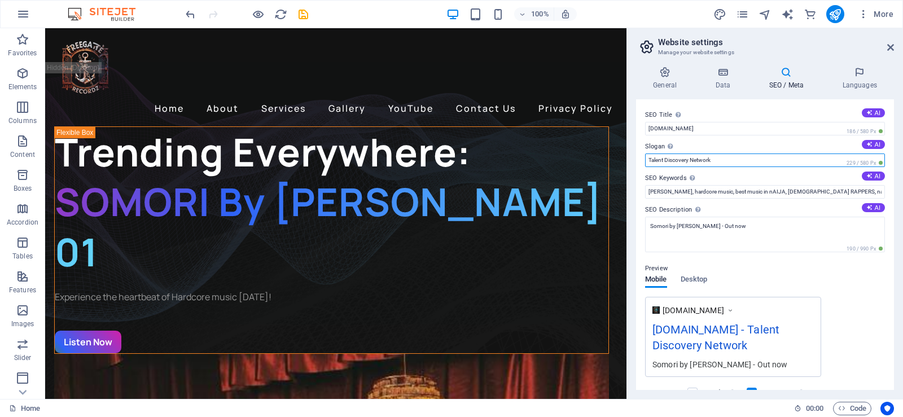
click at [650, 159] on input "Talent Discovery Network" at bounding box center [765, 160] width 240 height 14
click at [648, 161] on input "Talent Discovery Network" at bounding box center [765, 160] width 240 height 14
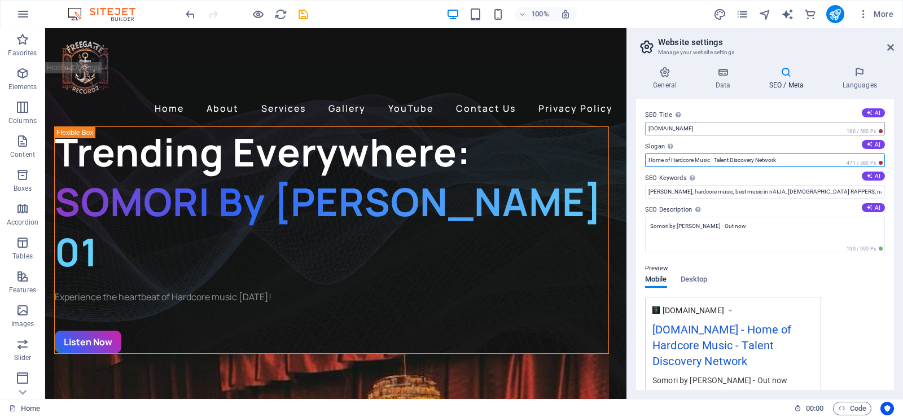
type input "Home of Hardcore Music - Talent Discovery Network"
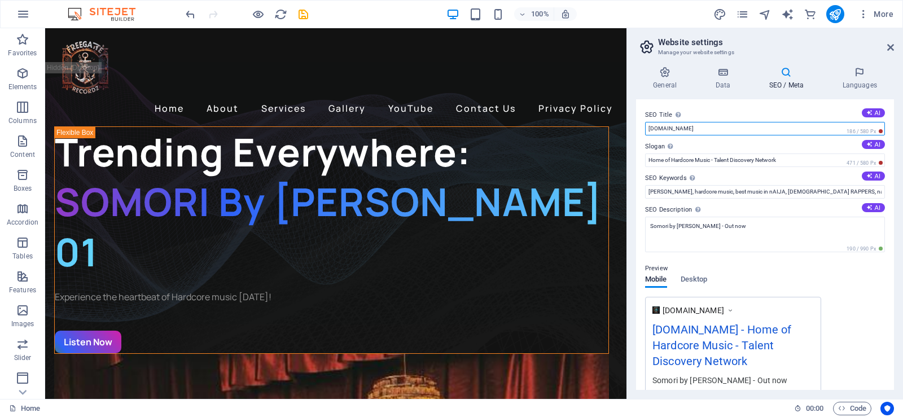
click at [706, 129] on input "[DOMAIN_NAME]" at bounding box center [765, 129] width 240 height 14
type input "f"
type input "Freegate Recordz"
click at [868, 72] on icon at bounding box center [859, 72] width 69 height 11
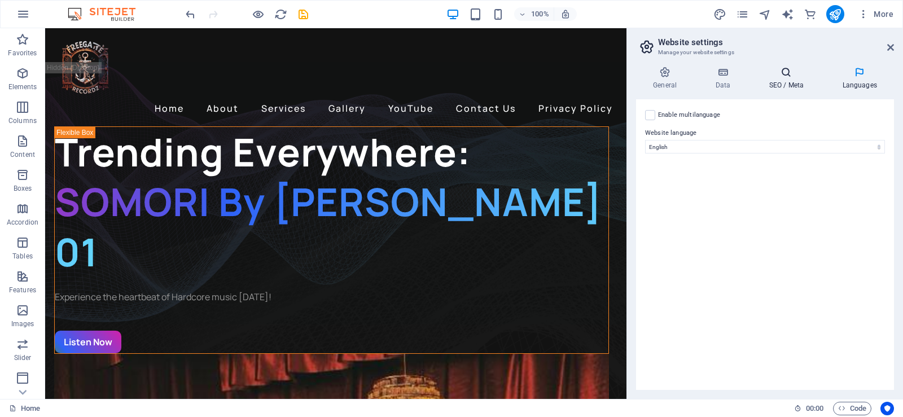
click at [795, 77] on icon at bounding box center [785, 72] width 69 height 11
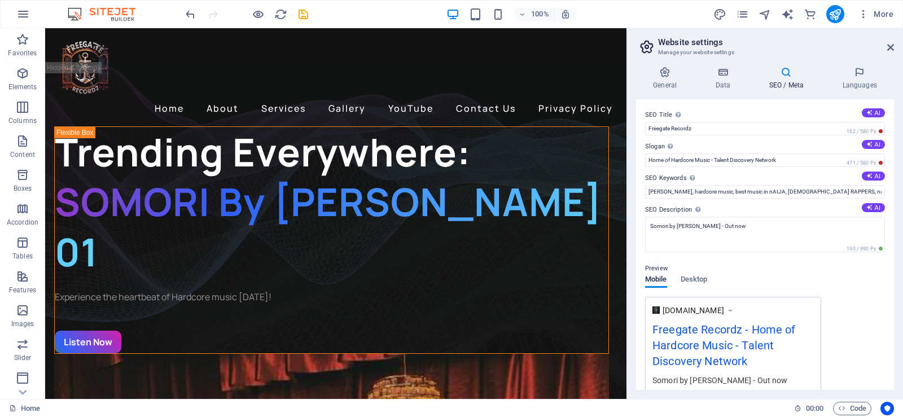
scroll to position [156, 0]
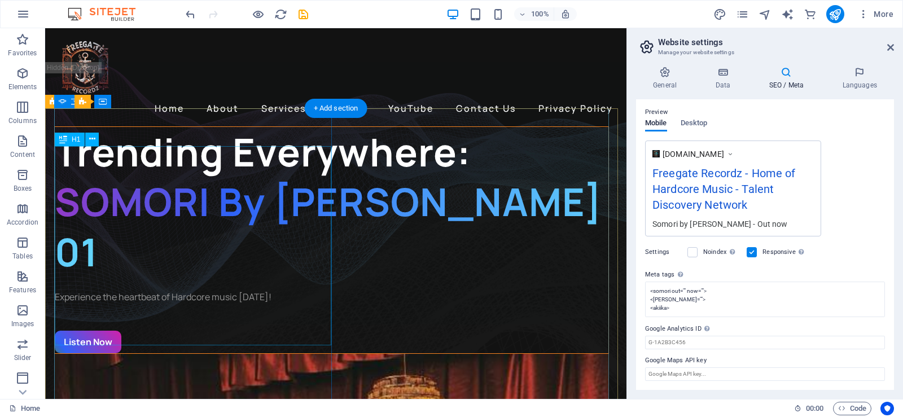
click at [276, 222] on div "Trending Everywhere: SOMORI By Toye Jay 01" at bounding box center [331, 202] width 553 height 150
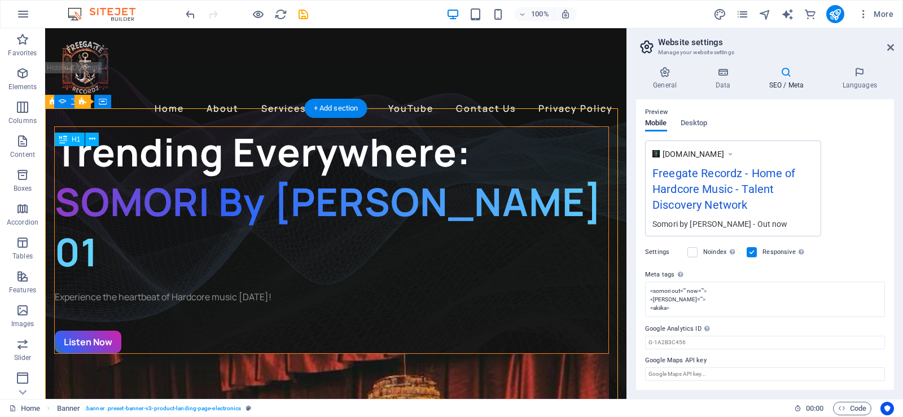
click at [276, 222] on div "Trending Everywhere: SOMORI By Toye Jay 01" at bounding box center [331, 202] width 553 height 150
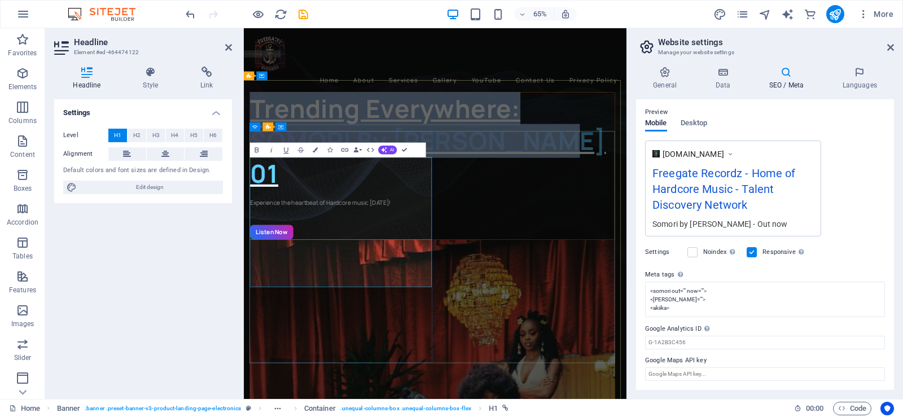
click at [474, 178] on span "Trending Everywhere:" at bounding box center [461, 152] width 416 height 52
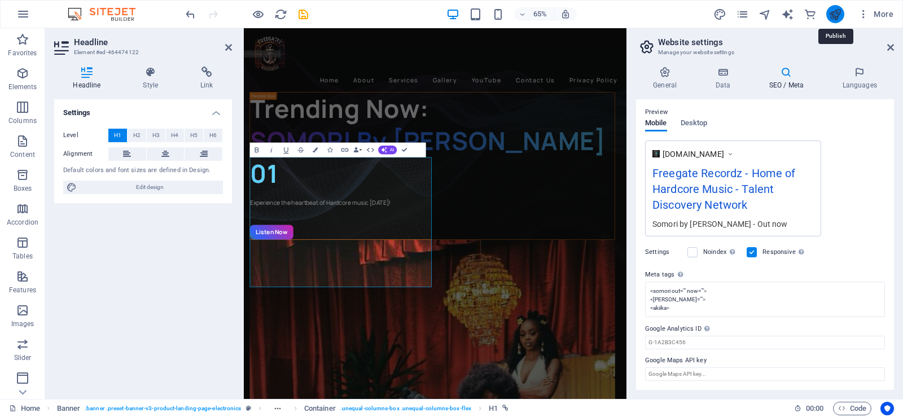
click at [836, 14] on icon "publish" at bounding box center [834, 14] width 13 height 13
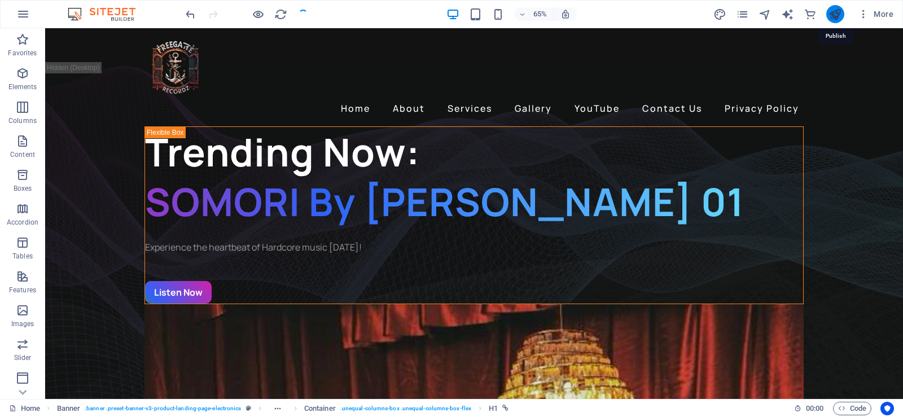
checkbox input "false"
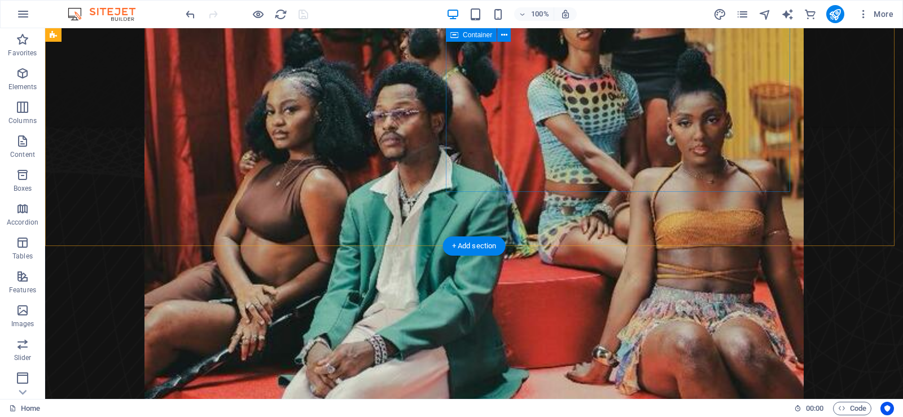
scroll to position [903, 0]
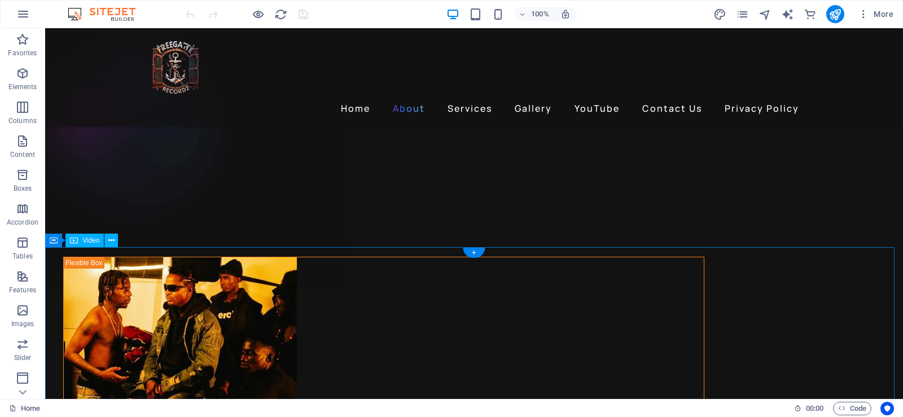
scroll to position [1298, 0]
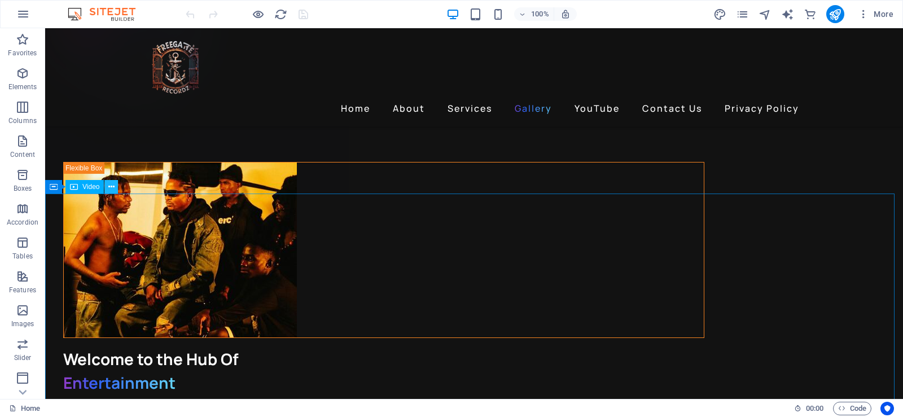
click at [107, 187] on button at bounding box center [111, 187] width 14 height 14
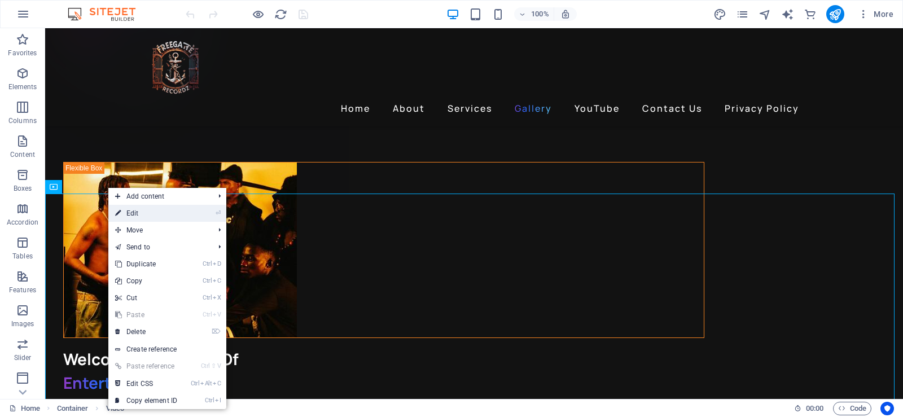
click at [135, 212] on link "⏎ Edit" at bounding box center [146, 213] width 76 height 17
select select "%"
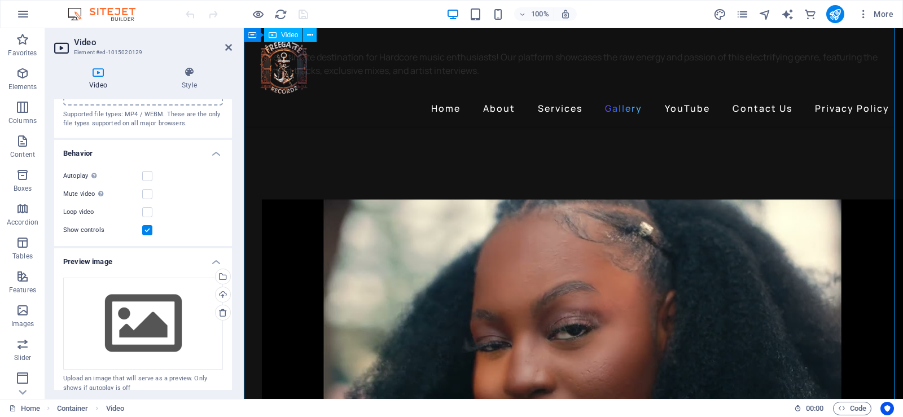
scroll to position [1619, 0]
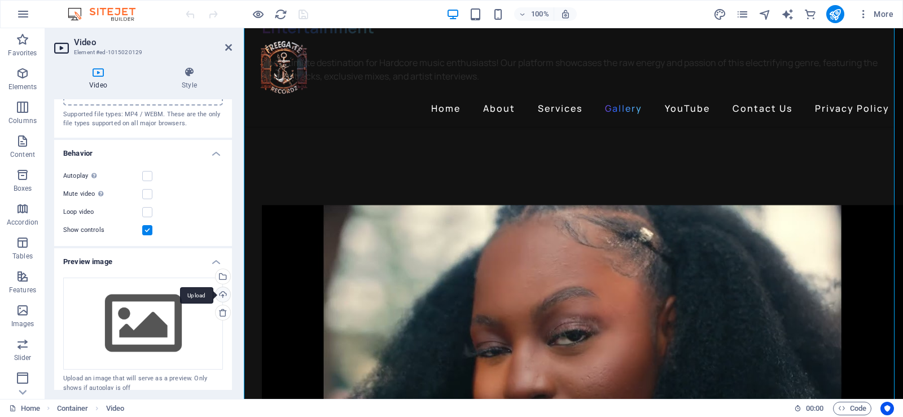
click at [221, 296] on div "Upload" at bounding box center [221, 295] width 17 height 17
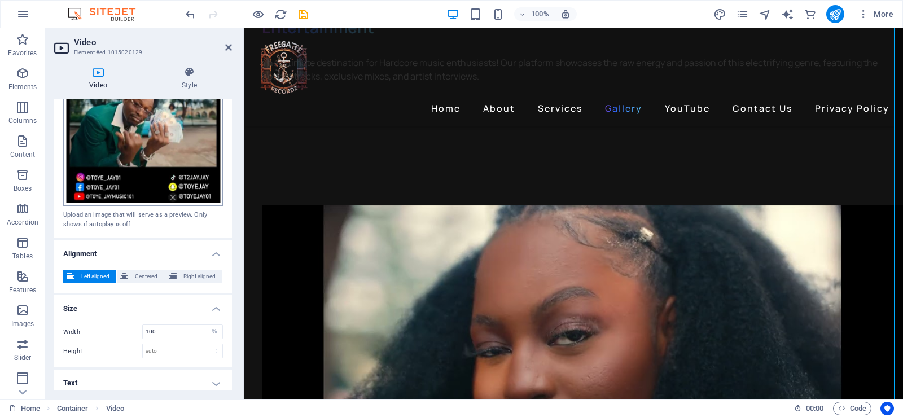
scroll to position [320, 0]
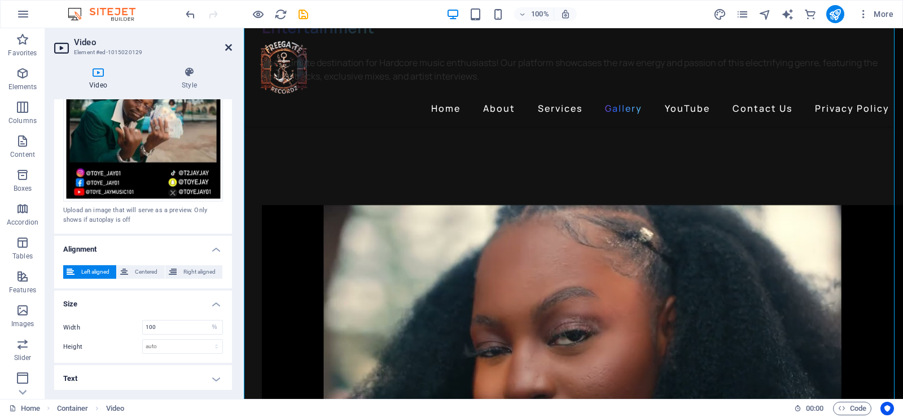
click at [229, 47] on icon at bounding box center [228, 47] width 7 height 9
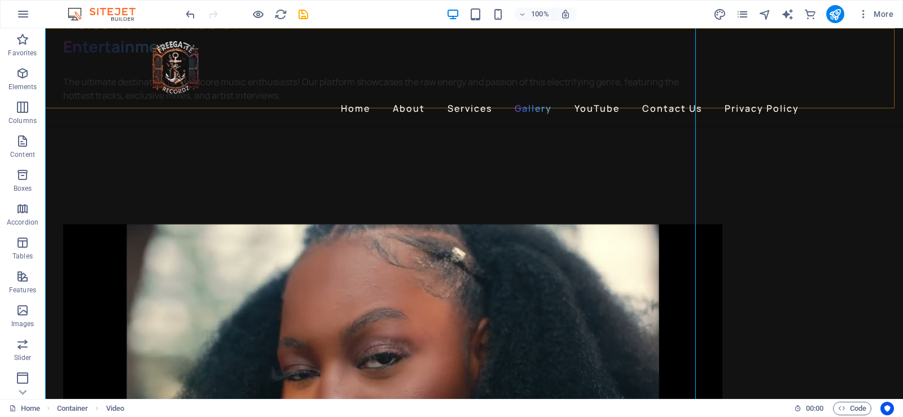
scroll to position [1651, 0]
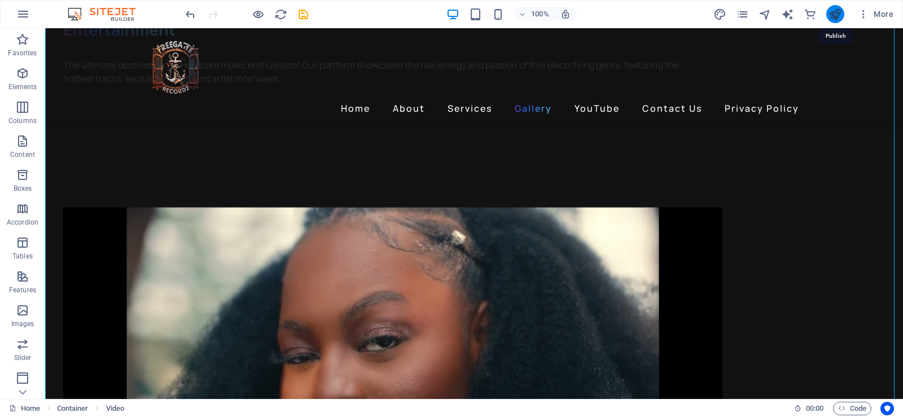
click at [838, 18] on icon "publish" at bounding box center [834, 14] width 13 height 13
checkbox input "false"
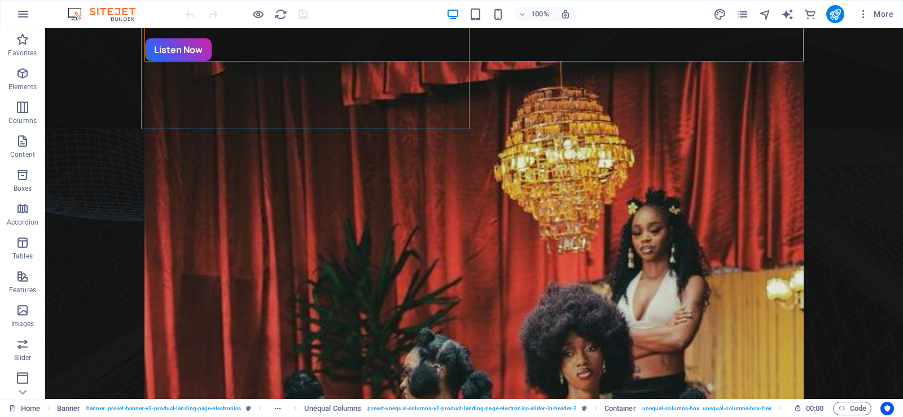
scroll to position [226, 0]
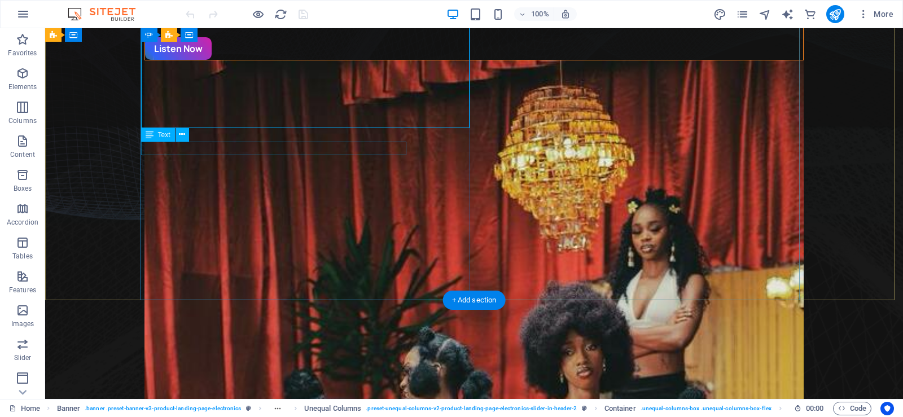
click at [306, 10] on div "Experience the heartbeat of Hardcore music [DATE]!" at bounding box center [474, 4] width 658 height 14
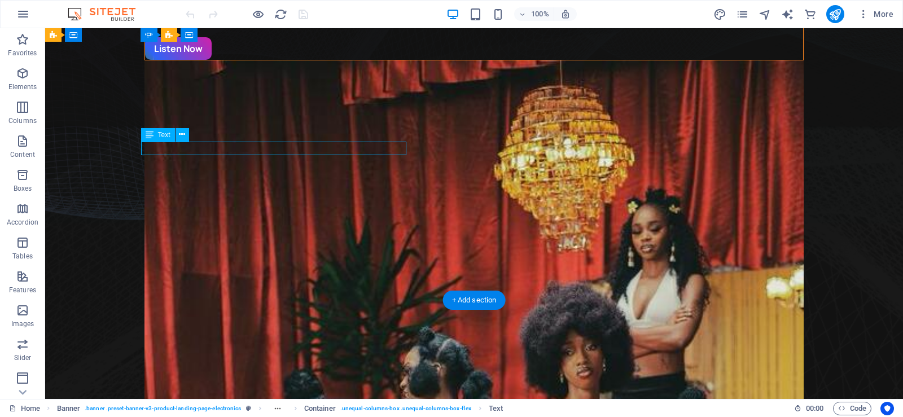
click at [306, 10] on div "Experience the heartbeat of Hardcore music [DATE]!" at bounding box center [474, 4] width 658 height 14
click at [306, 148] on div "Drag here to replace the existing content. Press “Ctrl” if you want to create a…" at bounding box center [474, 101] width 858 height 596
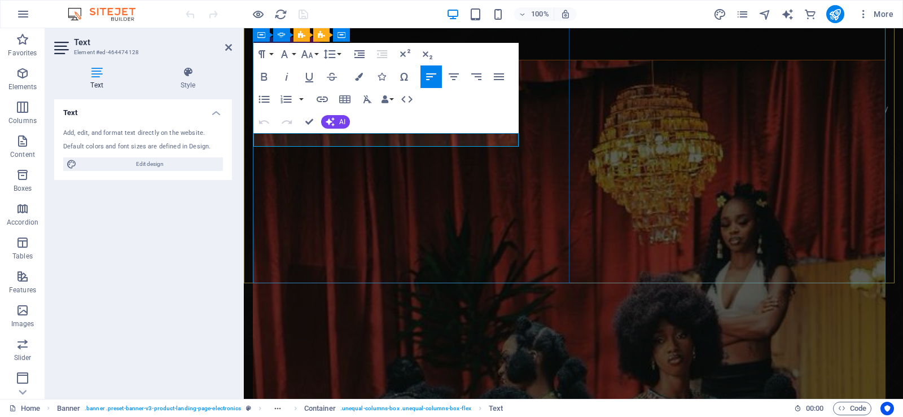
click at [355, 10] on p "Experience the heartbeat of Hardcore music [DATE]!" at bounding box center [568, 4] width 631 height 14
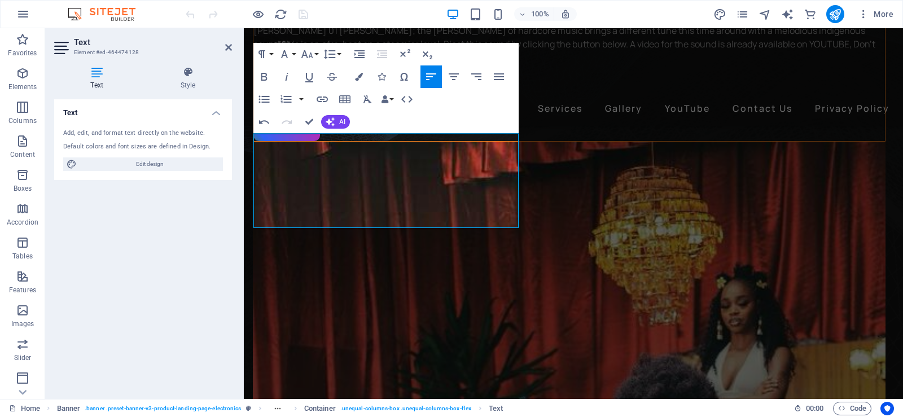
scroll to position [185, 0]
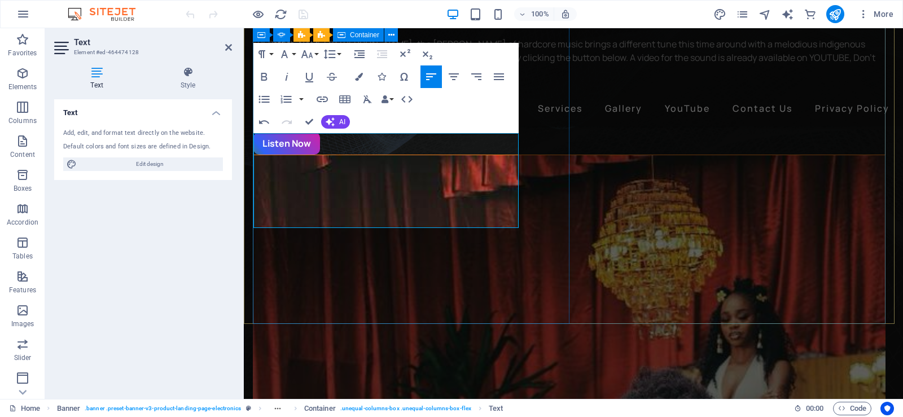
click at [540, 155] on div "Trending Now: SOMORI By [PERSON_NAME] 01 [PERSON_NAME] 01 [PERSON_NAME]; the [P…" at bounding box center [569, 39] width 632 height 232
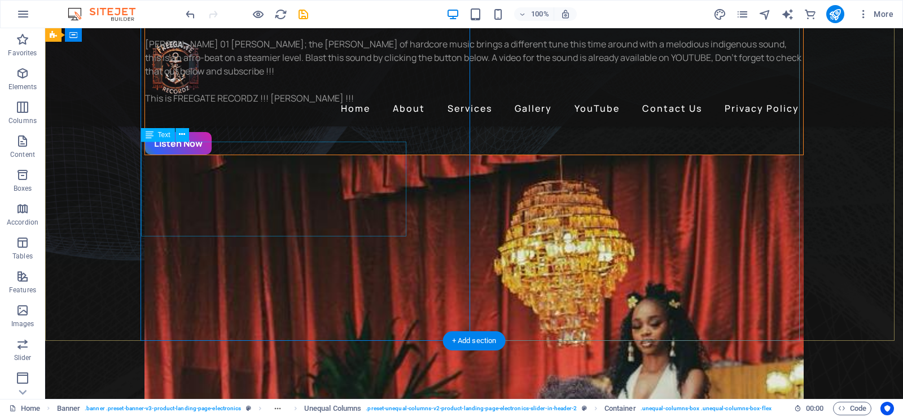
click at [145, 105] on div "[PERSON_NAME] 01 [PERSON_NAME]; the [PERSON_NAME] of hardcore music brings a di…" at bounding box center [474, 71] width 658 height 68
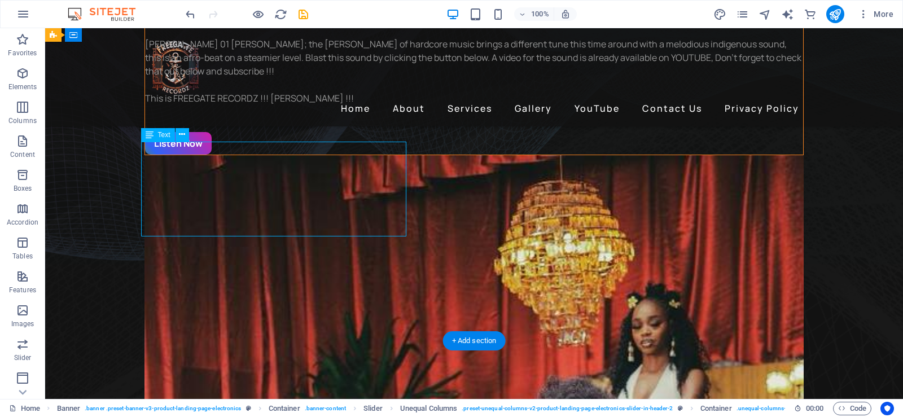
click at [145, 105] on div "[PERSON_NAME] 01 [PERSON_NAME]; the [PERSON_NAME] of hardcore music brings a di…" at bounding box center [474, 71] width 658 height 68
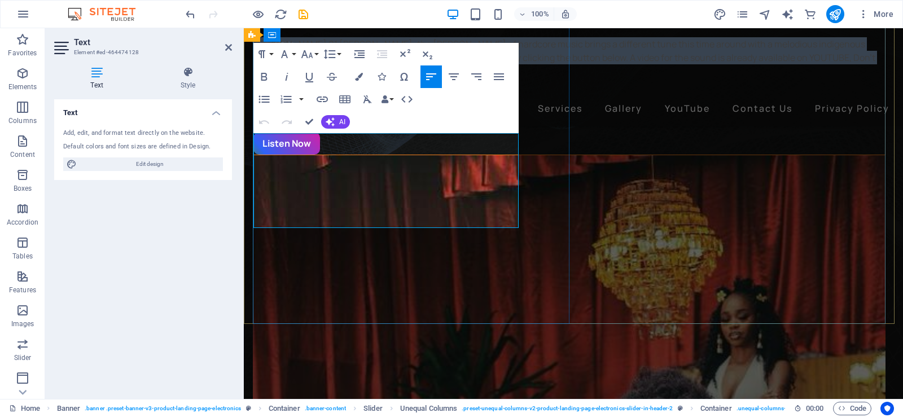
drag, startPoint x: 255, startPoint y: 138, endPoint x: 417, endPoint y: 221, distance: 181.7
click at [417, 105] on p "[PERSON_NAME] 01 [PERSON_NAME]; the [PERSON_NAME] of hardcore music brings a di…" at bounding box center [568, 71] width 631 height 68
click at [264, 72] on icon "button" at bounding box center [264, 77] width 14 height 14
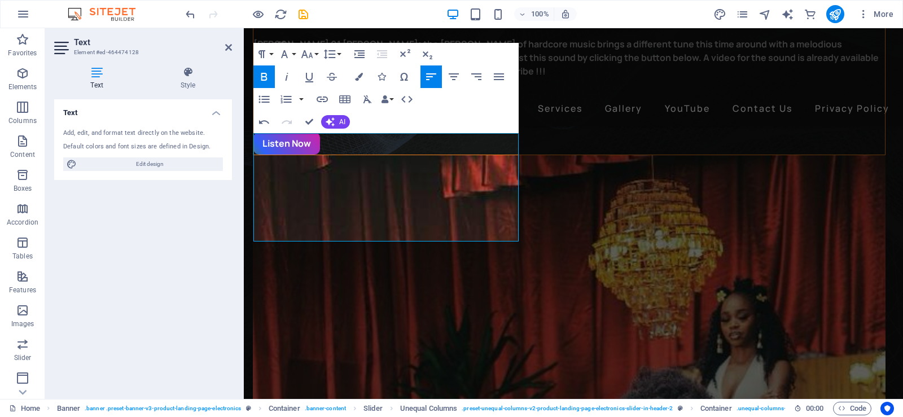
scroll to position [178, 0]
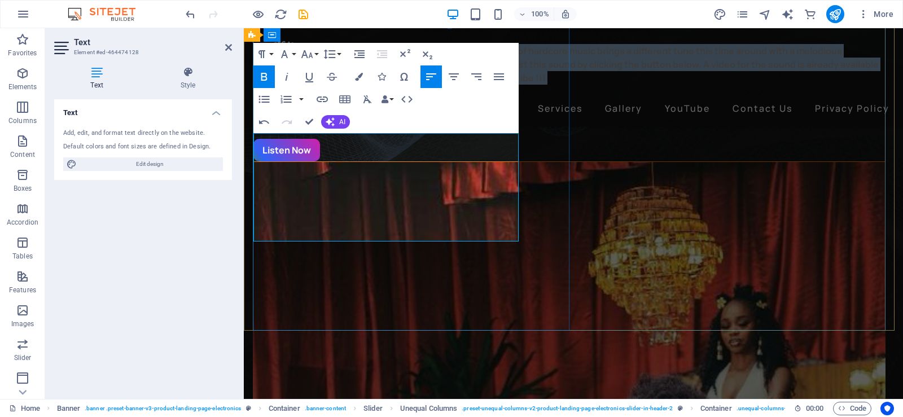
click at [305, 111] on strong "[PERSON_NAME] 01 [PERSON_NAME]; the [PERSON_NAME] of hardcore music brings a di…" at bounding box center [565, 78] width 625 height 67
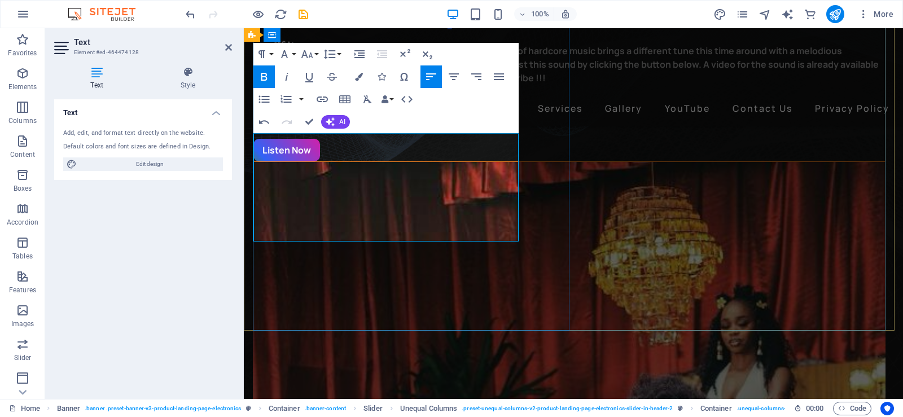
drag, startPoint x: 305, startPoint y: 140, endPoint x: 331, endPoint y: 139, distance: 26.6
click at [331, 111] on strong "[PERSON_NAME] 01 [PERSON_NAME]; the [PERSON_NAME] of hardcore music brings a di…" at bounding box center [565, 78] width 625 height 67
click at [284, 77] on icon "button" at bounding box center [287, 77] width 14 height 14
click at [342, 111] on strong "[PERSON_NAME] 01 [PERSON_NAME] ; the [PERSON_NAME] of hardcore music brings a d…" at bounding box center [567, 78] width 629 height 67
drag, startPoint x: 341, startPoint y: 192, endPoint x: 382, endPoint y: 195, distance: 41.2
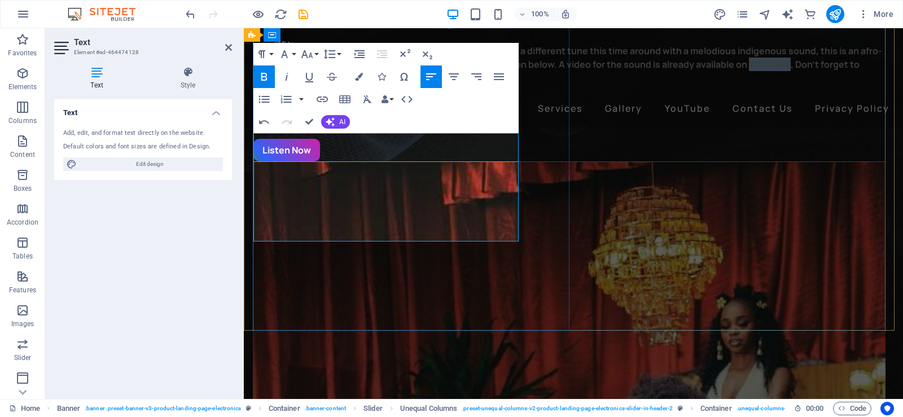
click at [382, 111] on strong "[PERSON_NAME] 01 [PERSON_NAME] ; the [PERSON_NAME] of hardcore music brings a d…" at bounding box center [567, 78] width 629 height 67
click at [326, 97] on icon "button" at bounding box center [322, 99] width 11 height 6
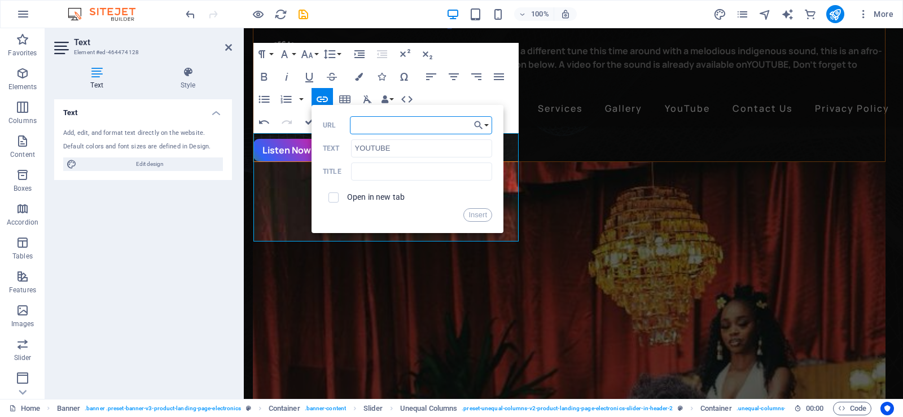
paste input "[URL][DOMAIN_NAME]"
type input "[URL][DOMAIN_NAME]"
click at [475, 216] on button "Insert" at bounding box center [477, 215] width 29 height 14
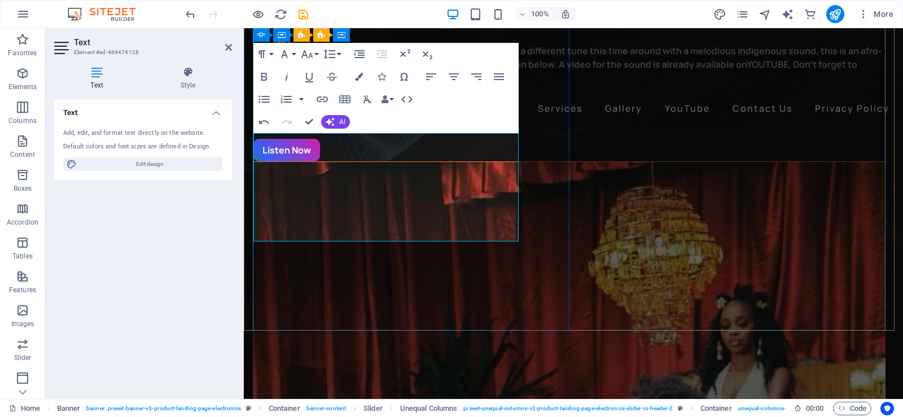
click at [454, 112] on p "[PERSON_NAME] 01 [PERSON_NAME] ; the [PERSON_NAME] of hardcore music brings a d…" at bounding box center [568, 78] width 631 height 68
click at [547, 157] on div "Trending Now: SOMORI By [PERSON_NAME] 01 [PERSON_NAME] 01 [PERSON_NAME] ; the […" at bounding box center [569, 46] width 632 height 232
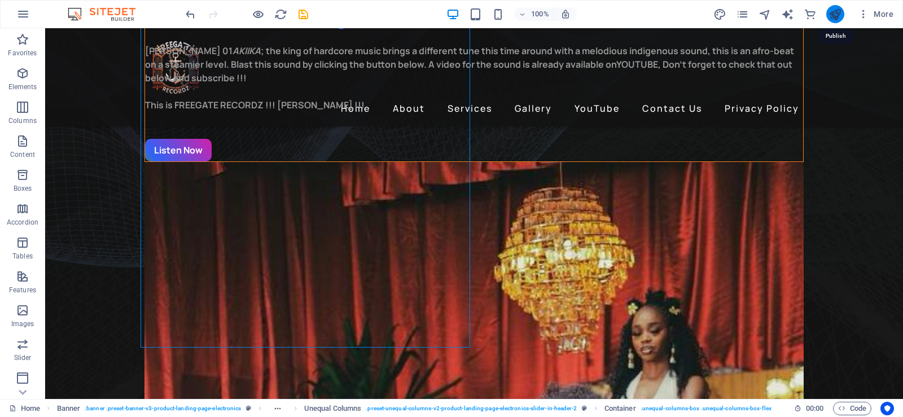
click at [830, 16] on icon "publish" at bounding box center [834, 14] width 13 height 13
checkbox input "false"
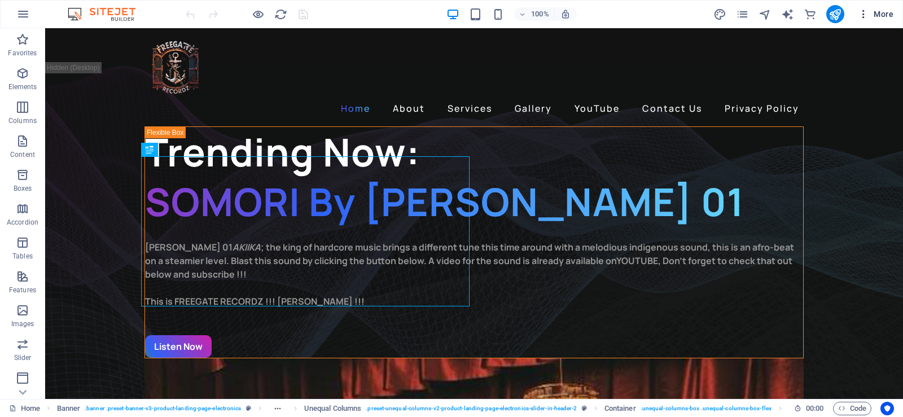
click at [863, 17] on icon "button" at bounding box center [863, 13] width 11 height 11
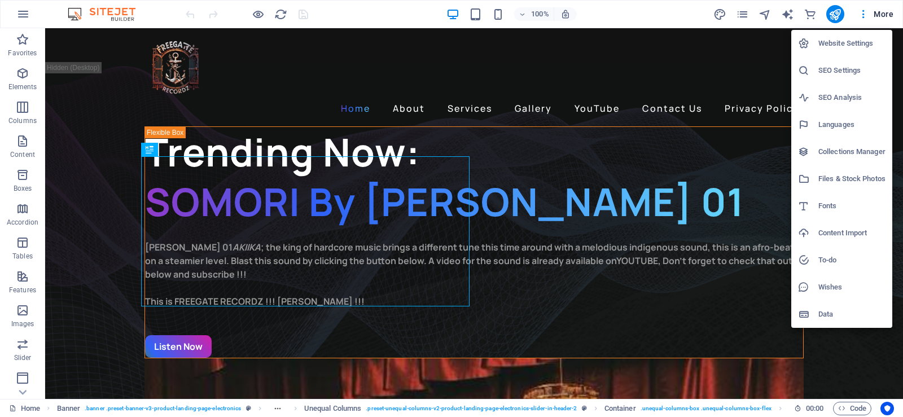
click at [845, 70] on h6 "SEO Settings" at bounding box center [851, 71] width 67 height 14
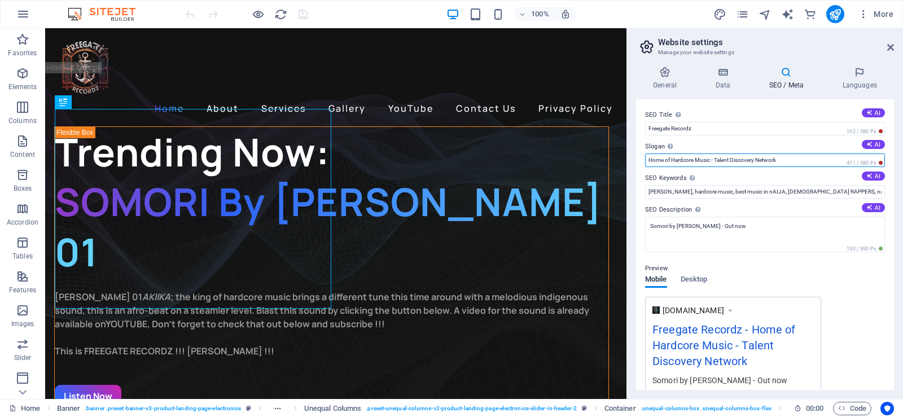
click at [780, 161] on input "Home of Hardcore Music - Talent Discovery Network" at bounding box center [765, 160] width 240 height 14
type input "Home of Hardcore Music - Somori Out Now"
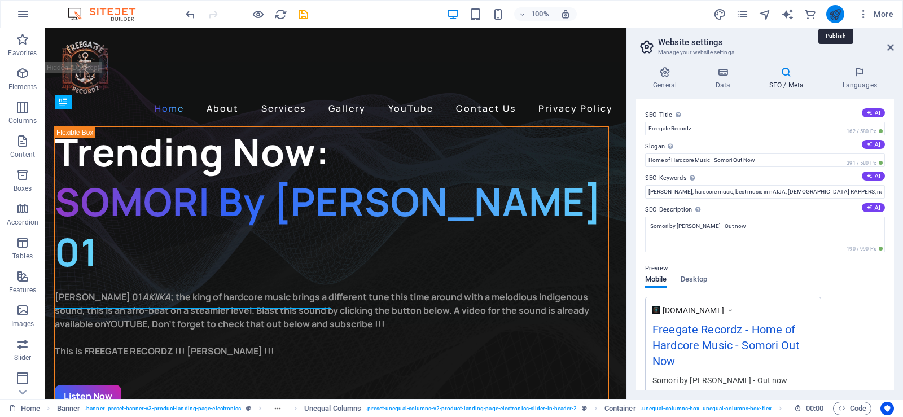
click at [830, 14] on icon "publish" at bounding box center [834, 14] width 13 height 13
